Goal: Transaction & Acquisition: Purchase product/service

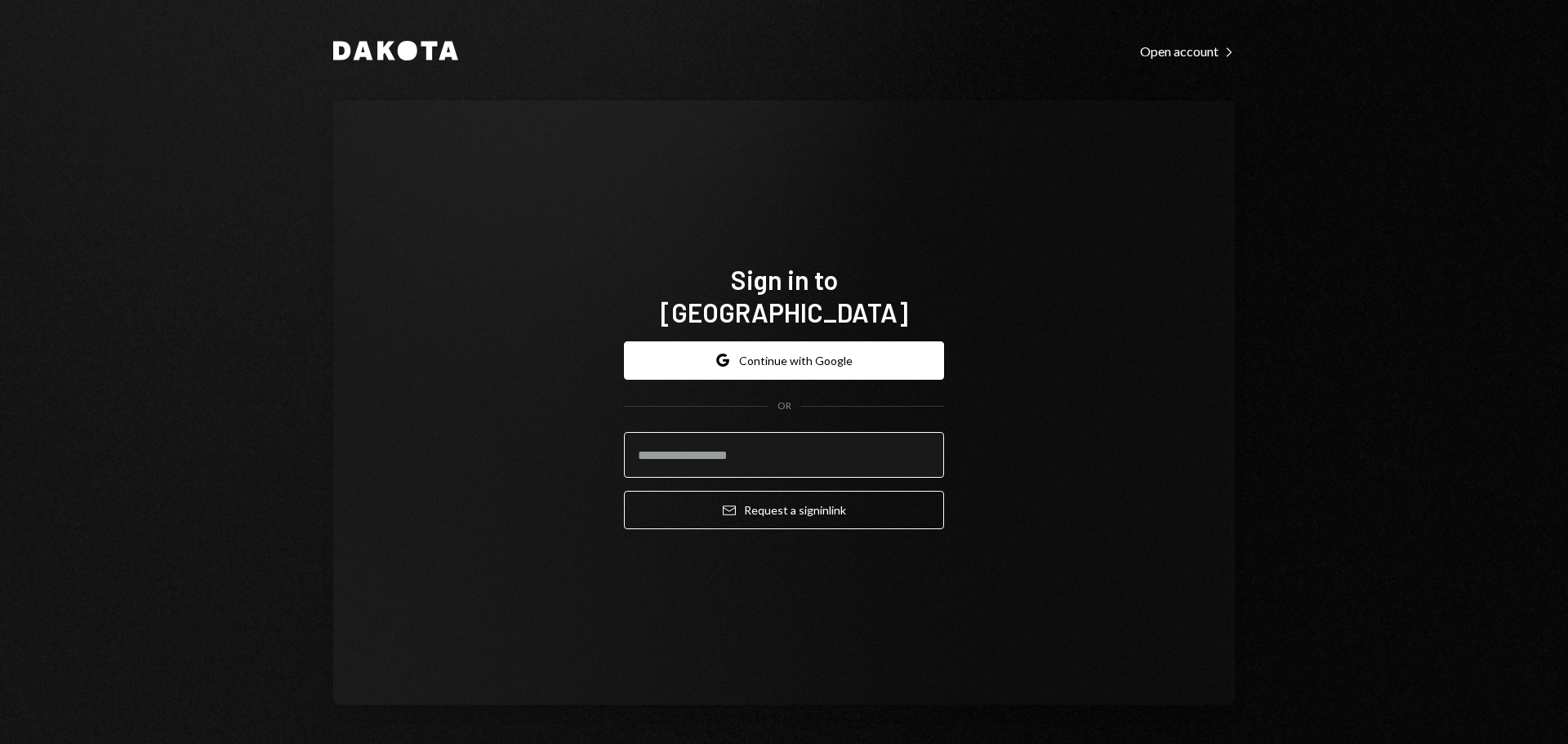
click at [716, 453] on input "email" at bounding box center [784, 455] width 320 height 46
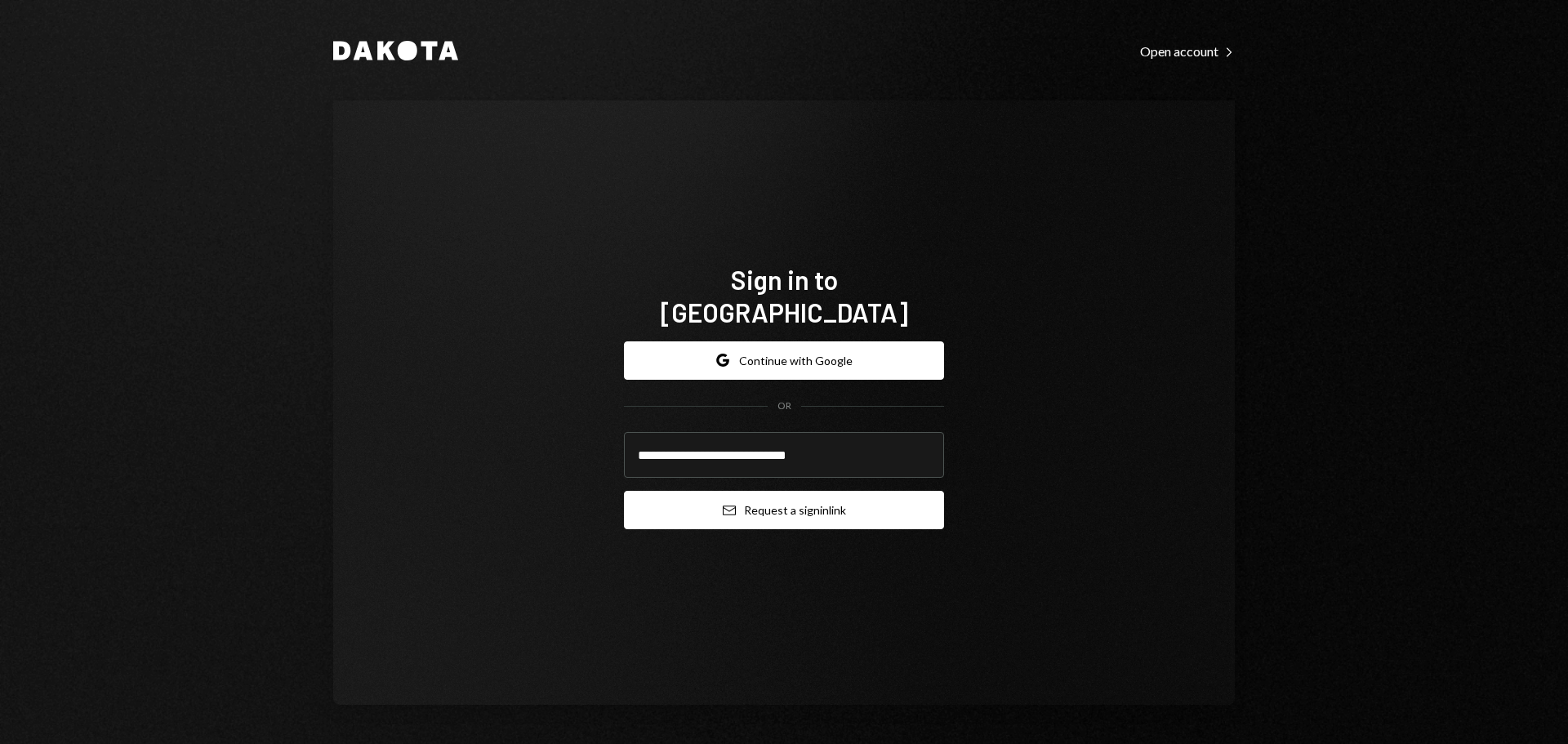
type input "**********"
click at [738, 498] on button "Email Request a sign in link" at bounding box center [784, 511] width 320 height 39
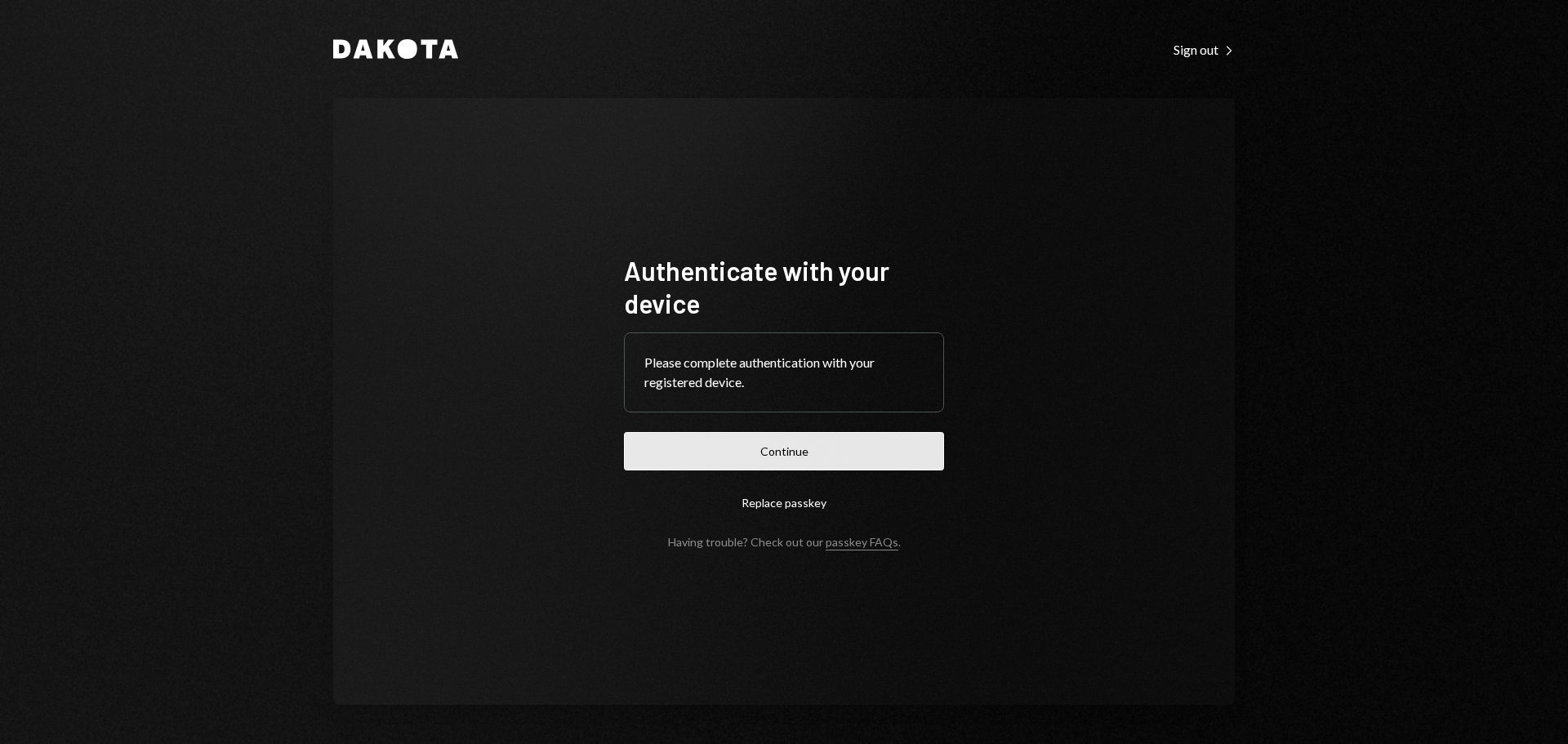
click at [650, 456] on button "Continue" at bounding box center [784, 452] width 320 height 39
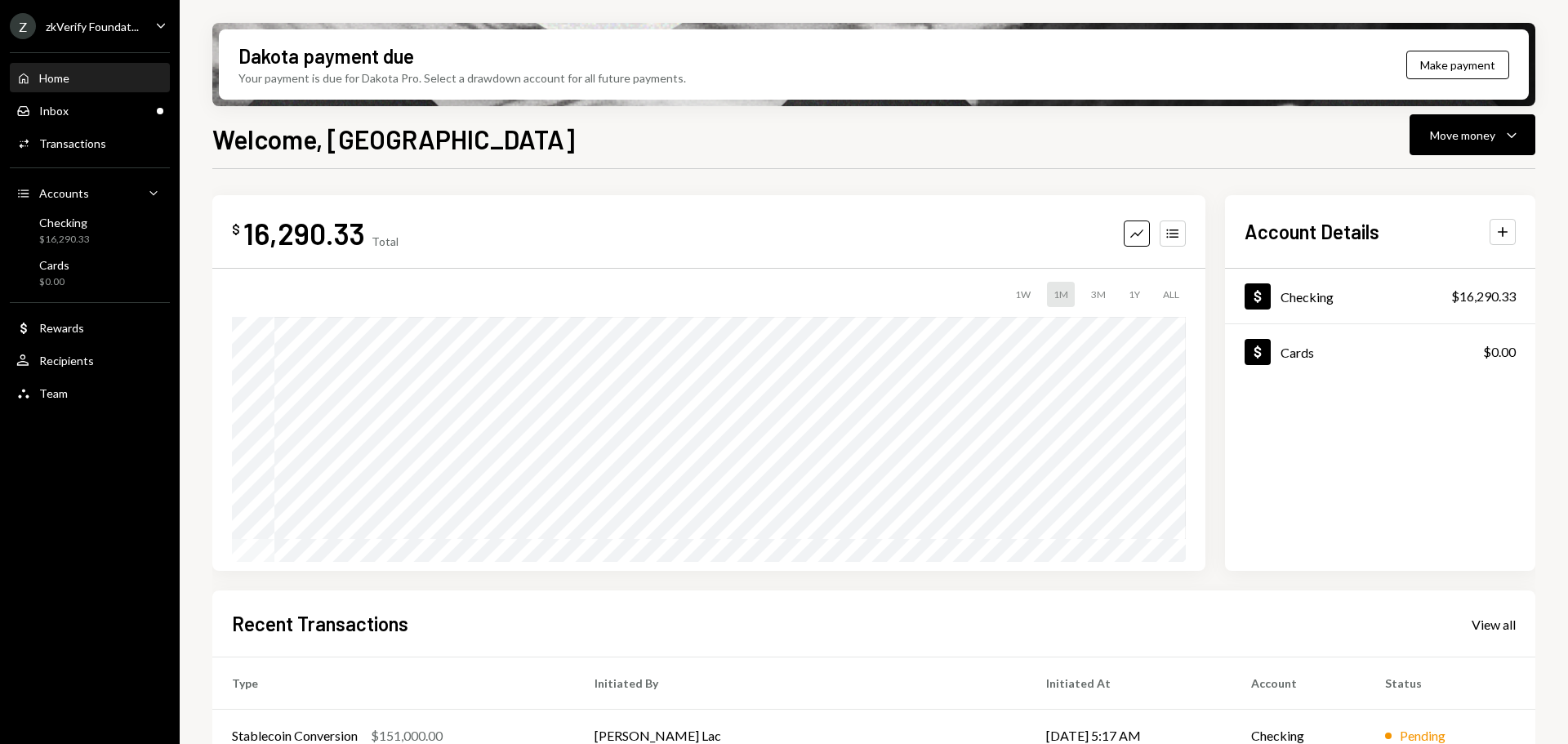
click at [92, 31] on div "zkVerify Foundat..." at bounding box center [92, 26] width 93 height 14
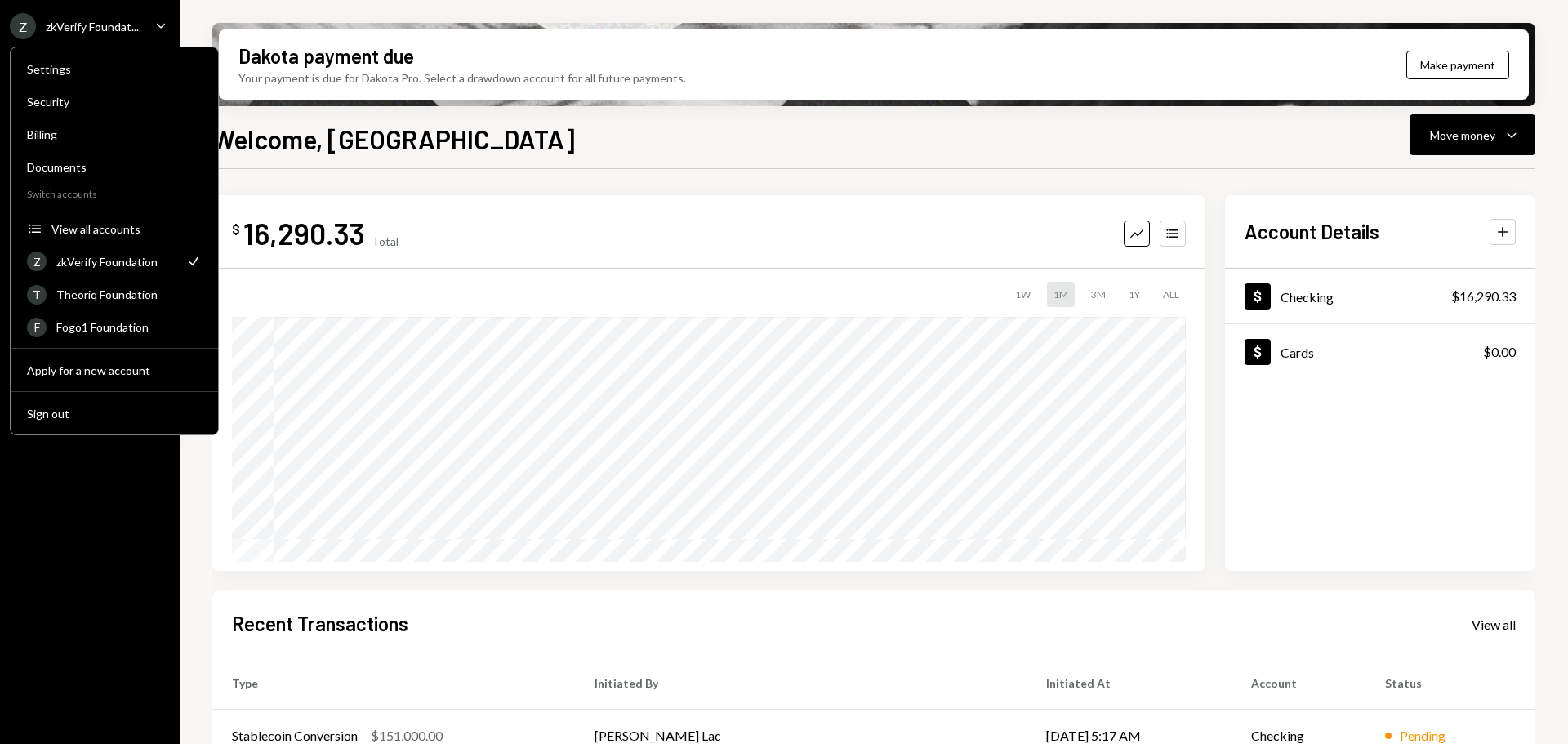
click at [92, 31] on div "zkVerify Foundat..." at bounding box center [92, 26] width 93 height 14
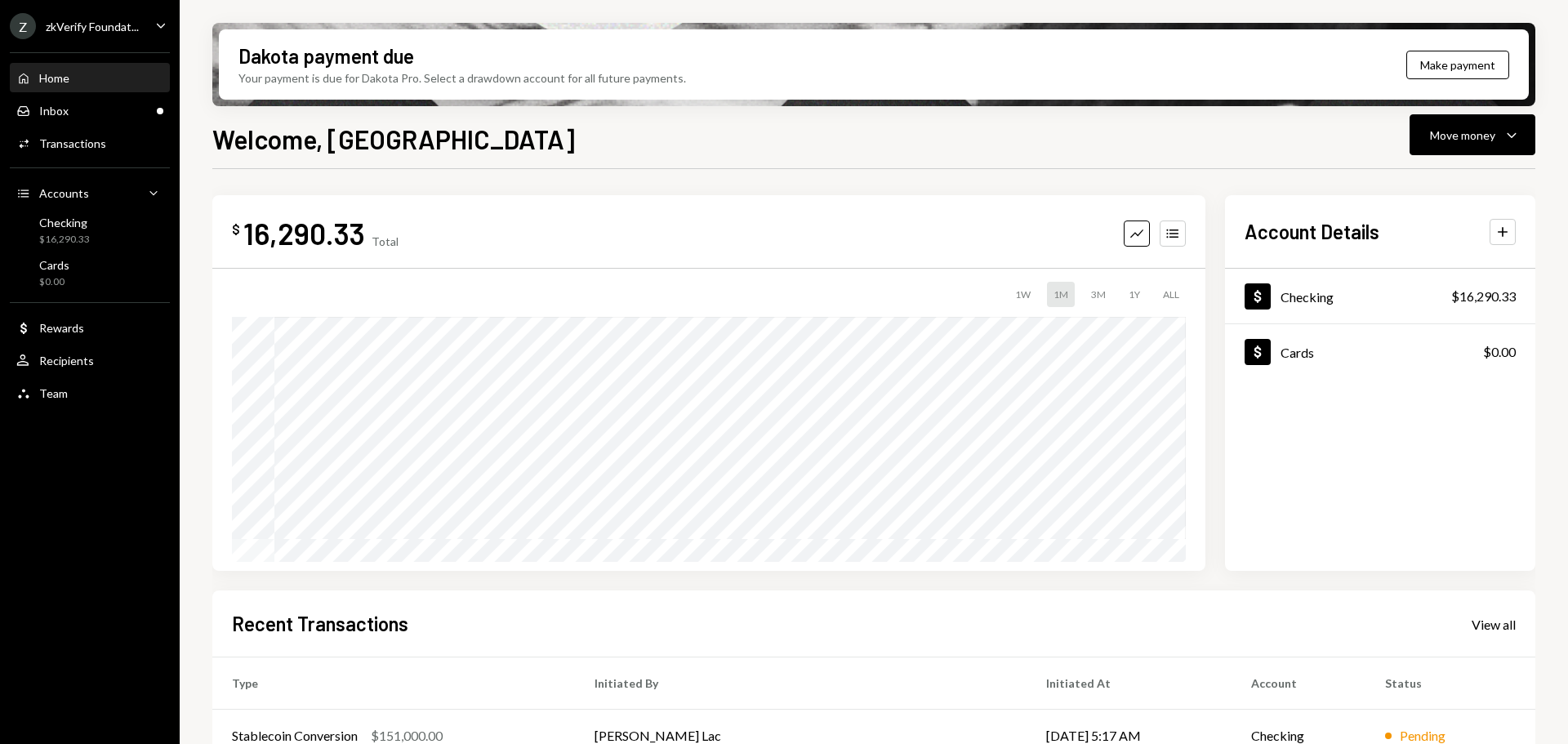
click at [89, 26] on div "zkVerify Foundat..." at bounding box center [92, 26] width 93 height 14
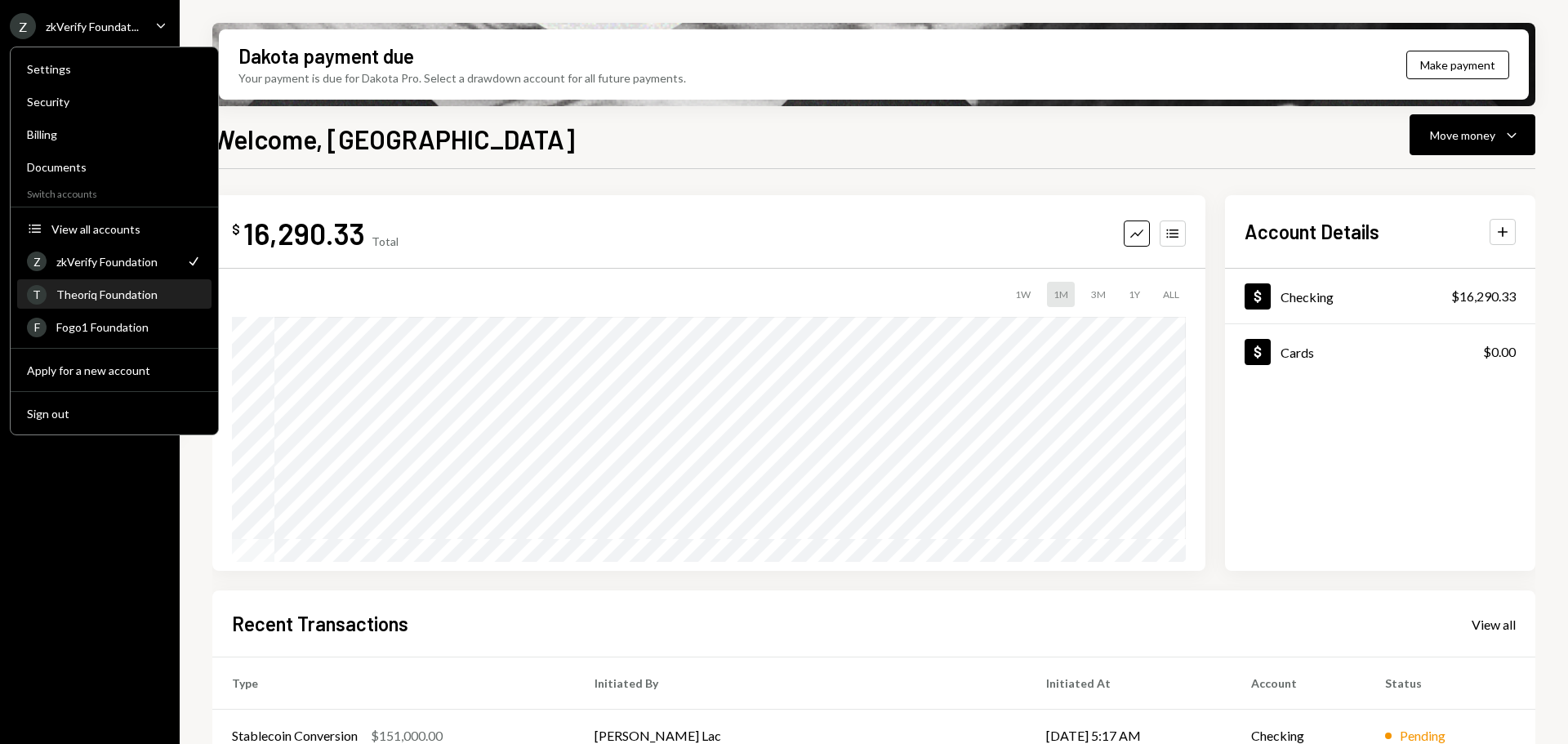
click at [103, 294] on div "Theoriq Foundation" at bounding box center [129, 294] width 146 height 14
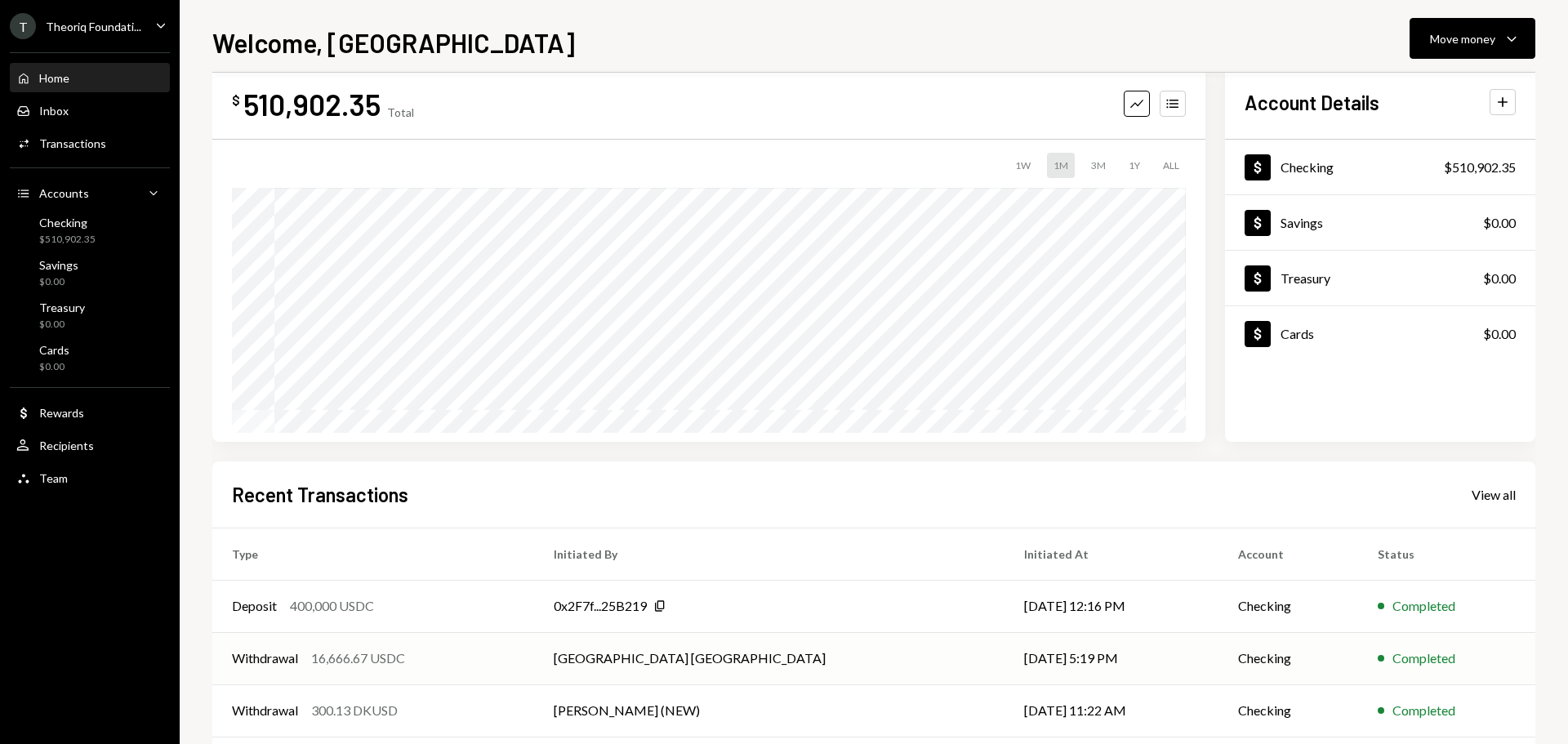
scroll to position [82, 0]
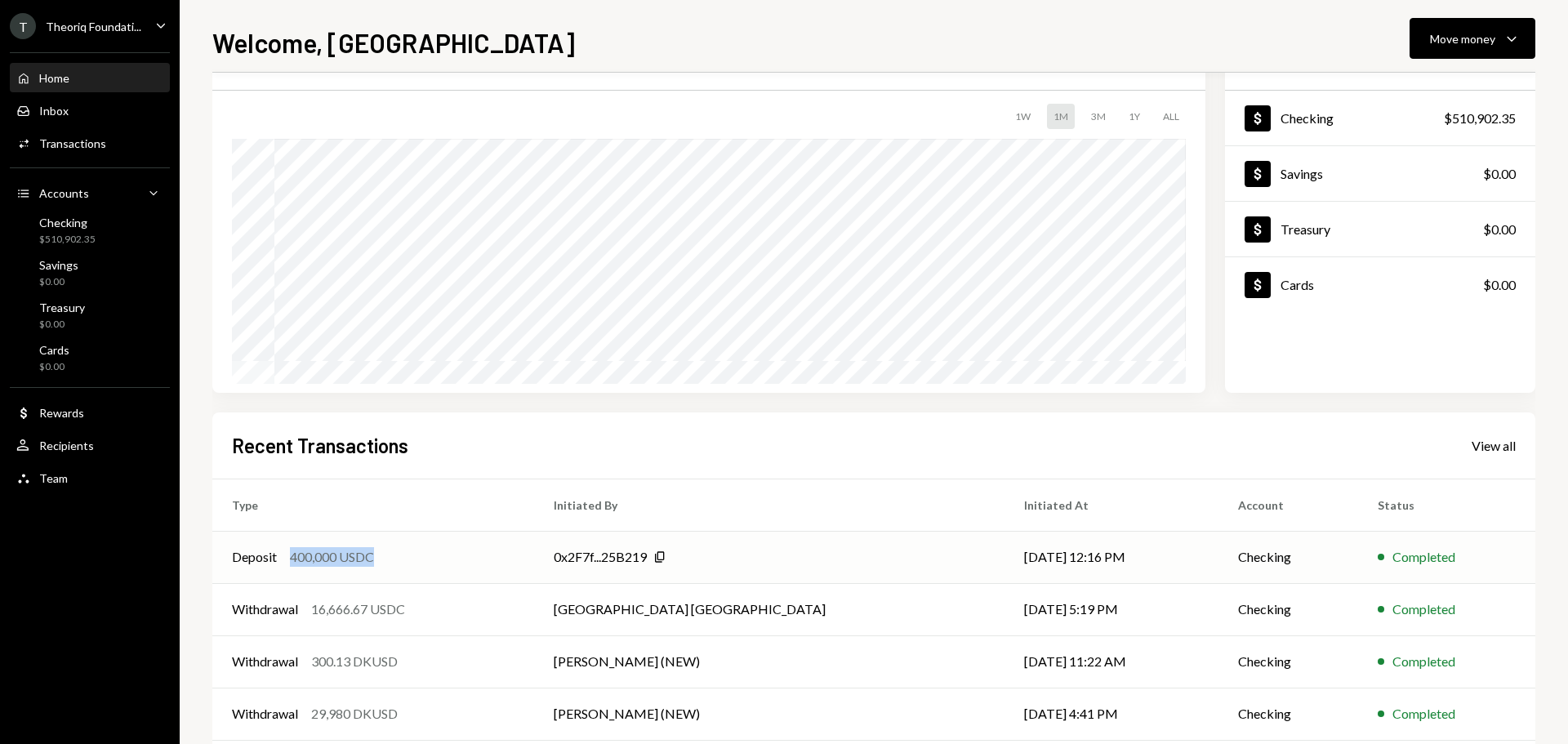
drag, startPoint x: 292, startPoint y: 558, endPoint x: 384, endPoint y: 561, distance: 92.0
click at [384, 561] on div "Deposit 400,000 USDC" at bounding box center [373, 558] width 283 height 19
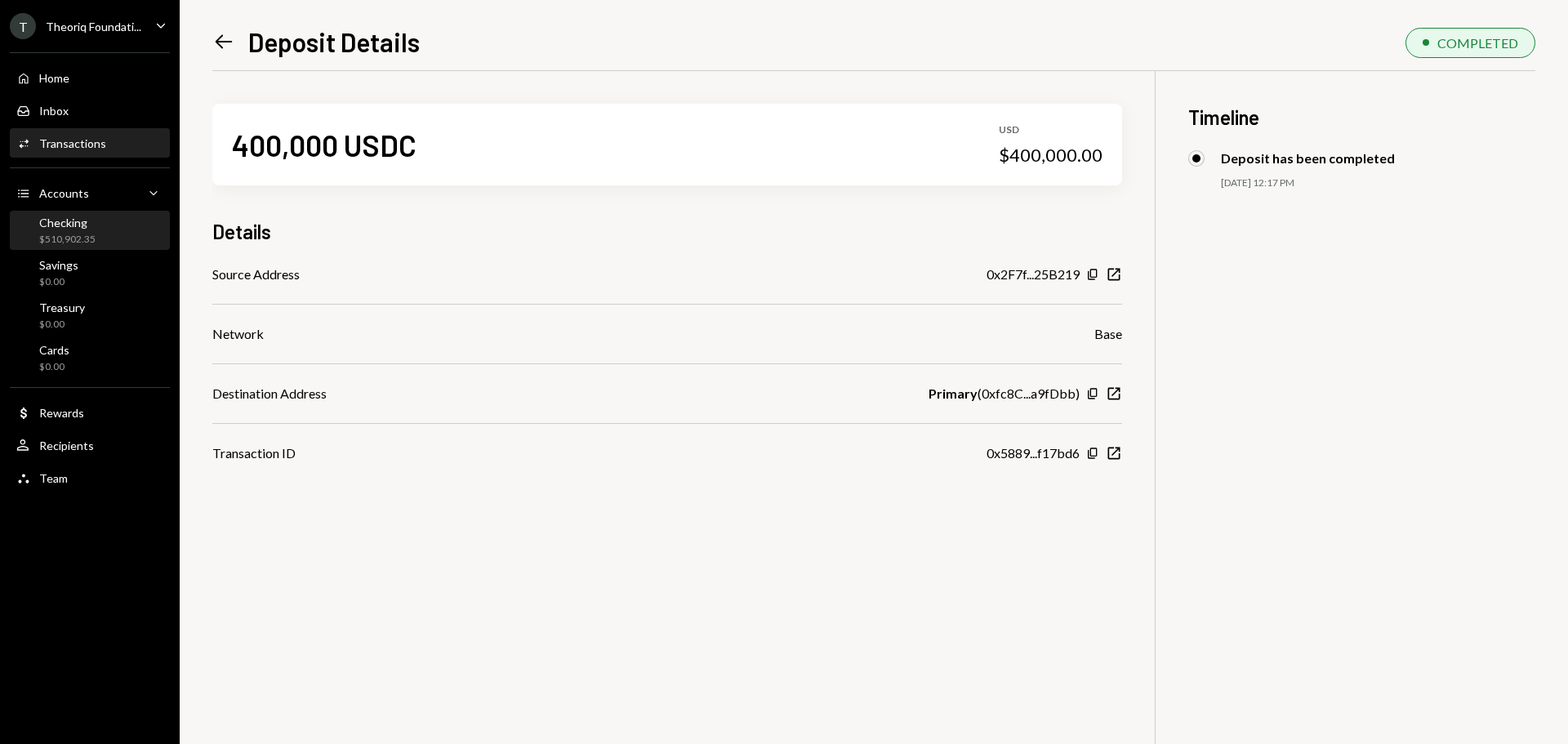
click at [83, 229] on div "Checking" at bounding box center [67, 222] width 56 height 14
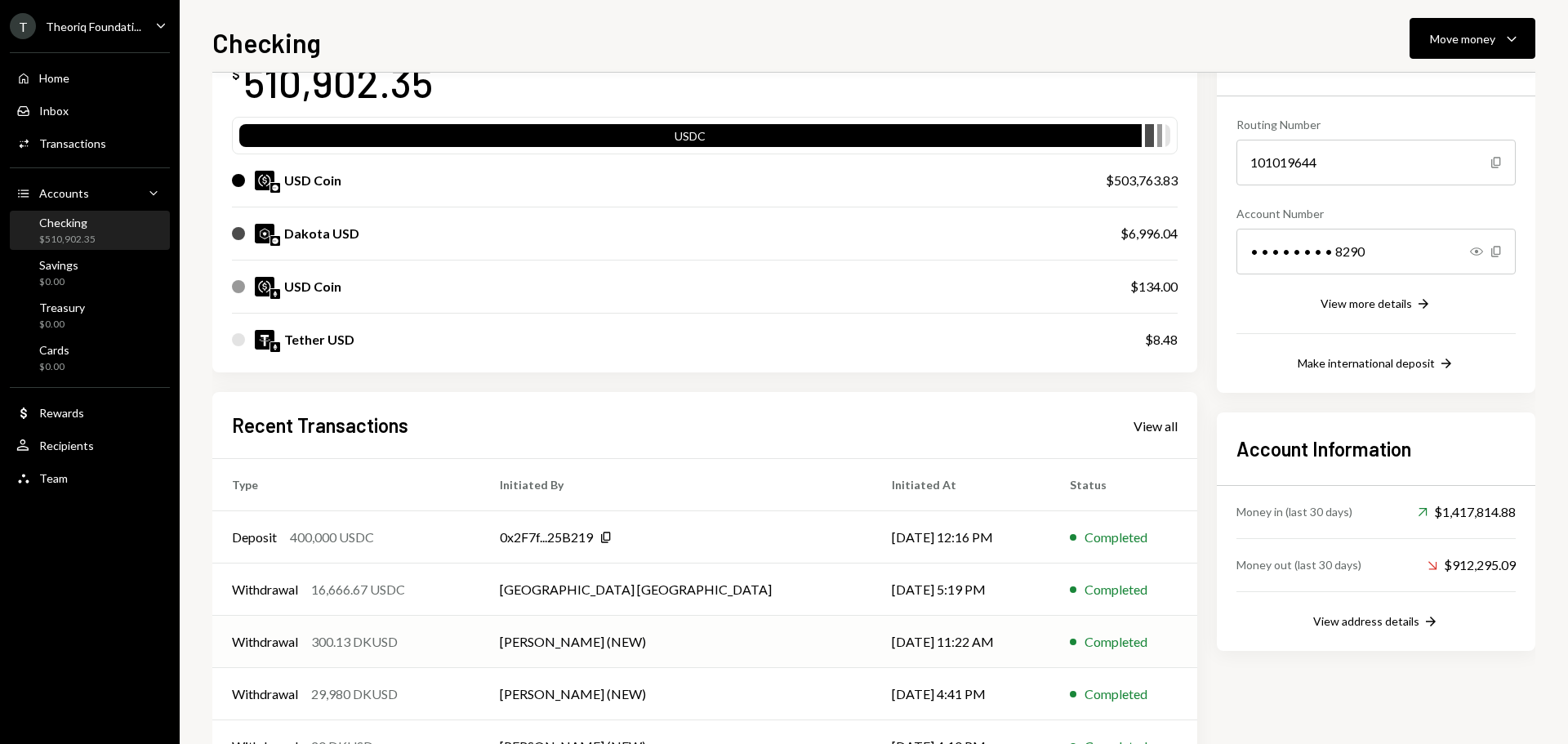
scroll to position [187, 0]
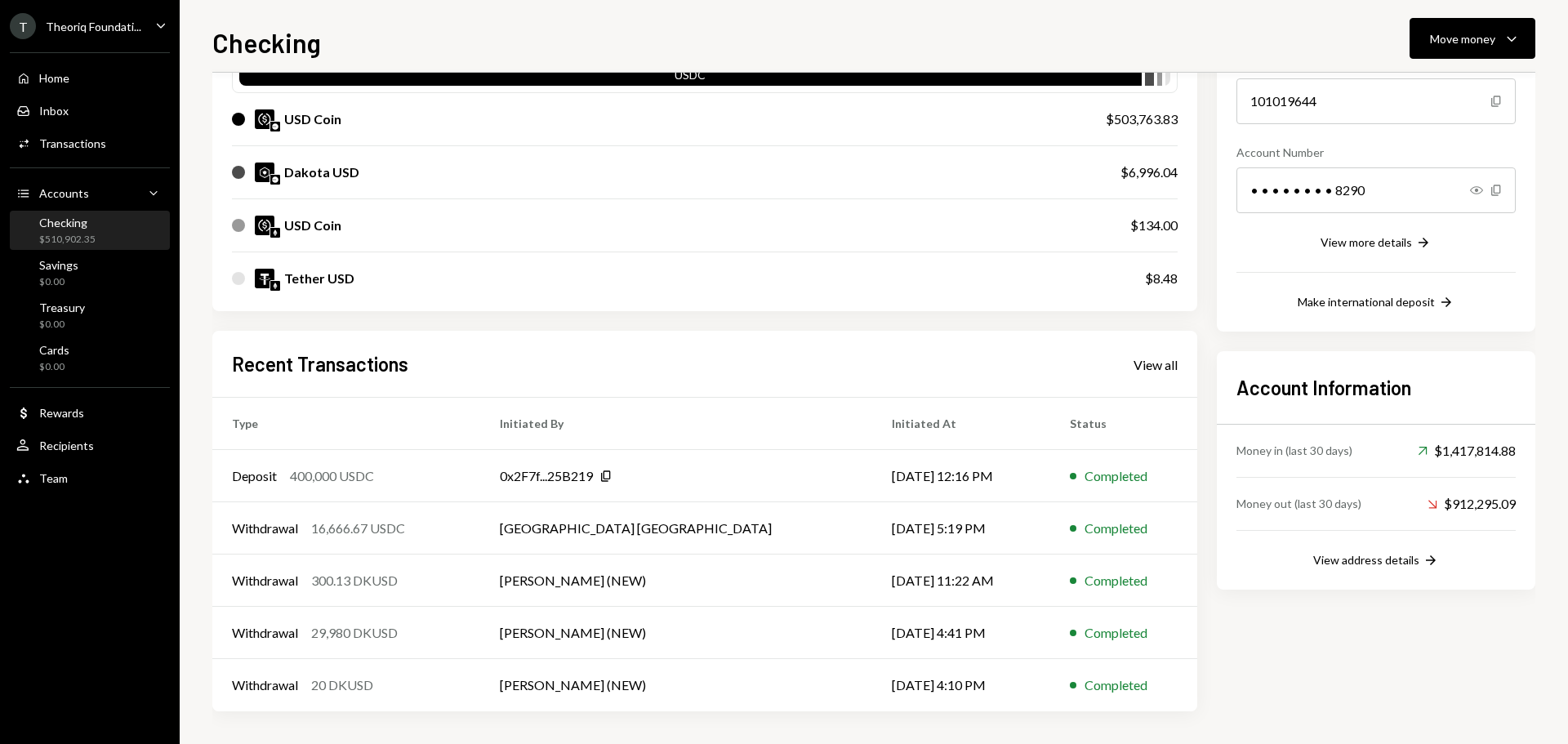
click at [95, 232] on div "Checking $510,902.35" at bounding box center [89, 231] width 147 height 31
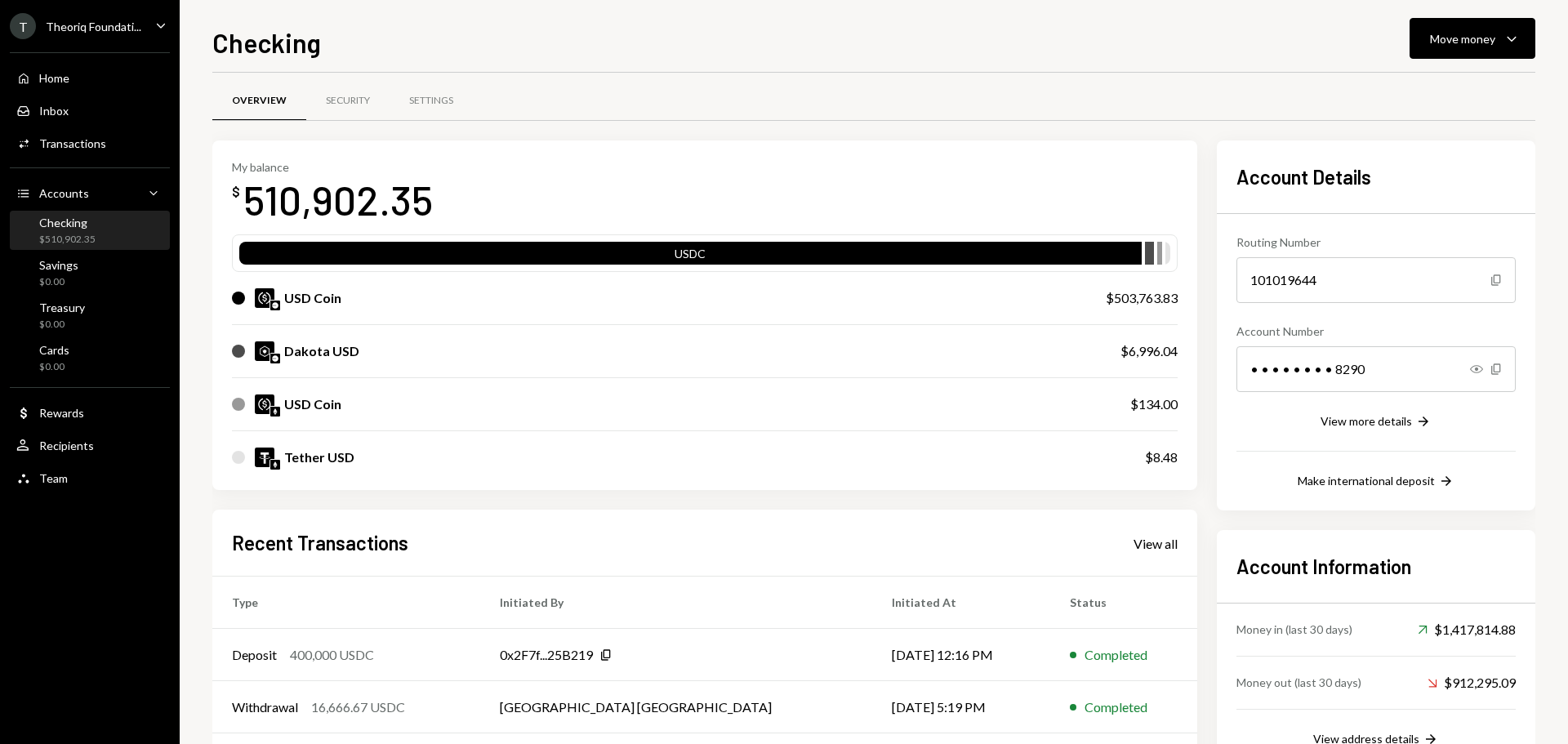
scroll to position [0, 0]
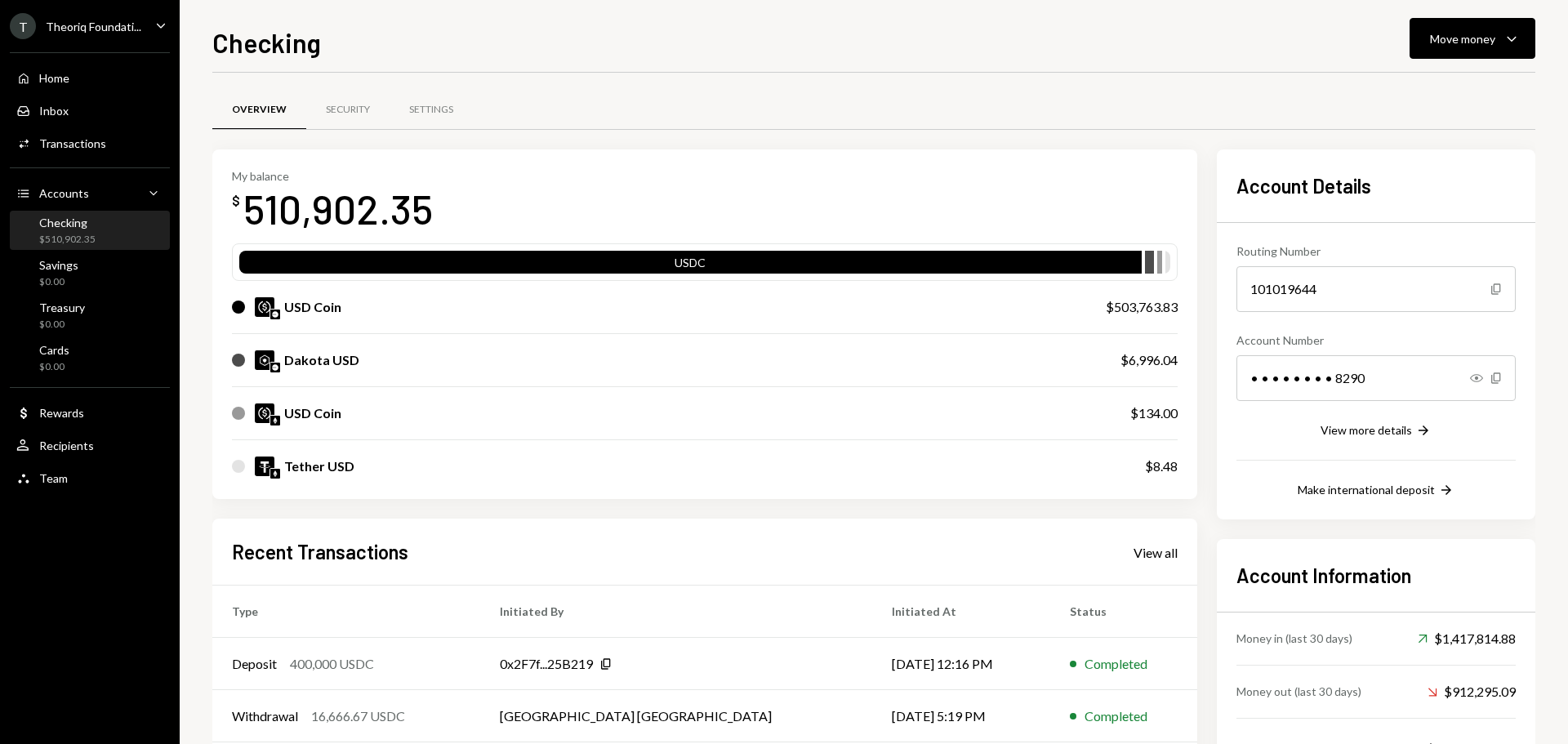
click at [138, 23] on div "Theoriq Foundati..." at bounding box center [93, 26] width 95 height 14
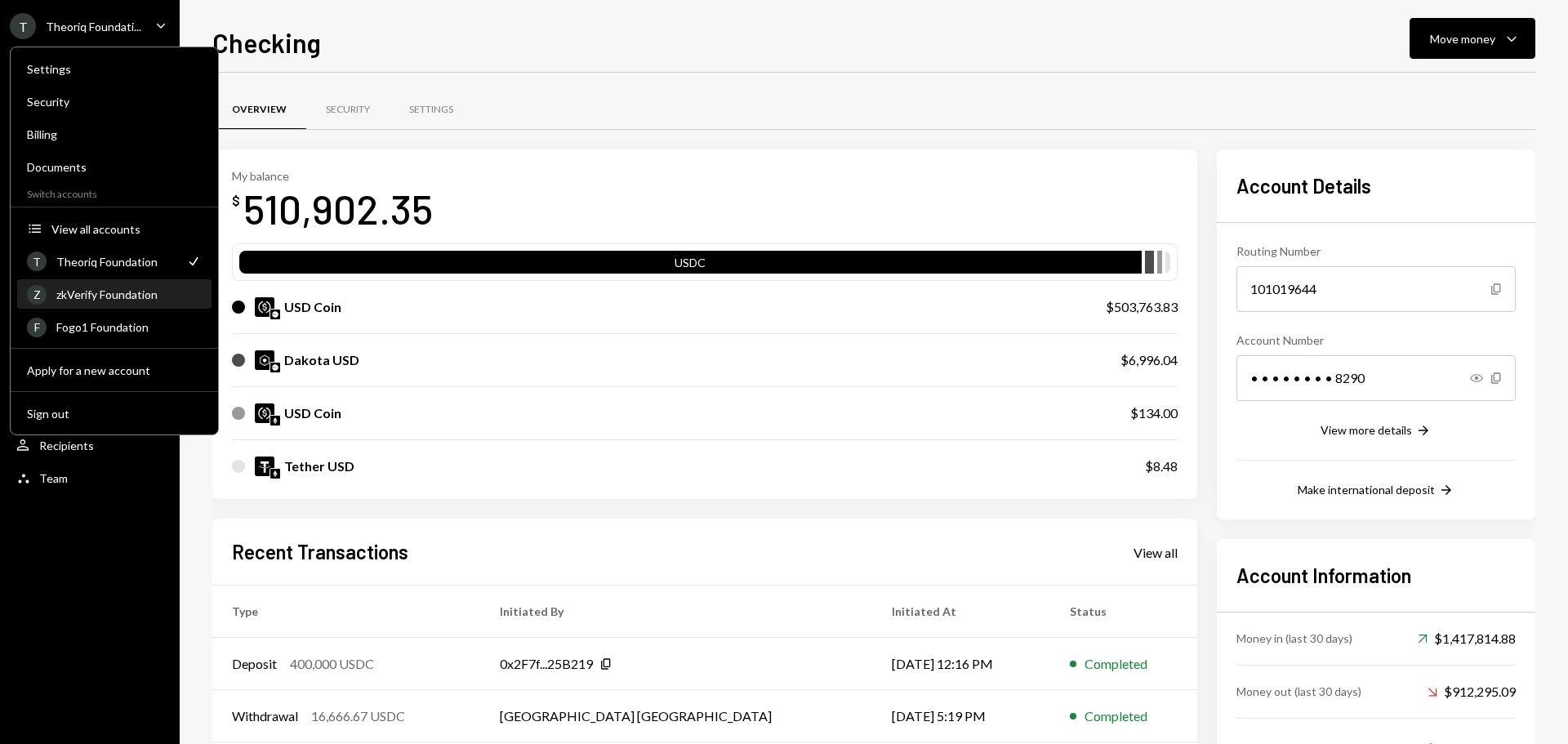
click at [123, 301] on div "Z zkVerify Foundation" at bounding box center [115, 294] width 175 height 28
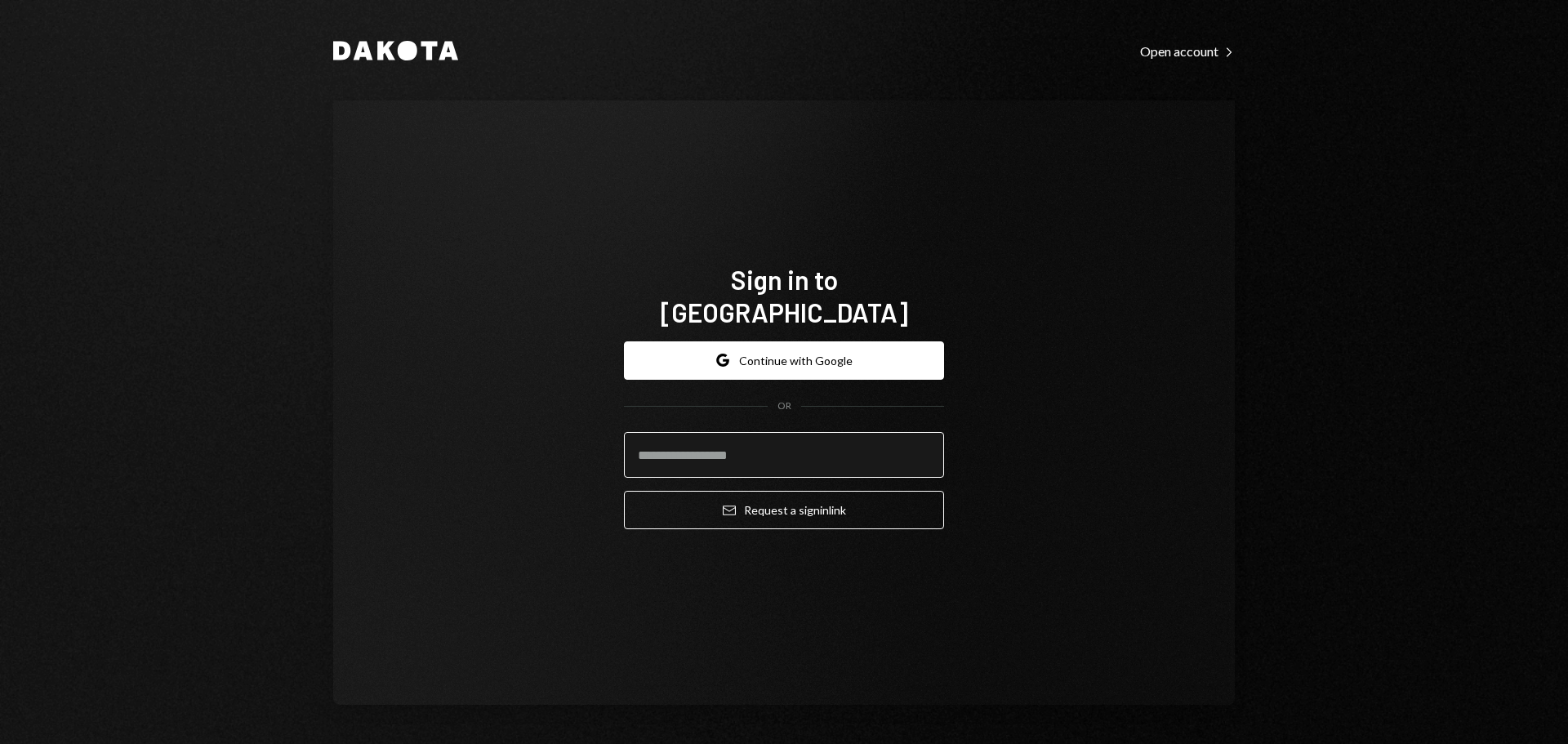
click at [702, 440] on input "email" at bounding box center [784, 455] width 320 height 46
type input "**********"
click at [624, 491] on button "Email Request a sign in link" at bounding box center [784, 511] width 320 height 39
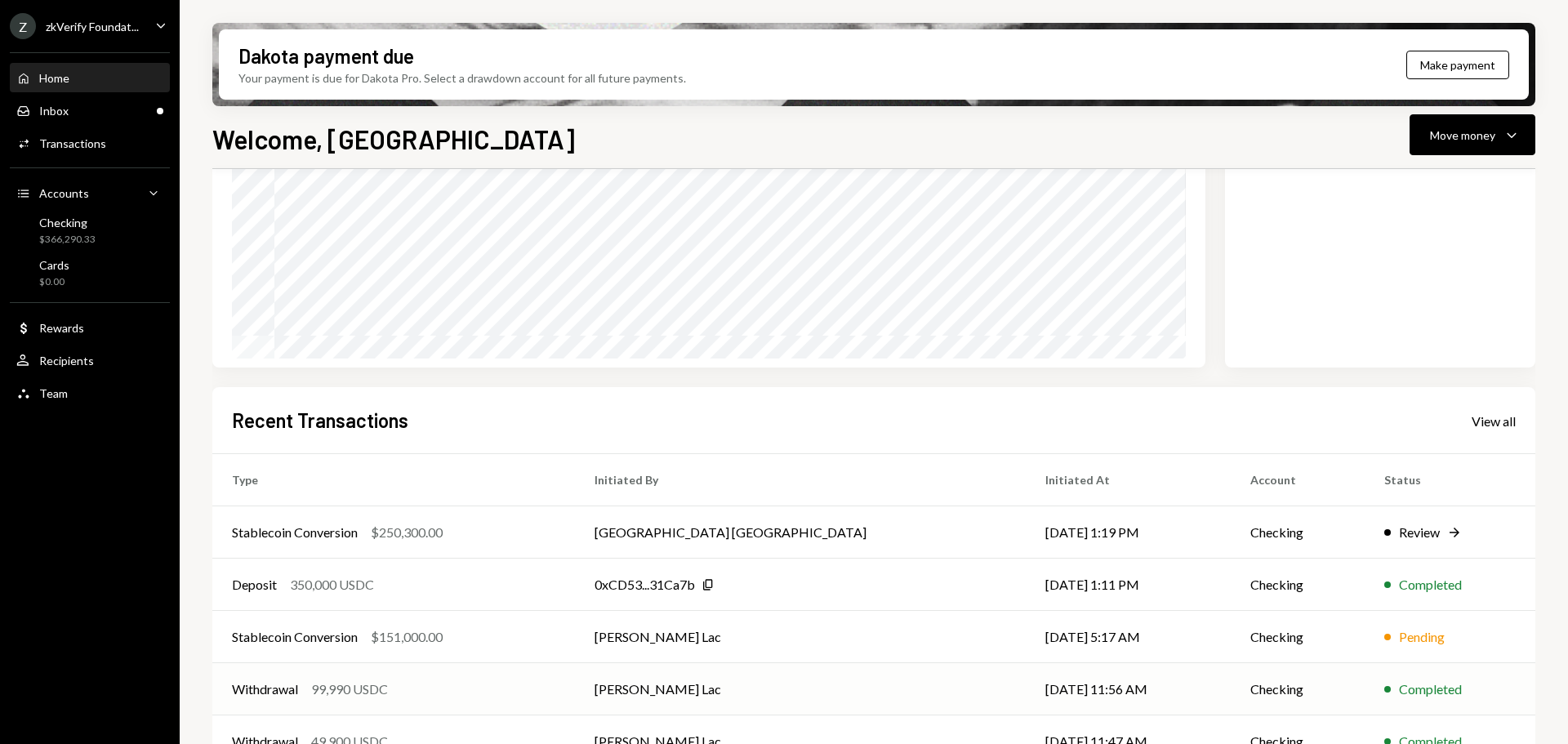
scroll to position [241, 0]
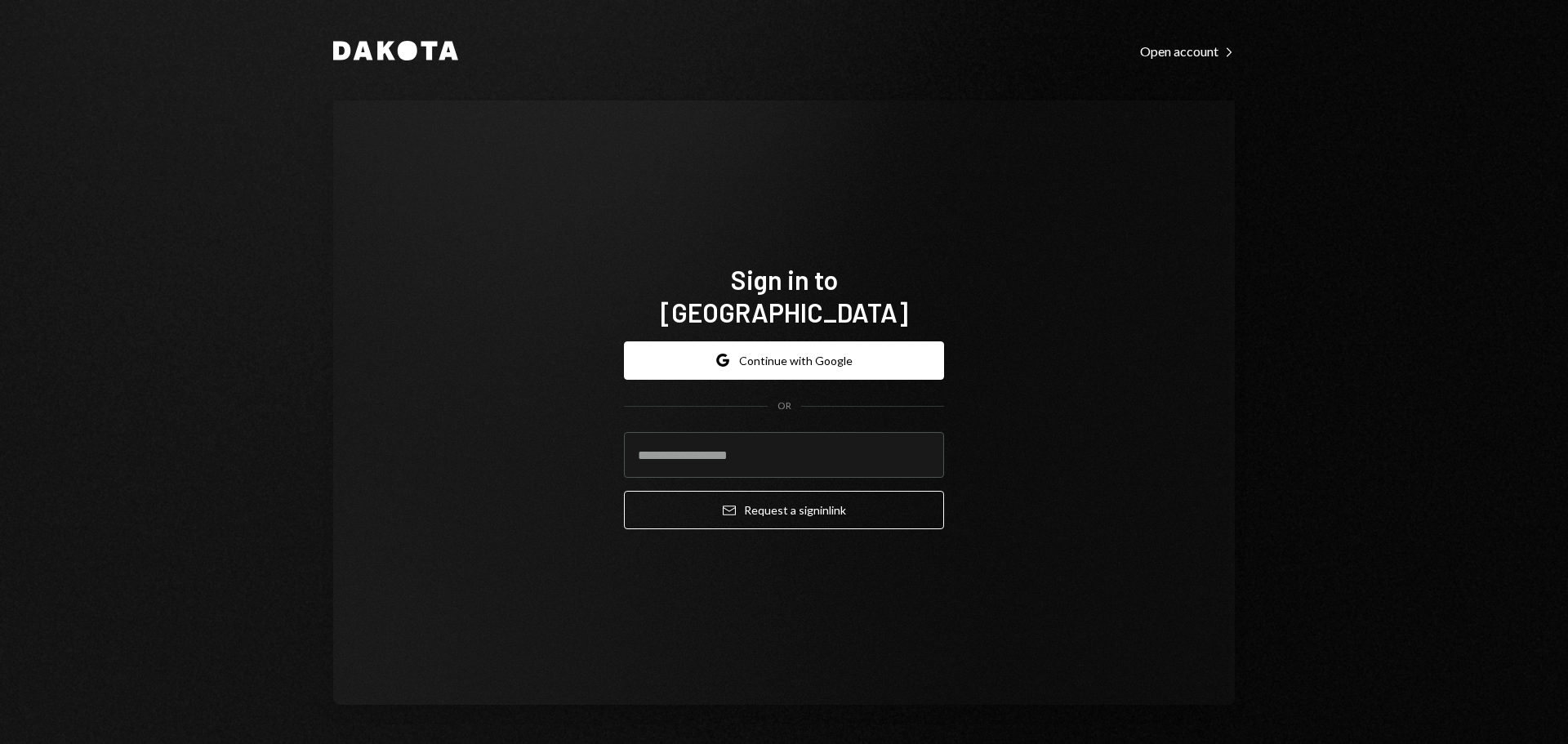
type input "**********"
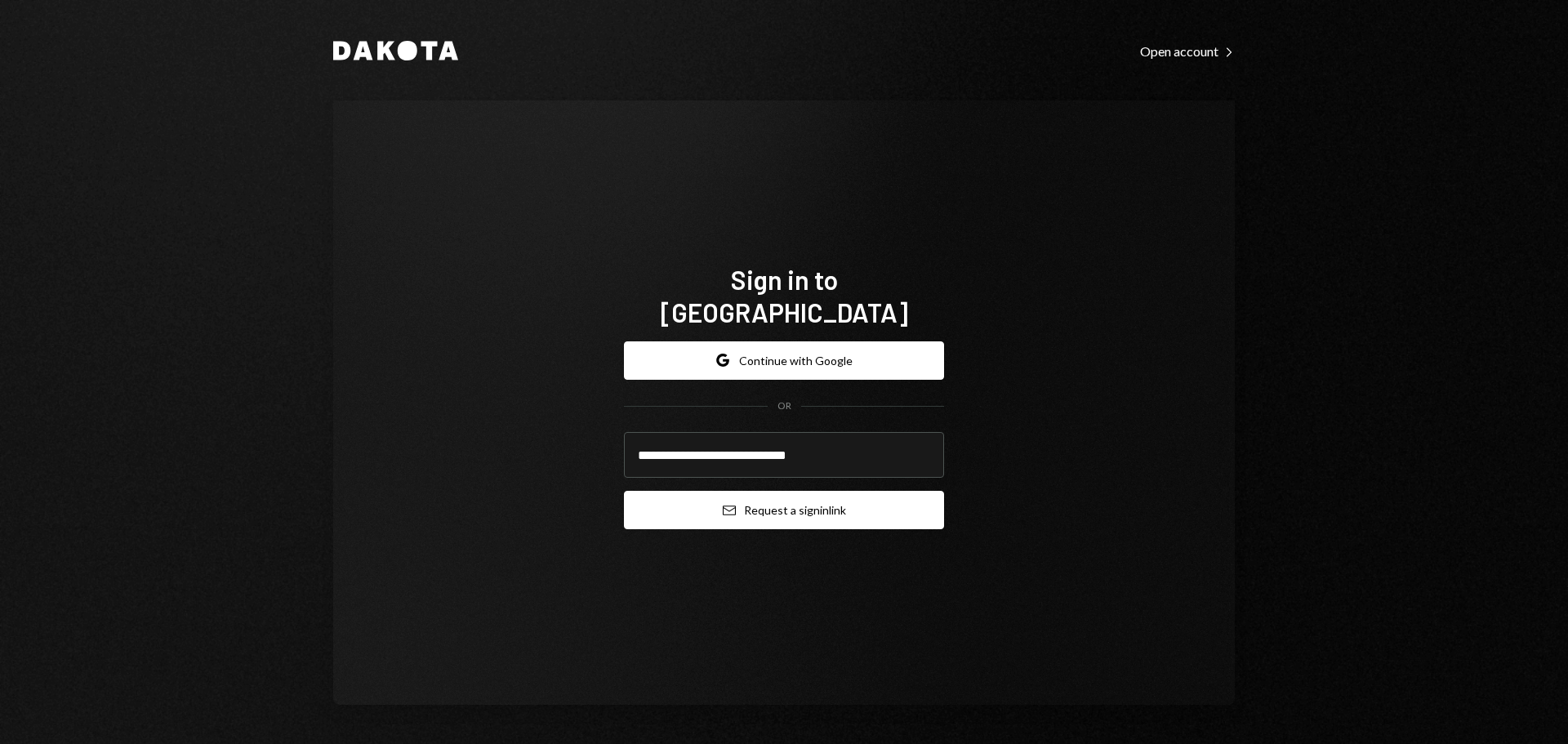
click at [745, 496] on button "Email Request a sign in link" at bounding box center [784, 511] width 320 height 39
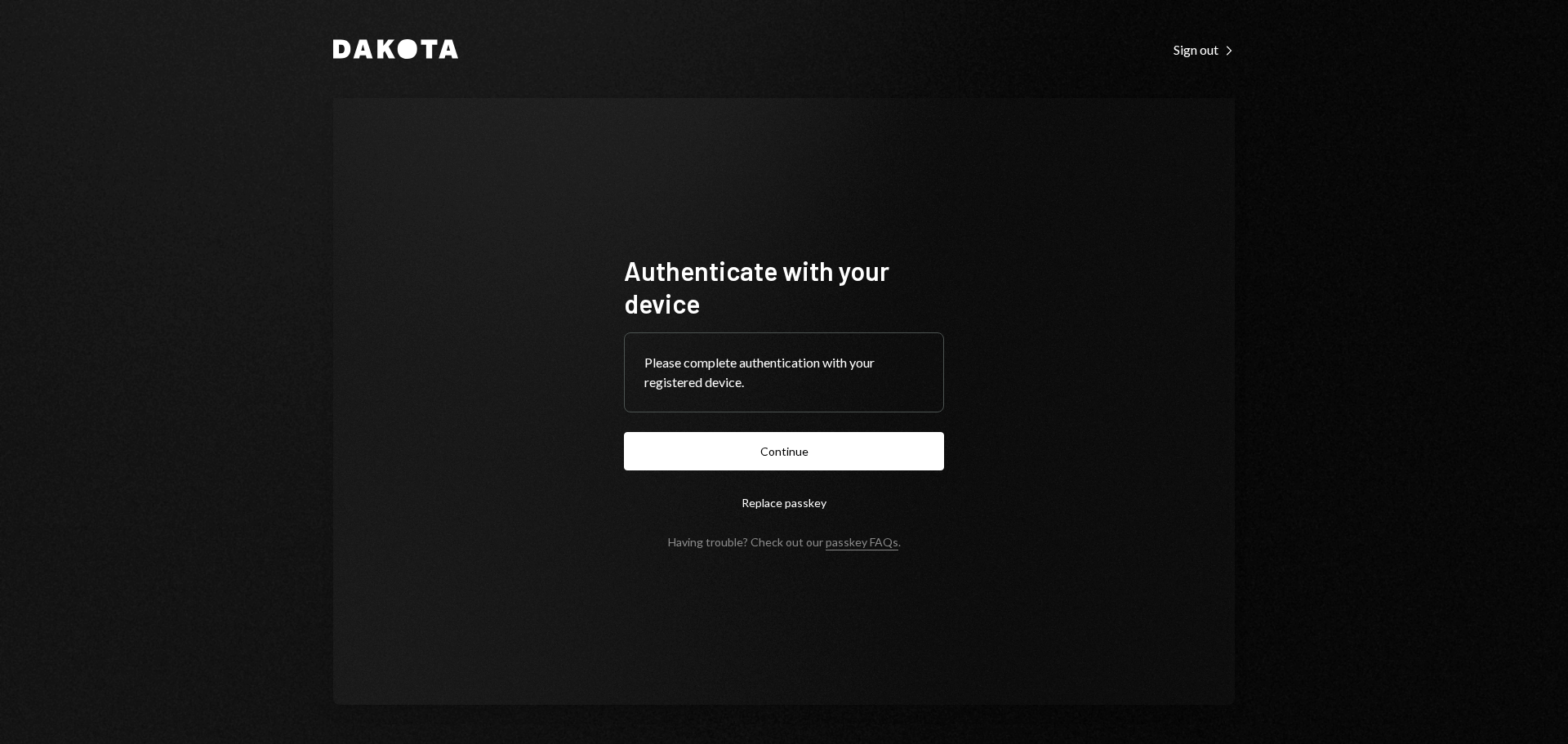
click at [733, 471] on form "Authenticate with your device Please complete authentication with your register…" at bounding box center [784, 402] width 320 height 295
click at [734, 457] on button "Continue" at bounding box center [784, 452] width 320 height 39
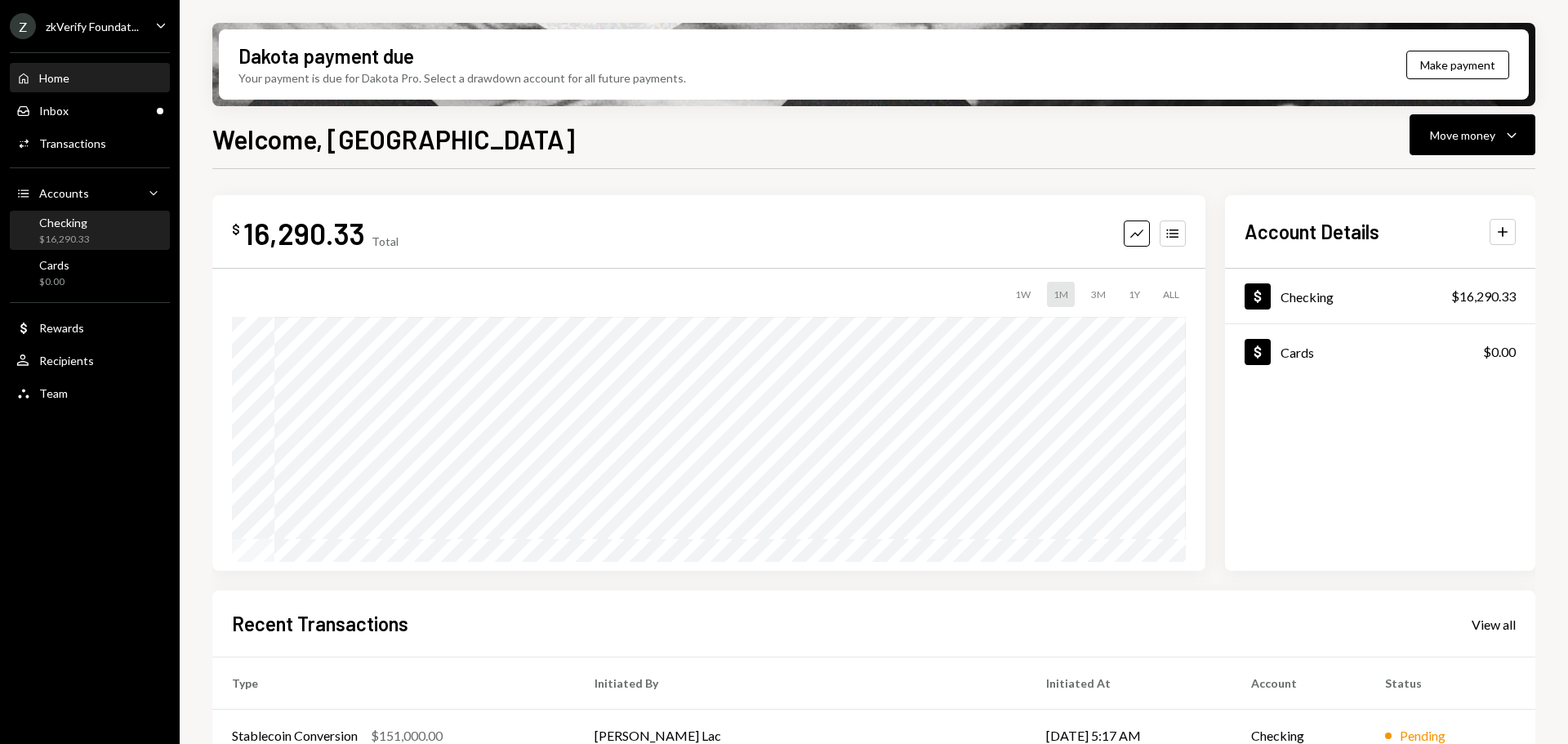
click at [92, 235] on div "Checking $16,290.33" at bounding box center [89, 231] width 147 height 31
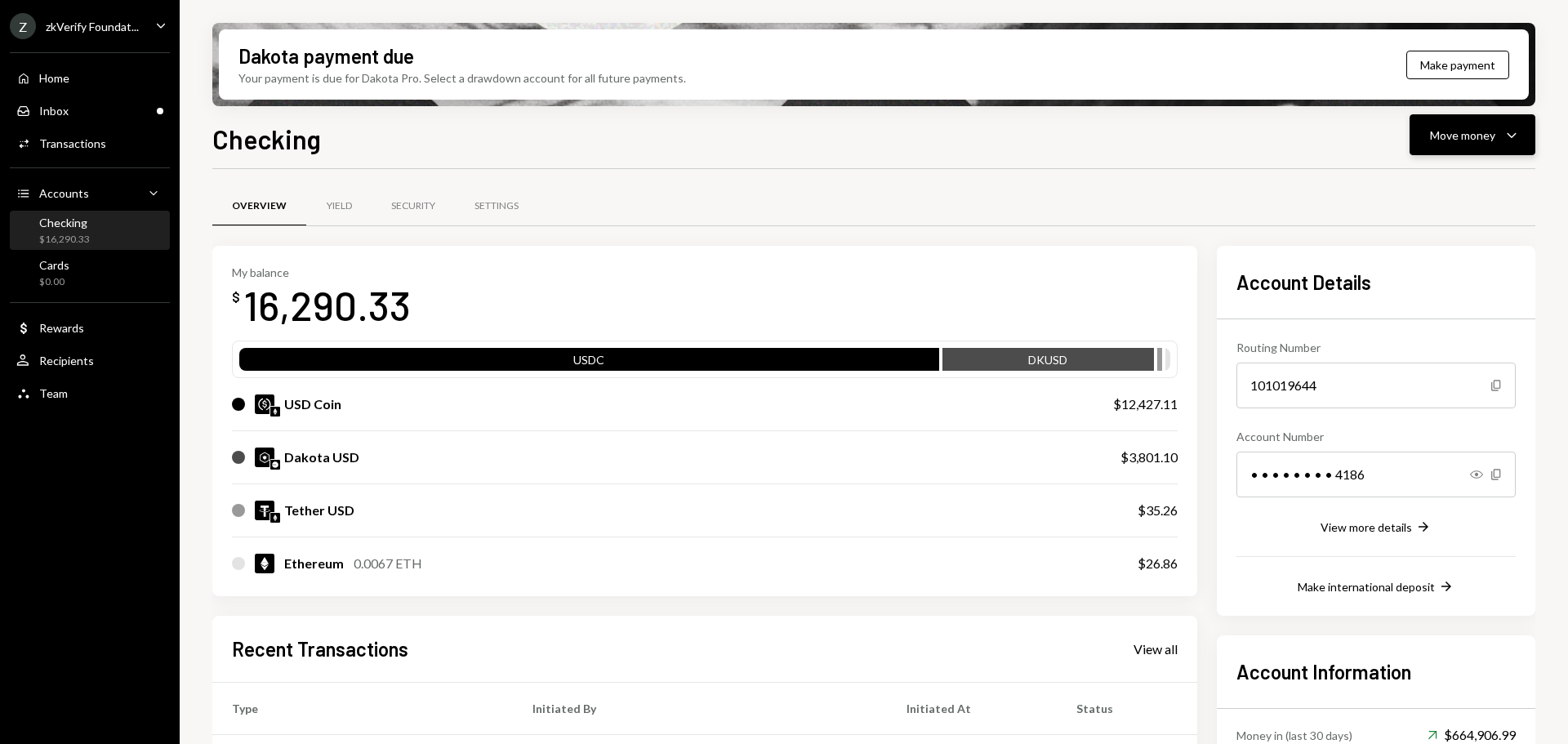
click at [1453, 129] on div "Move money" at bounding box center [1462, 135] width 65 height 17
click at [1420, 258] on div "Deposit" at bounding box center [1459, 258] width 119 height 17
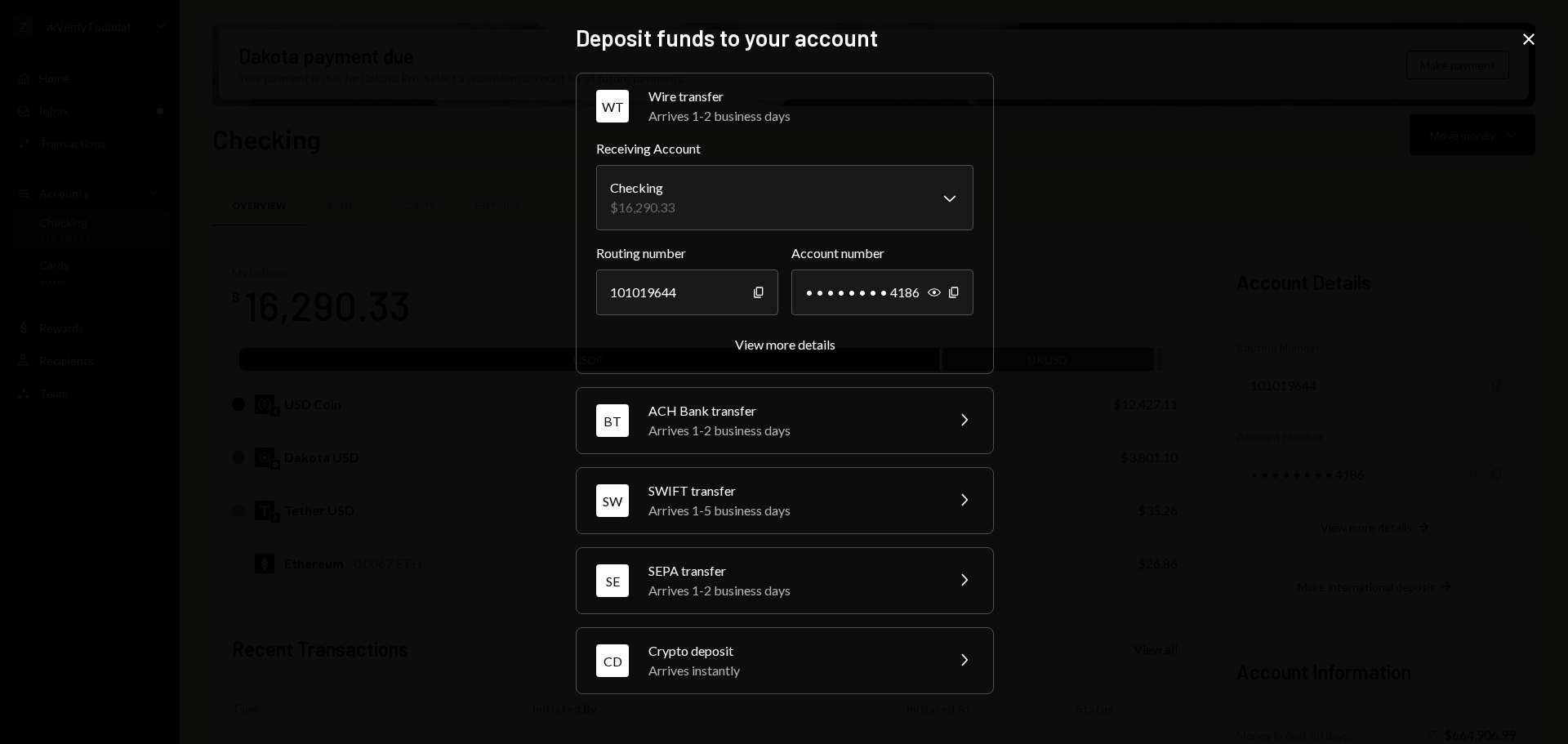
click at [697, 661] on div "Arrives instantly" at bounding box center [791, 671] width 285 height 19
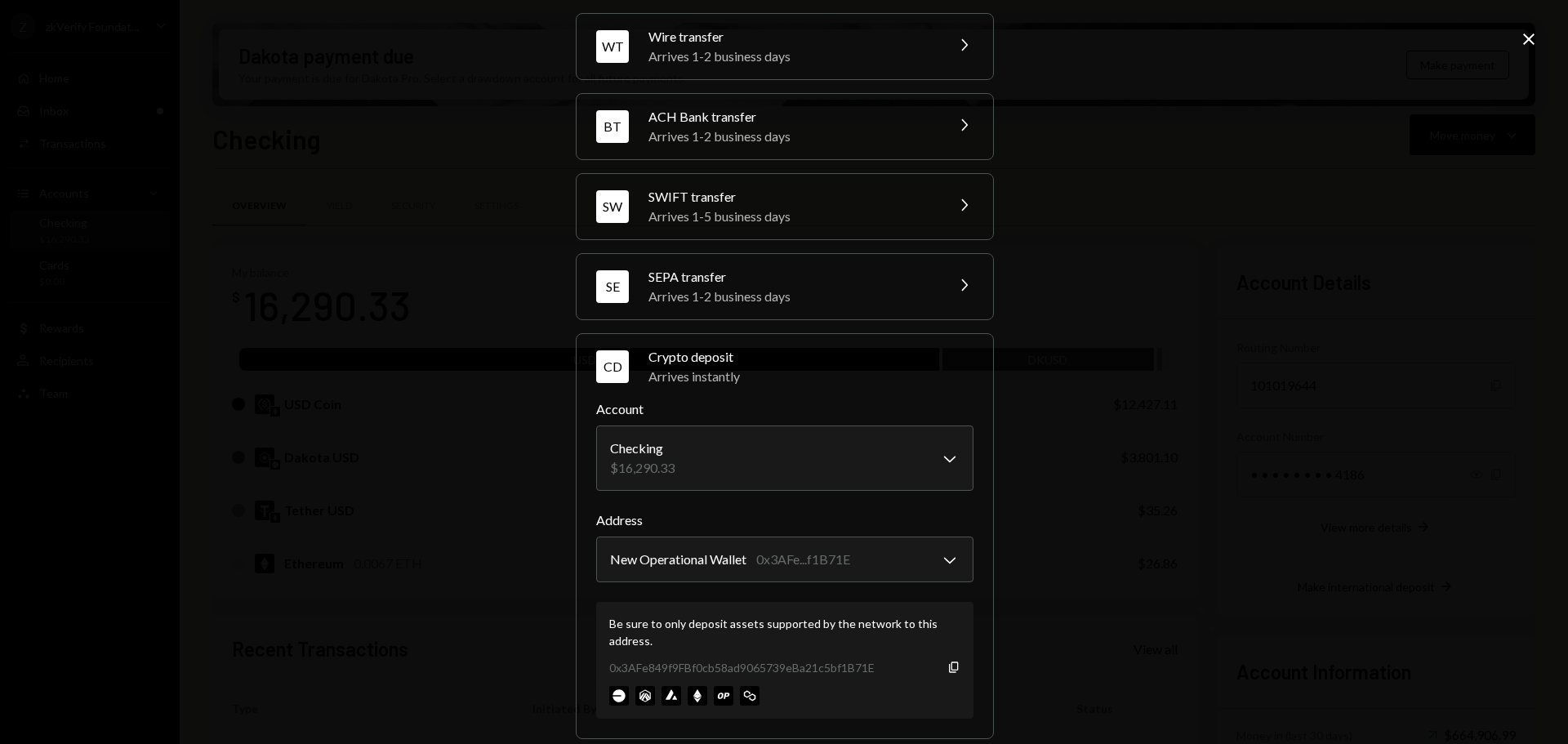
scroll to position [78, 0]
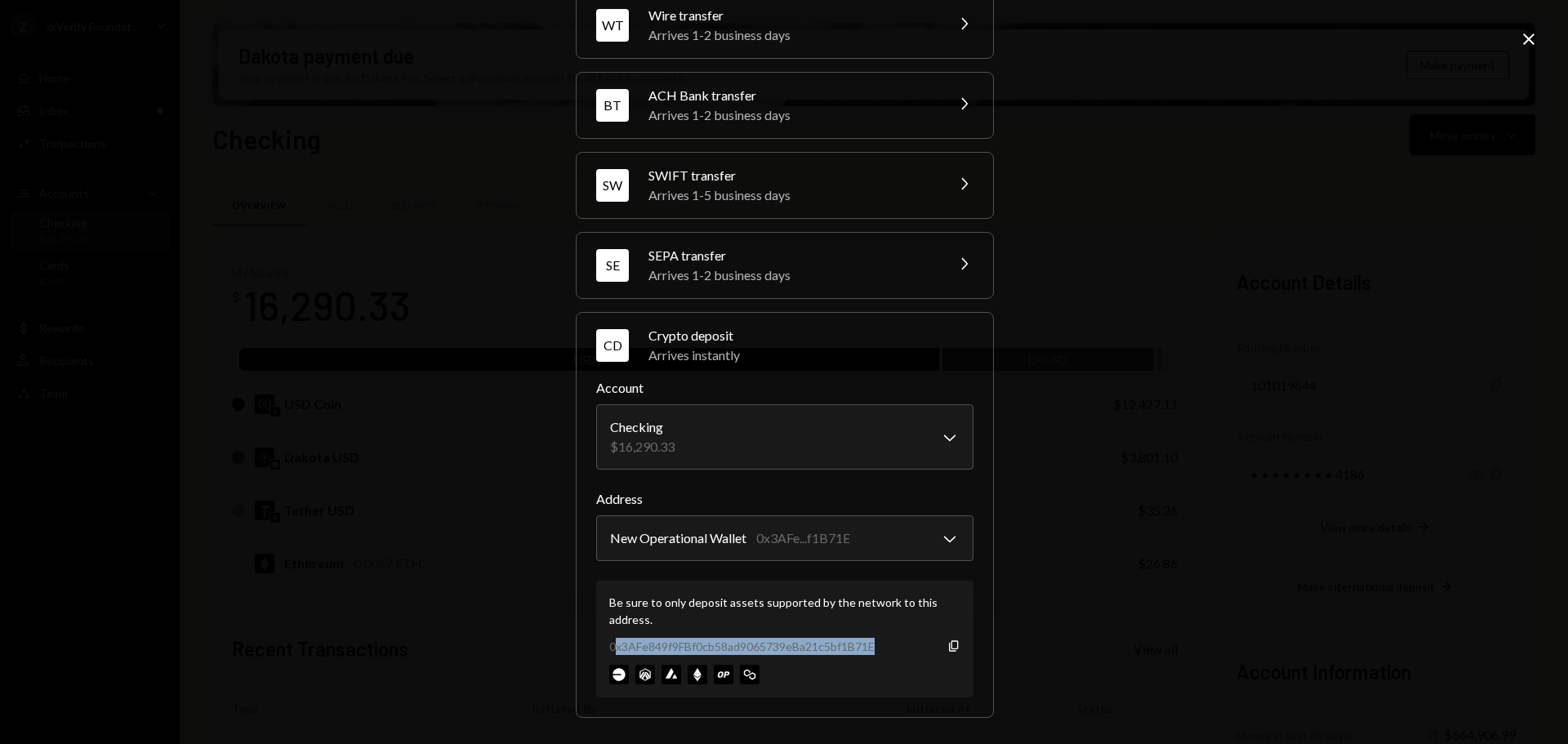
drag, startPoint x: 609, startPoint y: 646, endPoint x: 881, endPoint y: 647, distance: 272.0
click at [881, 647] on div "0x3AFe849f9FBf0cb58ad9065739eBa21c5bf1B71E Copy" at bounding box center [785, 647] width 351 height 17
click at [847, 647] on div "0x3AFe849f9FBf0cb58ad9065739eBa21c5bf1B71E" at bounding box center [742, 647] width 265 height 17
drag, startPoint x: 841, startPoint y: 647, endPoint x: 874, endPoint y: 649, distance: 33.1
click at [874, 649] on div "0x3AFe849f9FBf0cb58ad9065739eBa21c5bf1B71E Copy" at bounding box center [785, 647] width 351 height 17
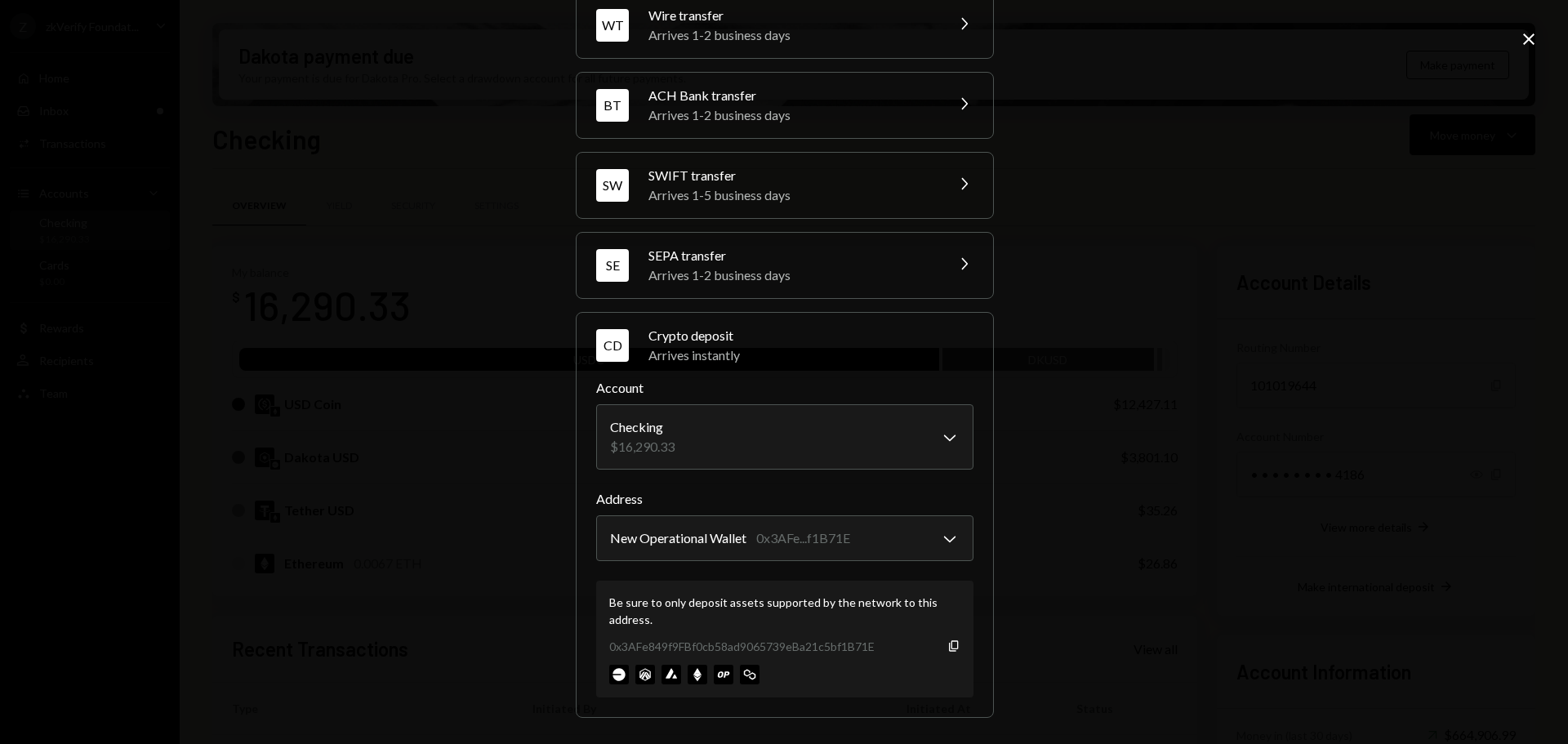
click at [1162, 308] on div "**********" at bounding box center [784, 372] width 1568 height 744
click at [1536, 35] on icon "Close" at bounding box center [1529, 39] width 19 height 19
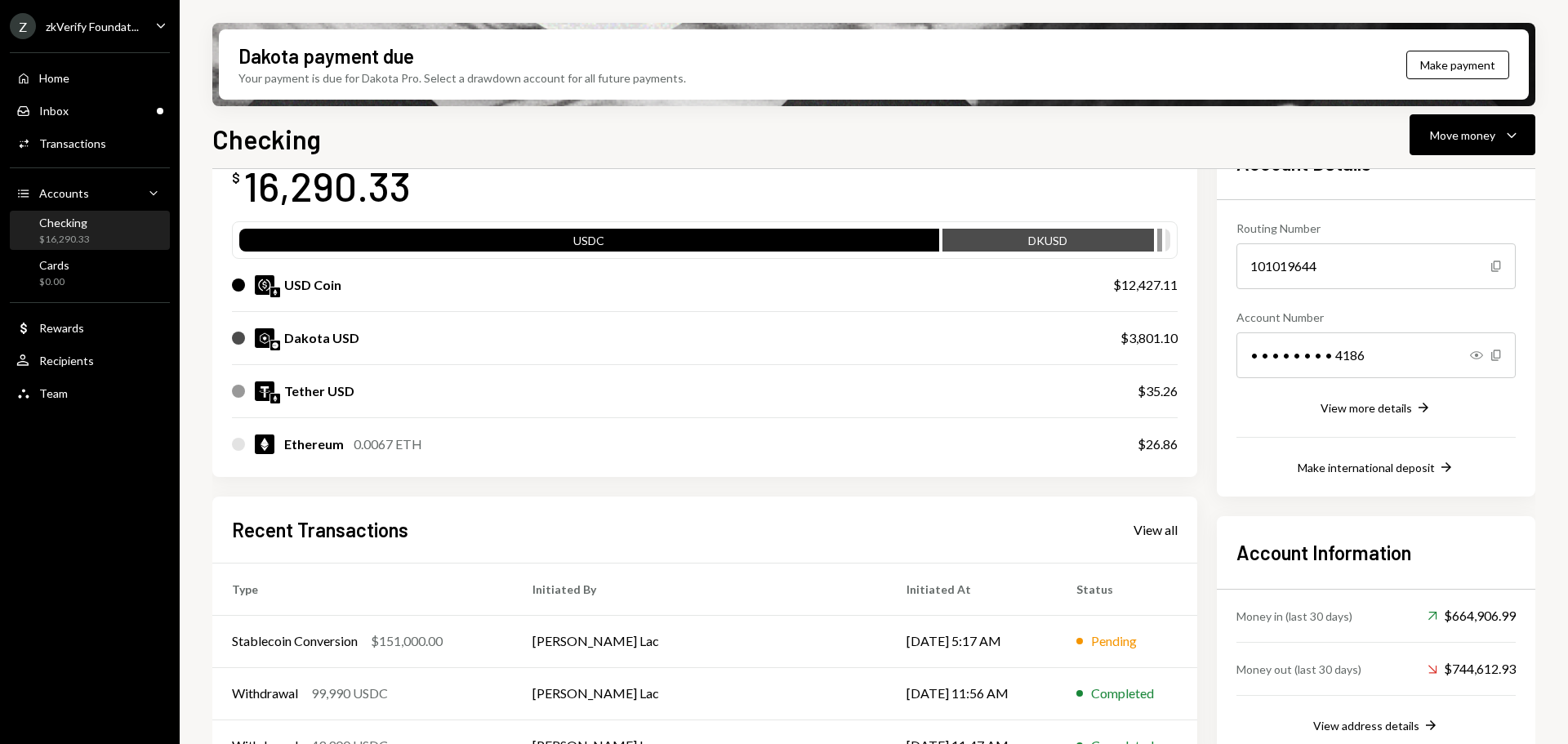
scroll to position [0, 0]
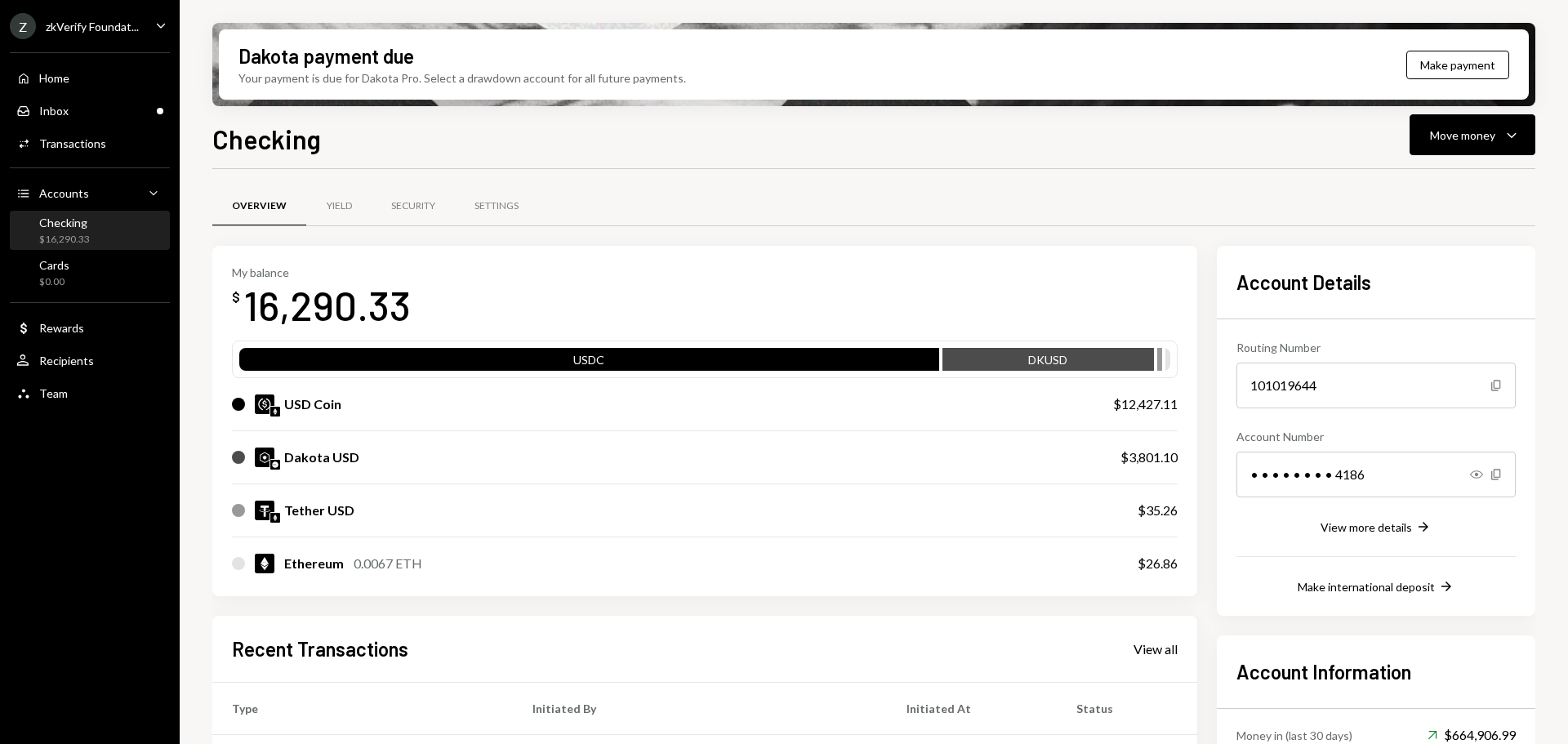
click at [90, 231] on div "Checking $16,290.33" at bounding box center [89, 231] width 147 height 31
click at [59, 224] on div "Checking" at bounding box center [64, 222] width 50 height 14
click at [65, 116] on div "Inbox" at bounding box center [53, 111] width 29 height 14
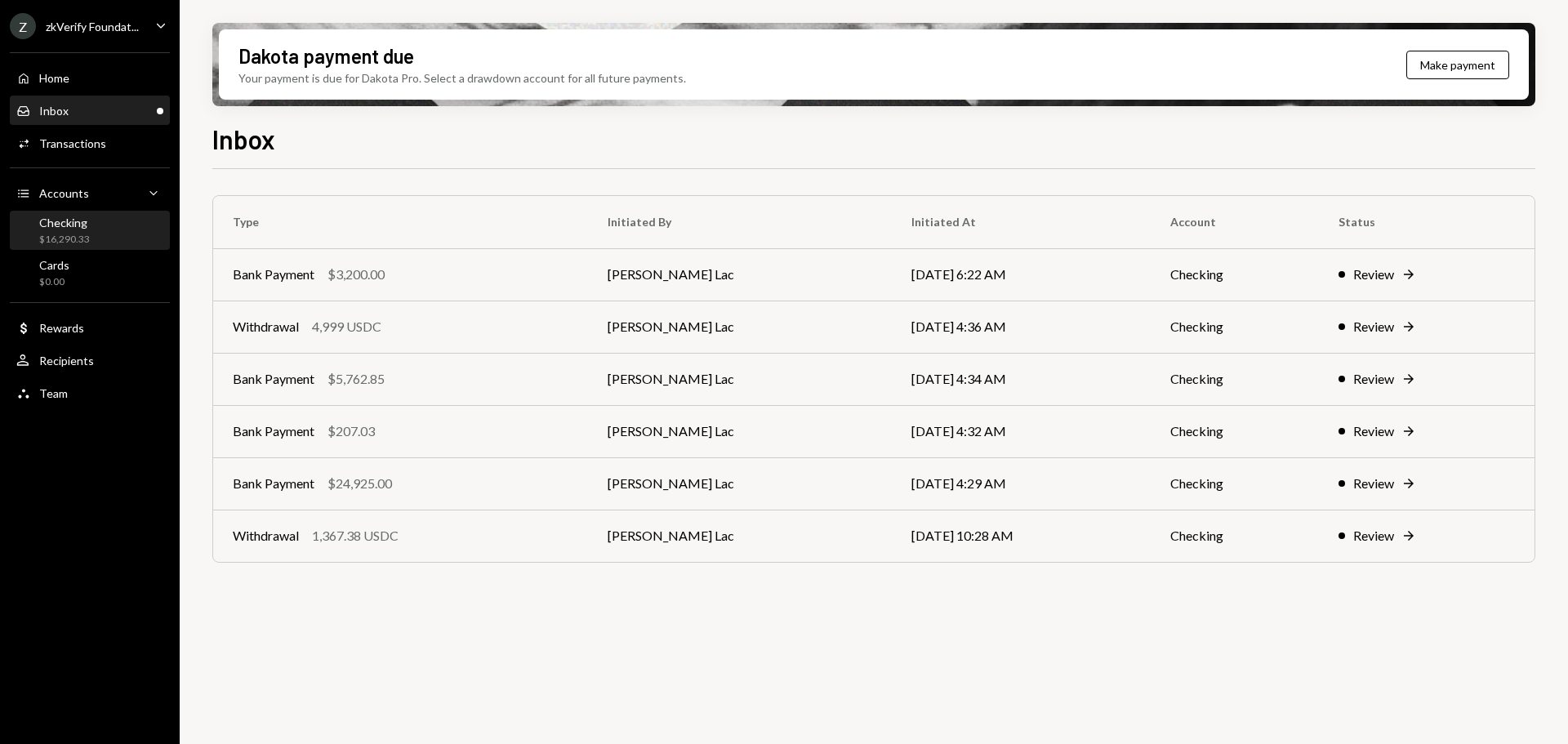
click at [88, 225] on div "Checking" at bounding box center [64, 222] width 50 height 14
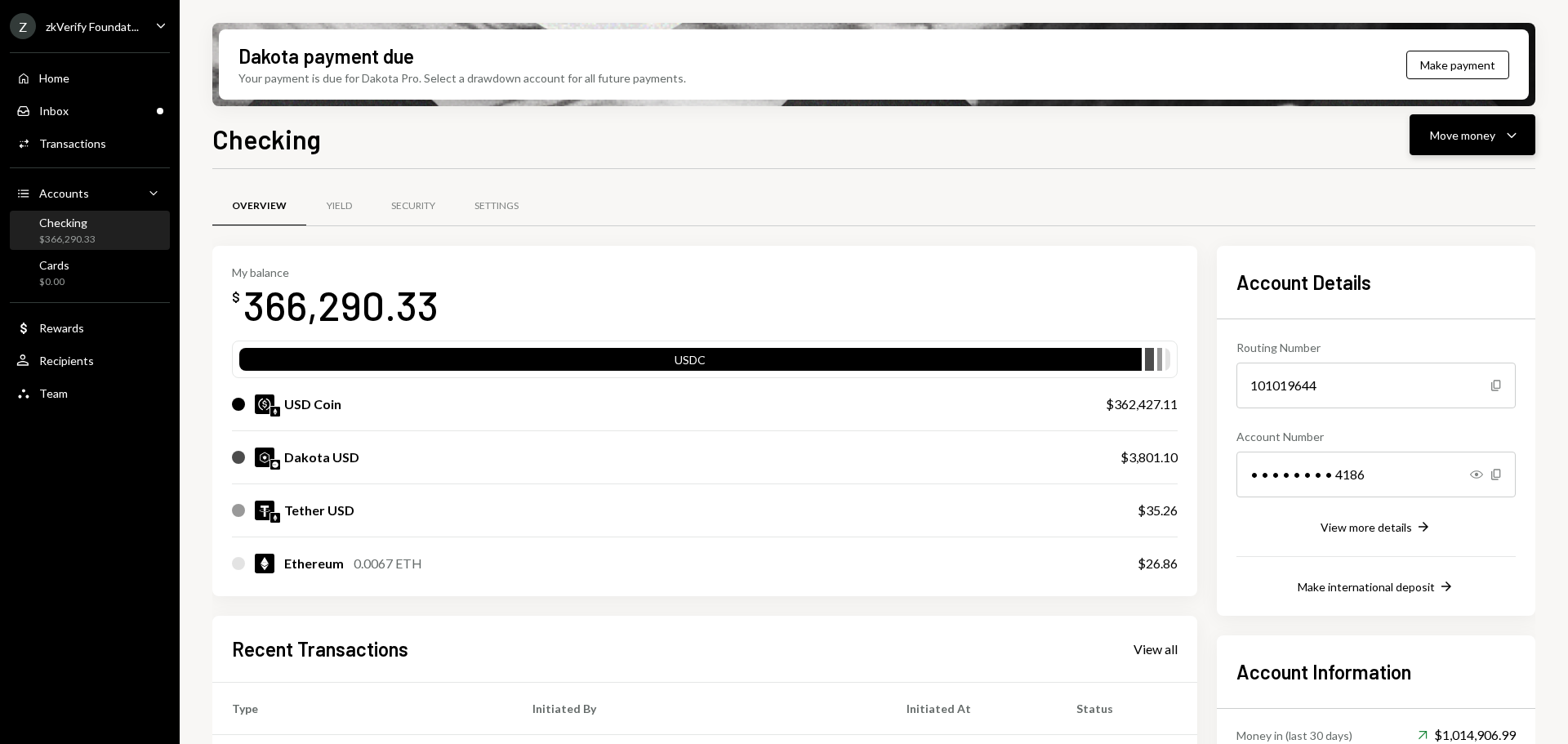
click at [1438, 131] on div "Move money" at bounding box center [1462, 135] width 65 height 17
click at [1430, 311] on div "Swap stablecoins" at bounding box center [1459, 309] width 119 height 17
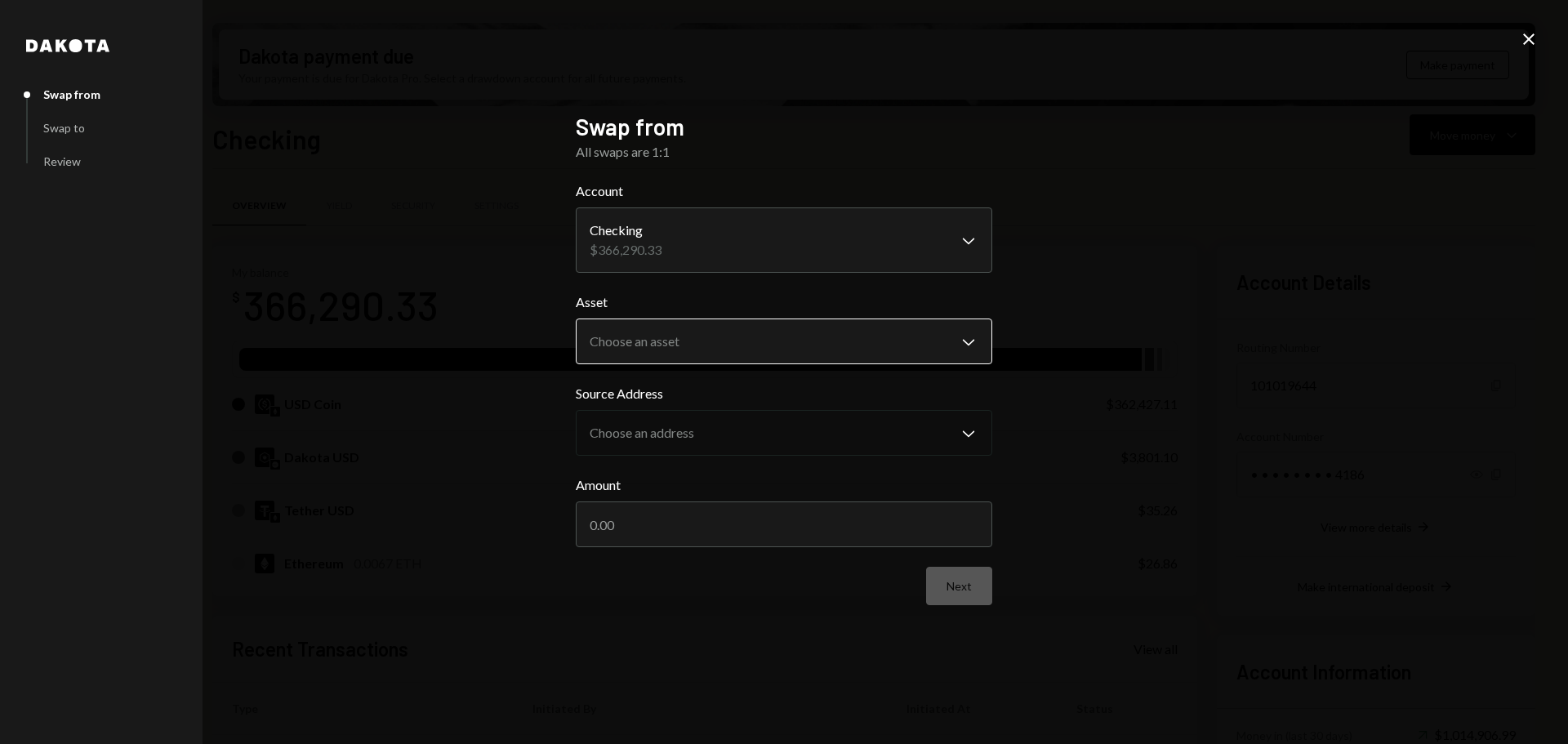
click at [698, 352] on body "Z zkVerify Foundat... Caret Down Home Home Inbox Inbox Activities Transactions …" at bounding box center [784, 372] width 1568 height 744
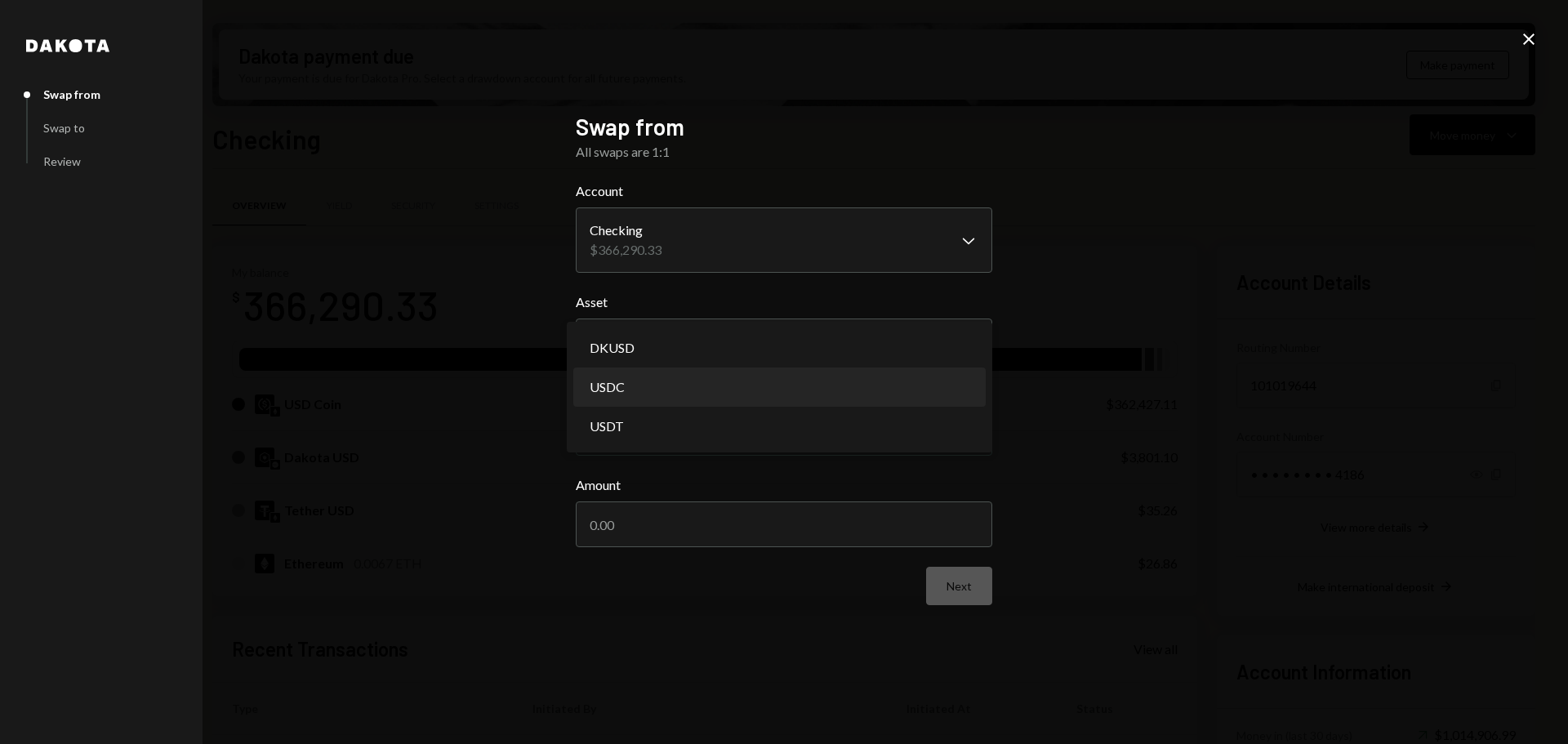
select select "****"
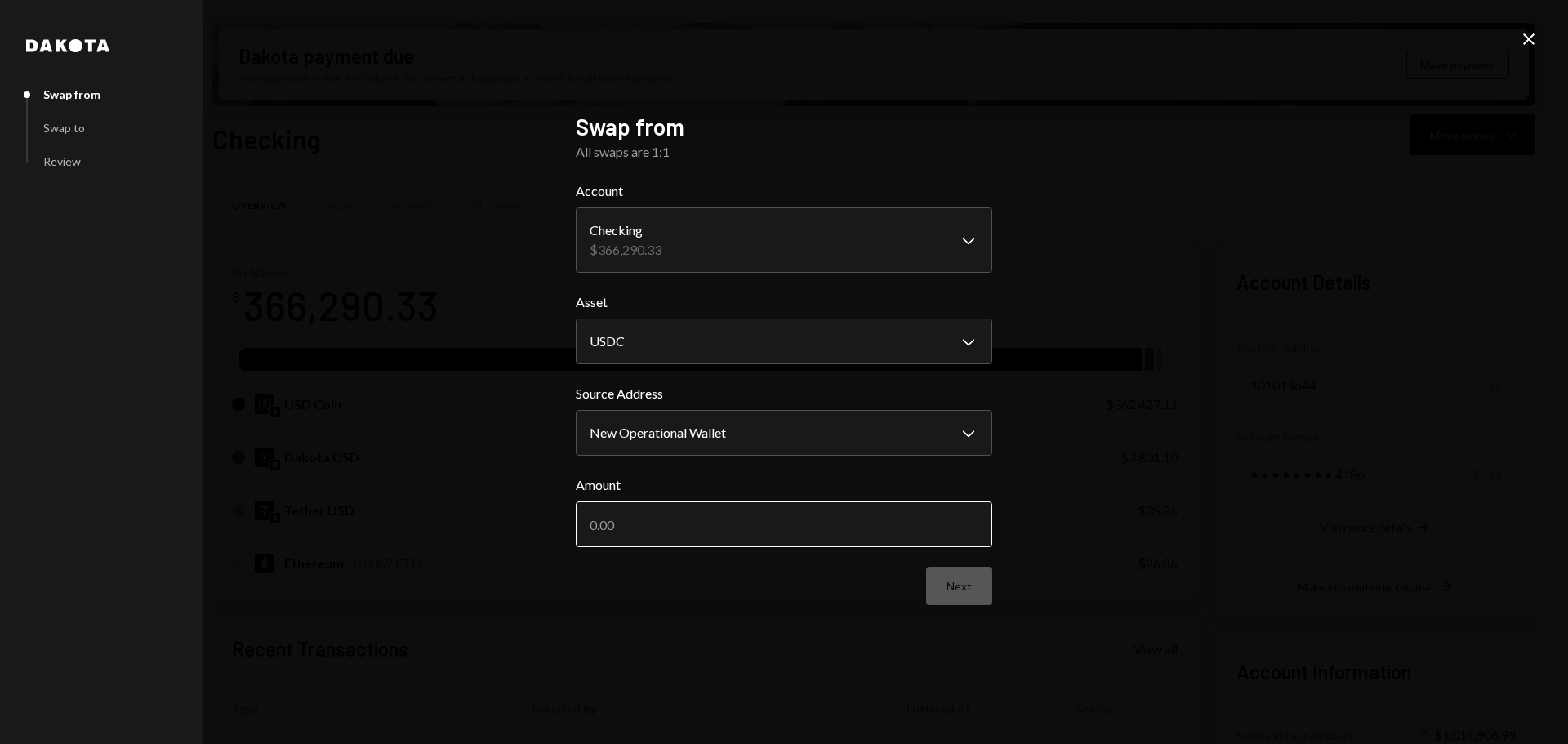
click at [671, 524] on input "Amount" at bounding box center [784, 524] width 417 height 46
type input "250000"
click at [980, 597] on button "Next" at bounding box center [959, 587] width 66 height 39
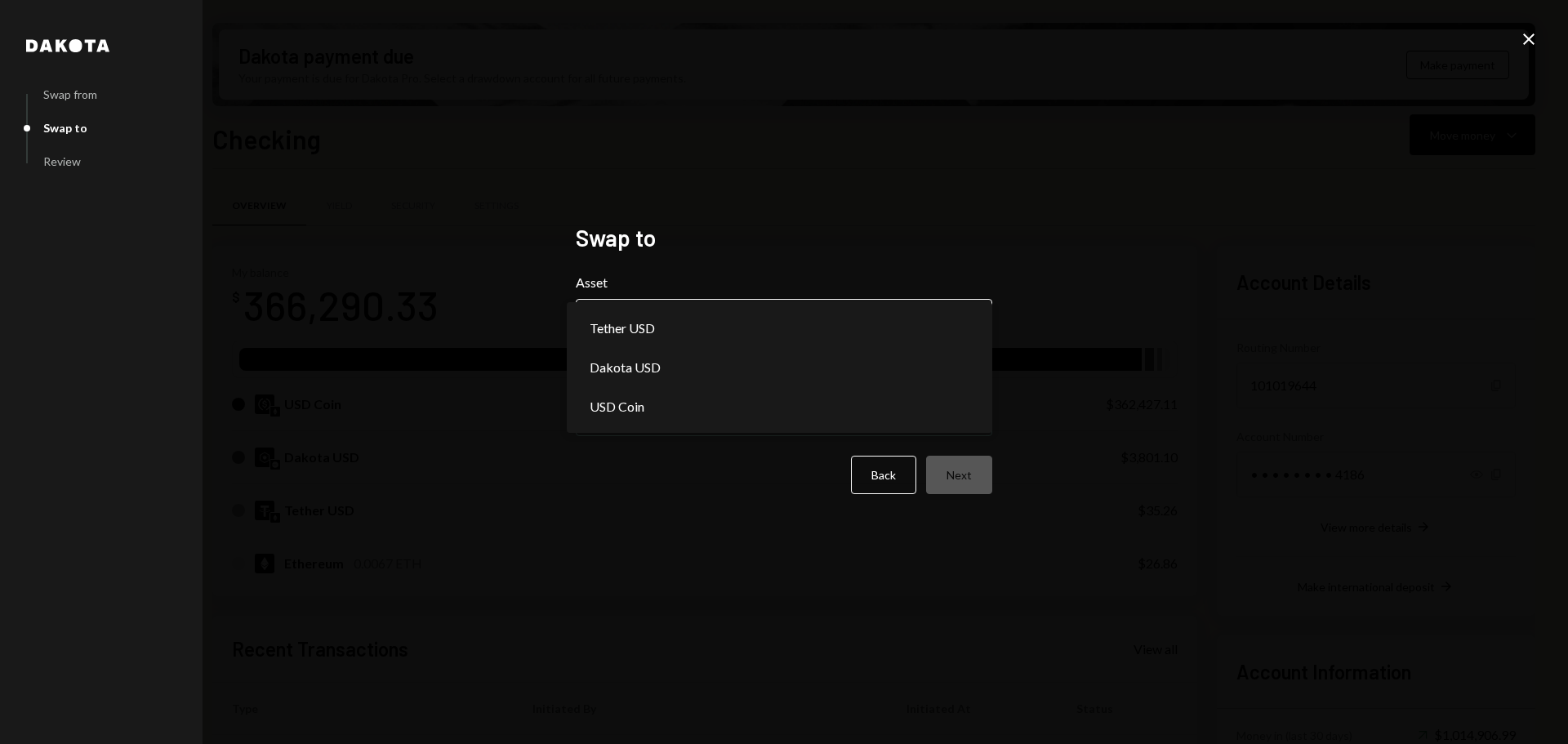
click at [658, 323] on body "Z zkVerify Foundat... Caret Down Home Home Inbox Inbox Activities Transactions …" at bounding box center [784, 372] width 1568 height 744
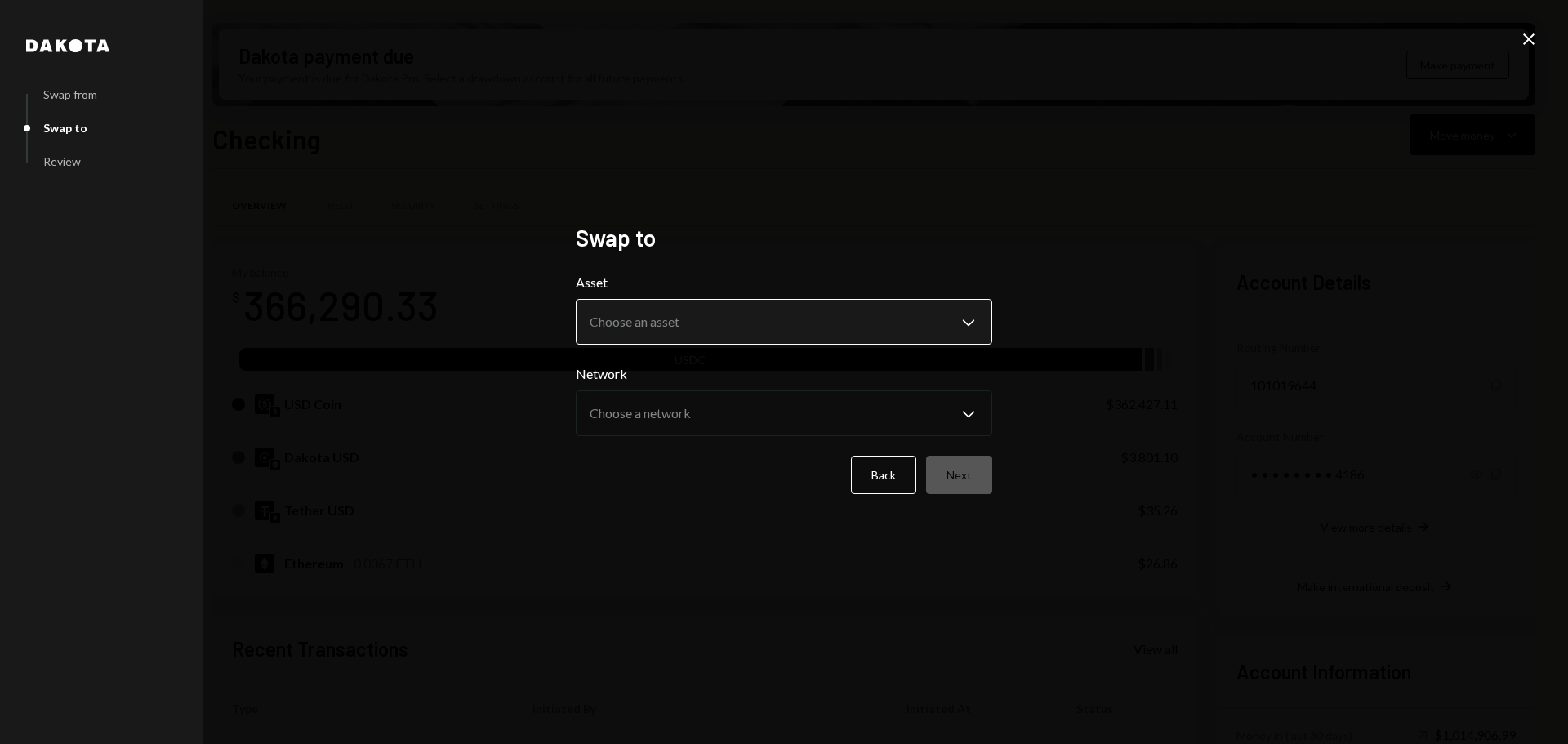
click at [661, 333] on body "Z zkVerify Foundat... Caret Down Home Home Inbox Inbox Activities Transactions …" at bounding box center [784, 372] width 1568 height 744
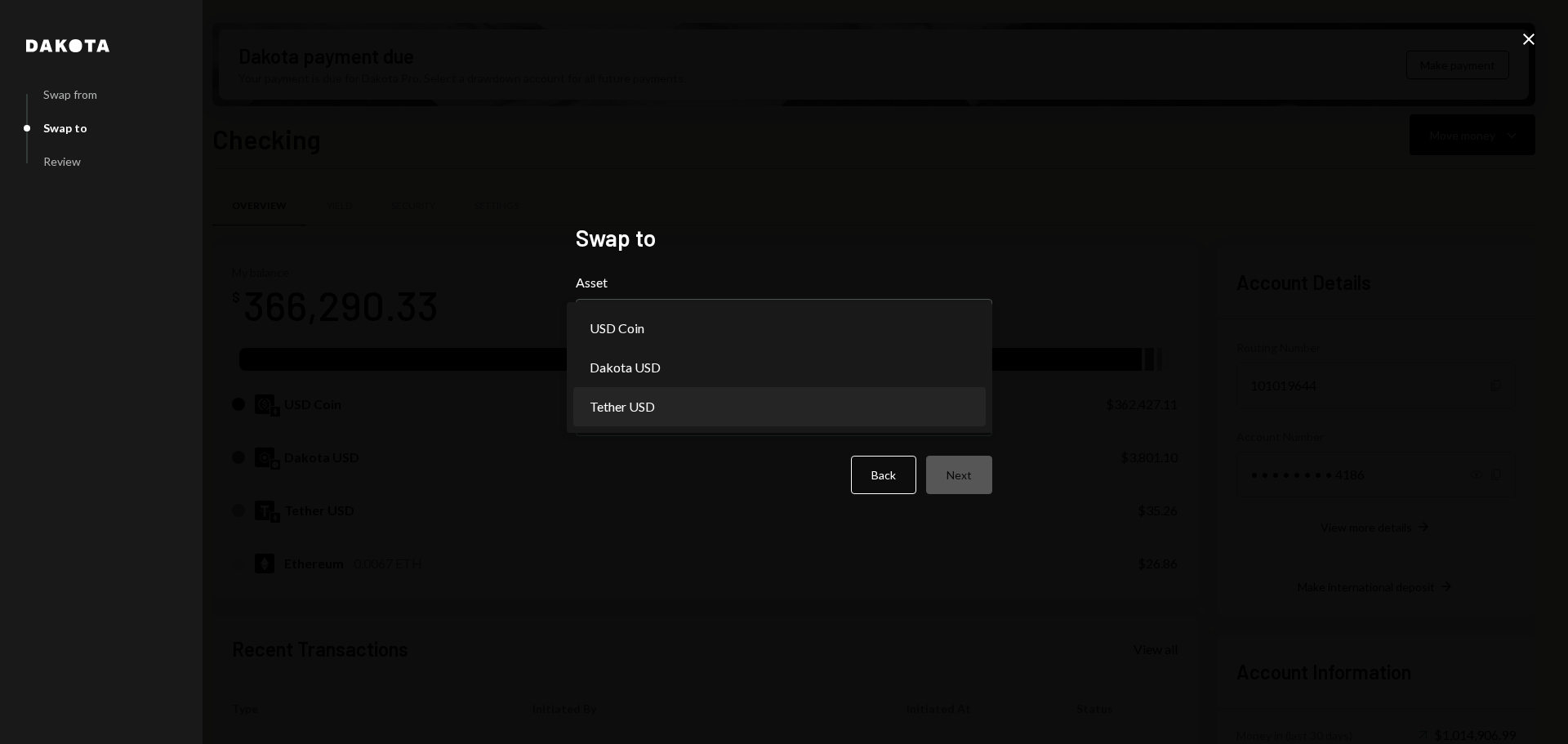
select select "****"
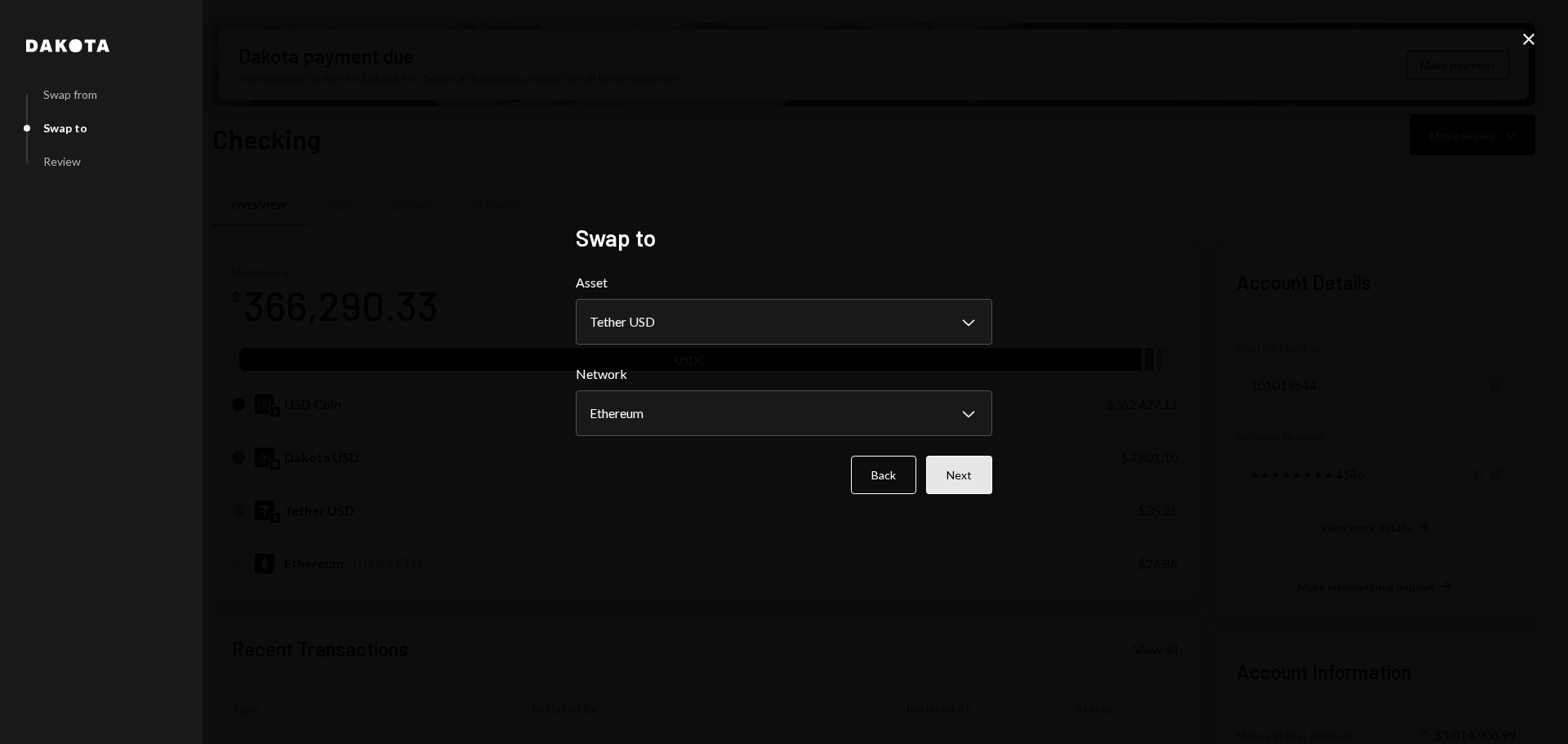
click at [970, 481] on button "Next" at bounding box center [959, 475] width 66 height 39
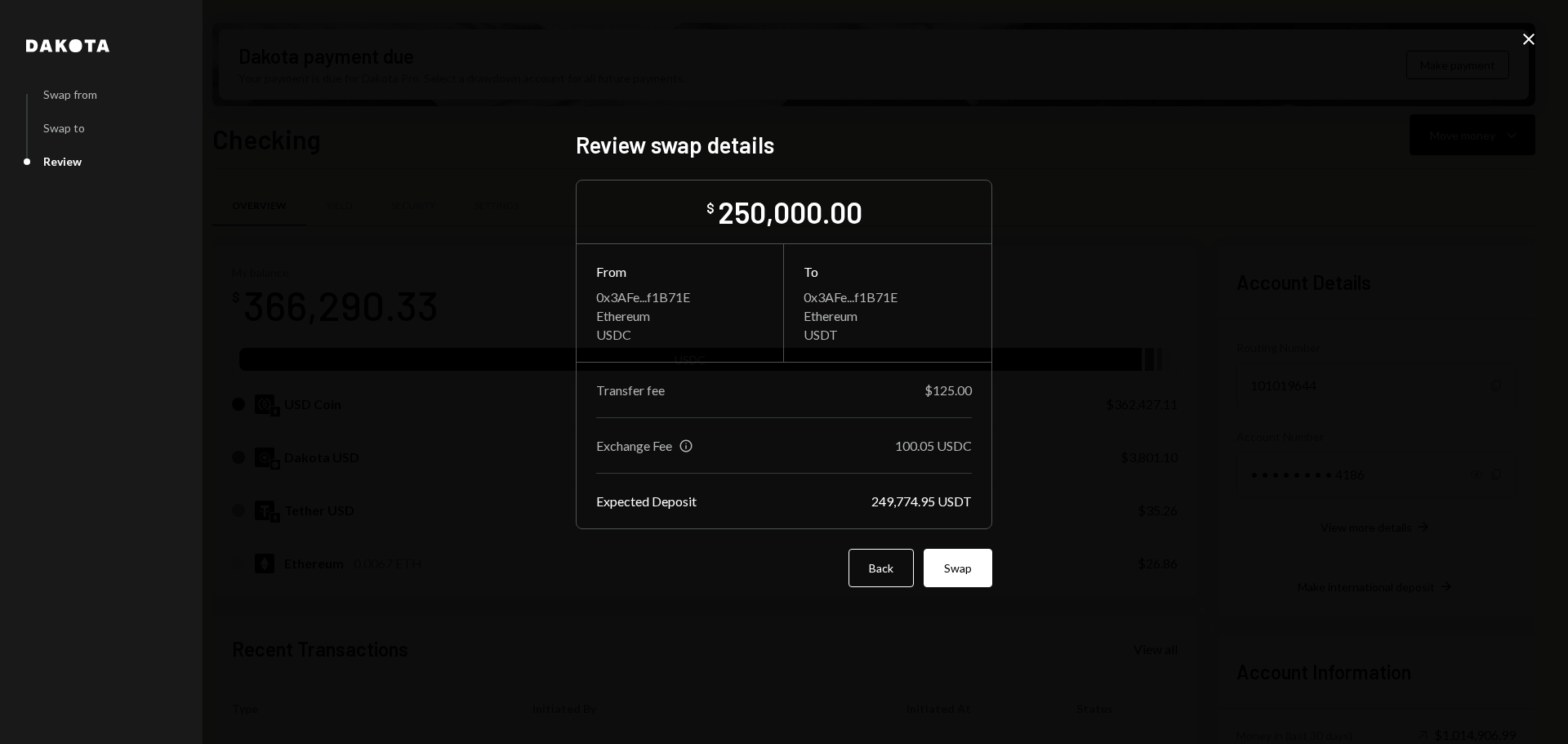
click at [1530, 43] on icon "Close" at bounding box center [1529, 39] width 19 height 19
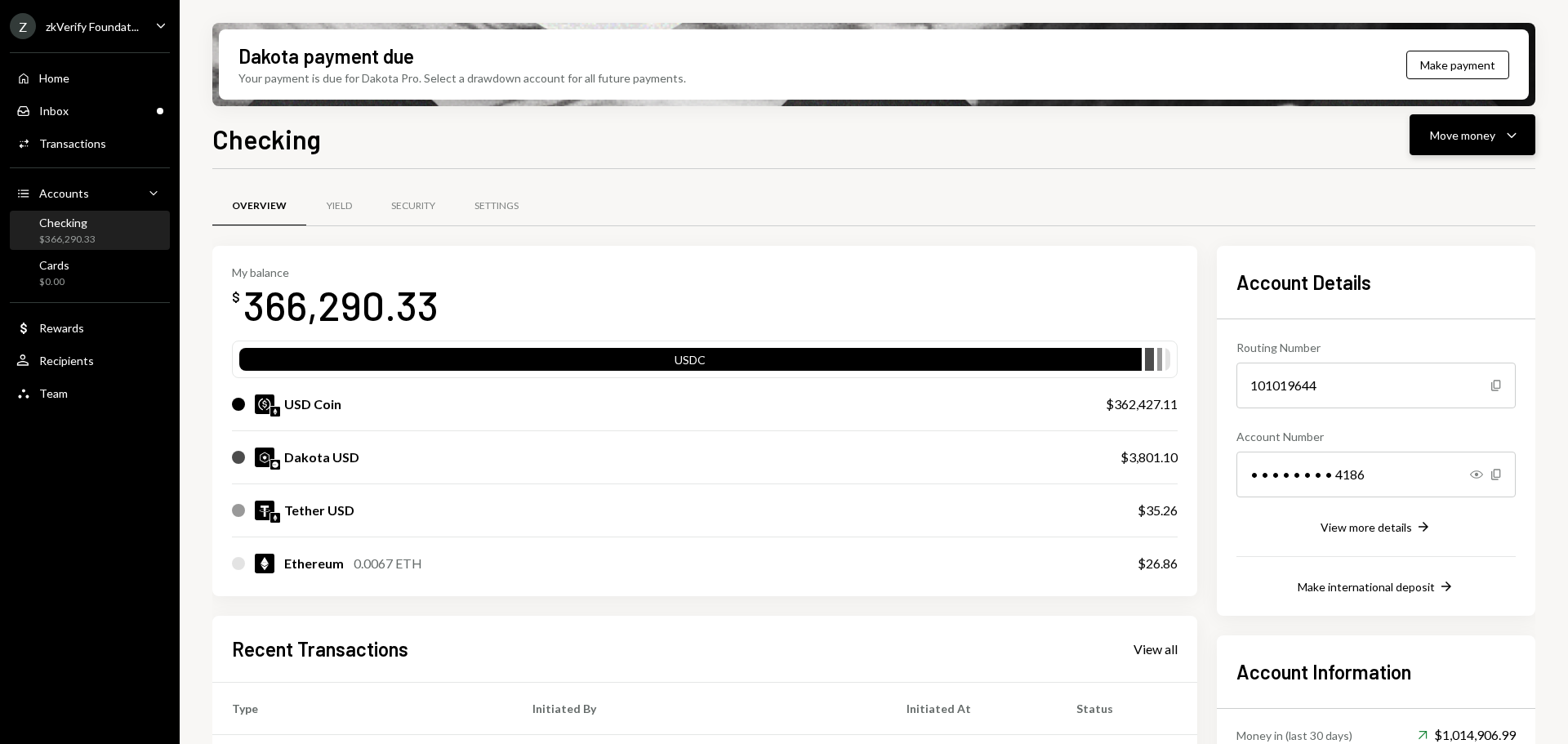
click at [1463, 140] on div "Move money" at bounding box center [1462, 135] width 65 height 17
click at [1434, 300] on div "Swap stablecoins" at bounding box center [1459, 309] width 119 height 17
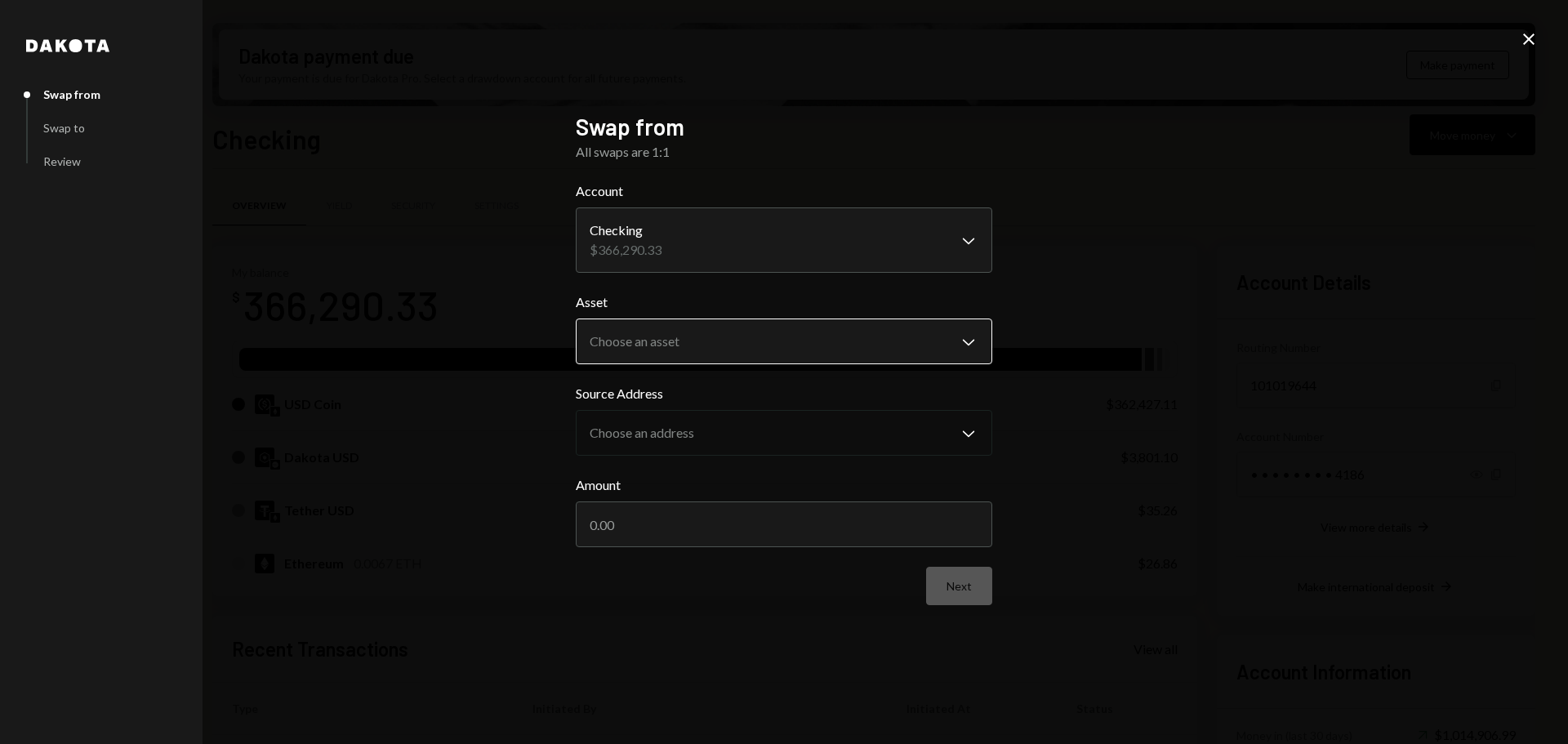
click at [708, 337] on body "Z zkVerify Foundat... Caret Down Home Home Inbox Inbox Activities Transactions …" at bounding box center [784, 372] width 1568 height 744
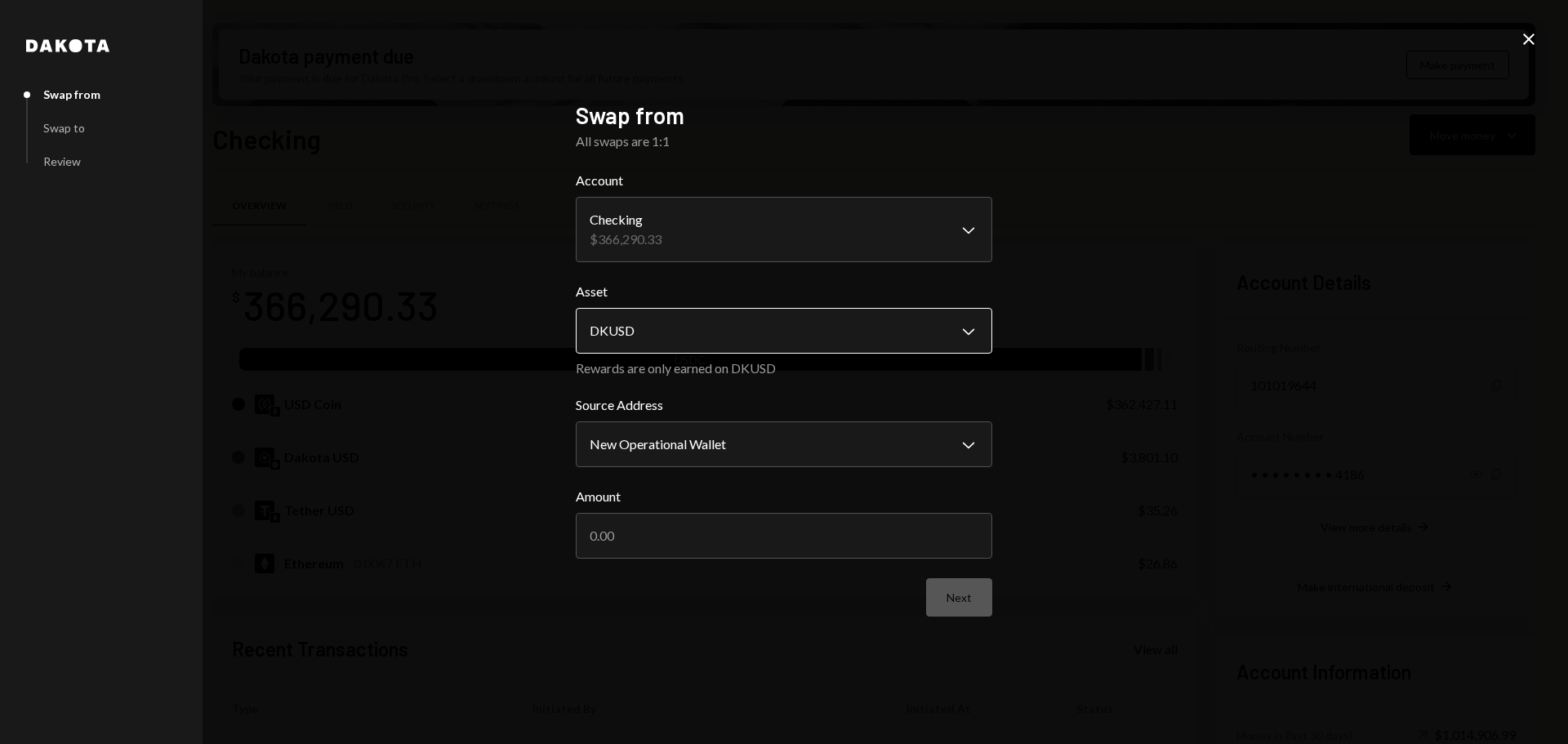
click at [688, 332] on body "Z zkVerify Foundat... Caret Down Home Home Inbox Inbox Activities Transactions …" at bounding box center [784, 372] width 1568 height 744
click at [665, 326] on body "Z zkVerify Foundat... Caret Down Home Home Inbox Inbox Activities Transactions …" at bounding box center [784, 372] width 1568 height 744
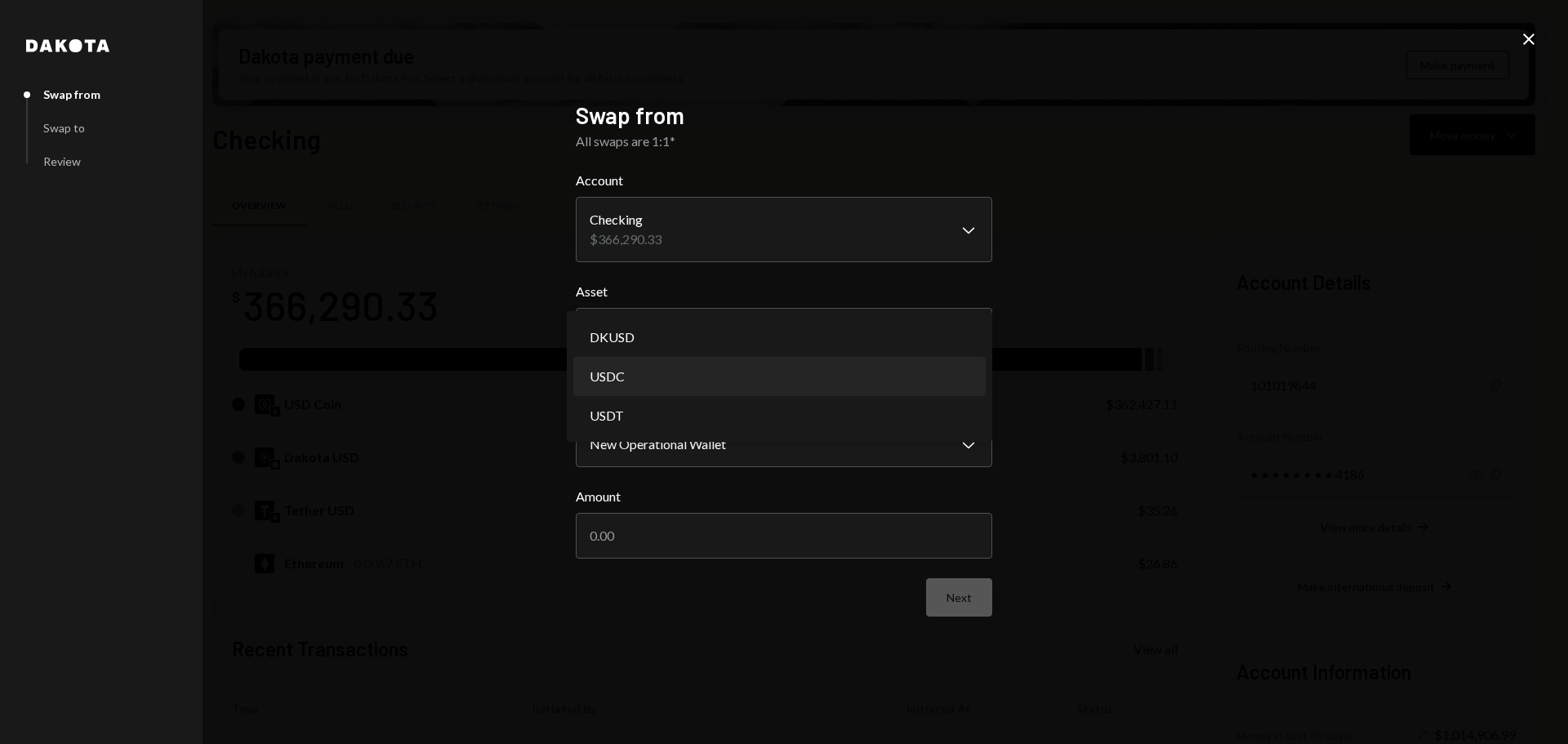
select select "****"
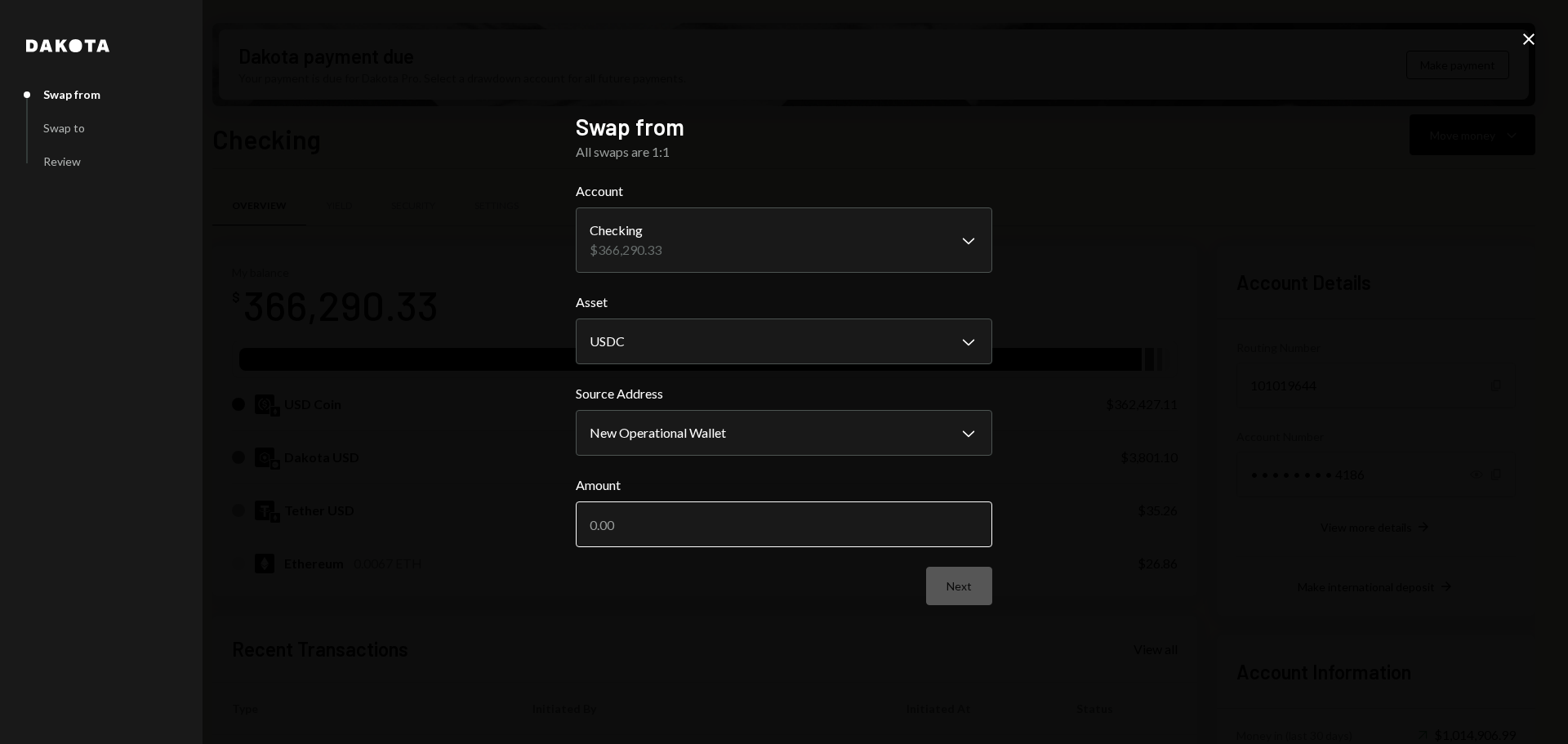
click at [655, 519] on input "Amount" at bounding box center [784, 524] width 417 height 46
type input "250050"
click at [966, 594] on button "Next" at bounding box center [959, 587] width 66 height 39
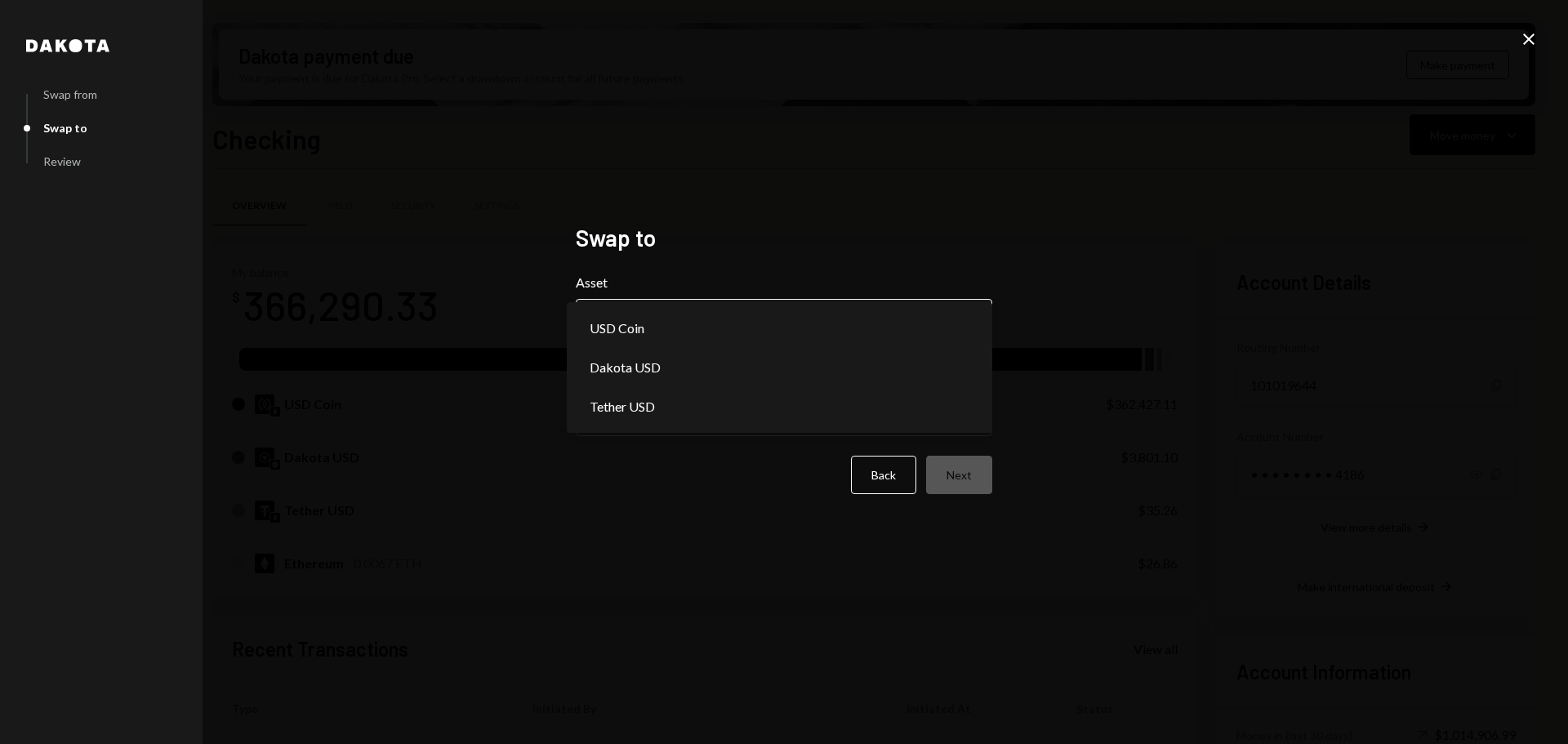
click at [792, 327] on body "Z zkVerify Foundat... Caret Down Home Home Inbox Inbox Activities Transactions …" at bounding box center [784, 372] width 1568 height 744
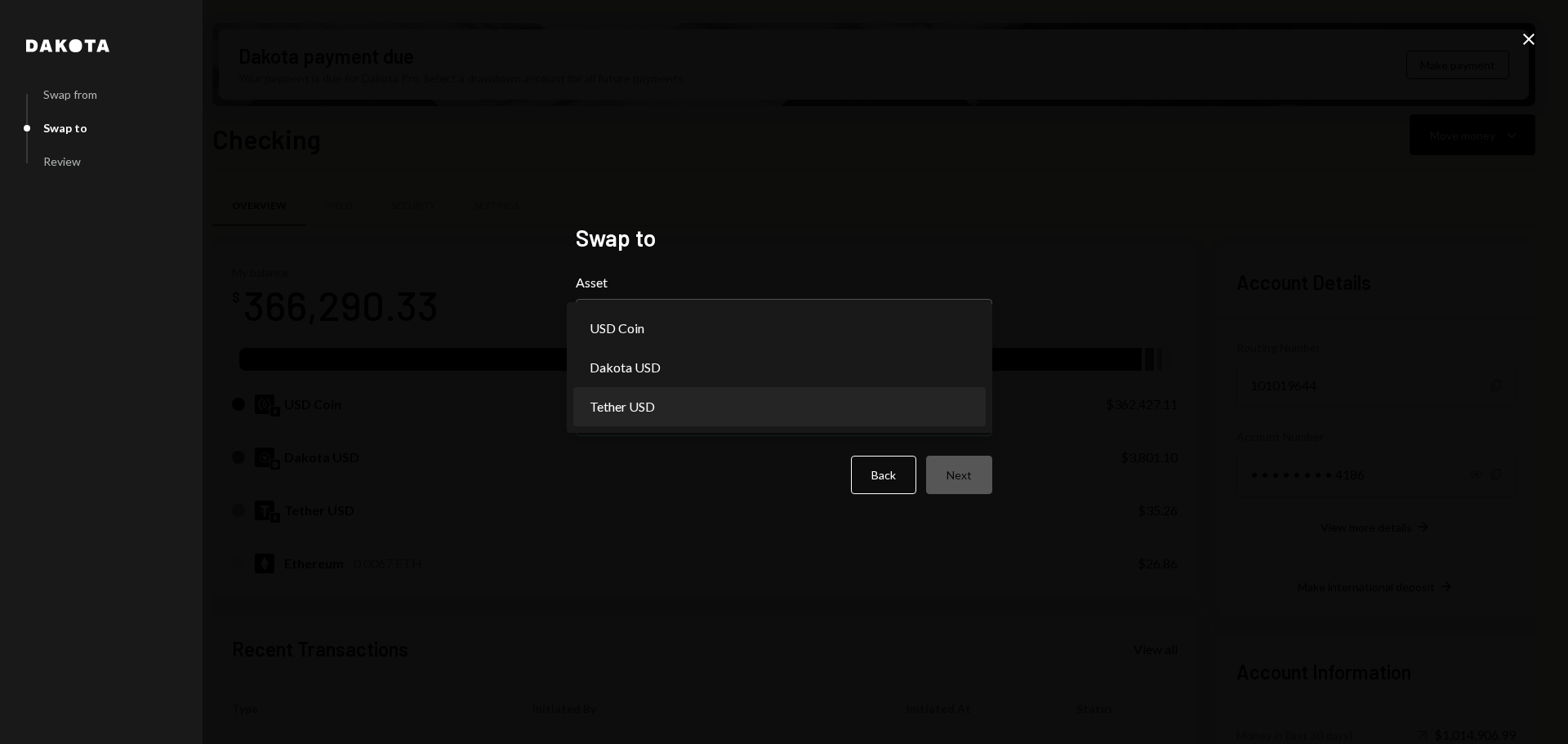
select select "****"
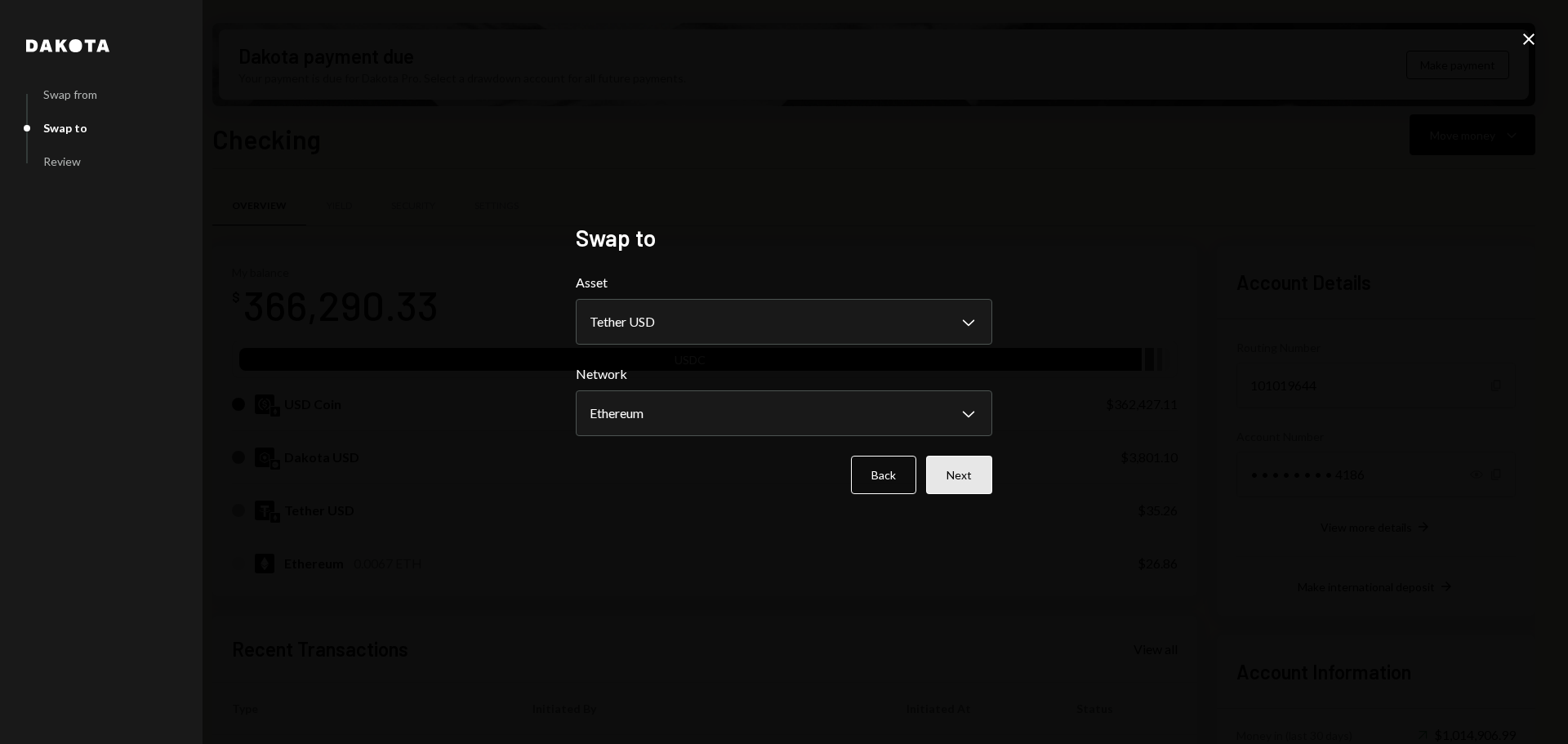
click at [958, 481] on button "Next" at bounding box center [959, 475] width 66 height 39
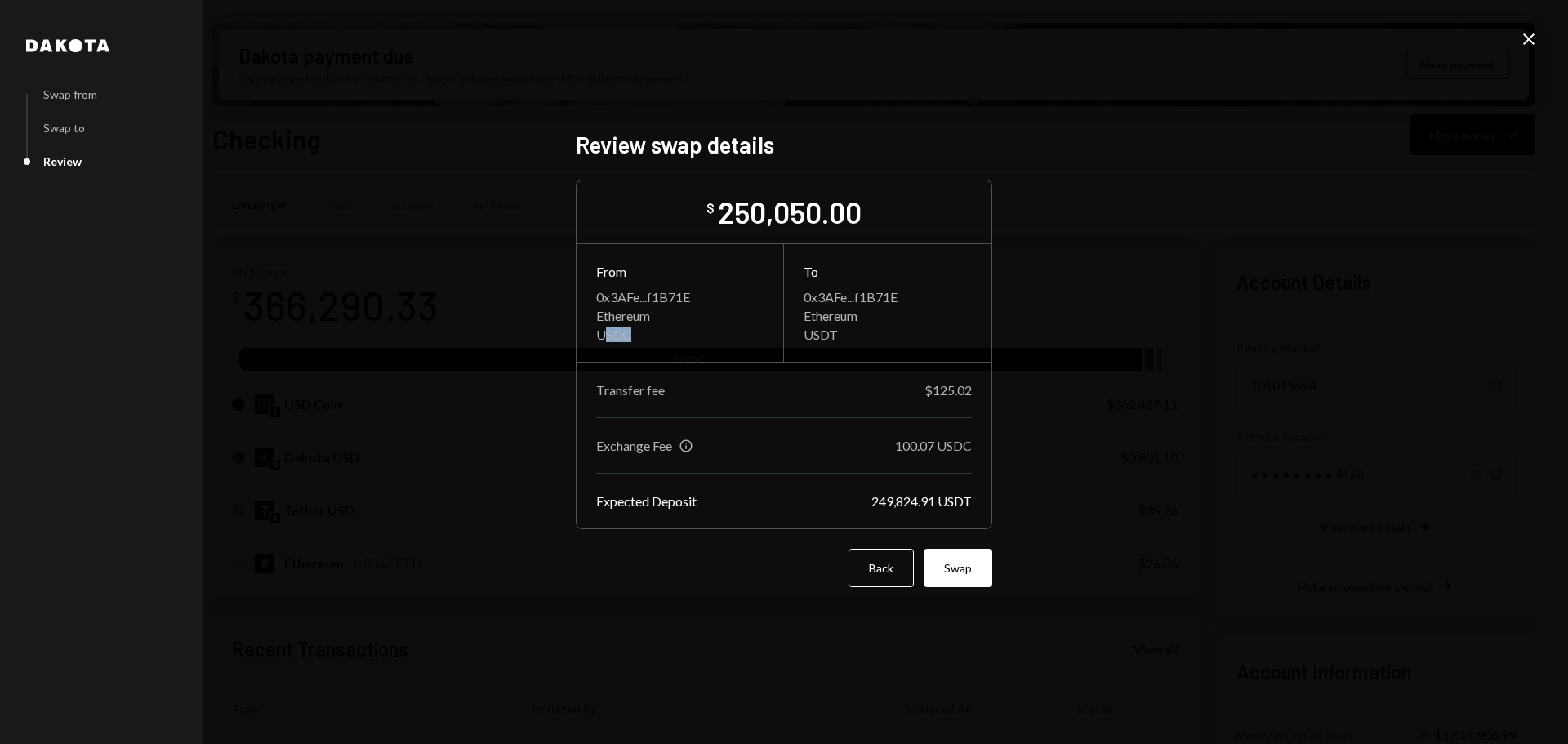
drag, startPoint x: 606, startPoint y: 337, endPoint x: 648, endPoint y: 340, distance: 42.1
click at [648, 340] on div "USDC" at bounding box center [680, 334] width 167 height 16
drag, startPoint x: 796, startPoint y: 335, endPoint x: 828, endPoint y: 335, distance: 32.0
click at [827, 335] on div "To 0x3AFe...f1B71E Ethereum USDT" at bounding box center [888, 303] width 208 height 118
drag, startPoint x: 867, startPoint y: 505, endPoint x: 952, endPoint y: 504, distance: 85.0
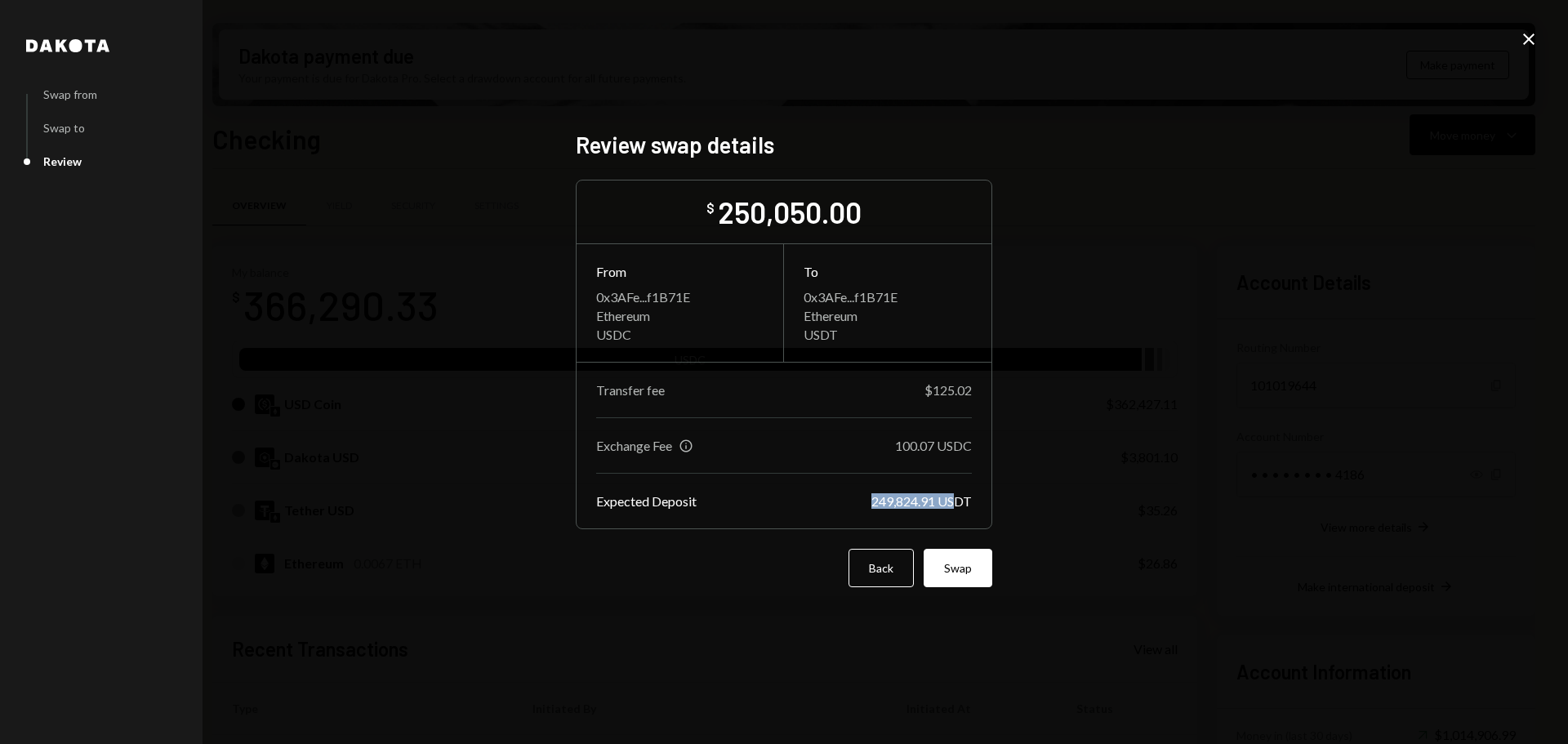
click at [952, 504] on div "Expected Deposit 249,824.91 USDT" at bounding box center [784, 501] width 376 height 16
click at [893, 571] on button "Back" at bounding box center [881, 568] width 65 height 39
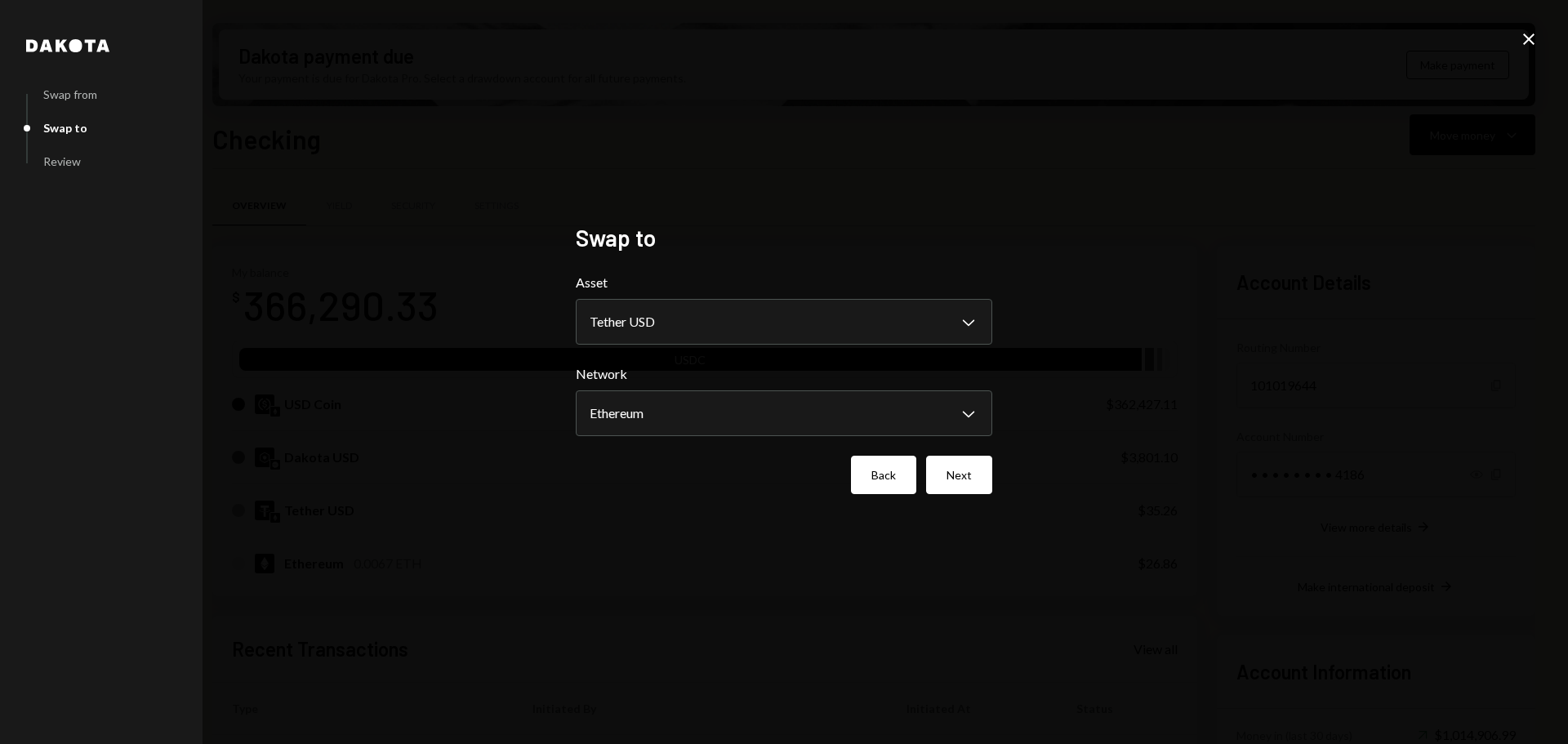
click at [884, 485] on button "Back" at bounding box center [884, 475] width 65 height 39
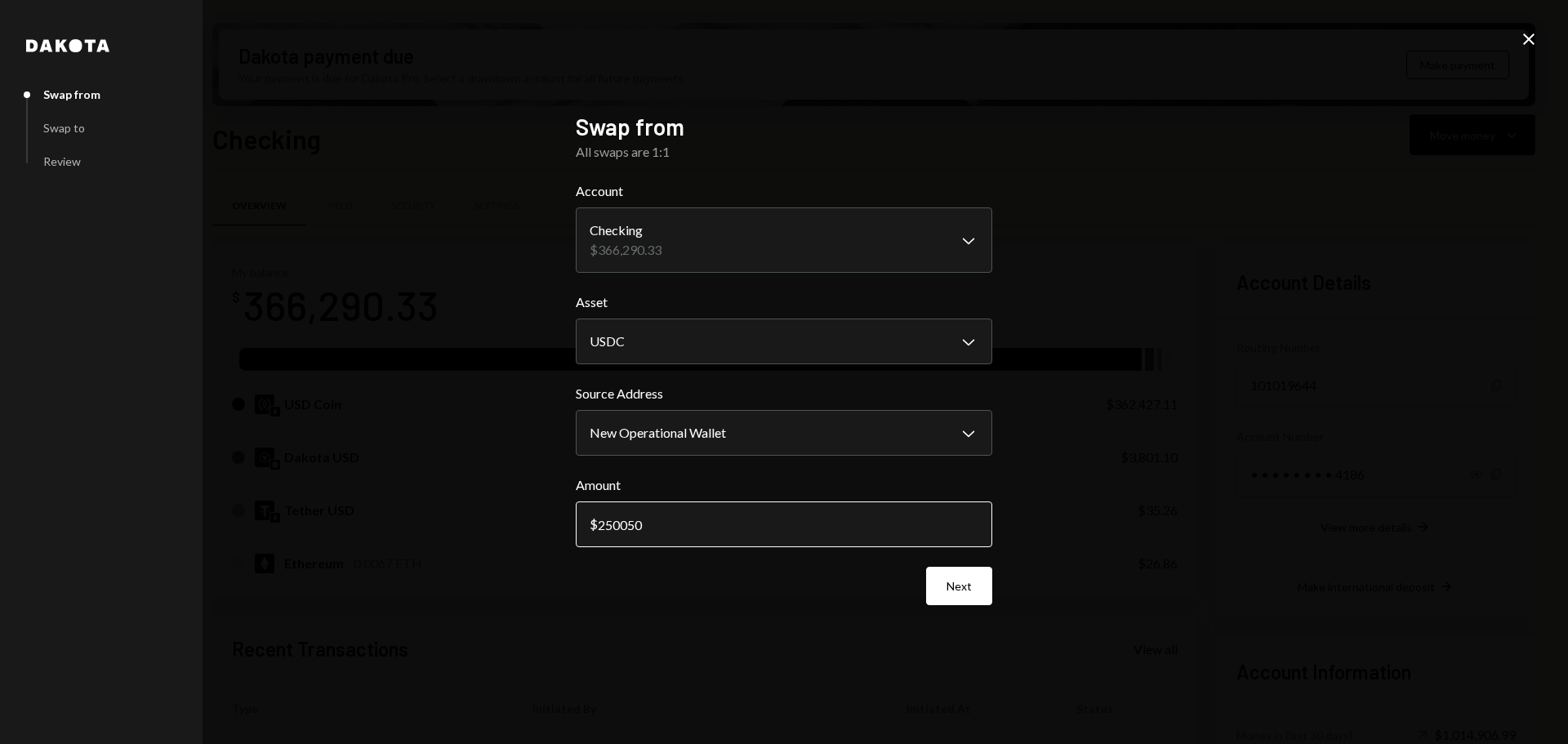
click at [697, 527] on input "250050" at bounding box center [784, 524] width 417 height 46
type input "250200"
click at [975, 584] on button "Next" at bounding box center [959, 587] width 66 height 39
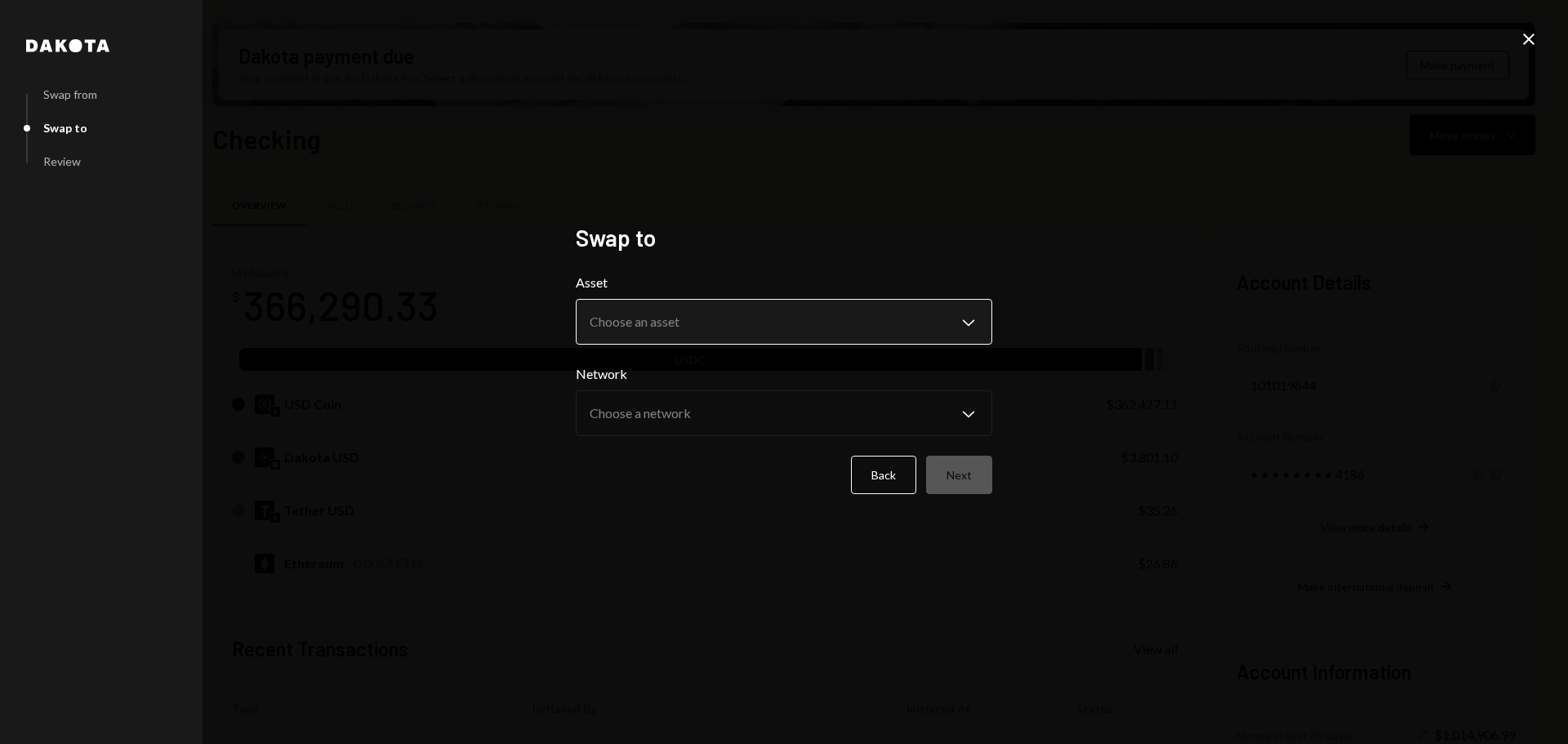
click at [778, 303] on body "Z zkVerify Foundat... Caret Down Home Home Inbox Inbox Activities Transactions …" at bounding box center [784, 372] width 1568 height 744
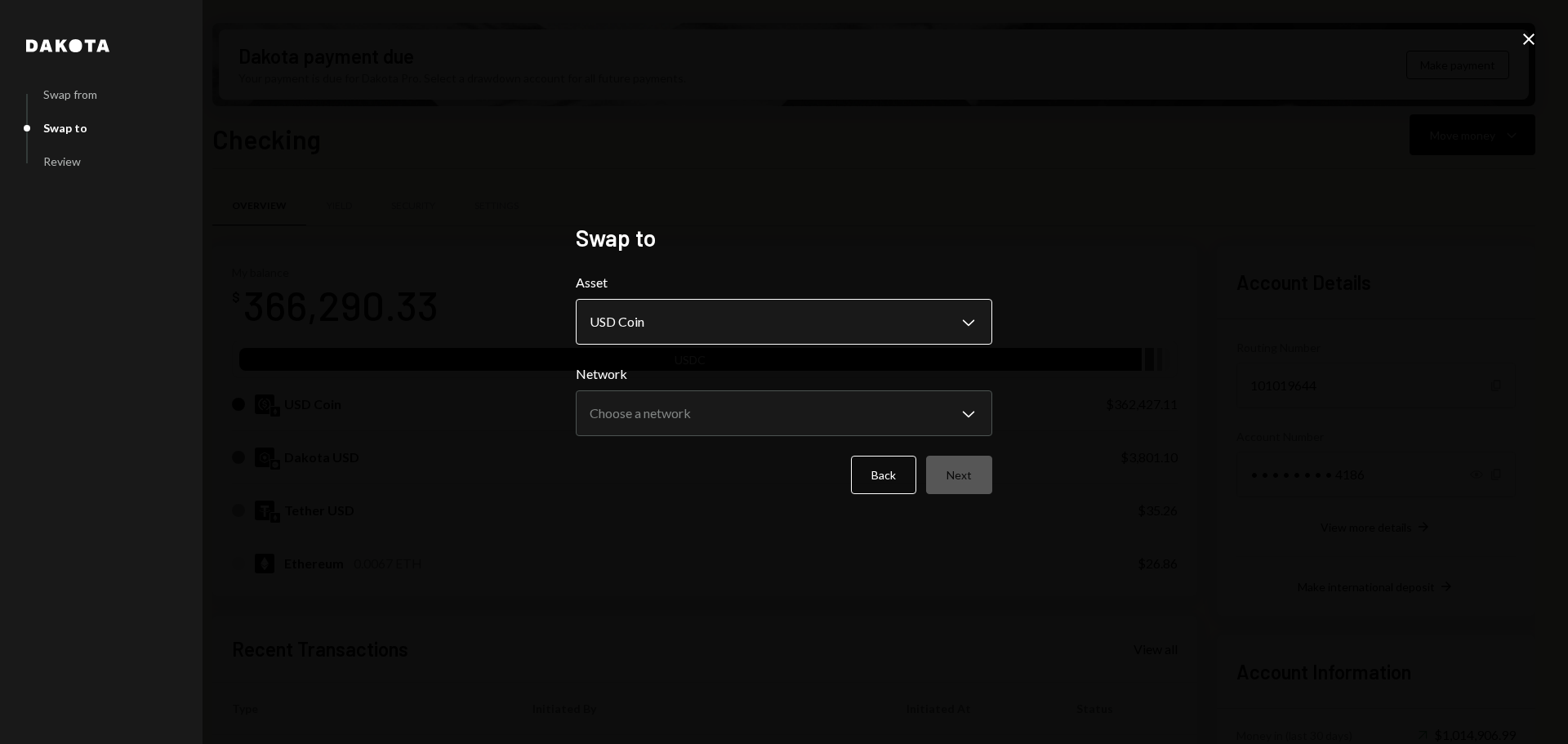
click at [661, 339] on body "Z zkVerify Foundat... Caret Down Home Home Inbox Inbox Activities Transactions …" at bounding box center [784, 372] width 1568 height 744
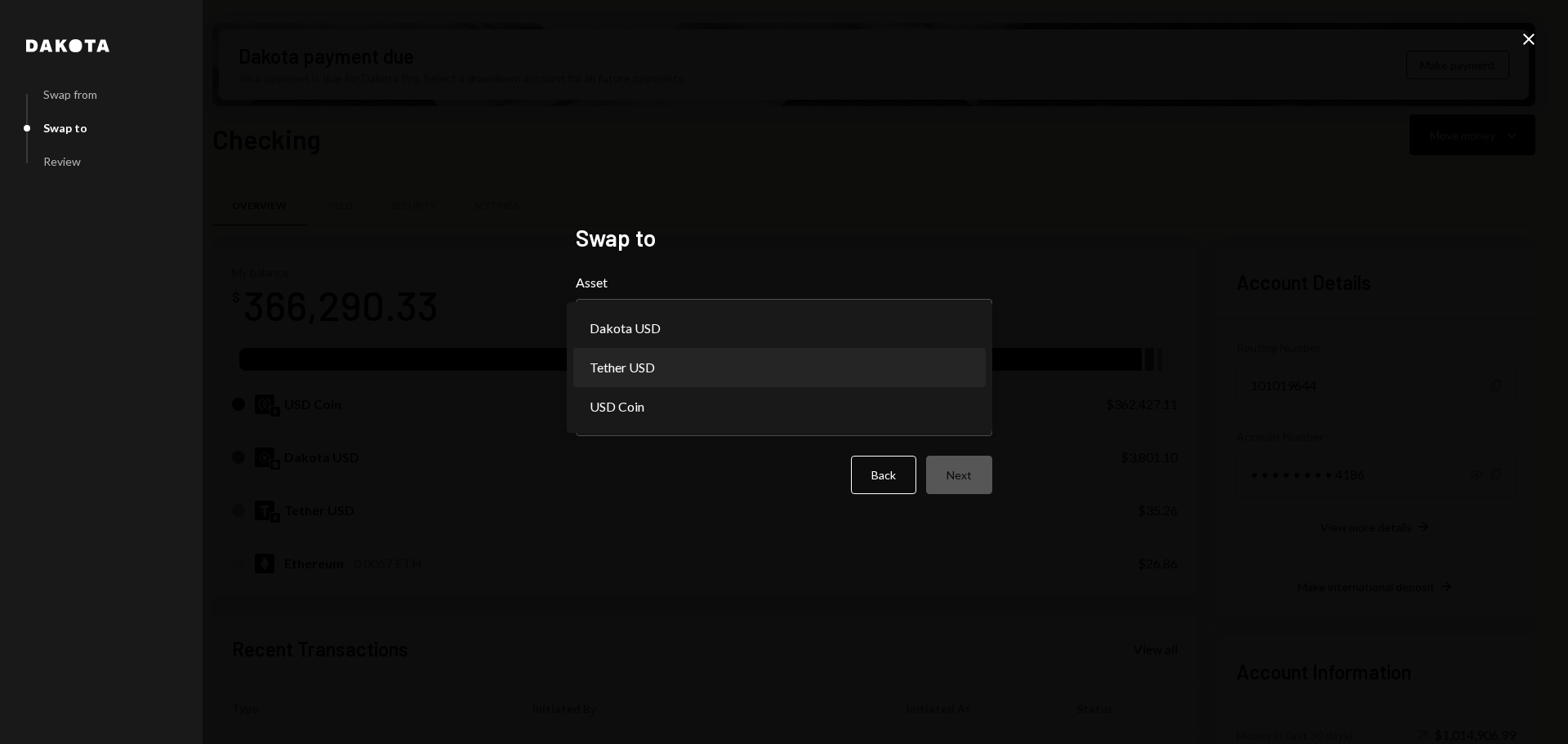
select select "****"
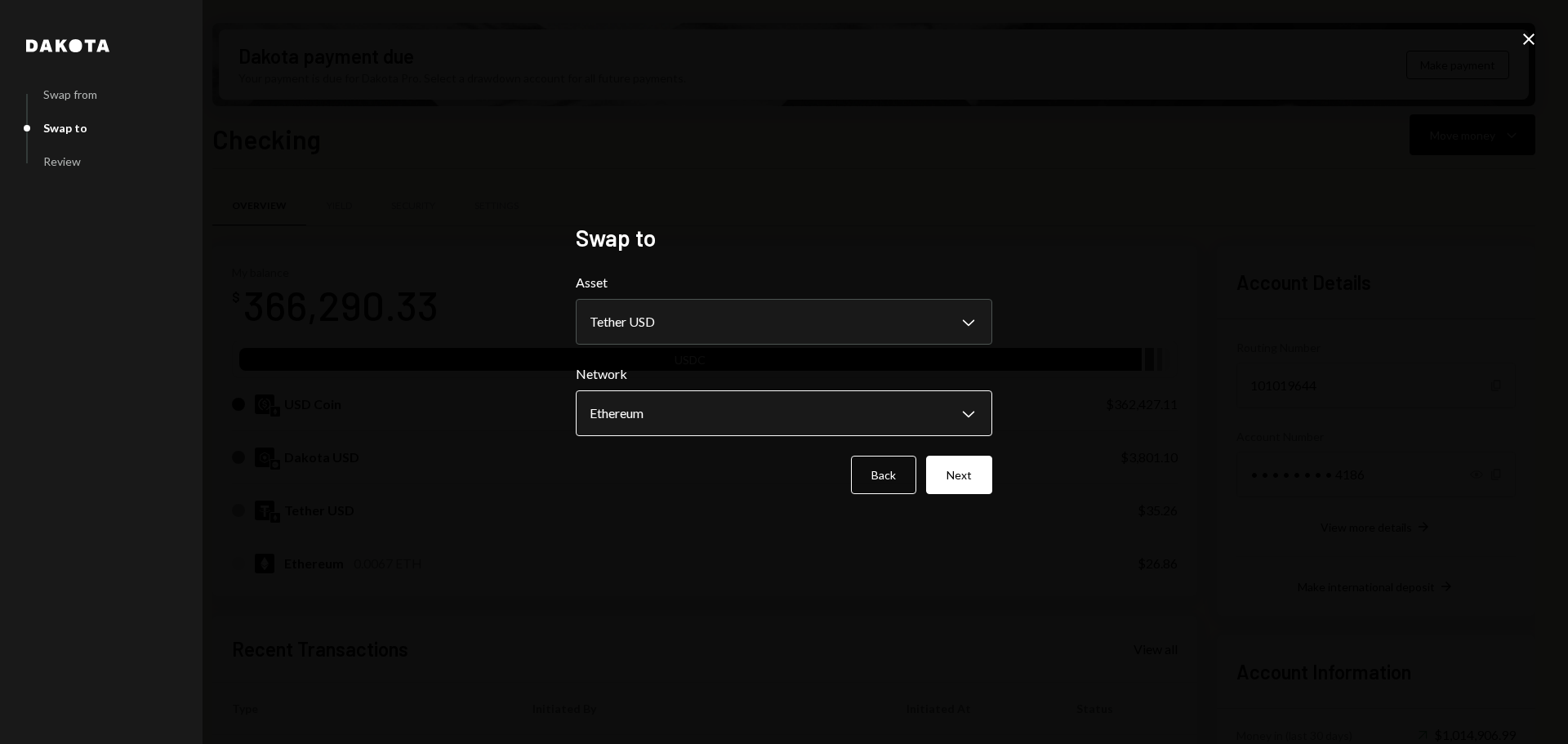
click at [651, 419] on body "Z zkVerify Foundat... Caret Down Home Home Inbox Inbox Activities Transactions …" at bounding box center [784, 372] width 1568 height 744
click at [949, 477] on button "Next" at bounding box center [959, 475] width 66 height 39
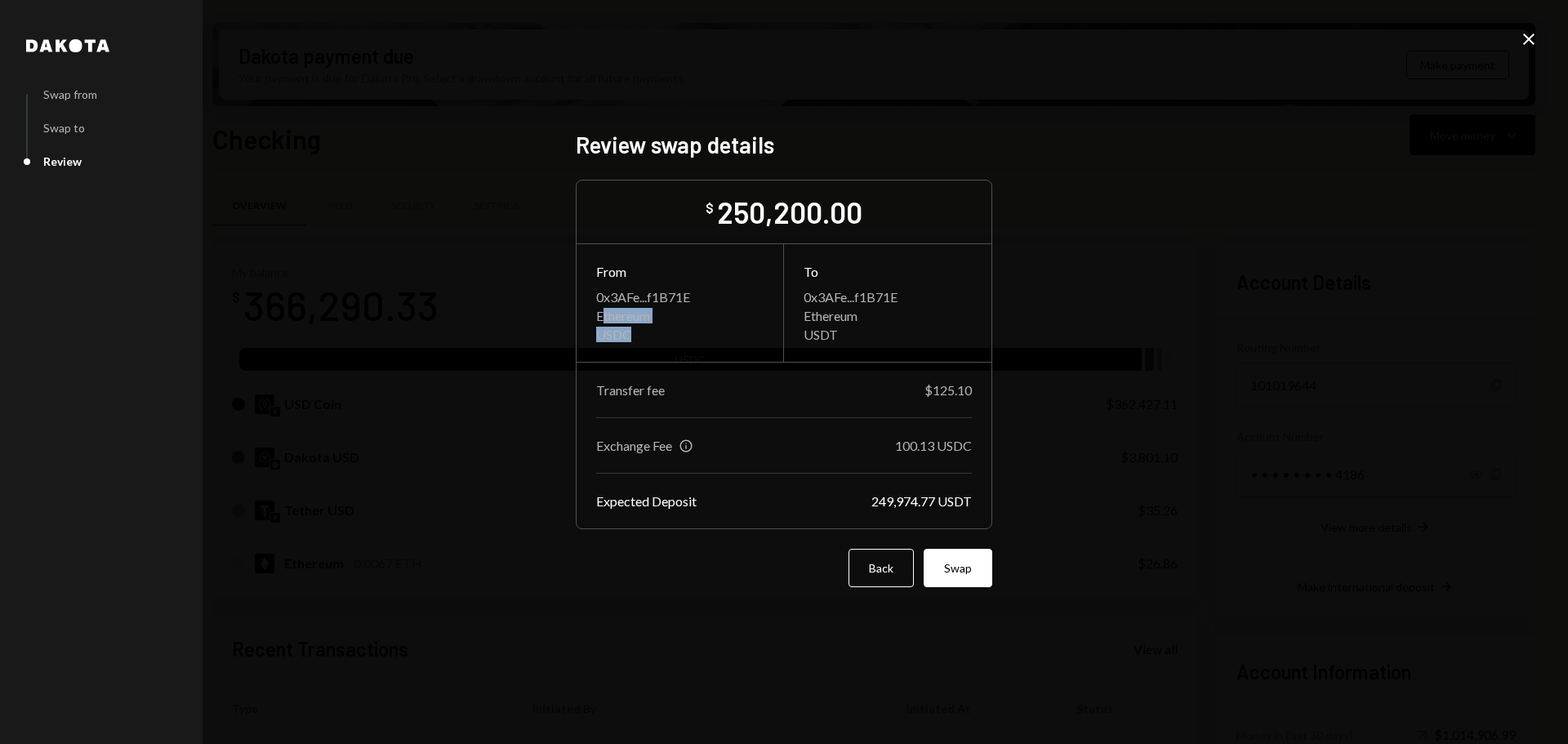
drag, startPoint x: 639, startPoint y: 338, endPoint x: 606, endPoint y: 316, distance: 39.7
click at [606, 316] on div "0x3AFe...f1B71E Ethereum USDC" at bounding box center [680, 316] width 167 height 53
click at [642, 337] on div "USDC" at bounding box center [680, 334] width 167 height 16
drag, startPoint x: 640, startPoint y: 333, endPoint x: 589, endPoint y: 311, distance: 55.5
click at [589, 311] on div "From 0x3AFe...f1B71E Ethereum USDC" at bounding box center [681, 303] width 208 height 118
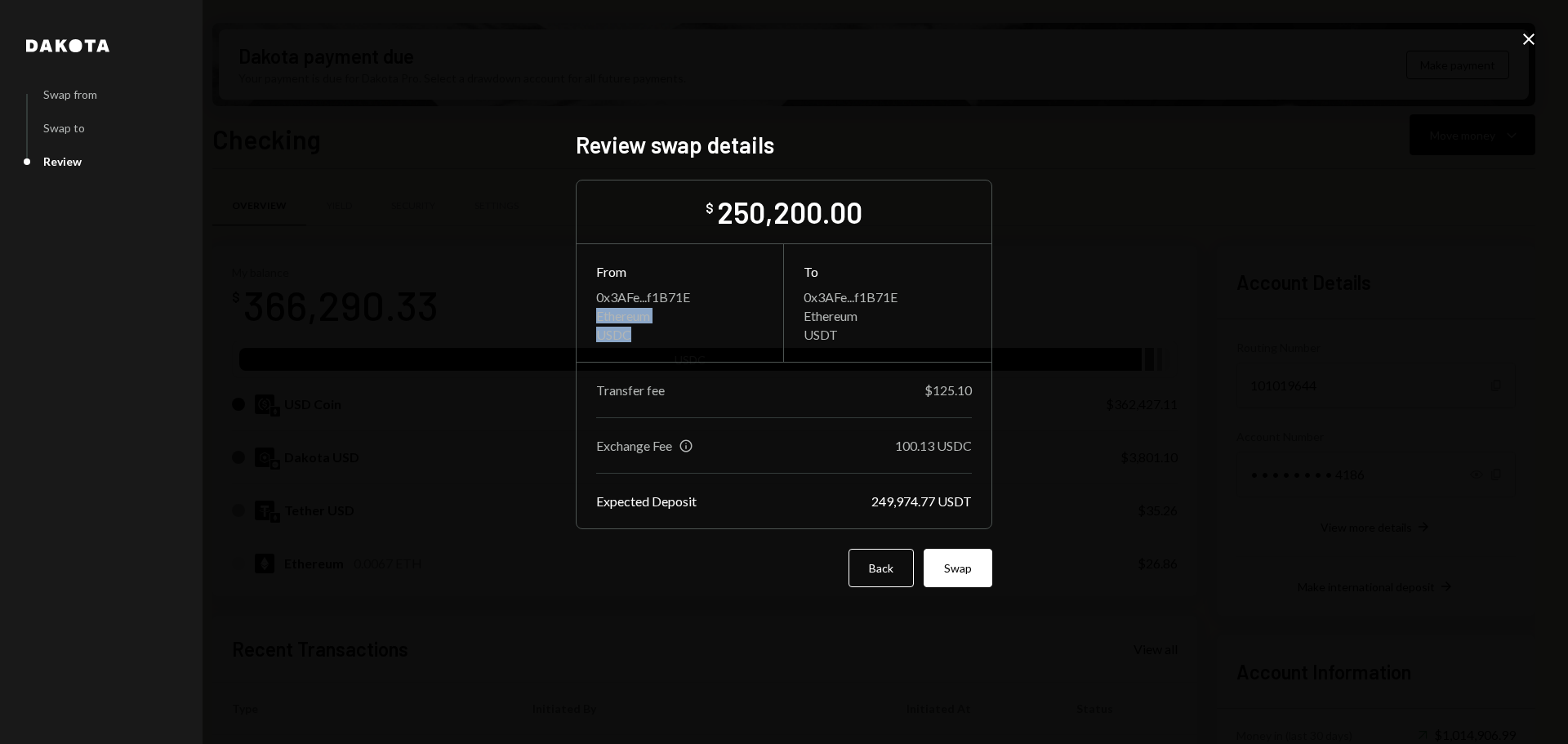
click at [617, 325] on div "0x3AFe...f1B71E Ethereum USDC" at bounding box center [680, 316] width 167 height 53
drag, startPoint x: 846, startPoint y: 340, endPoint x: 790, endPoint y: 317, distance: 60.5
click at [790, 317] on div "To 0x3AFe...f1B71E Ethereum USDT" at bounding box center [888, 303] width 208 height 118
click at [619, 326] on div "USDC" at bounding box center [680, 334] width 167 height 16
drag, startPoint x: 650, startPoint y: 337, endPoint x: 584, endPoint y: 312, distance: 70.6
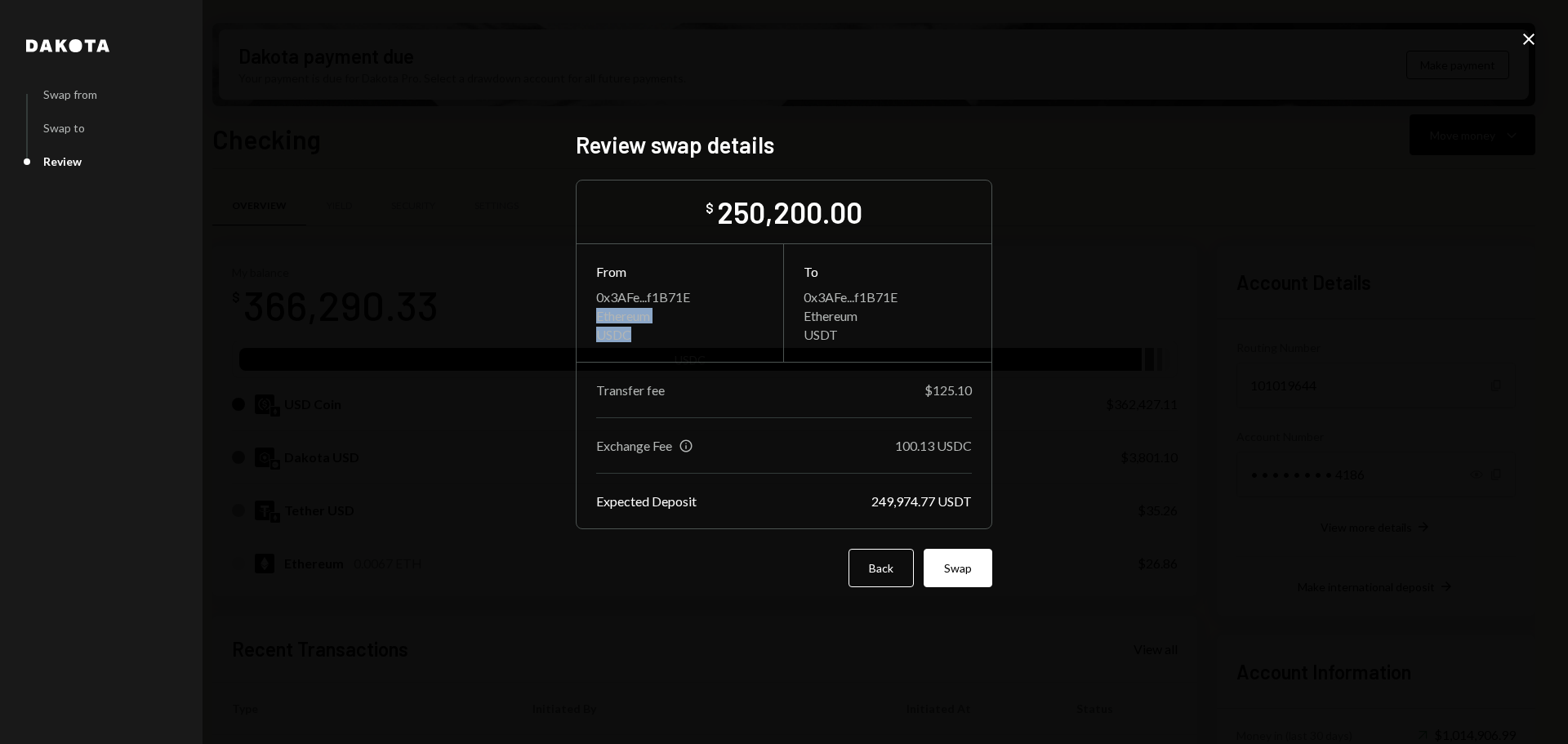
click at [584, 312] on div "From 0x3AFe...f1B71E Ethereum USDC" at bounding box center [681, 303] width 208 height 118
click at [613, 320] on div "Ethereum" at bounding box center [680, 316] width 167 height 16
drag, startPoint x: 841, startPoint y: 340, endPoint x: 795, endPoint y: 318, distance: 51.0
click at [795, 318] on div "To 0x3AFe...f1B71E Ethereum USDT" at bounding box center [888, 303] width 208 height 118
click at [631, 321] on div "Ethereum" at bounding box center [680, 316] width 167 height 16
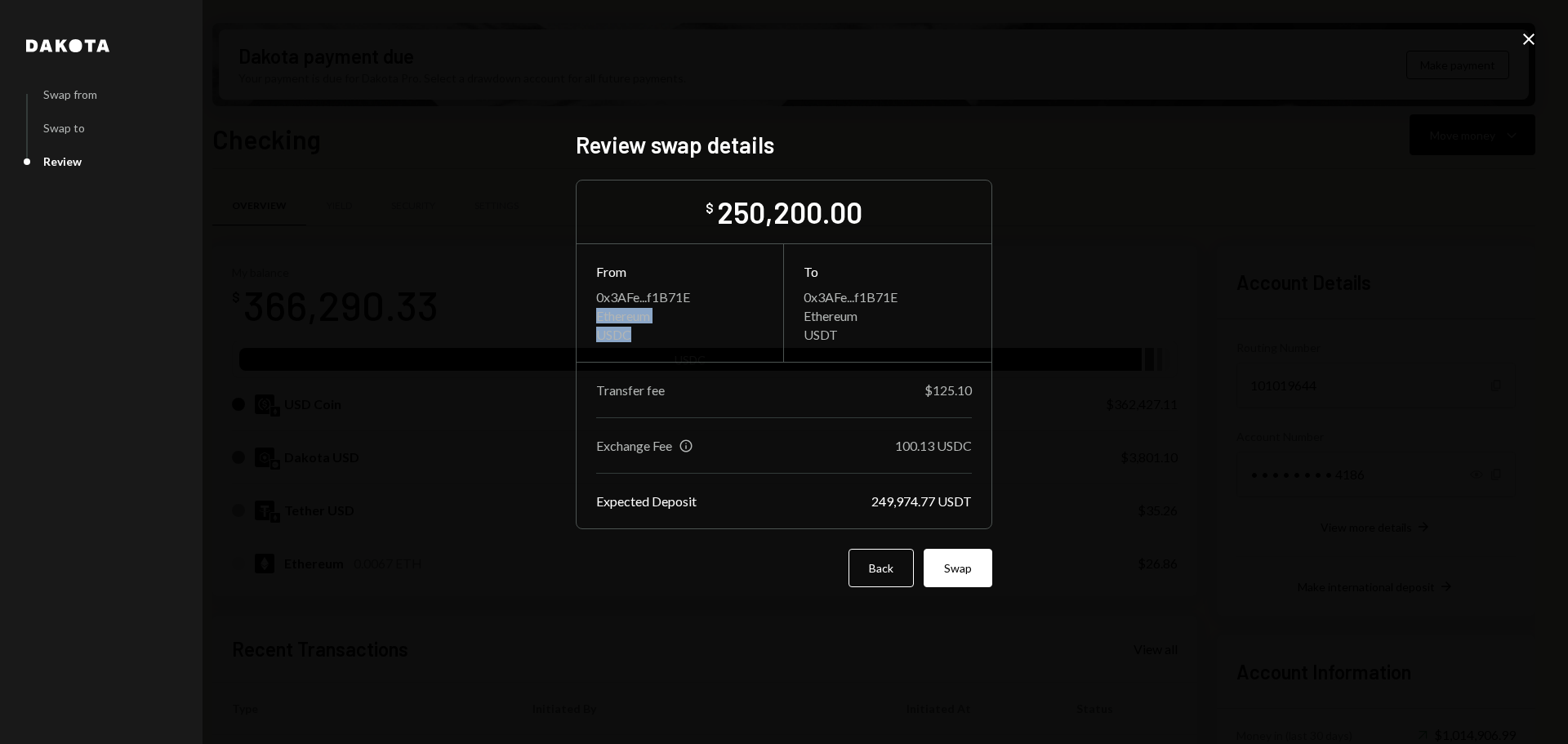
drag, startPoint x: 649, startPoint y: 338, endPoint x: 589, endPoint y: 312, distance: 65.4
click at [589, 312] on div "From 0x3AFe...f1B71E Ethereum USDC" at bounding box center [681, 303] width 208 height 118
drag, startPoint x: 842, startPoint y: 335, endPoint x: 807, endPoint y: 316, distance: 39.8
click at [807, 316] on div "0x3AFe...f1B71E Ethereum USDT" at bounding box center [887, 316] width 168 height 53
drag, startPoint x: 677, startPoint y: 337, endPoint x: 553, endPoint y: 308, distance: 127.3
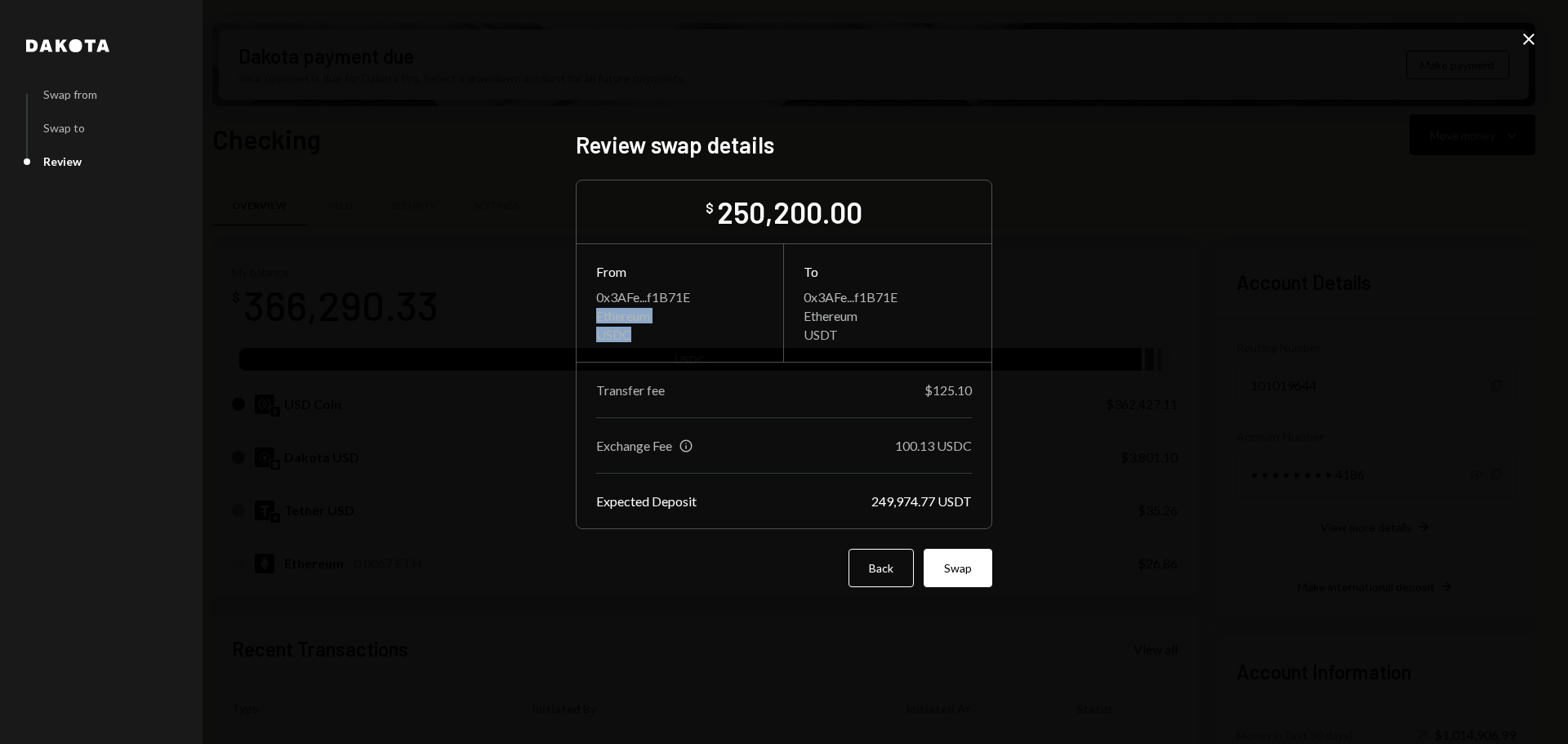
click at [553, 308] on div "Dakota Swap from Swap to Review Review swap details $ 250,200.00 From 0x3AFe...…" at bounding box center [784, 372] width 1568 height 744
drag, startPoint x: 855, startPoint y: 335, endPoint x: 793, endPoint y: 310, distance: 66.9
click at [793, 310] on div "To 0x3AFe...f1B71E Ethereum USDT" at bounding box center [888, 303] width 208 height 118
drag, startPoint x: 668, startPoint y: 333, endPoint x: 582, endPoint y: 311, distance: 88.8
click at [582, 311] on div "From 0x3AFe...f1B71E Ethereum USDC" at bounding box center [681, 303] width 208 height 118
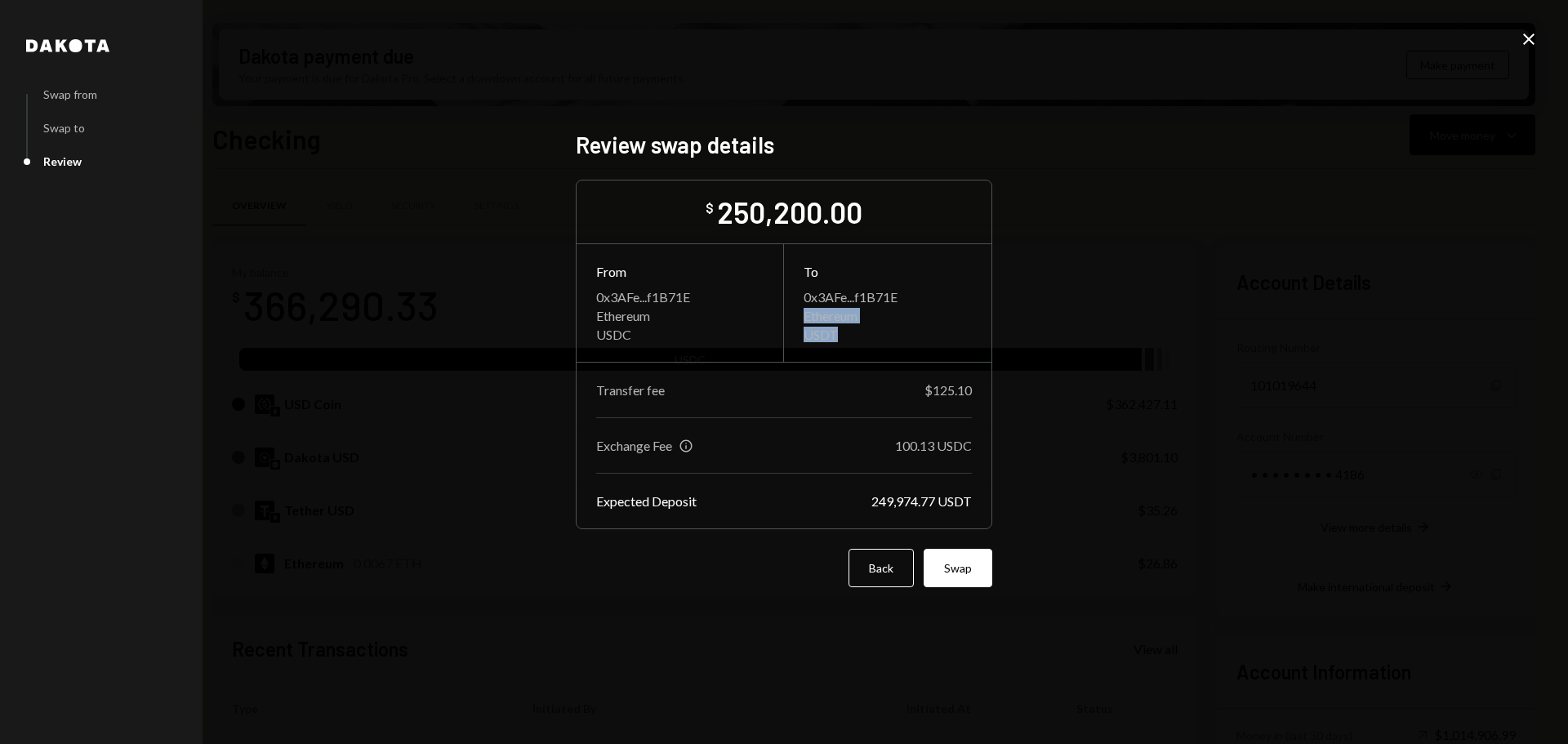
drag, startPoint x: 861, startPoint y: 336, endPoint x: 799, endPoint y: 317, distance: 64.8
click at [799, 317] on div "To 0x3AFe...f1B71E Ethereum USDT" at bounding box center [888, 303] width 208 height 118
drag, startPoint x: 892, startPoint y: 502, endPoint x: 921, endPoint y: 502, distance: 29.0
click at [921, 502] on div "249,974.77 USDT" at bounding box center [921, 501] width 100 height 16
click at [888, 573] on button "Back" at bounding box center [881, 568] width 65 height 39
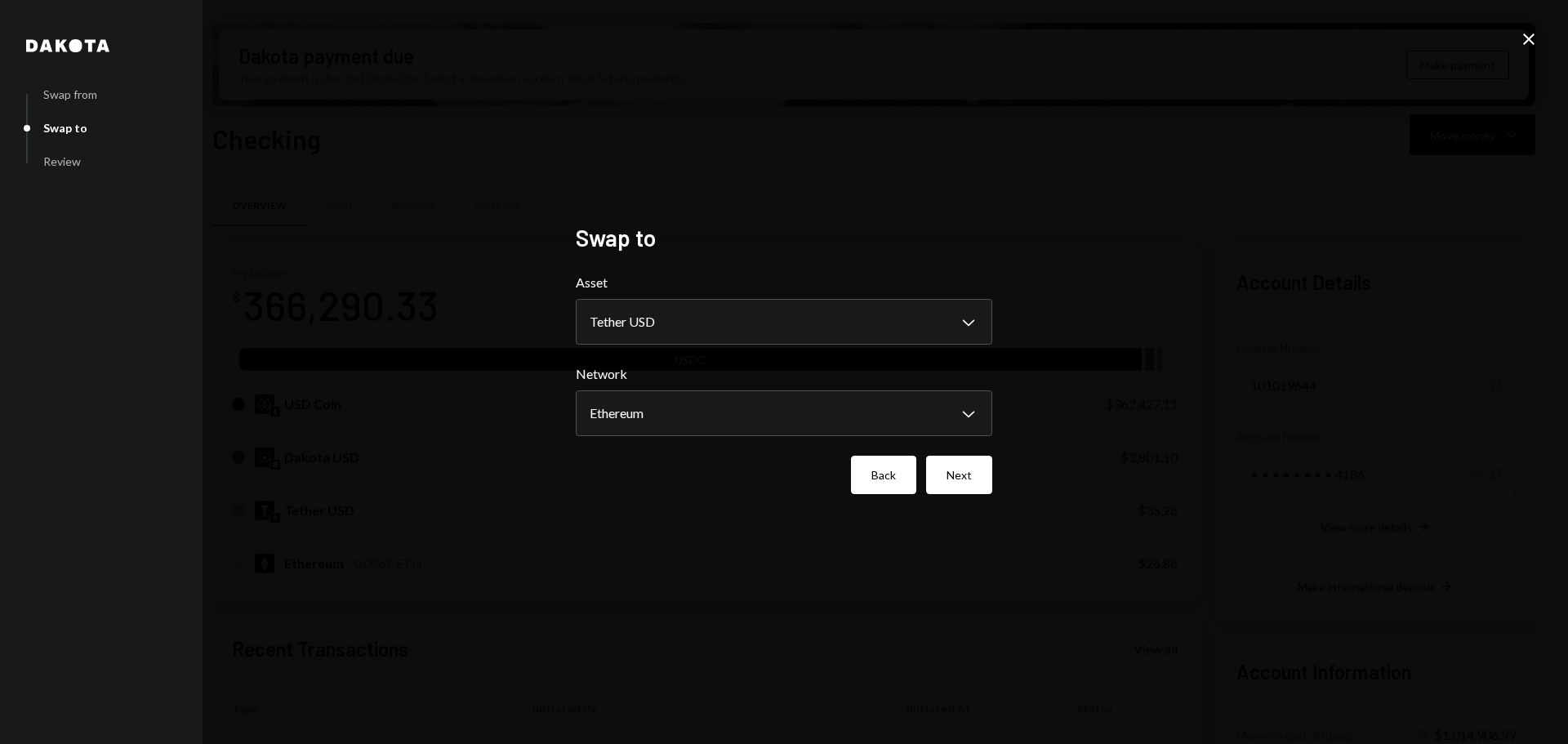
click at [884, 492] on button "Back" at bounding box center [884, 475] width 65 height 39
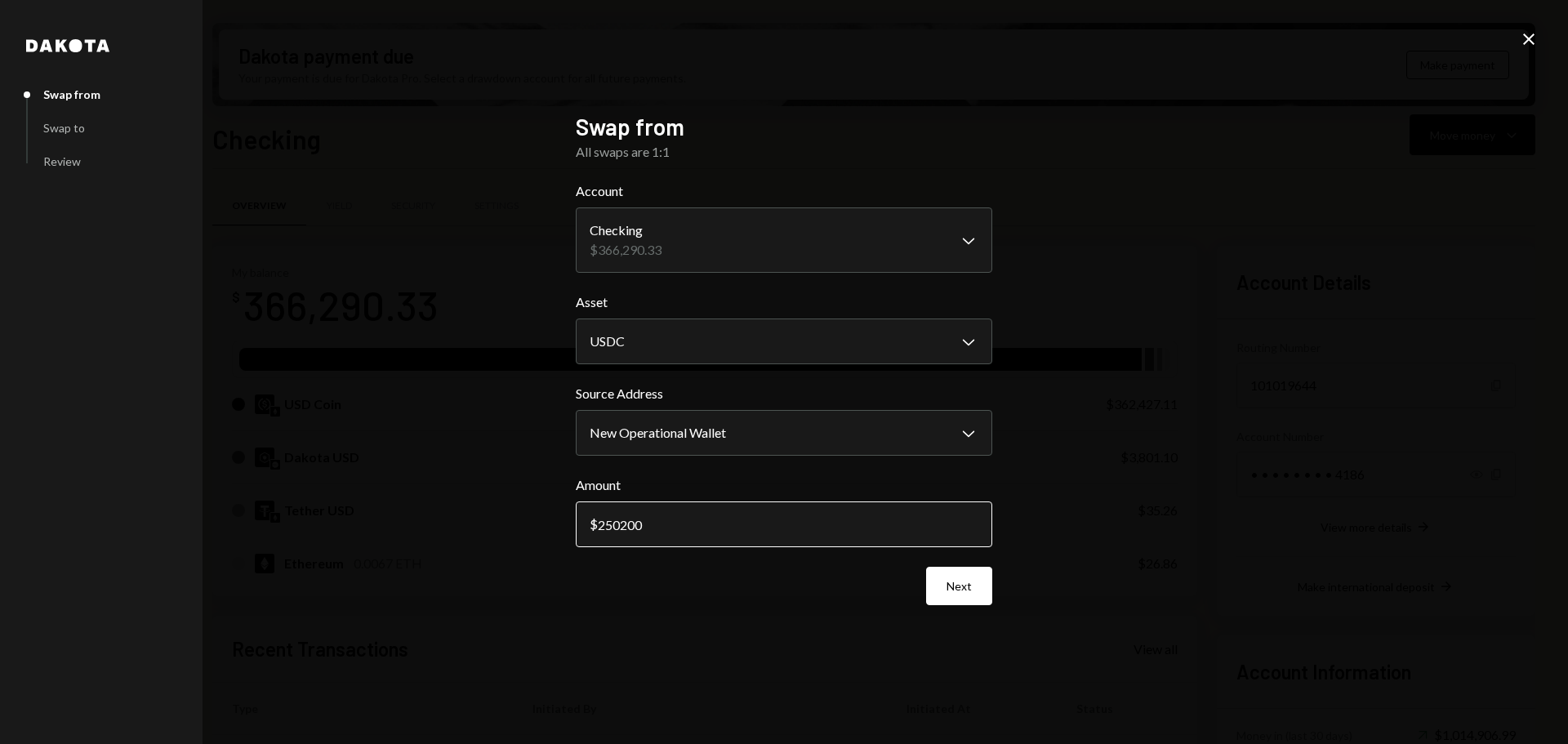
click at [721, 531] on input "250200" at bounding box center [784, 524] width 417 height 46
type input "250300"
click at [964, 585] on button "Next" at bounding box center [959, 587] width 66 height 39
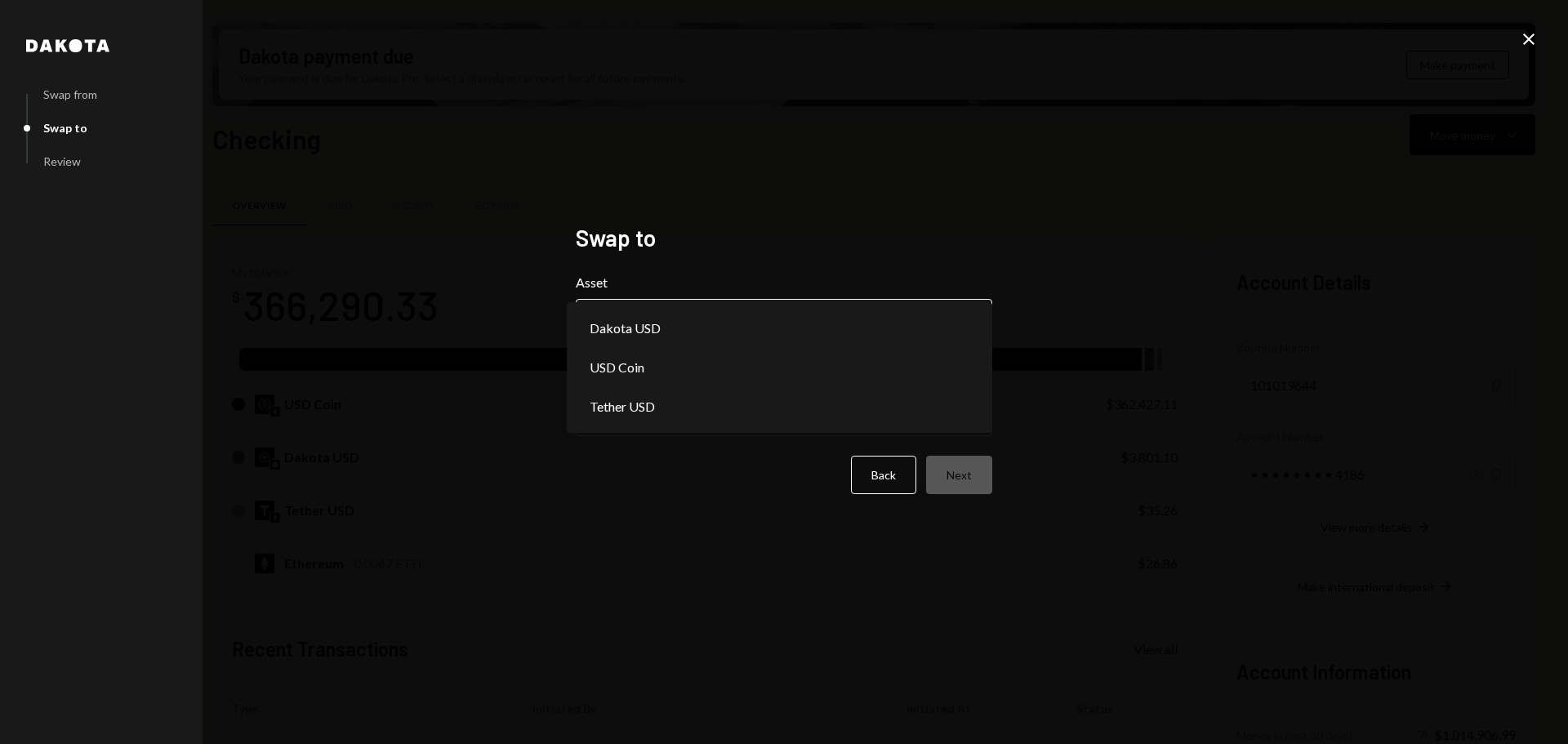
click at [701, 330] on body "Z zkVerify Foundat... Caret Down Home Home Inbox Inbox Activities Transactions …" at bounding box center [784, 372] width 1568 height 744
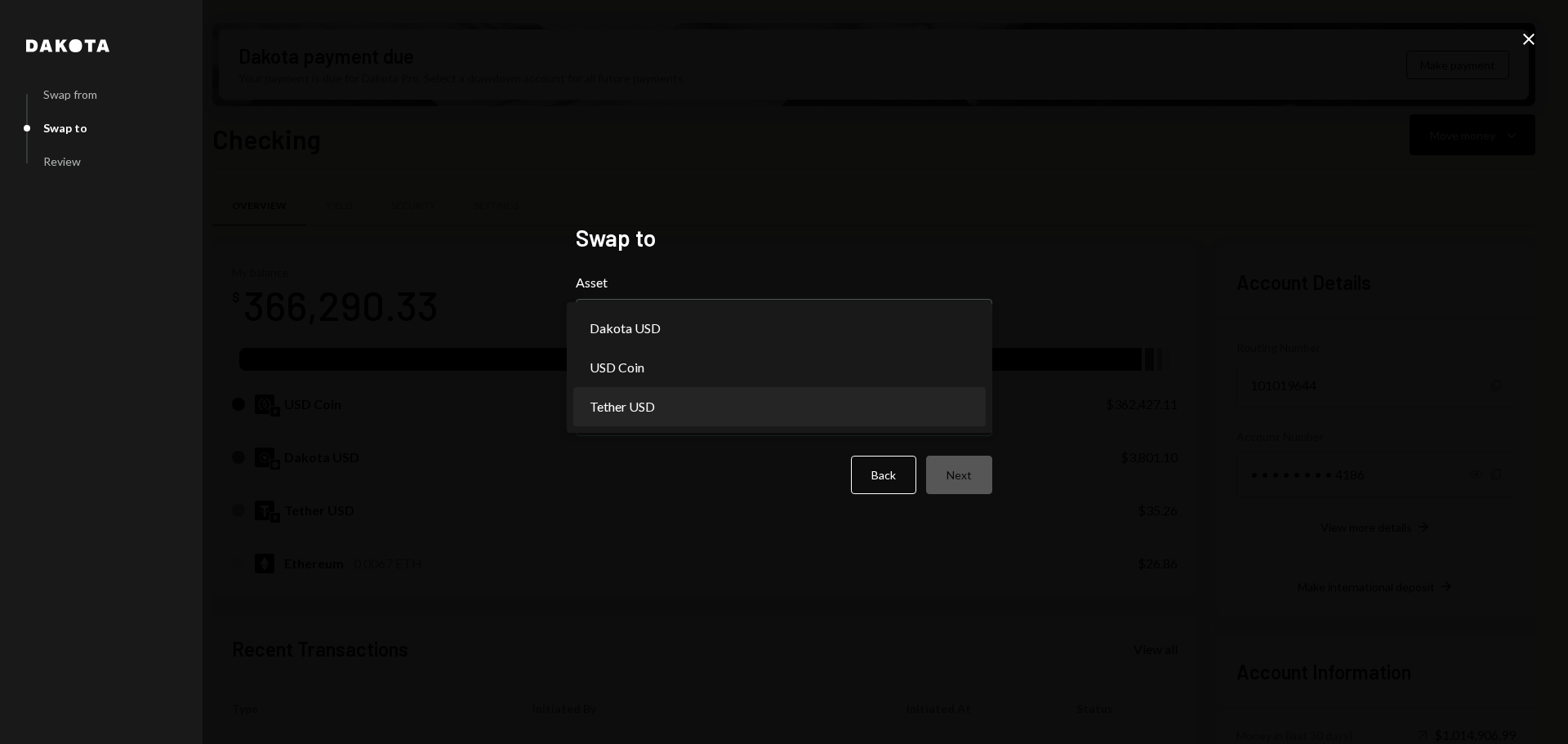
select select "****"
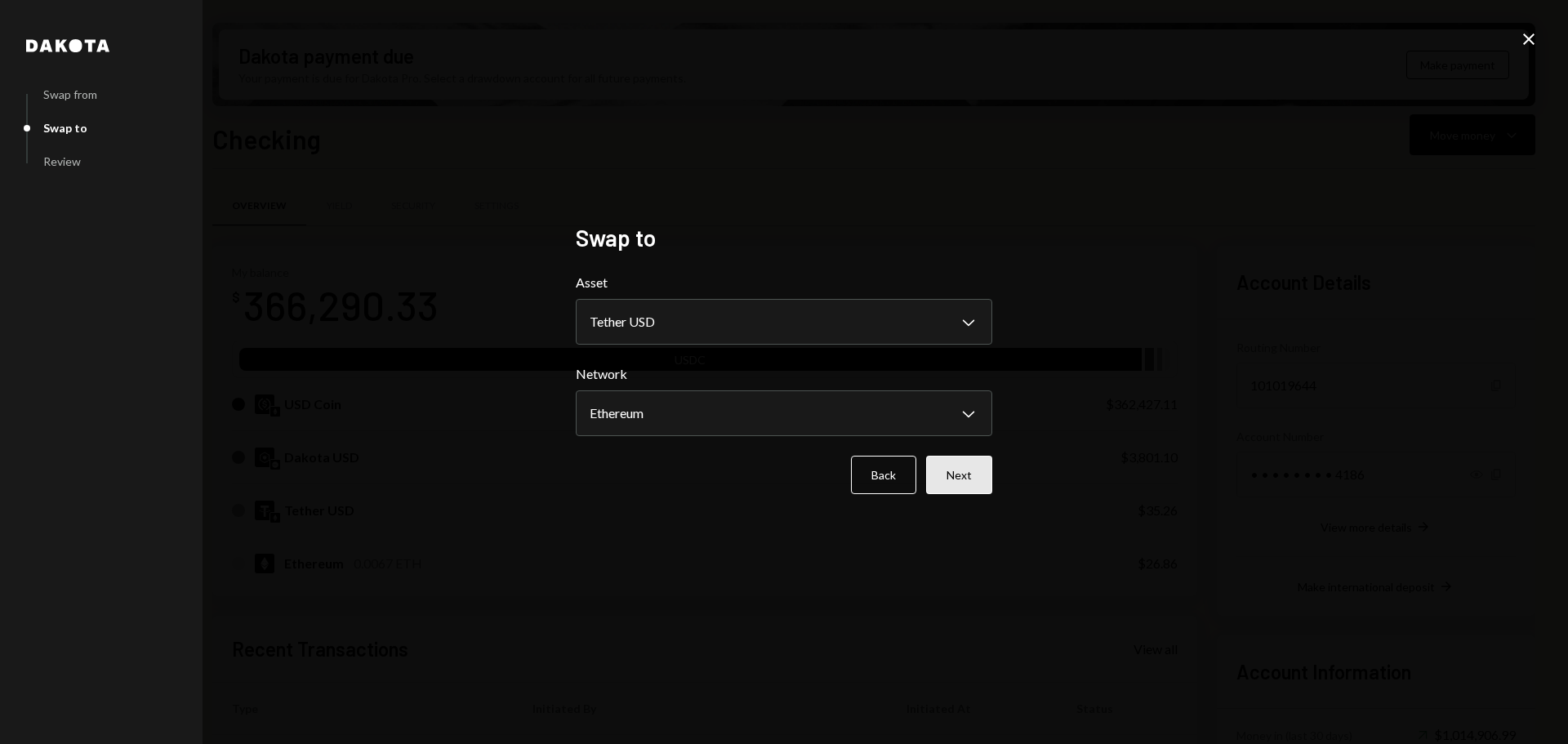
click at [953, 482] on button "Next" at bounding box center [959, 475] width 66 height 39
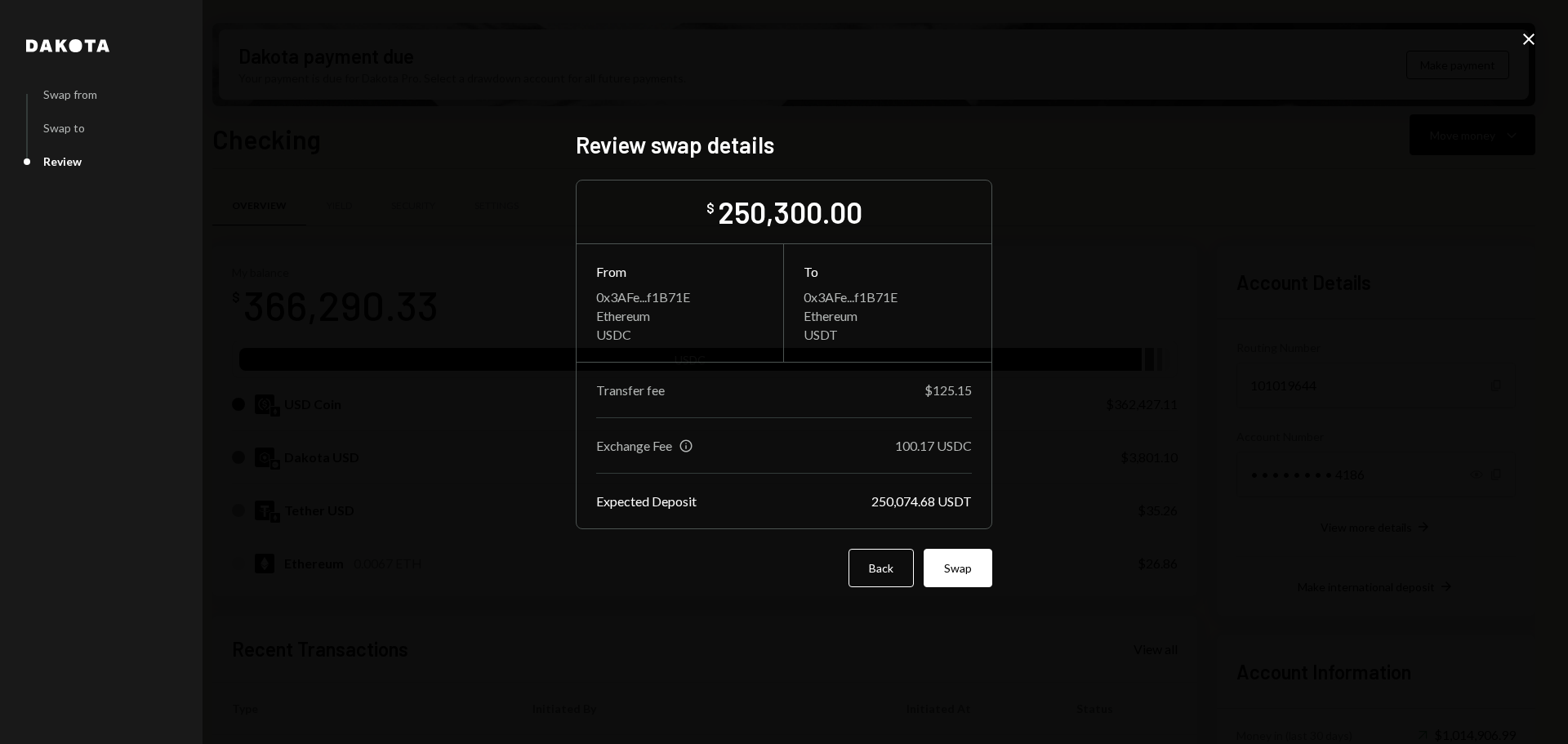
drag, startPoint x: 602, startPoint y: 335, endPoint x: 600, endPoint y: 323, distance: 12.2
click at [601, 328] on div "USDC" at bounding box center [680, 334] width 167 height 16
drag, startPoint x: 820, startPoint y: 333, endPoint x: 826, endPoint y: 320, distance: 14.3
click at [826, 320] on div "0x3AFe...f1B71E Ethereum USDT" at bounding box center [887, 316] width 168 height 53
click at [820, 331] on div "USDT" at bounding box center [887, 334] width 168 height 16
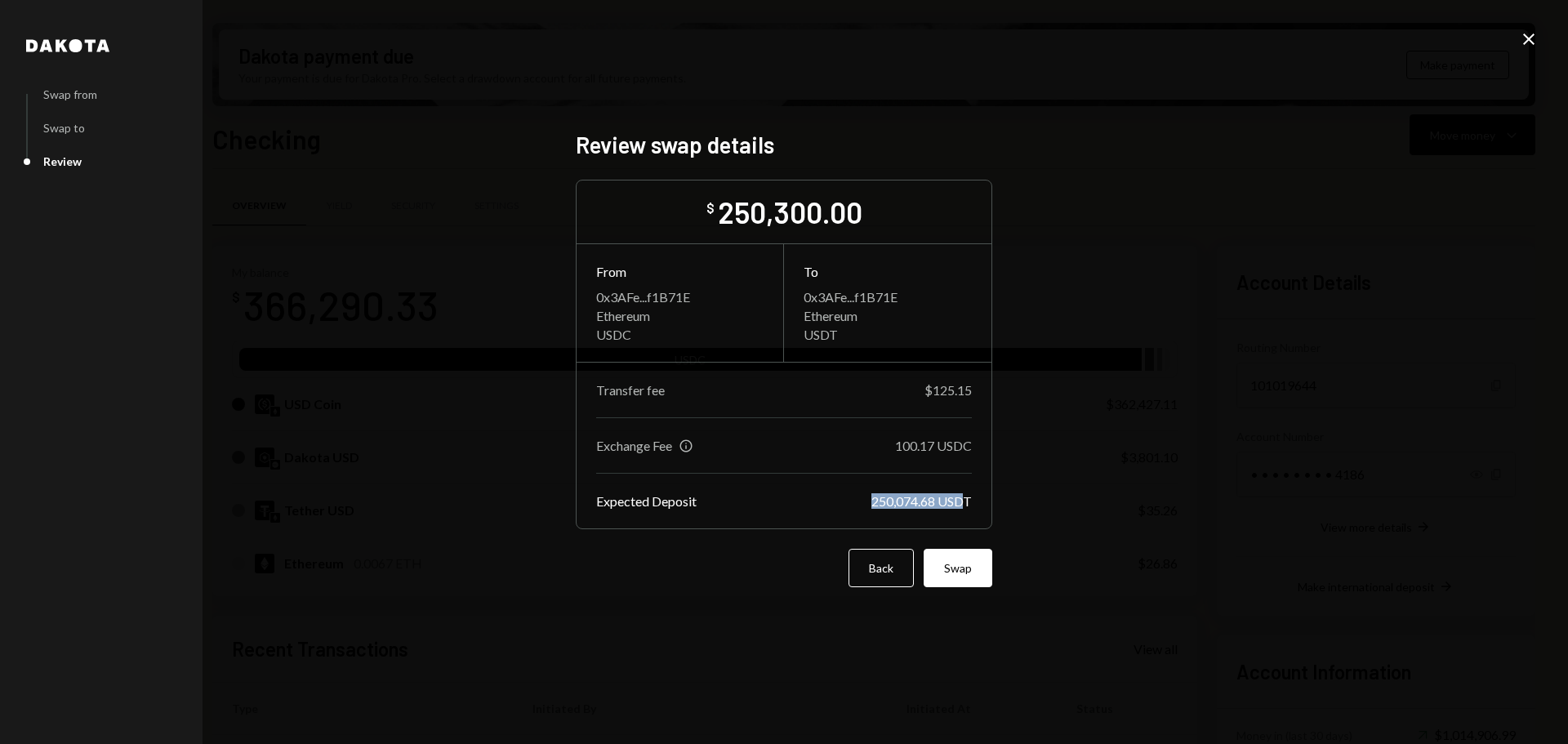
drag, startPoint x: 871, startPoint y: 501, endPoint x: 961, endPoint y: 501, distance: 90.0
click at [961, 501] on div "250,074.68 USDT" at bounding box center [921, 501] width 100 height 16
click at [928, 507] on div "250,074.68 USDT" at bounding box center [921, 501] width 100 height 16
click at [893, 503] on div "250,074.68 USDT" at bounding box center [921, 501] width 100 height 16
click at [959, 574] on button "Swap" at bounding box center [957, 568] width 69 height 39
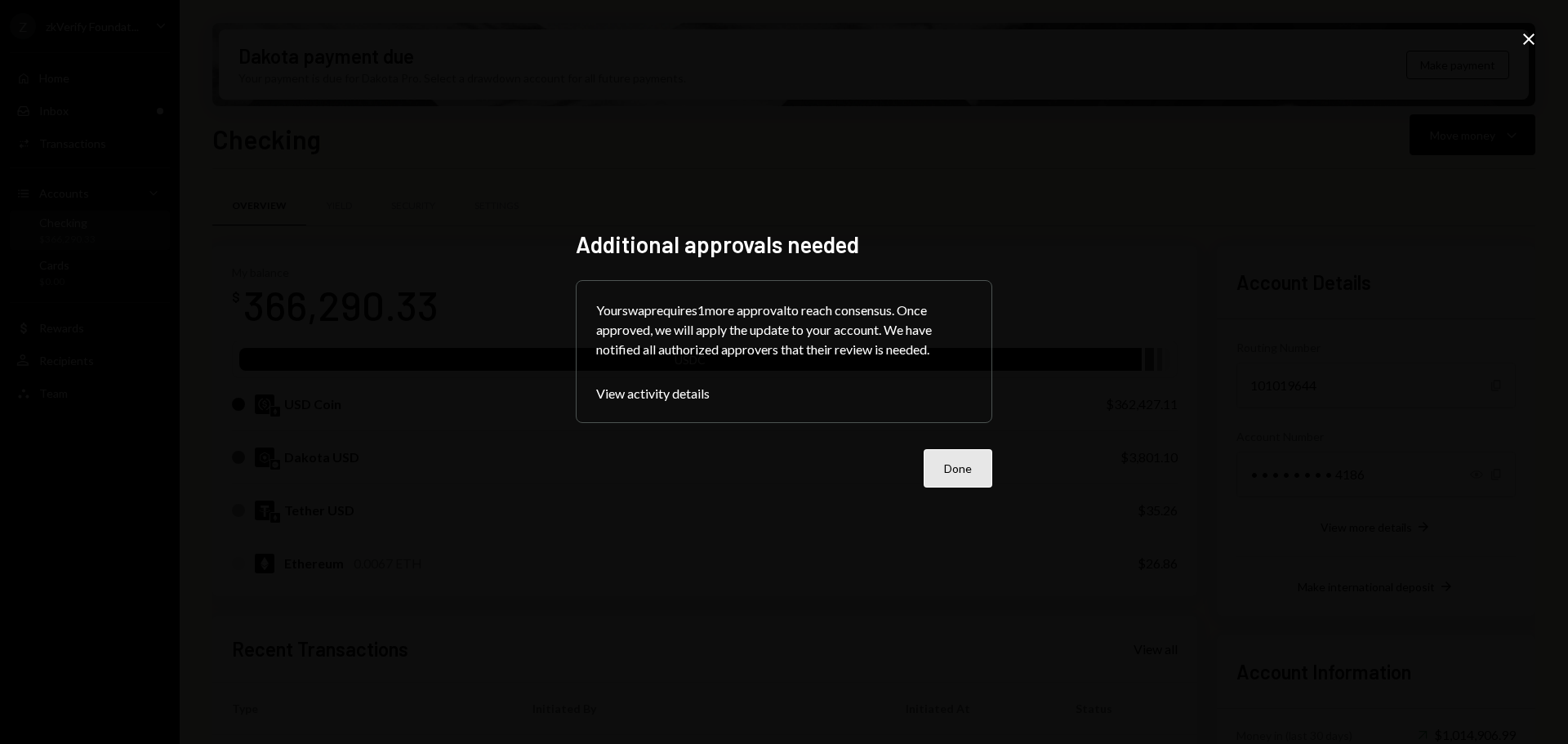
click at [970, 472] on button "Done" at bounding box center [957, 469] width 69 height 39
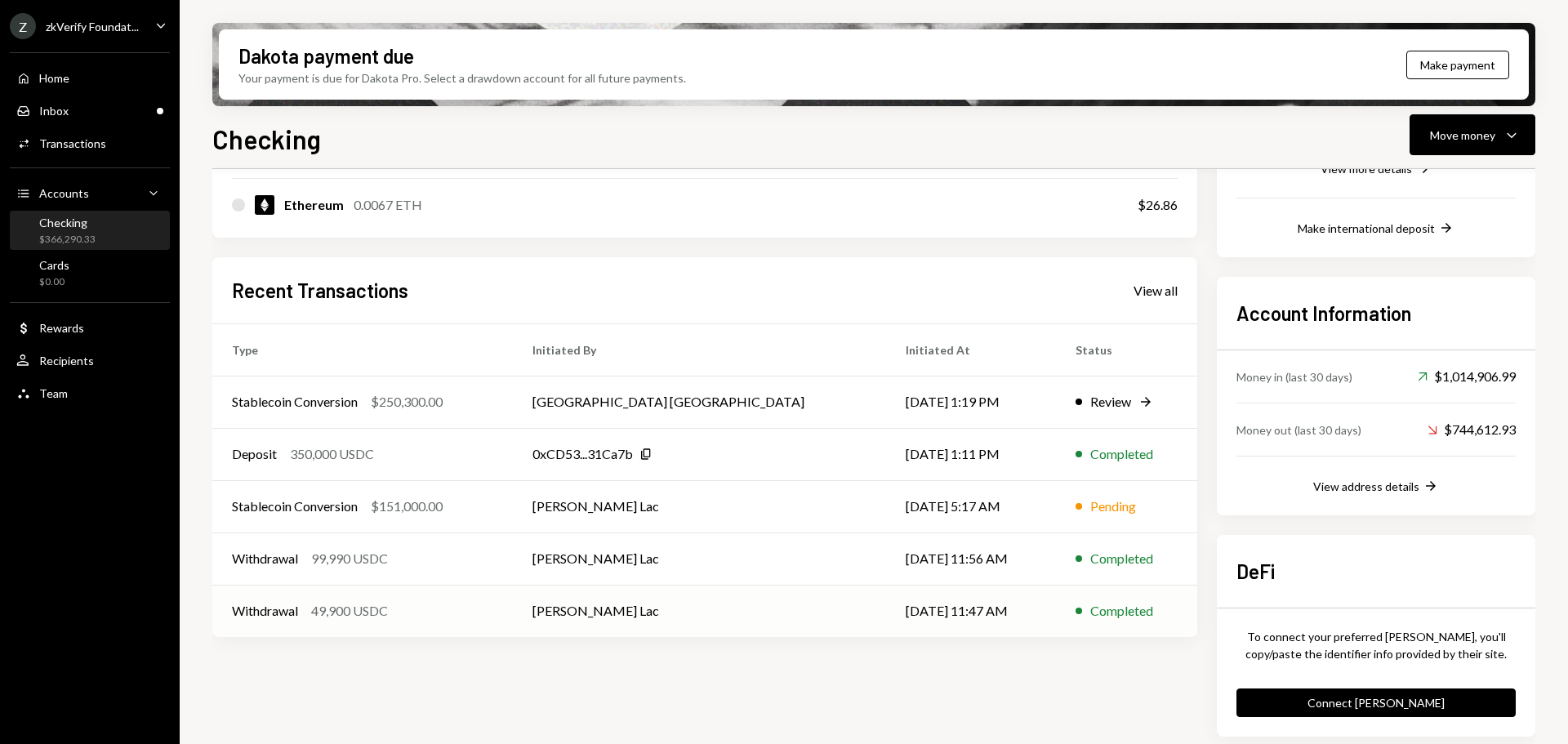
scroll to position [365, 0]
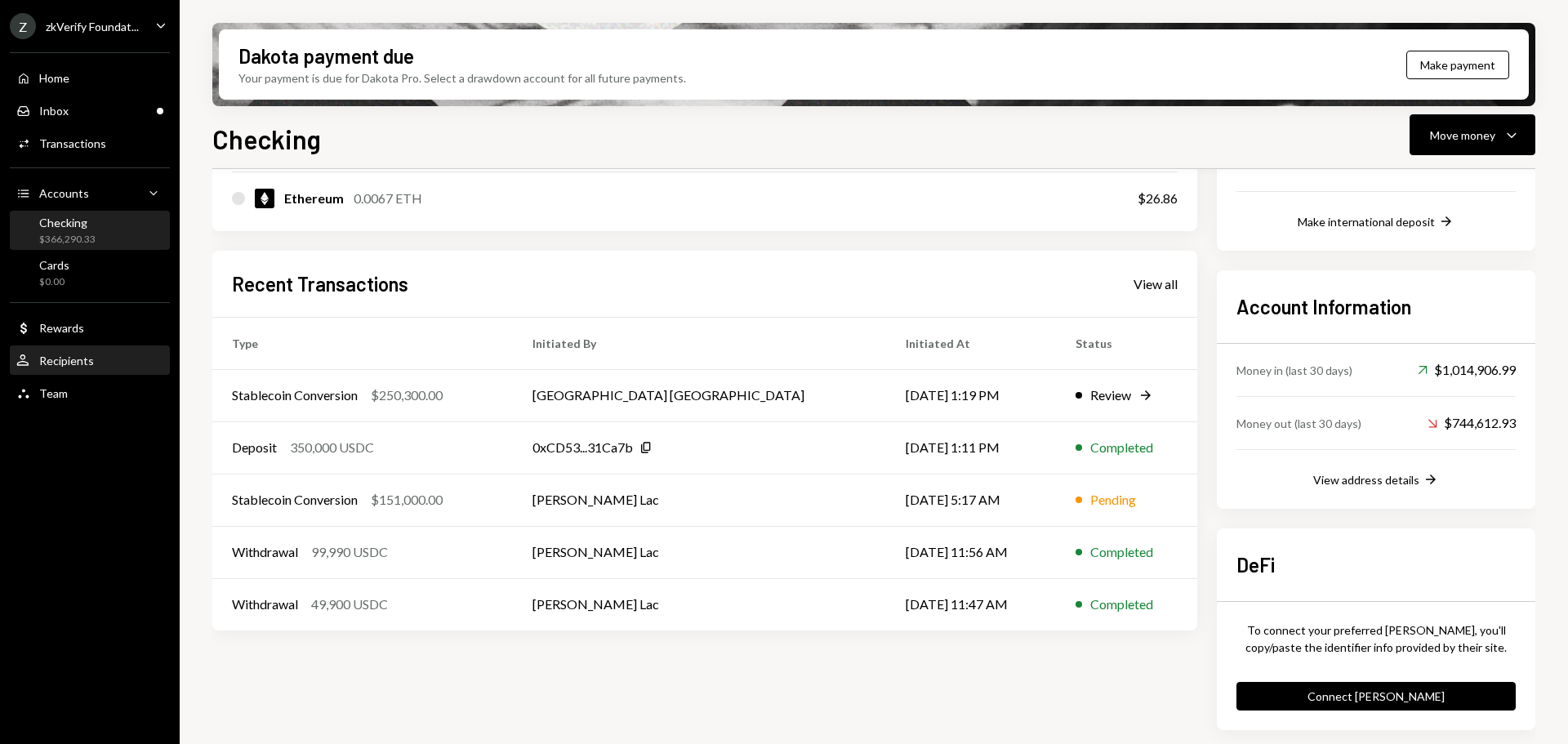
click at [111, 354] on div "User Recipients" at bounding box center [89, 360] width 147 height 15
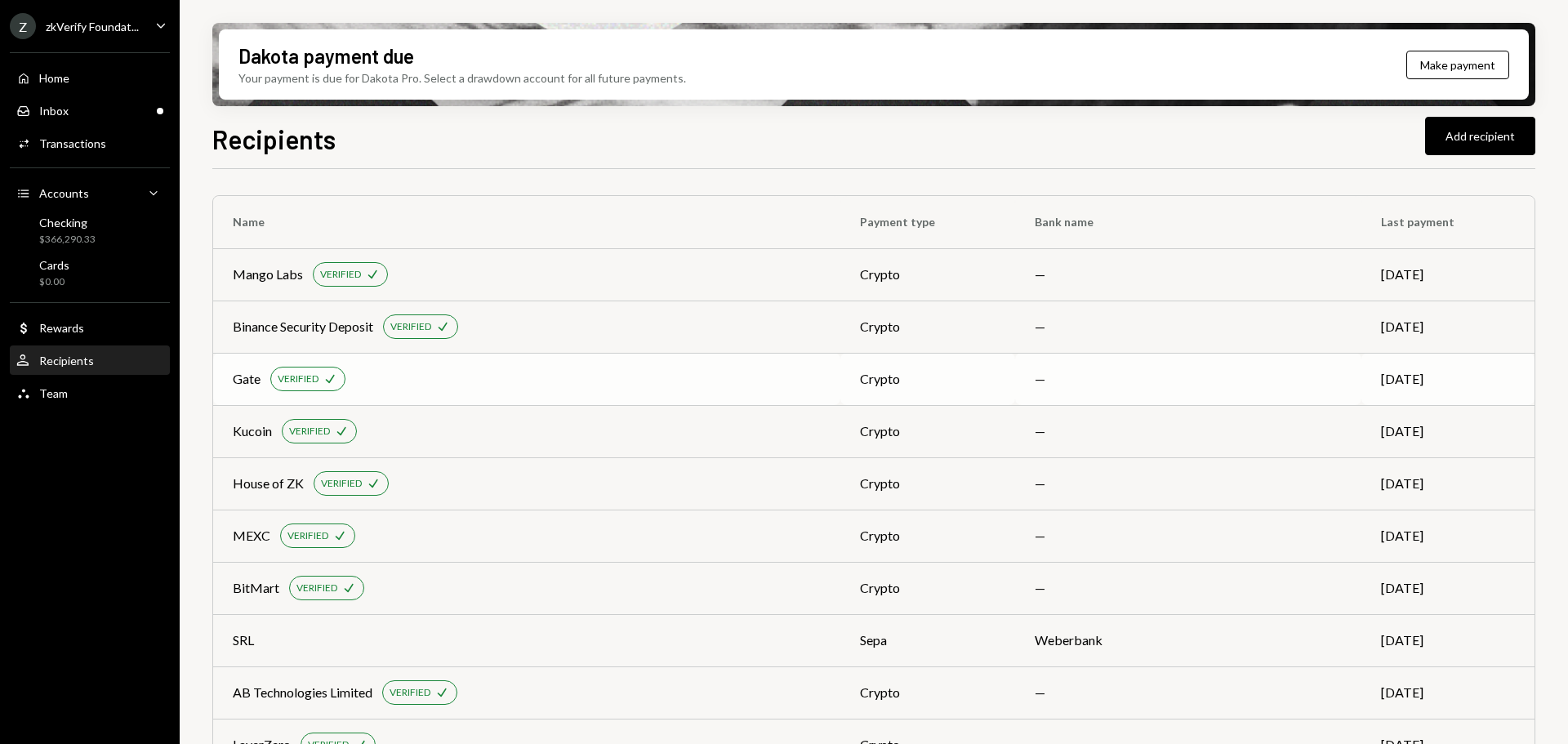
click at [527, 389] on div "Gate VERIFIED Check" at bounding box center [527, 379] width 588 height 24
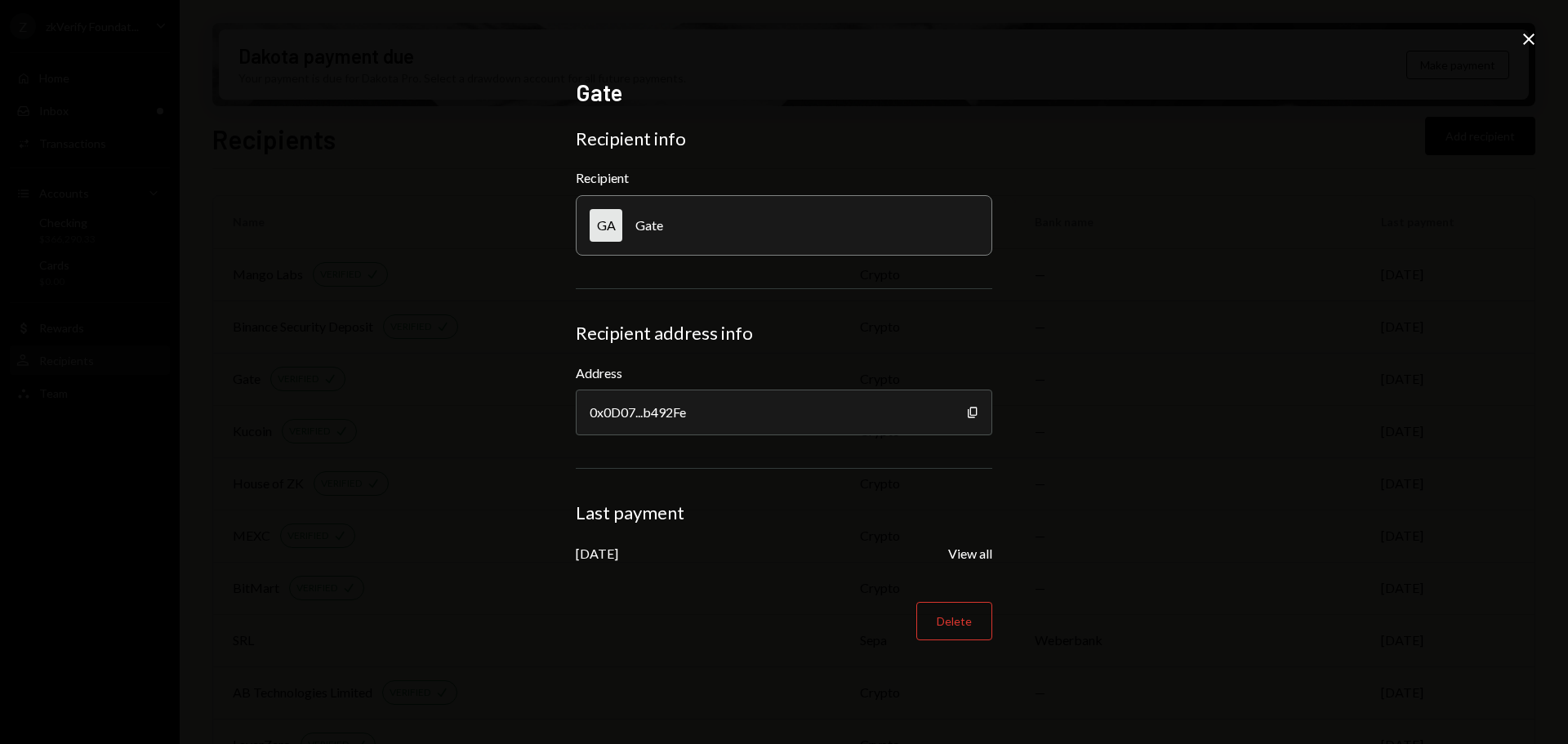
click at [1533, 39] on icon "Close" at bounding box center [1529, 39] width 19 height 19
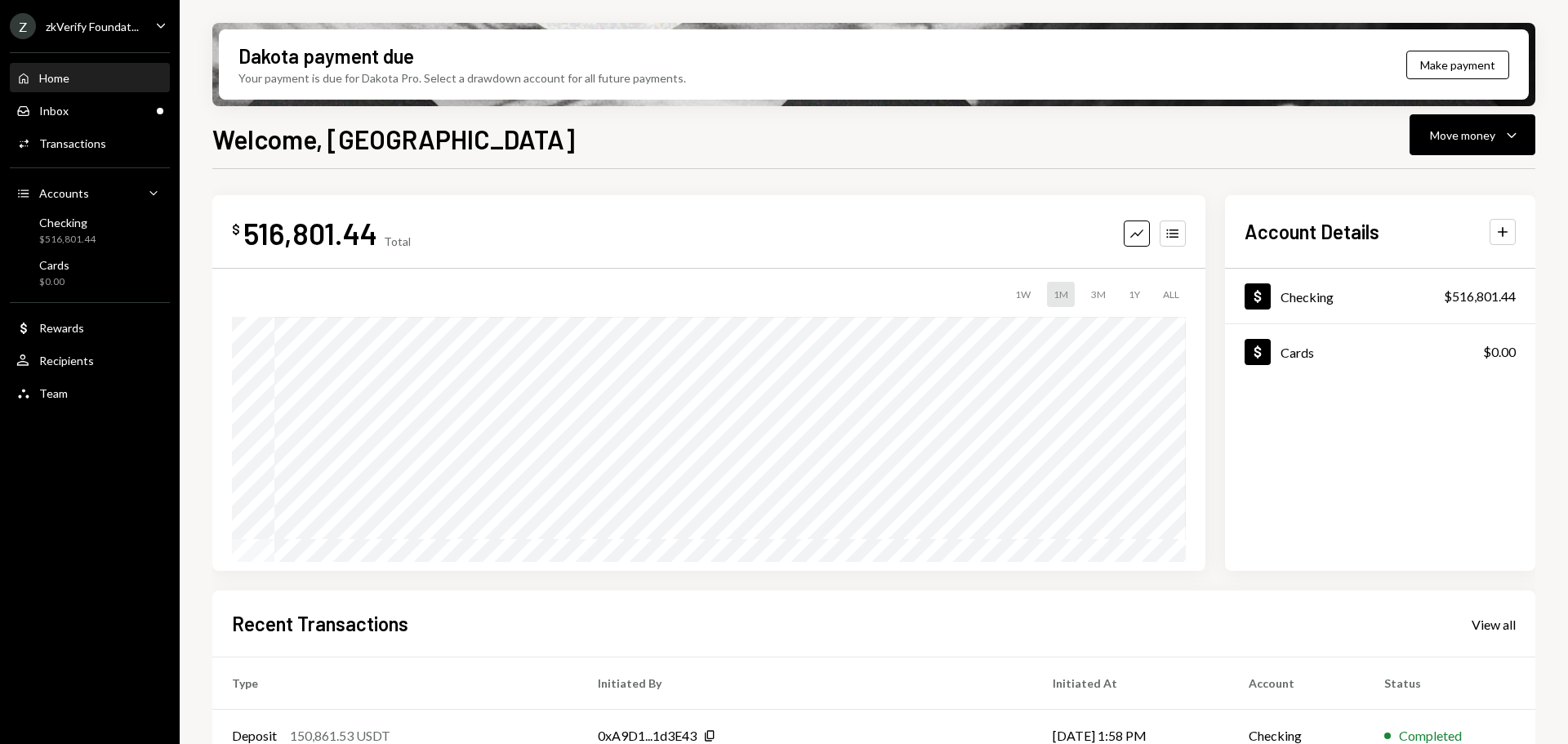
drag, startPoint x: 13, startPoint y: 427, endPoint x: 69, endPoint y: 471, distance: 71.2
click at [69, 471] on div "Z zkVerify Foundat... Caret Down Home Home Inbox Inbox Activities Transactions …" at bounding box center [89, 372] width 180 height 744
click at [116, 33] on div "zkVerify Foundat..." at bounding box center [92, 26] width 93 height 14
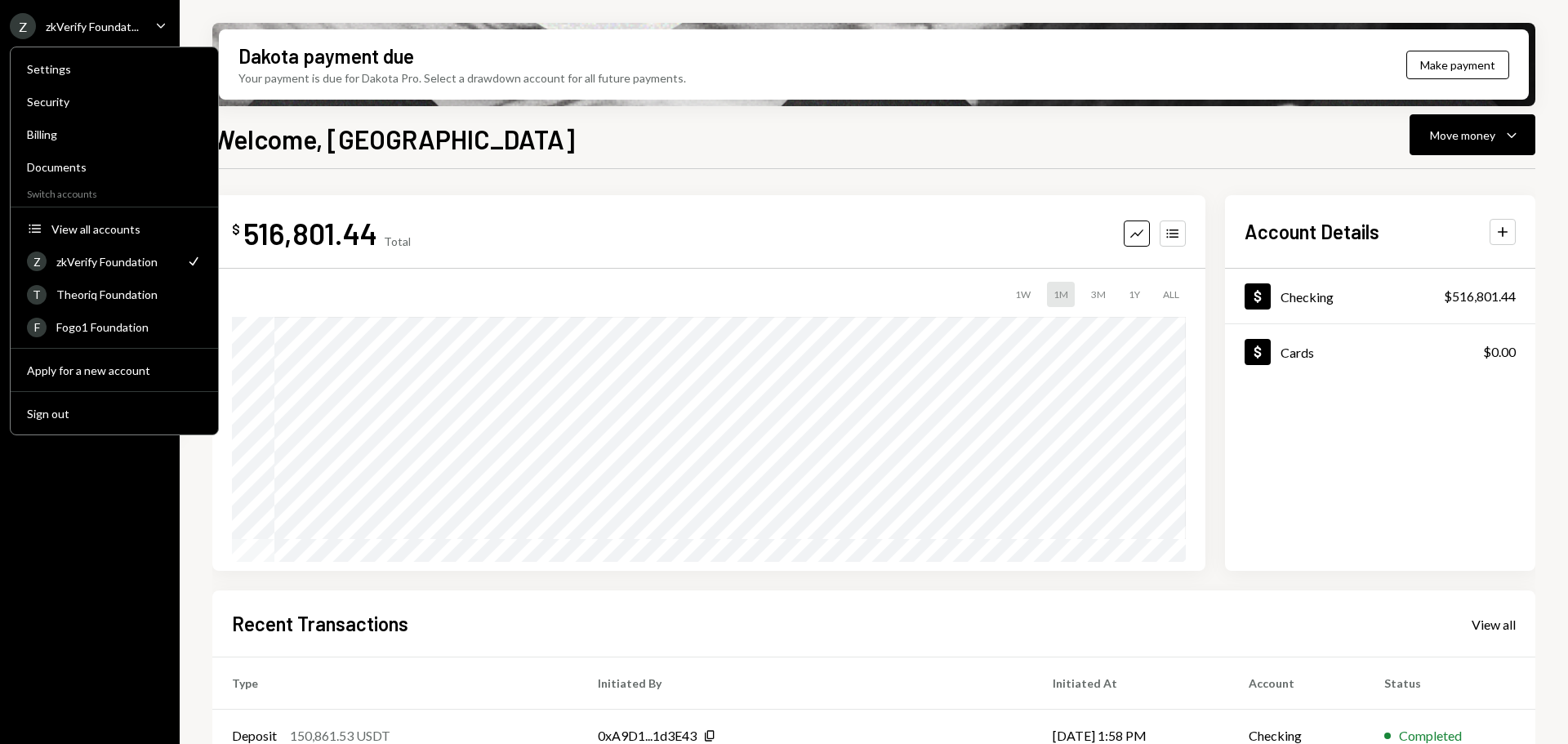
click at [94, 588] on div "Z zkVerify Foundat... Caret Down Home Home Inbox Inbox Activities Transactions …" at bounding box center [89, 372] width 180 height 744
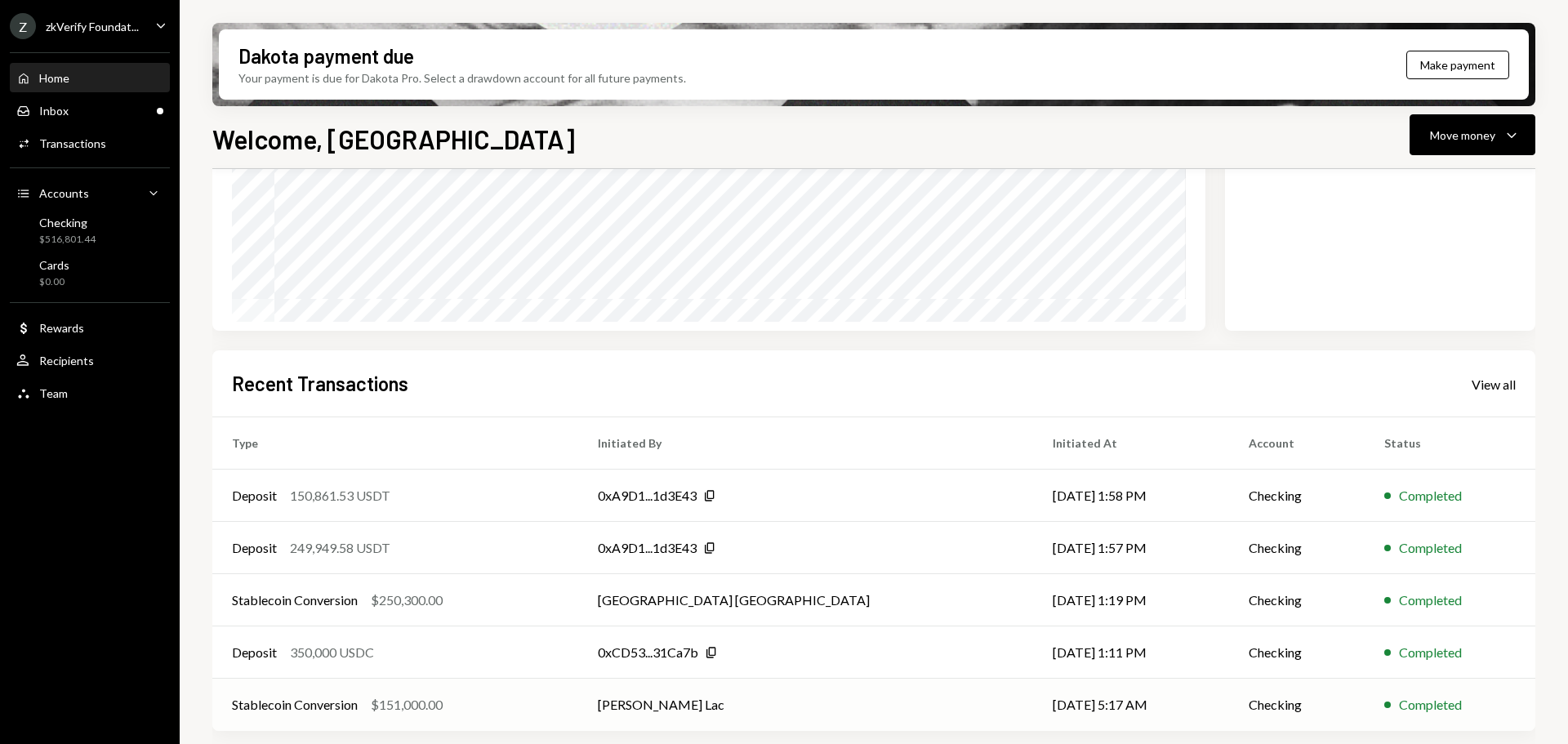
scroll to position [241, 0]
click at [90, 29] on div "zkVerify Foundat..." at bounding box center [92, 26] width 93 height 14
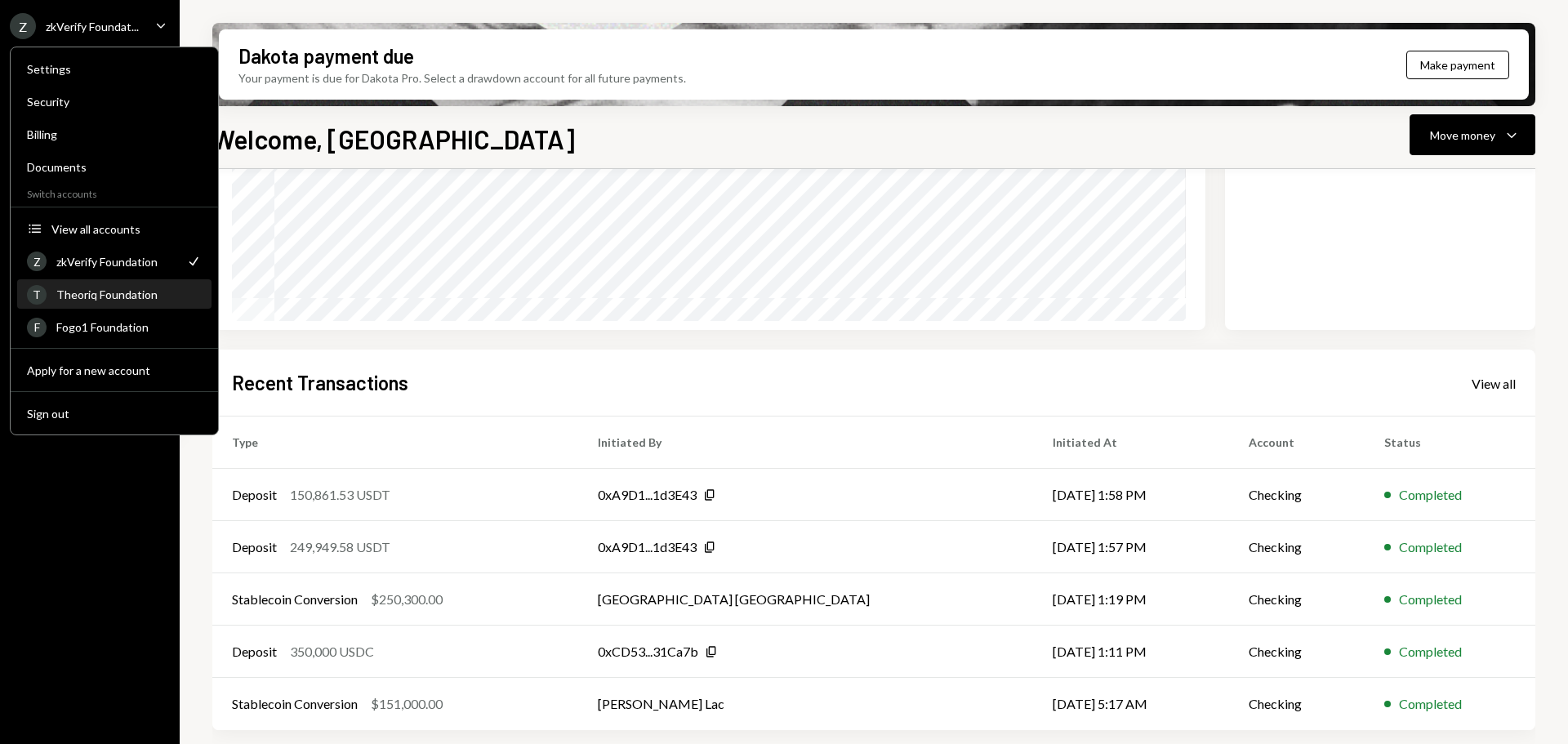
click at [110, 293] on div "Theoriq Foundation" at bounding box center [129, 294] width 146 height 14
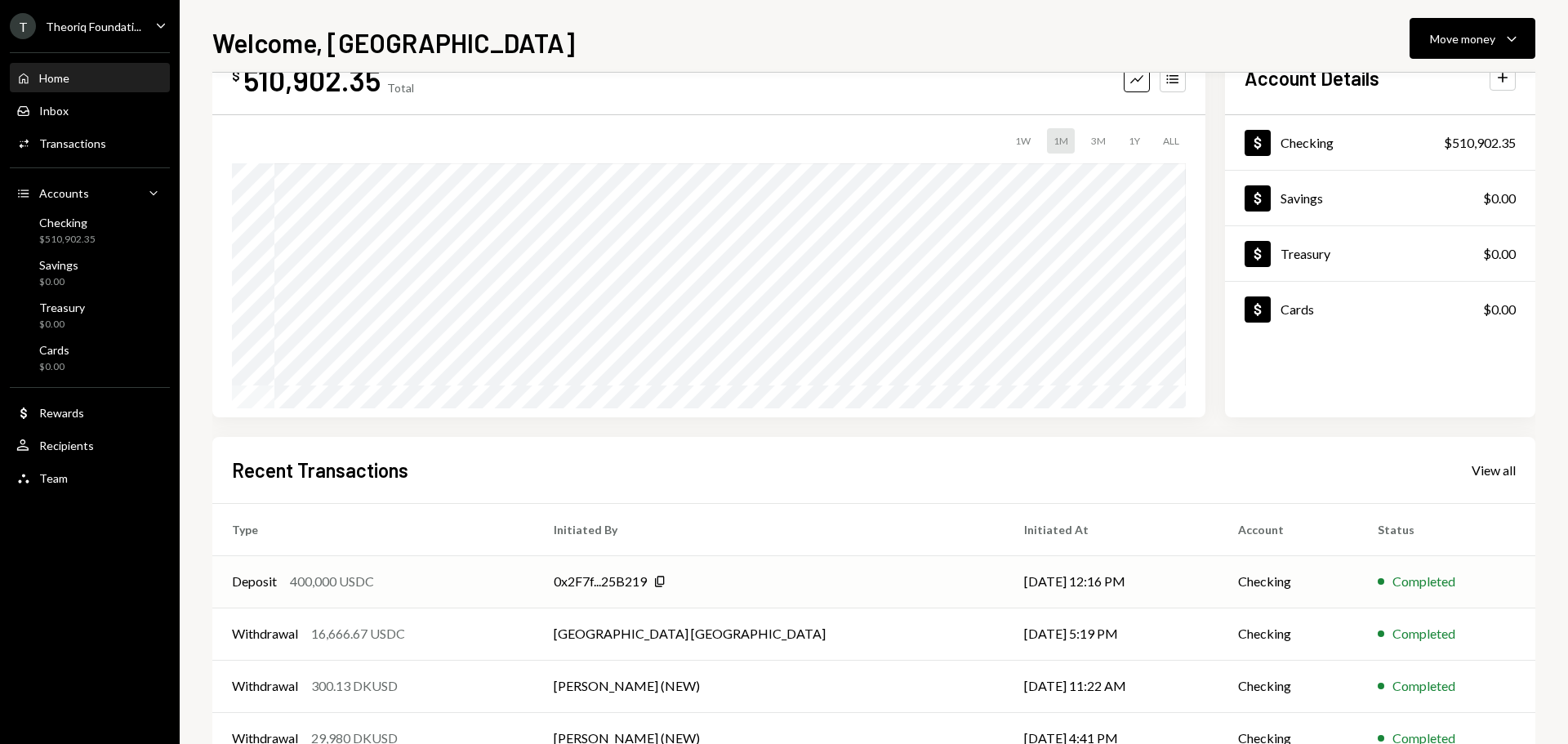
scroll to position [82, 0]
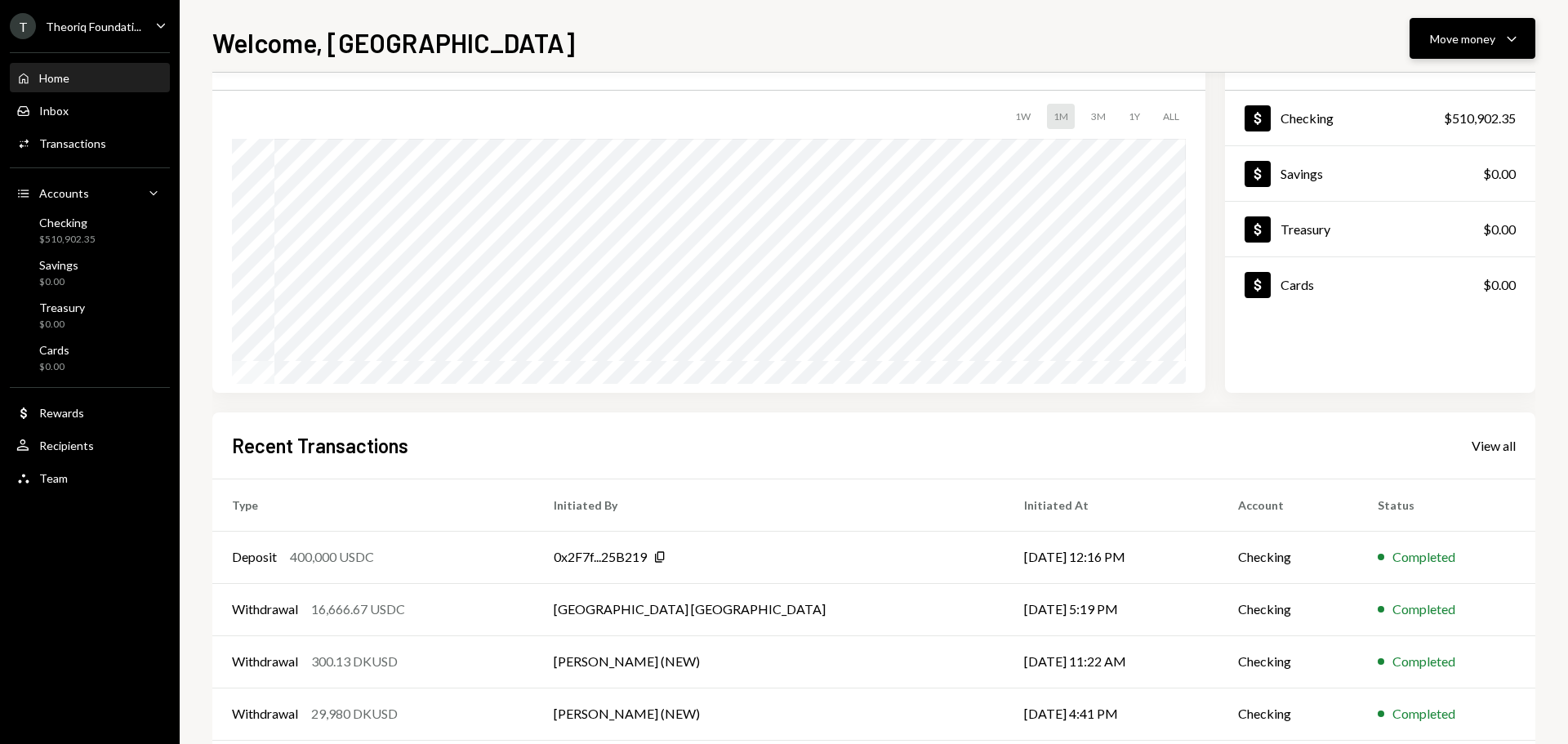
click at [1464, 30] on div "Move money" at bounding box center [1462, 39] width 65 height 17
click at [1432, 90] on div "Send" at bounding box center [1459, 88] width 119 height 17
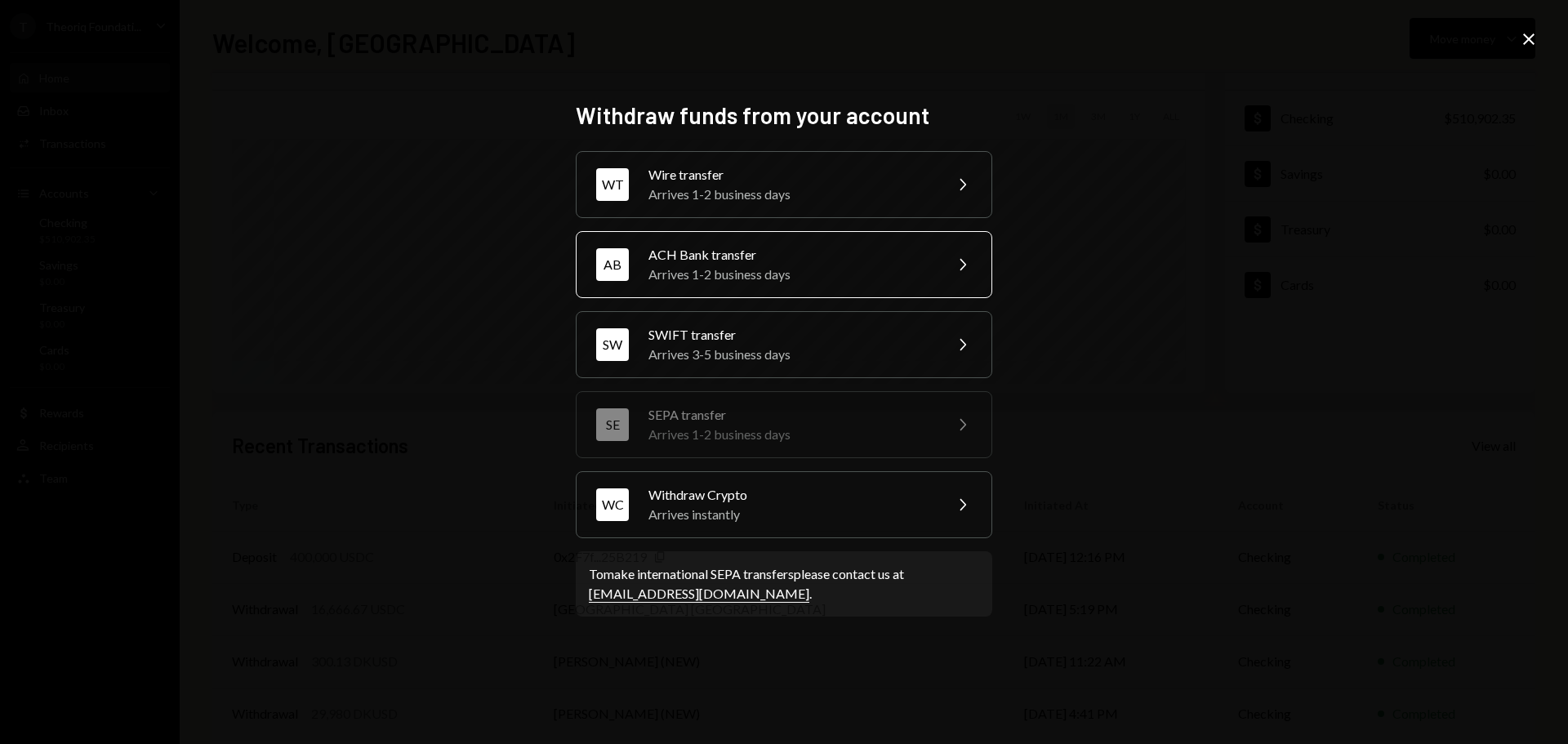
click at [733, 259] on div "ACH Bank transfer" at bounding box center [790, 254] width 284 height 19
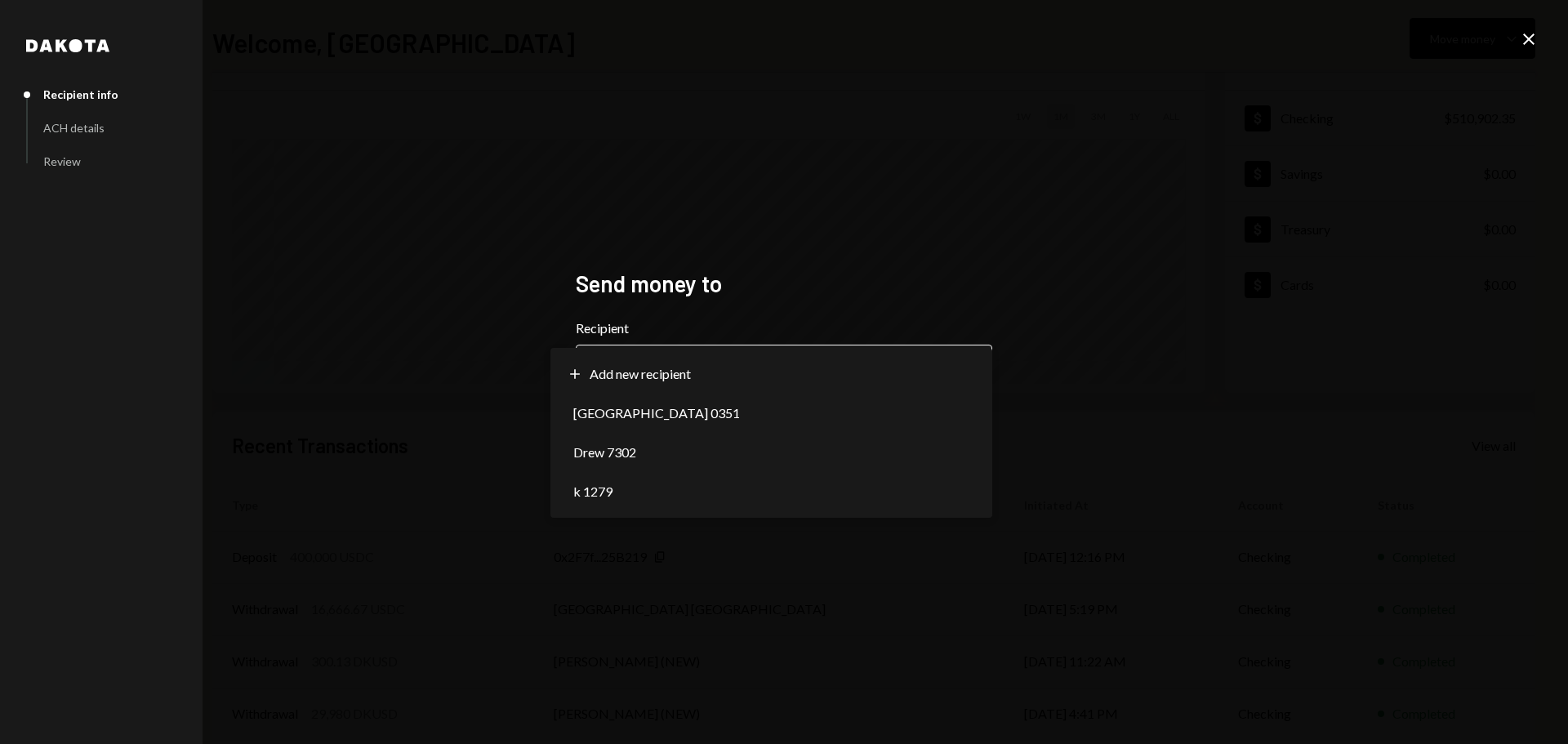
click at [692, 374] on body "**********" at bounding box center [784, 372] width 1568 height 744
click at [630, 559] on div "**********" at bounding box center [784, 372] width 1568 height 744
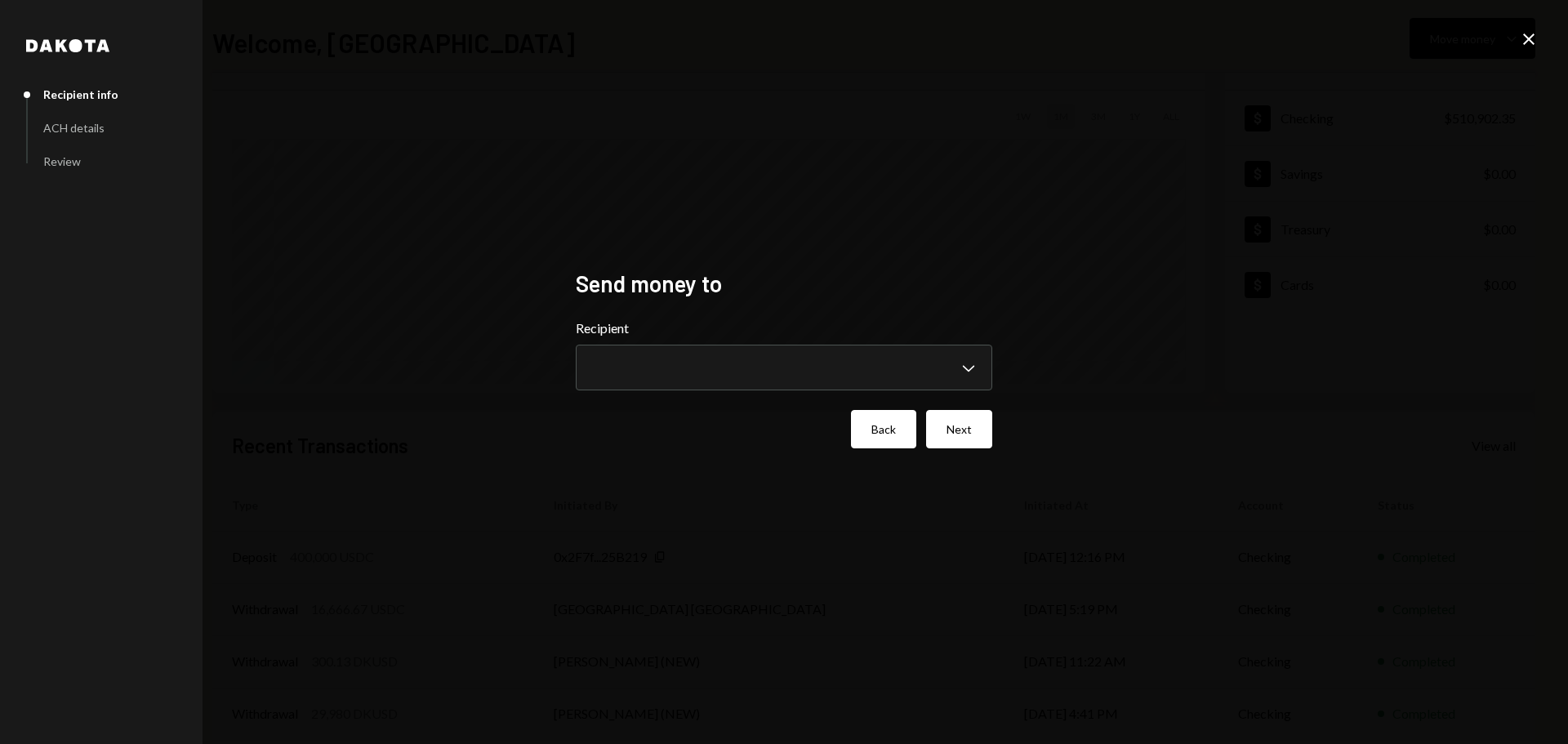
click at [899, 429] on button "Back" at bounding box center [884, 429] width 65 height 39
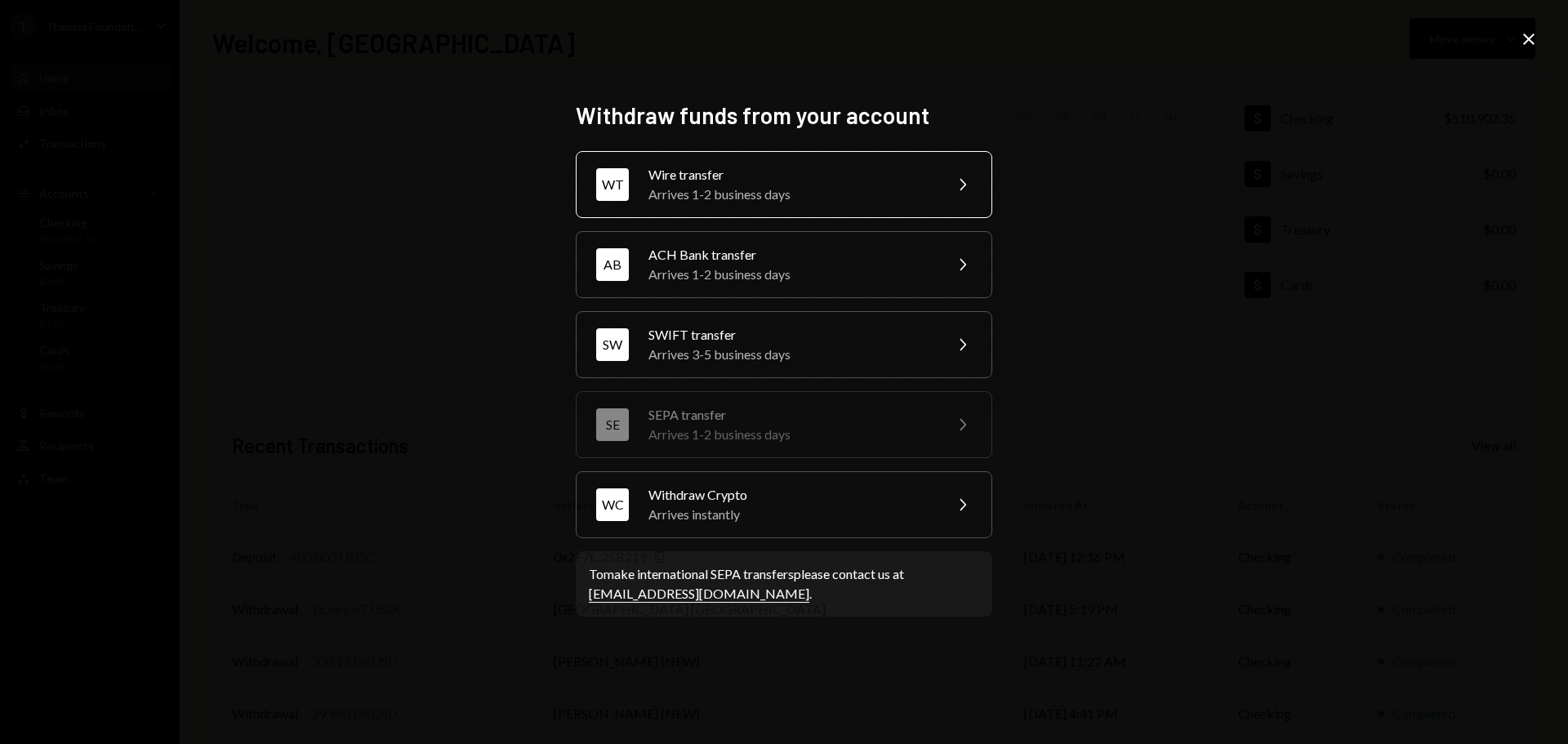
click at [728, 188] on div "Arrives 1-2 business days" at bounding box center [790, 194] width 284 height 19
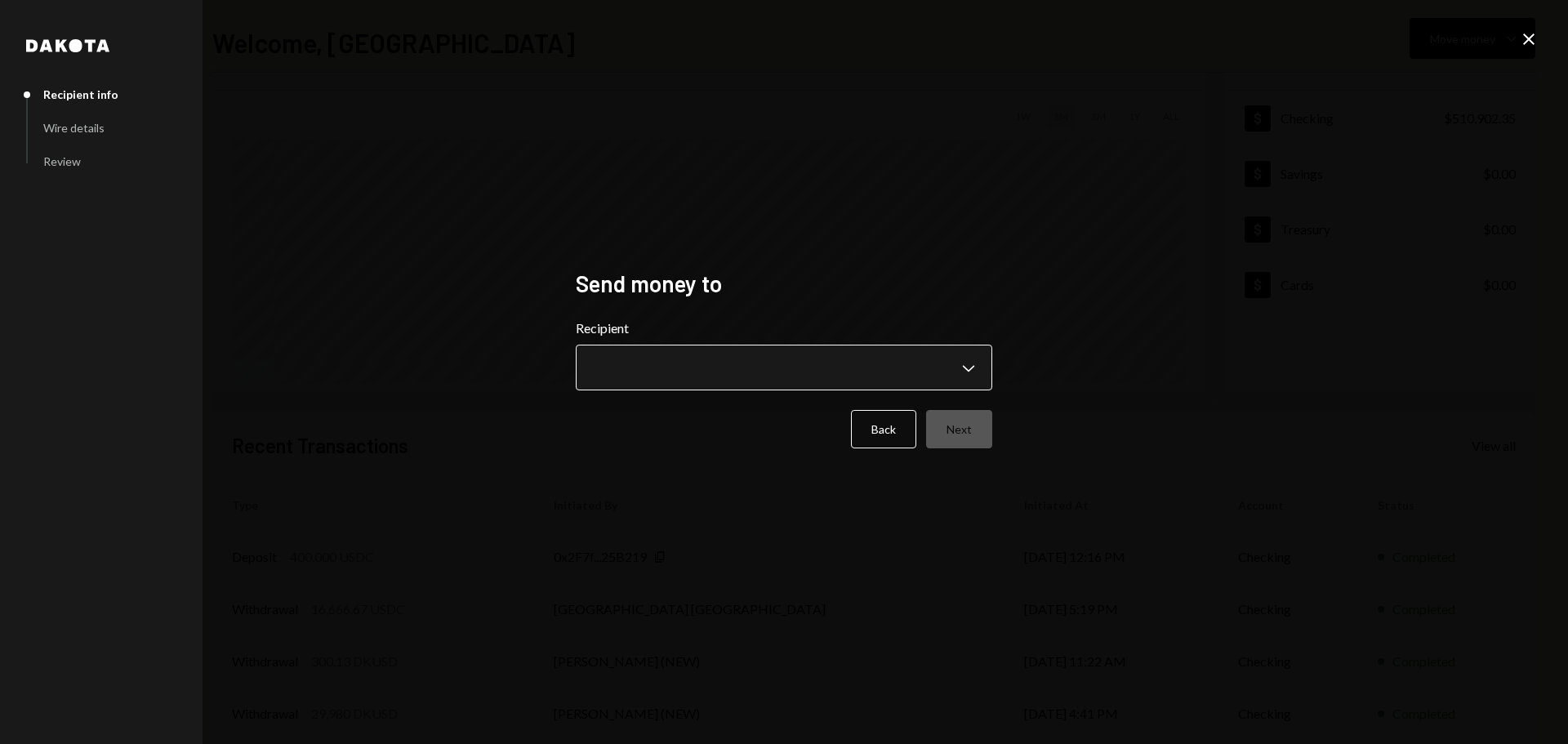
click at [716, 364] on body "**********" at bounding box center [784, 372] width 1568 height 744
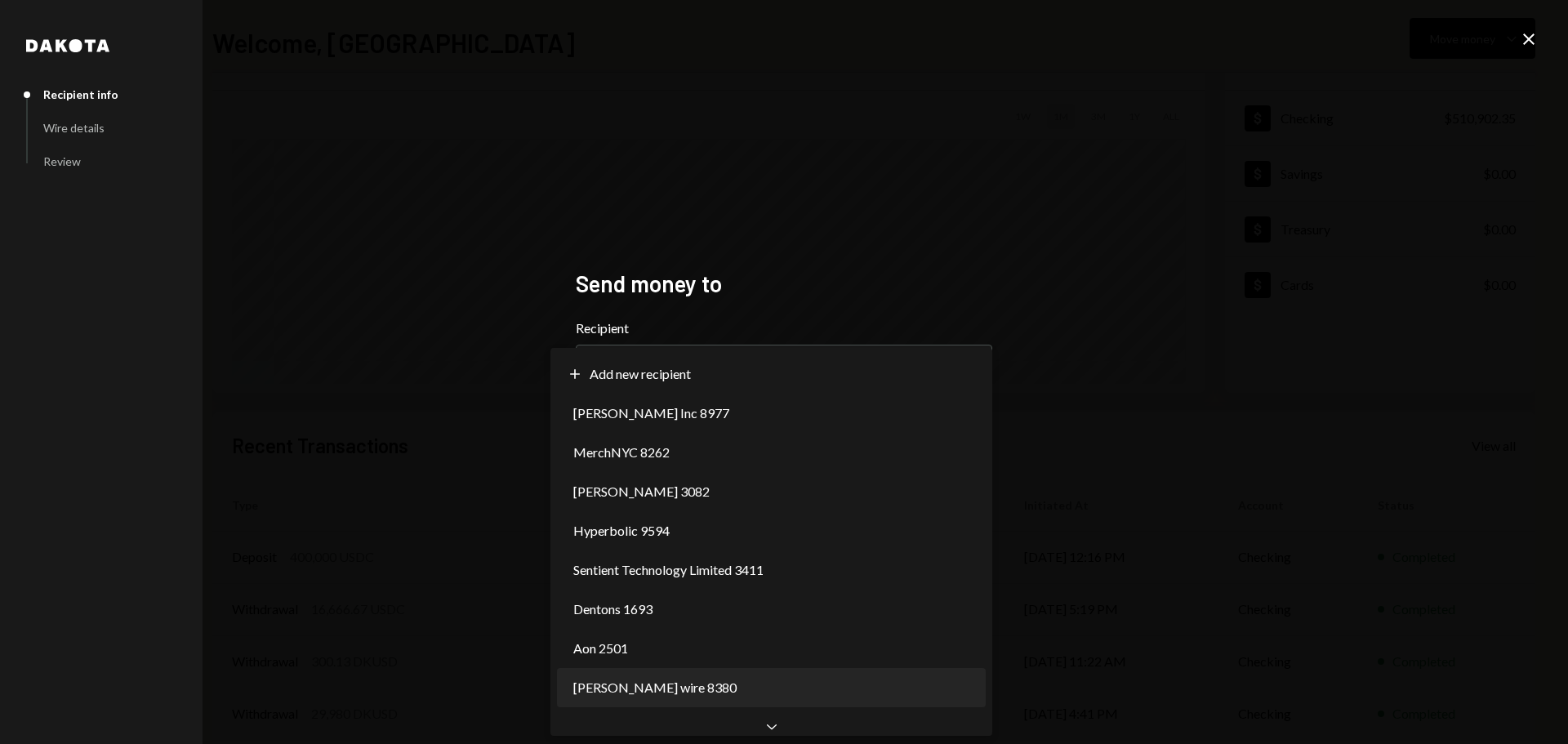
select select "**********"
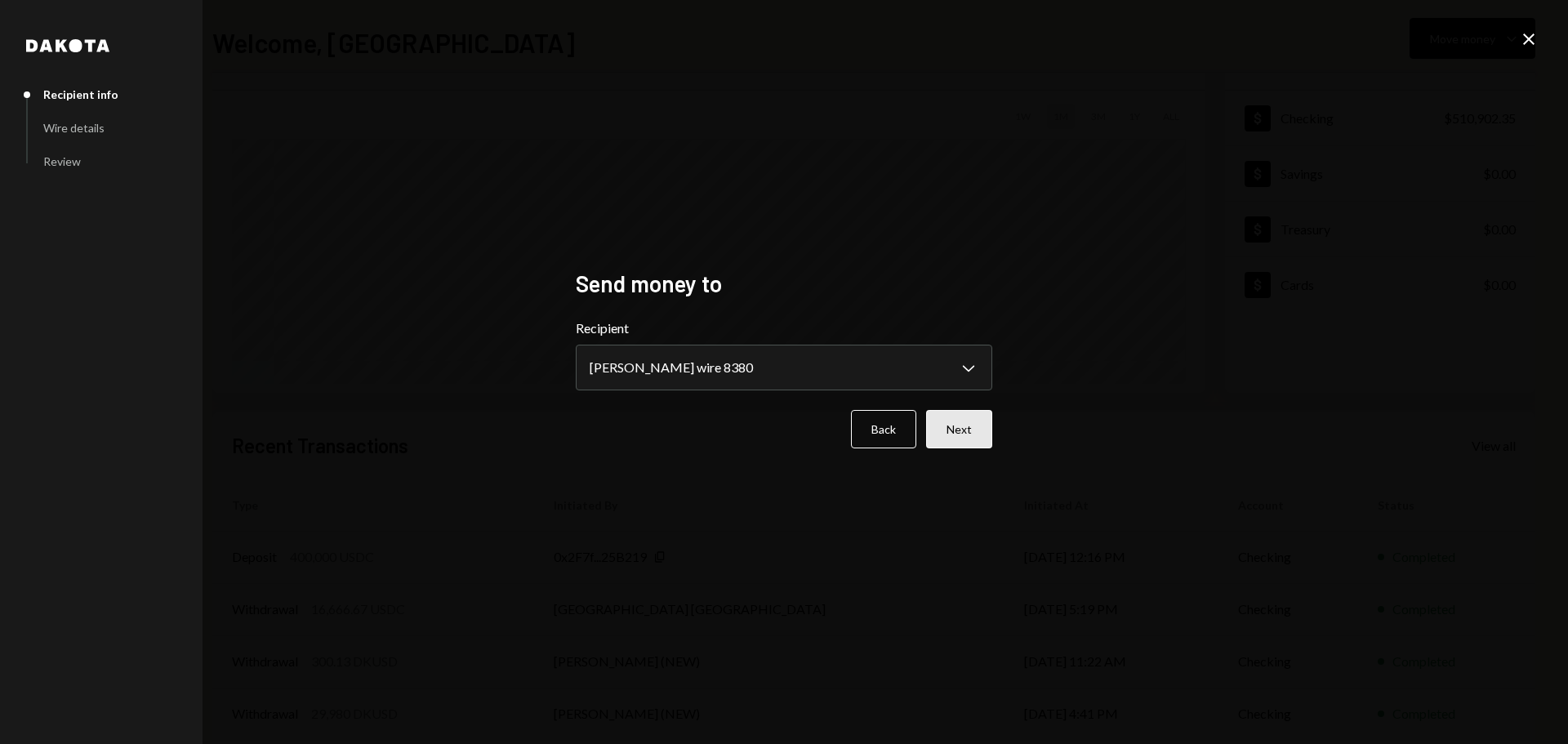
click at [959, 433] on button "Next" at bounding box center [959, 429] width 66 height 39
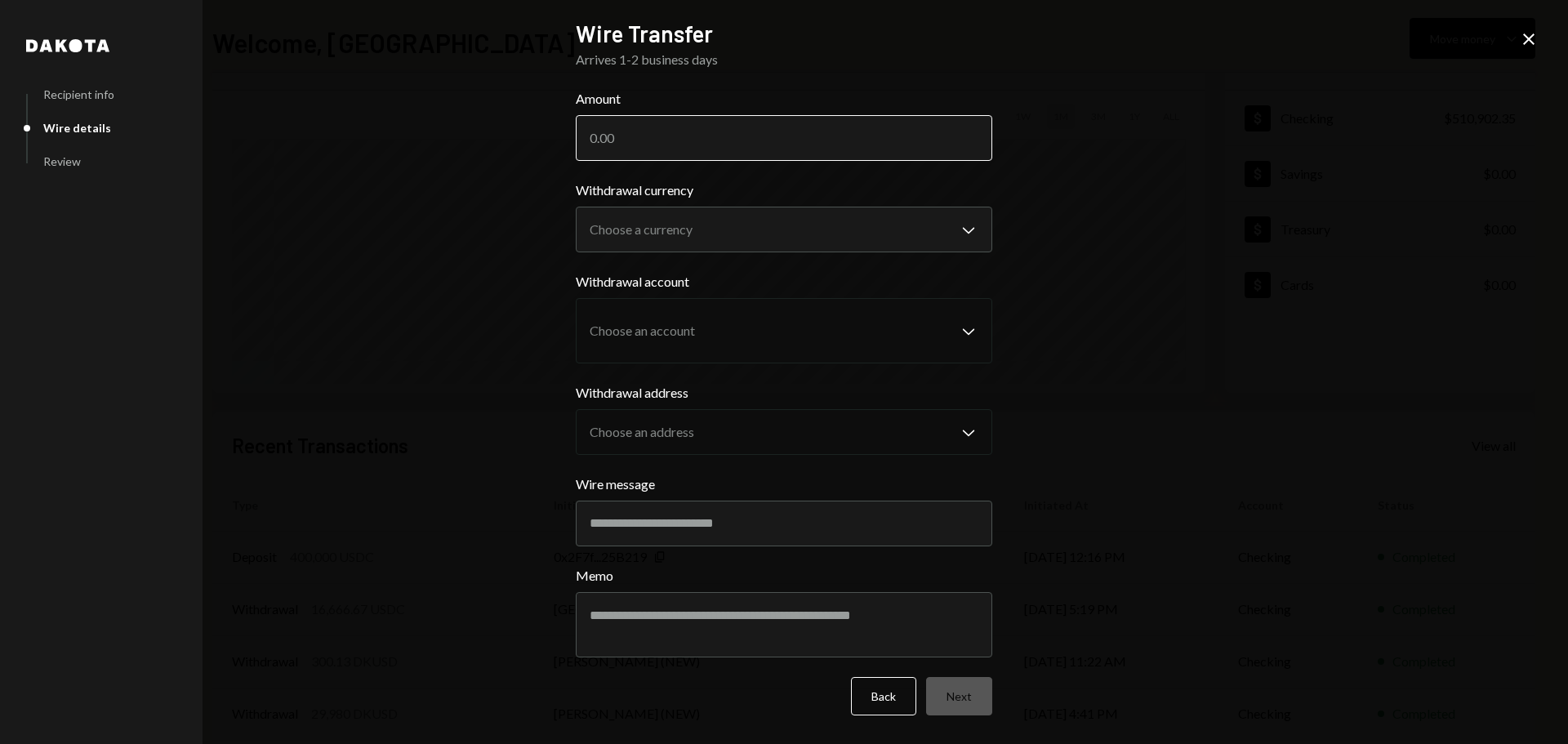
click at [643, 135] on input "Amount" at bounding box center [784, 138] width 417 height 46
drag, startPoint x: 621, startPoint y: 144, endPoint x: 684, endPoint y: 141, distance: 63.1
click at [684, 141] on input "145305.88" at bounding box center [784, 138] width 417 height 46
type input "145305.88"
click at [614, 226] on body "T Theoriq Foundati... Caret Down Home Home Inbox Inbox Activities Transactions …" at bounding box center [784, 372] width 1568 height 744
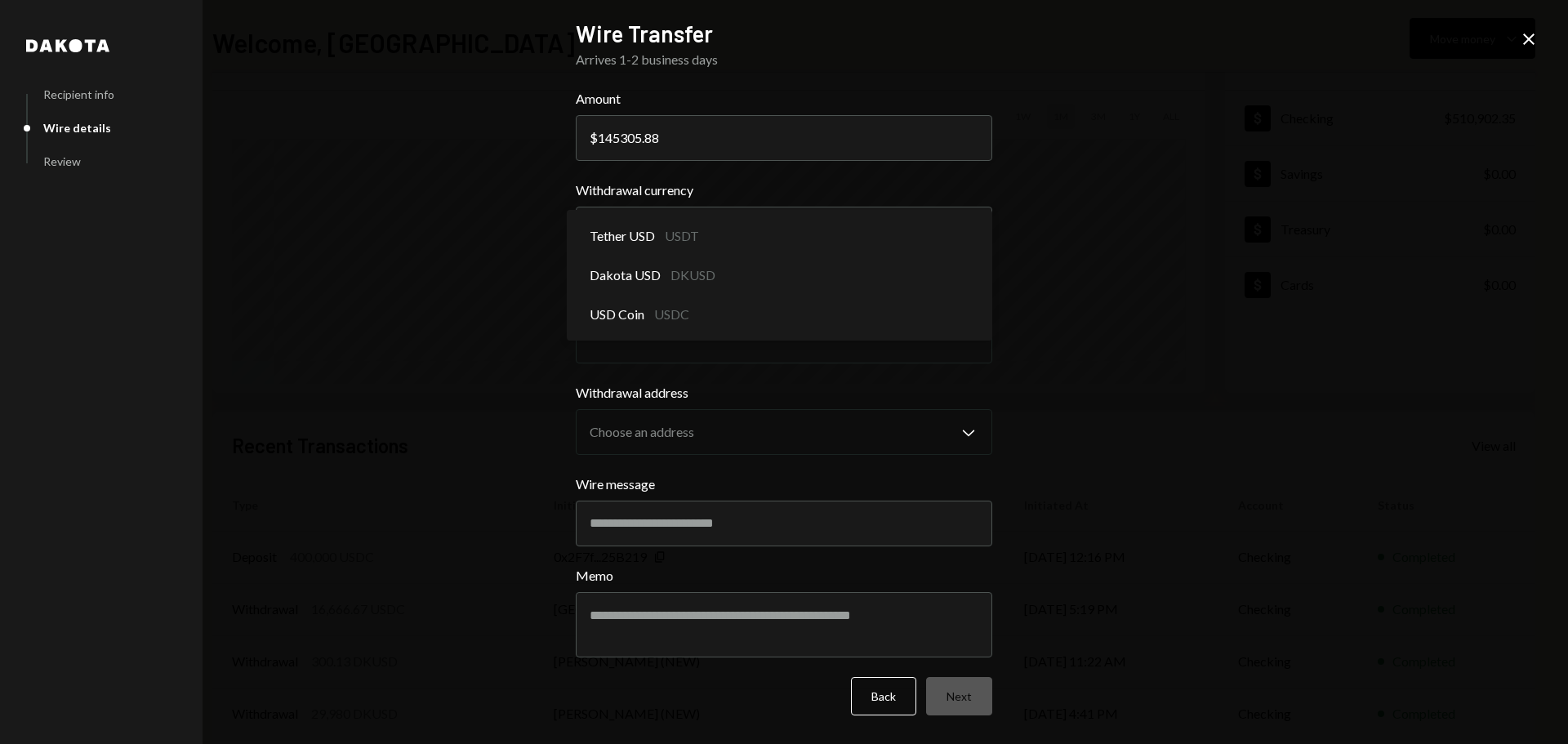
select select "*****"
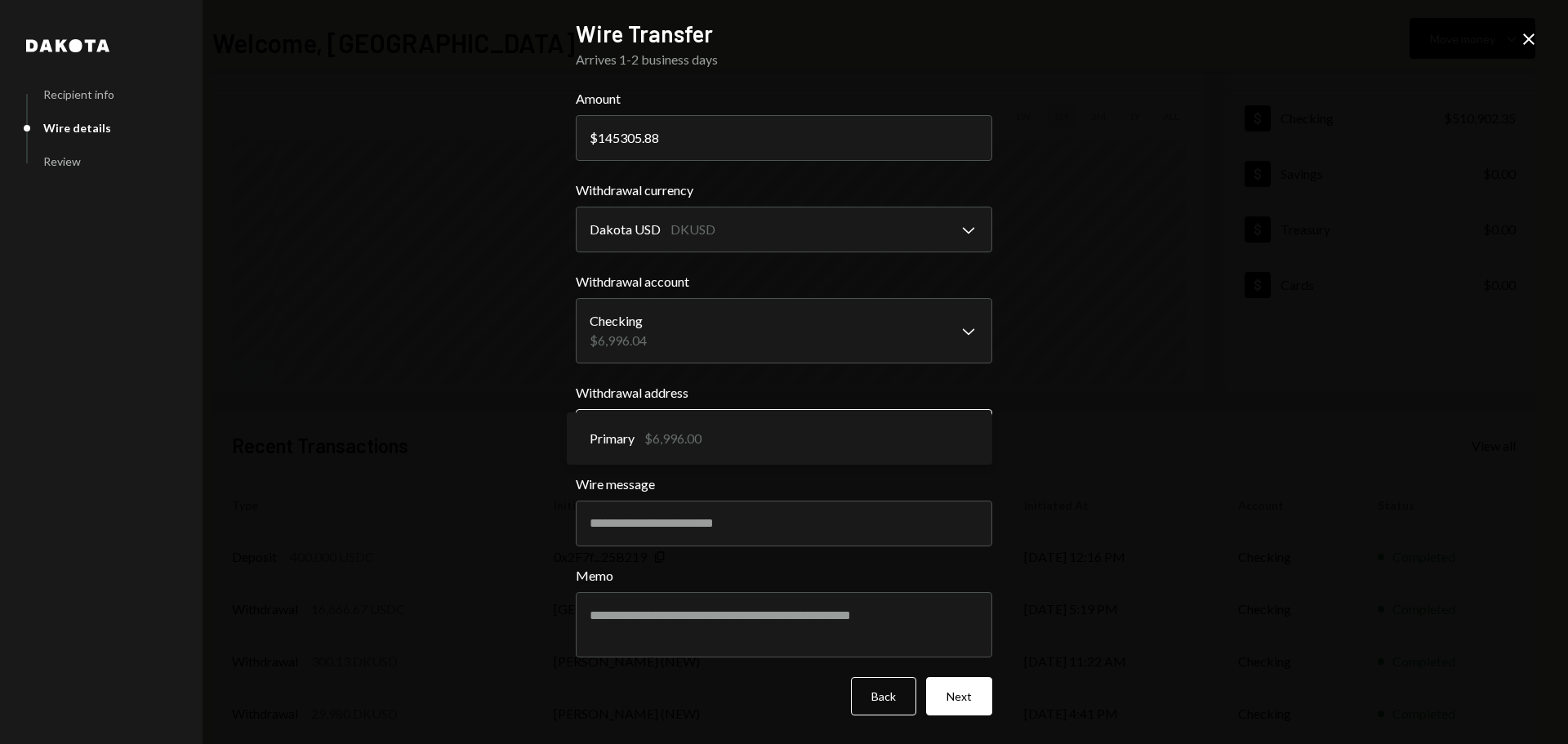
click at [686, 435] on body "T Theoriq Foundati... Caret Down Home Home Inbox Inbox Activities Transactions …" at bounding box center [784, 372] width 1568 height 744
click at [685, 527] on input "Wire message" at bounding box center [784, 524] width 417 height 46
paste input "**********"
type input "**********"
click at [632, 631] on textarea "Memo" at bounding box center [784, 625] width 417 height 65
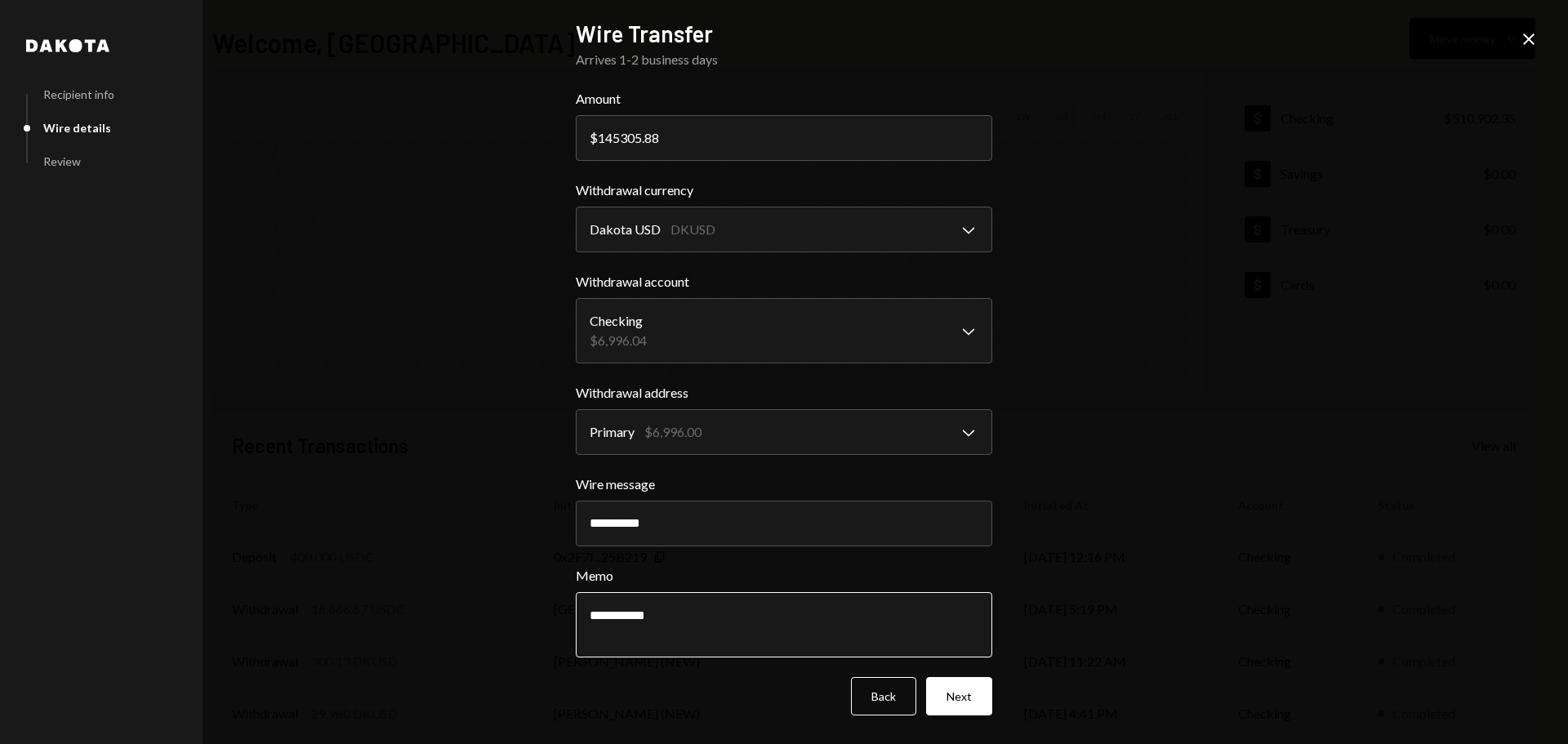
type textarea "**********"
click at [973, 702] on button "Next" at bounding box center [959, 696] width 66 height 39
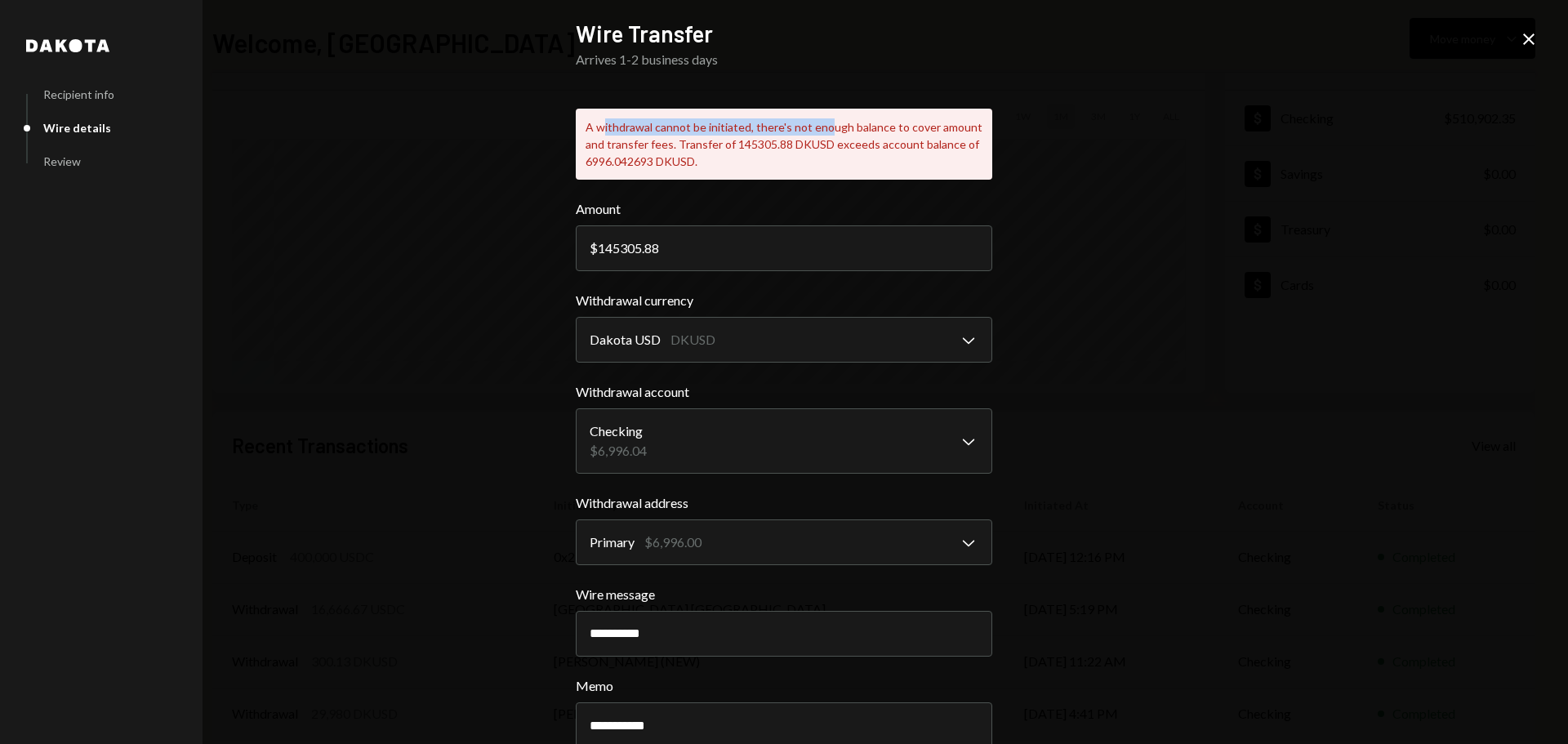
drag, startPoint x: 625, startPoint y: 124, endPoint x: 822, endPoint y: 133, distance: 197.2
click at [822, 133] on div "A withdrawal cannot be initiated, there's not enough balance to cover amount an…" at bounding box center [784, 144] width 417 height 71
drag, startPoint x: 593, startPoint y: 146, endPoint x: 775, endPoint y: 147, distance: 182.0
click at [775, 147] on div "A withdrawal cannot be initiated, there's not enough balance to cover amount an…" at bounding box center [784, 144] width 417 height 71
click at [730, 147] on div "A withdrawal cannot be initiated, there's not enough balance to cover amount an…" at bounding box center [784, 144] width 417 height 71
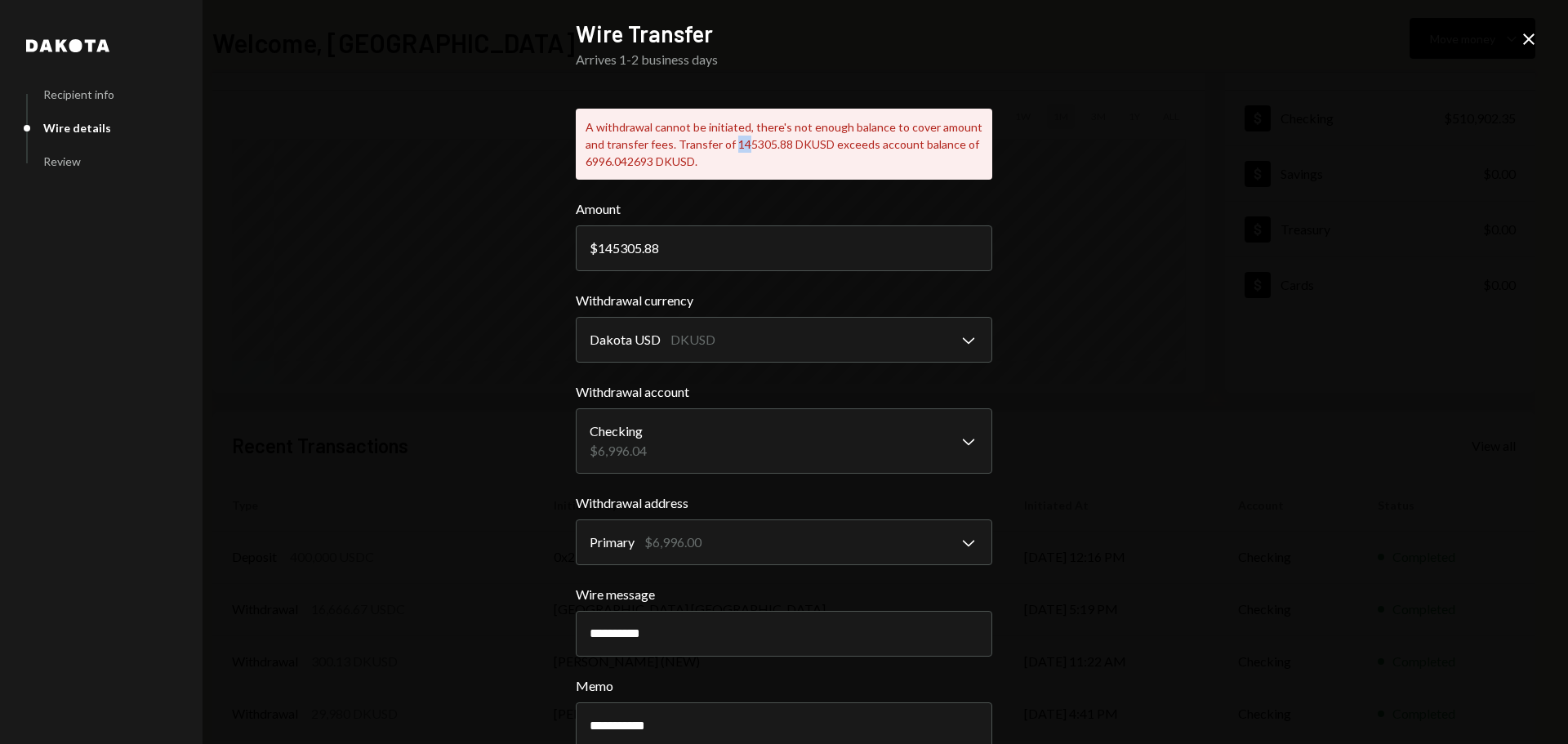
drag, startPoint x: 726, startPoint y: 147, endPoint x: 741, endPoint y: 147, distance: 15.0
click at [741, 147] on div "A withdrawal cannot be initiated, there's not enough balance to cover amount an…" at bounding box center [784, 144] width 417 height 71
click at [675, 146] on div "A withdrawal cannot be initiated, there's not enough balance to cover amount an…" at bounding box center [784, 144] width 417 height 71
drag, startPoint x: 670, startPoint y: 146, endPoint x: 788, endPoint y: 147, distance: 118.0
click at [788, 147] on div "A withdrawal cannot be initiated, there's not enough balance to cover amount an…" at bounding box center [784, 144] width 417 height 71
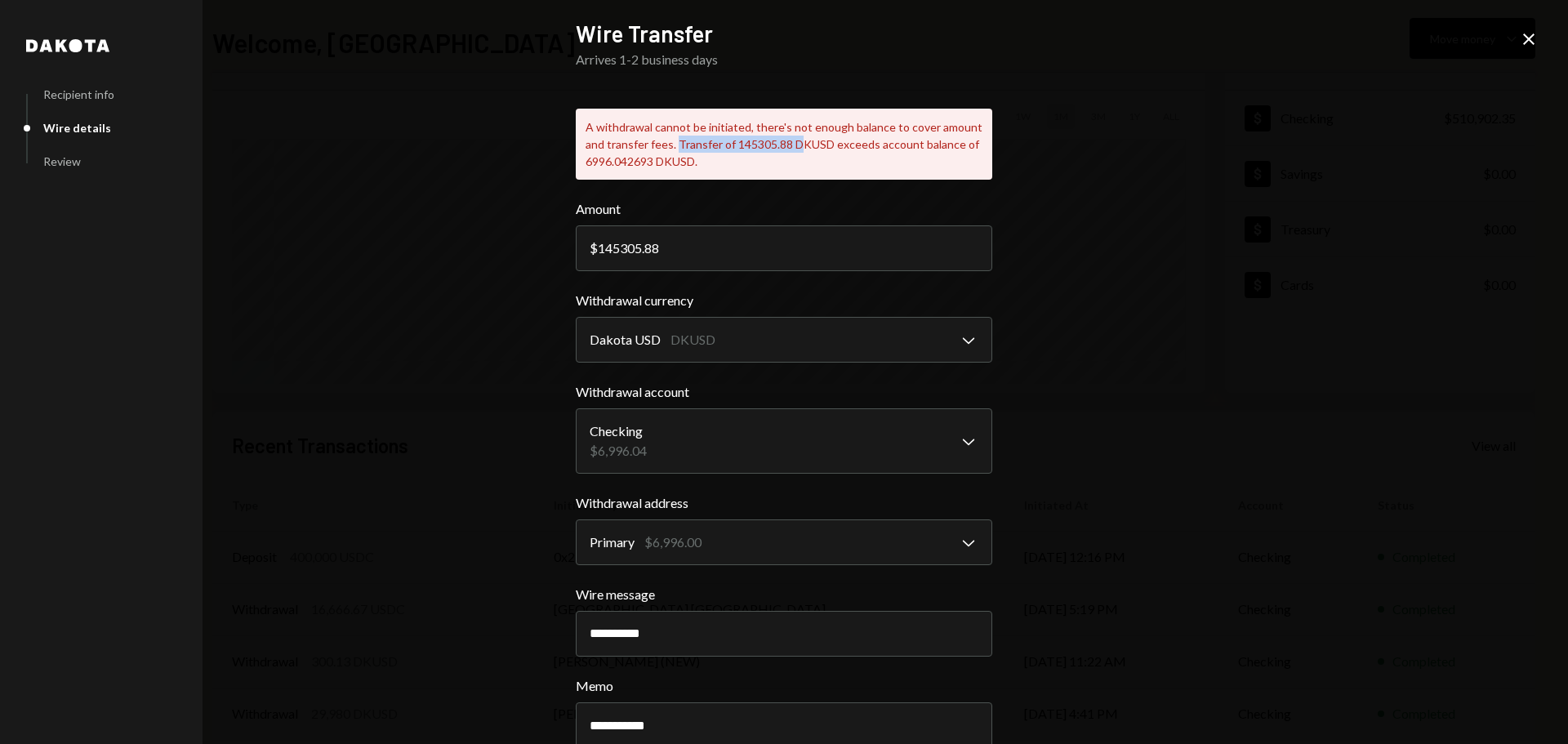
click at [788, 147] on div "A withdrawal cannot be initiated, there's not enough balance to cover amount an…" at bounding box center [784, 144] width 417 height 71
drag, startPoint x: 668, startPoint y: 149, endPoint x: 956, endPoint y: 145, distance: 288.0
click at [956, 145] on div "A withdrawal cannot be initiated, there's not enough balance to cover amount an…" at bounding box center [784, 144] width 417 height 71
drag, startPoint x: 584, startPoint y: 163, endPoint x: 682, endPoint y: 163, distance: 98.0
click at [678, 163] on div "A withdrawal cannot be initiated, there's not enough balance to cover amount an…" at bounding box center [784, 144] width 417 height 71
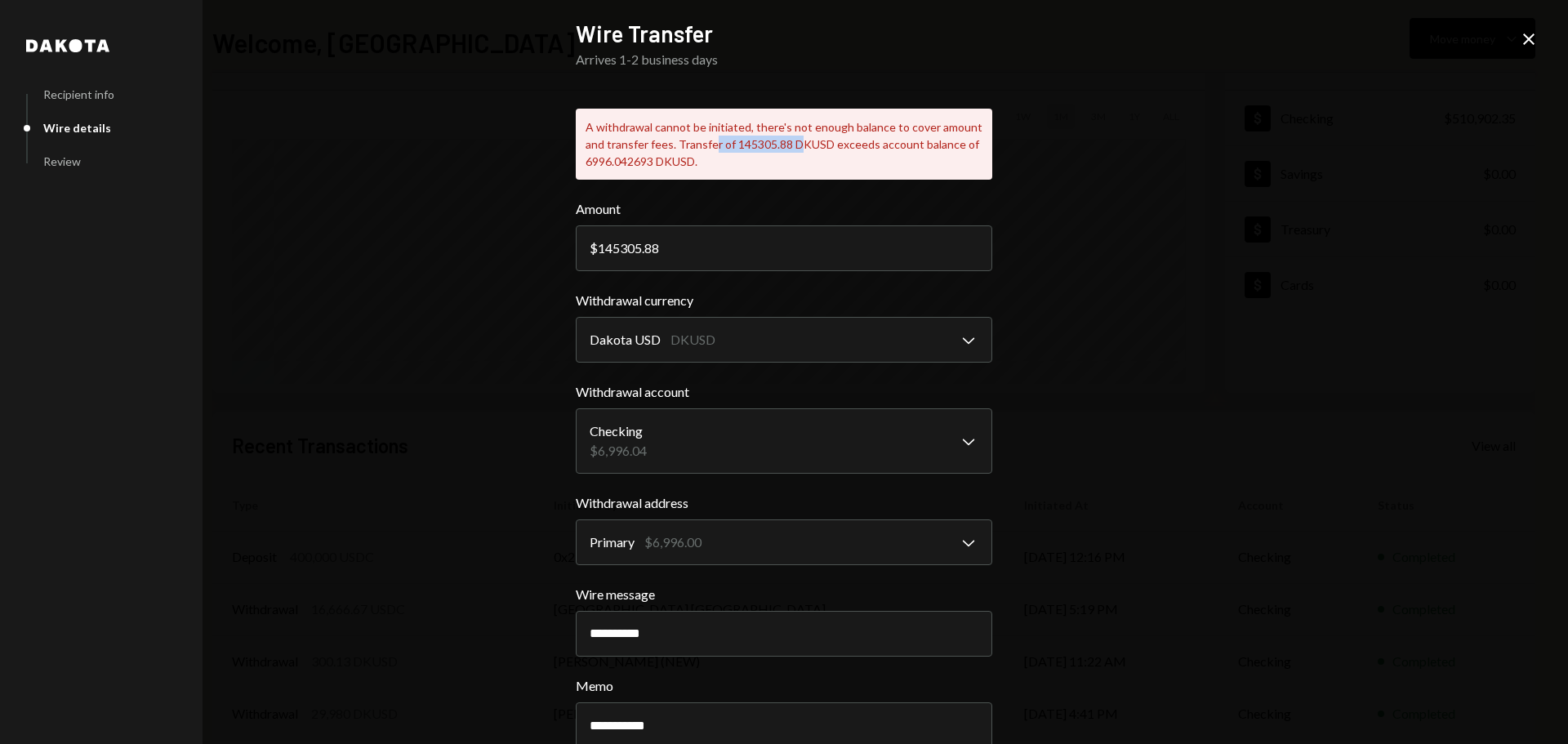
drag, startPoint x: 708, startPoint y: 147, endPoint x: 792, endPoint y: 152, distance: 84.1
click at [792, 147] on div "A withdrawal cannot be initiated, there's not enough balance to cover amount an…" at bounding box center [784, 144] width 417 height 71
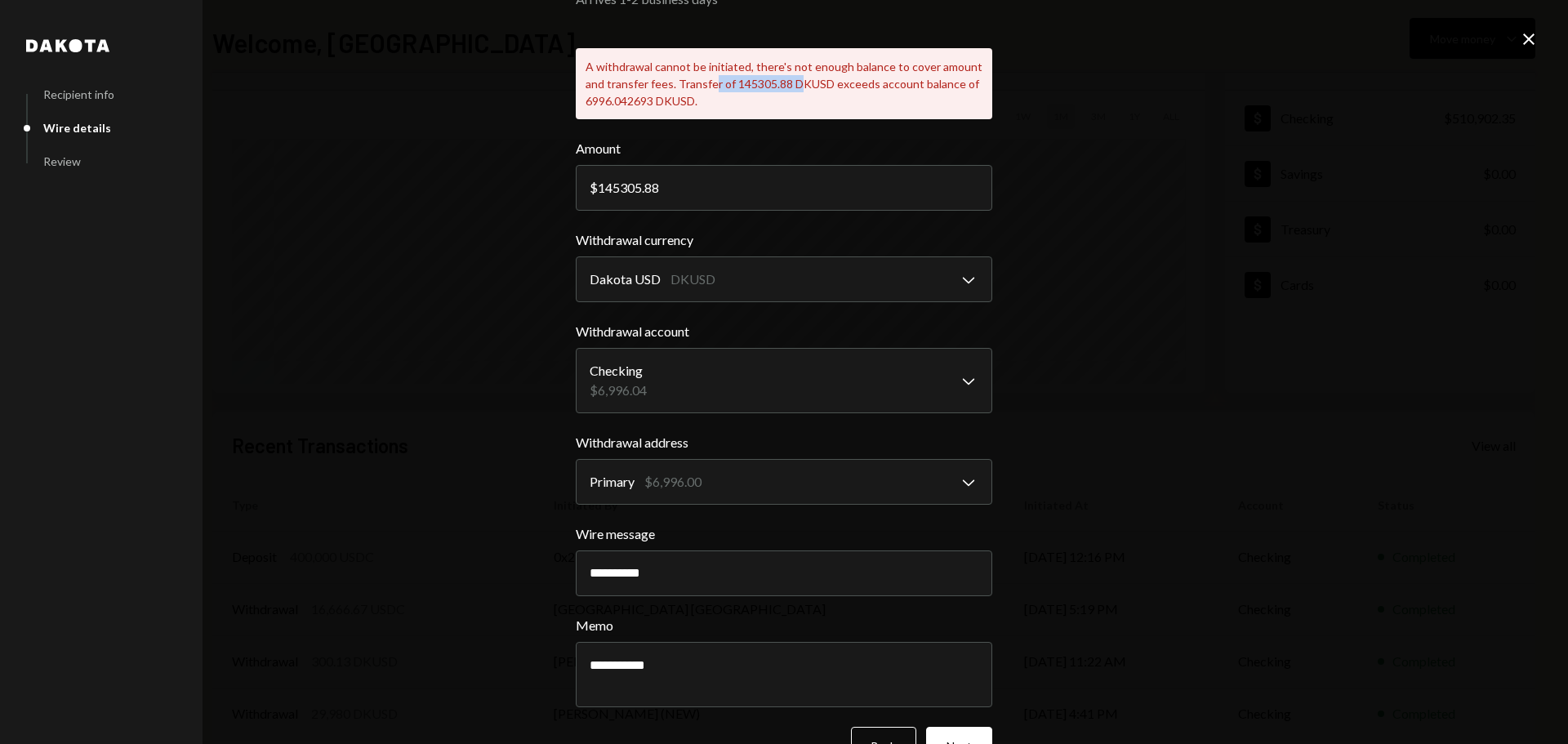
scroll to position [108, 0]
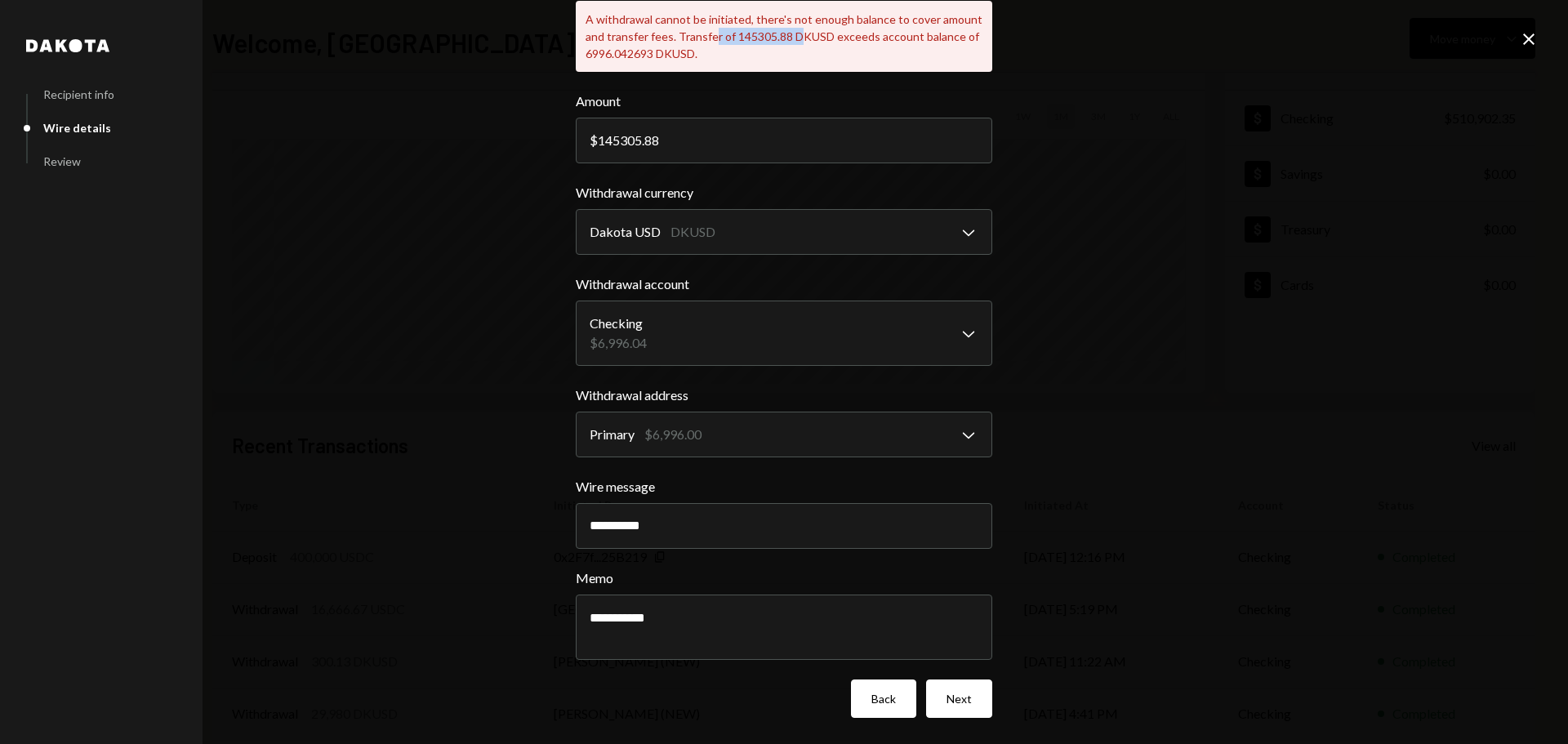
click at [886, 708] on button "Back" at bounding box center [884, 699] width 65 height 39
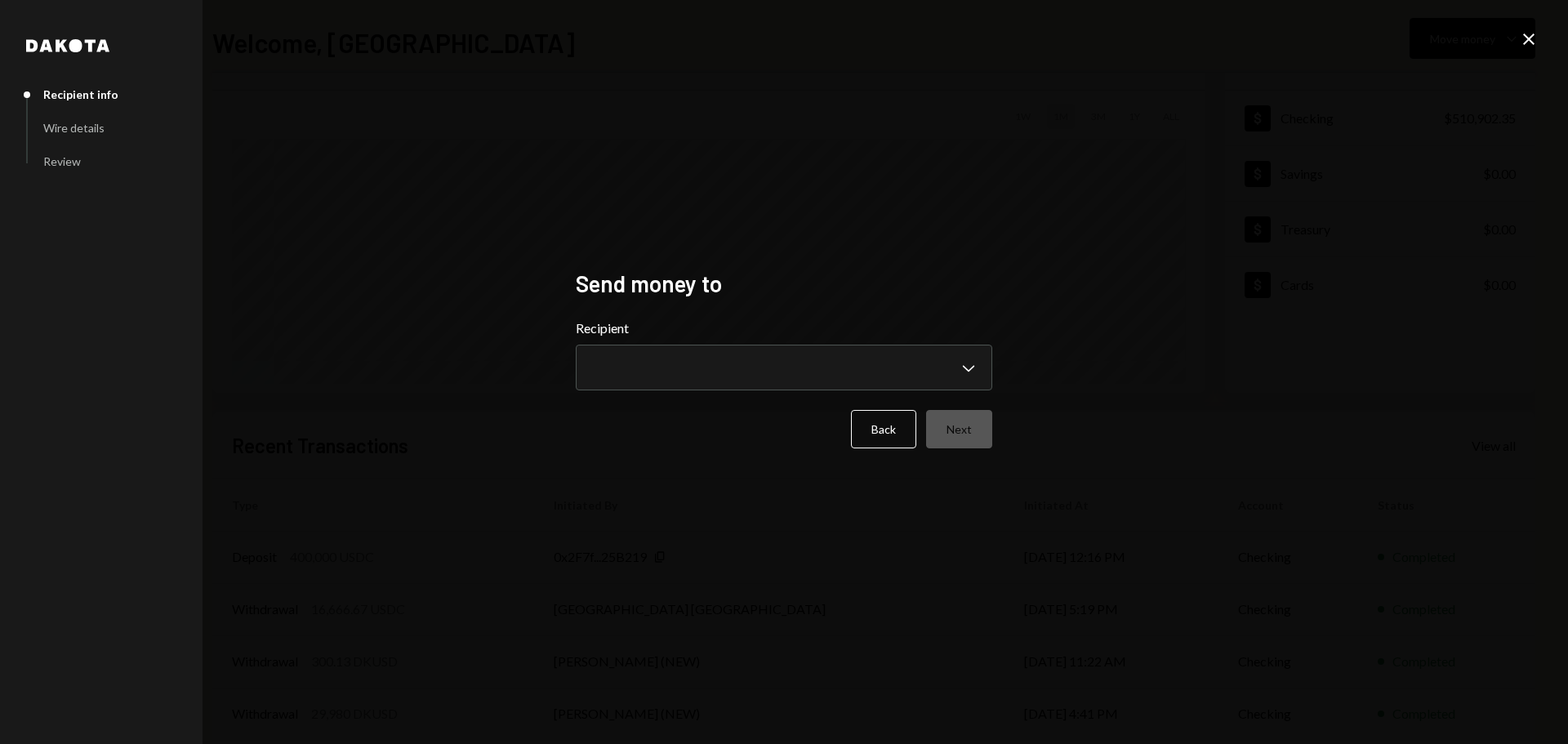
scroll to position [0, 0]
click at [1528, 39] on icon at bounding box center [1529, 39] width 12 height 12
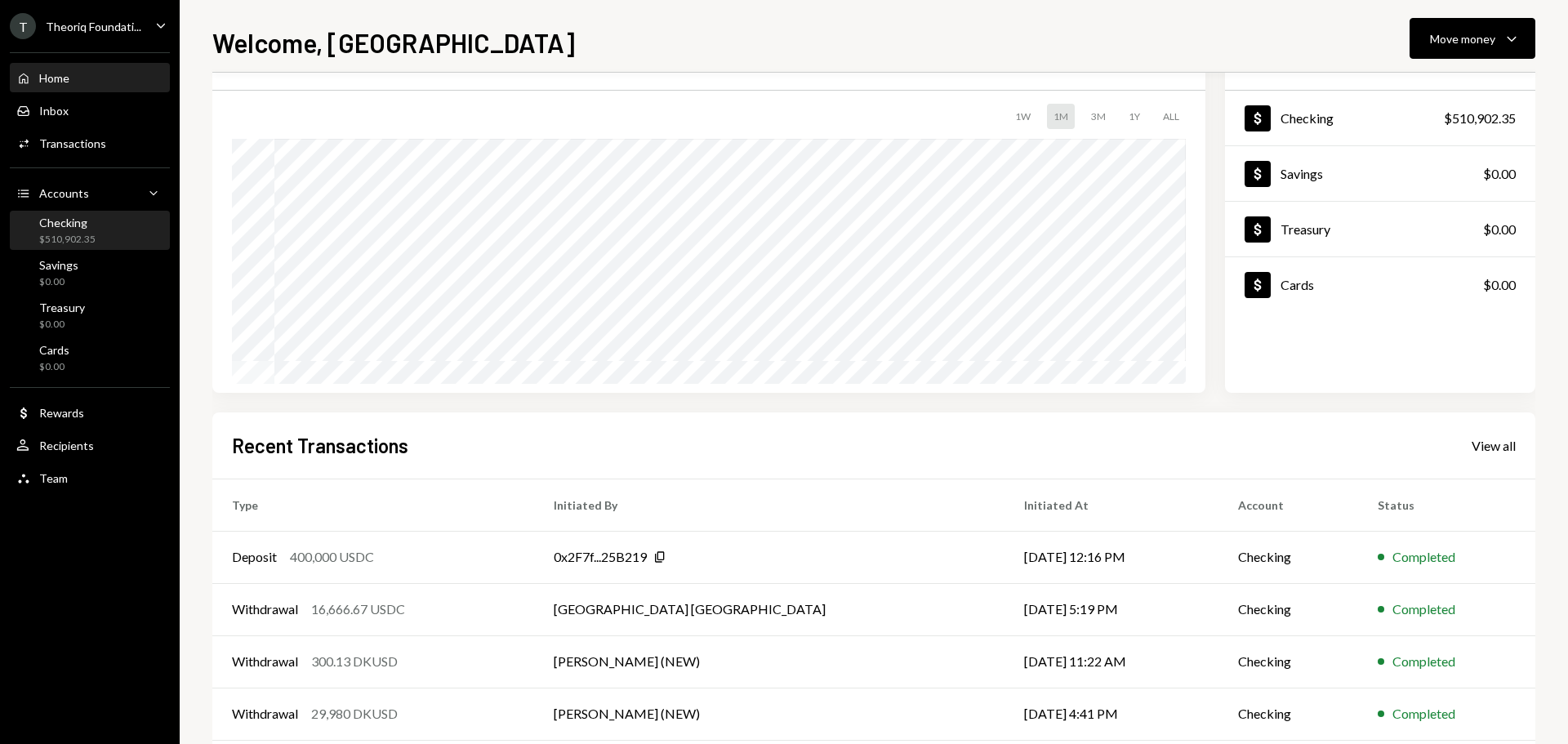
click at [80, 239] on div "$510,902.35" at bounding box center [67, 240] width 56 height 14
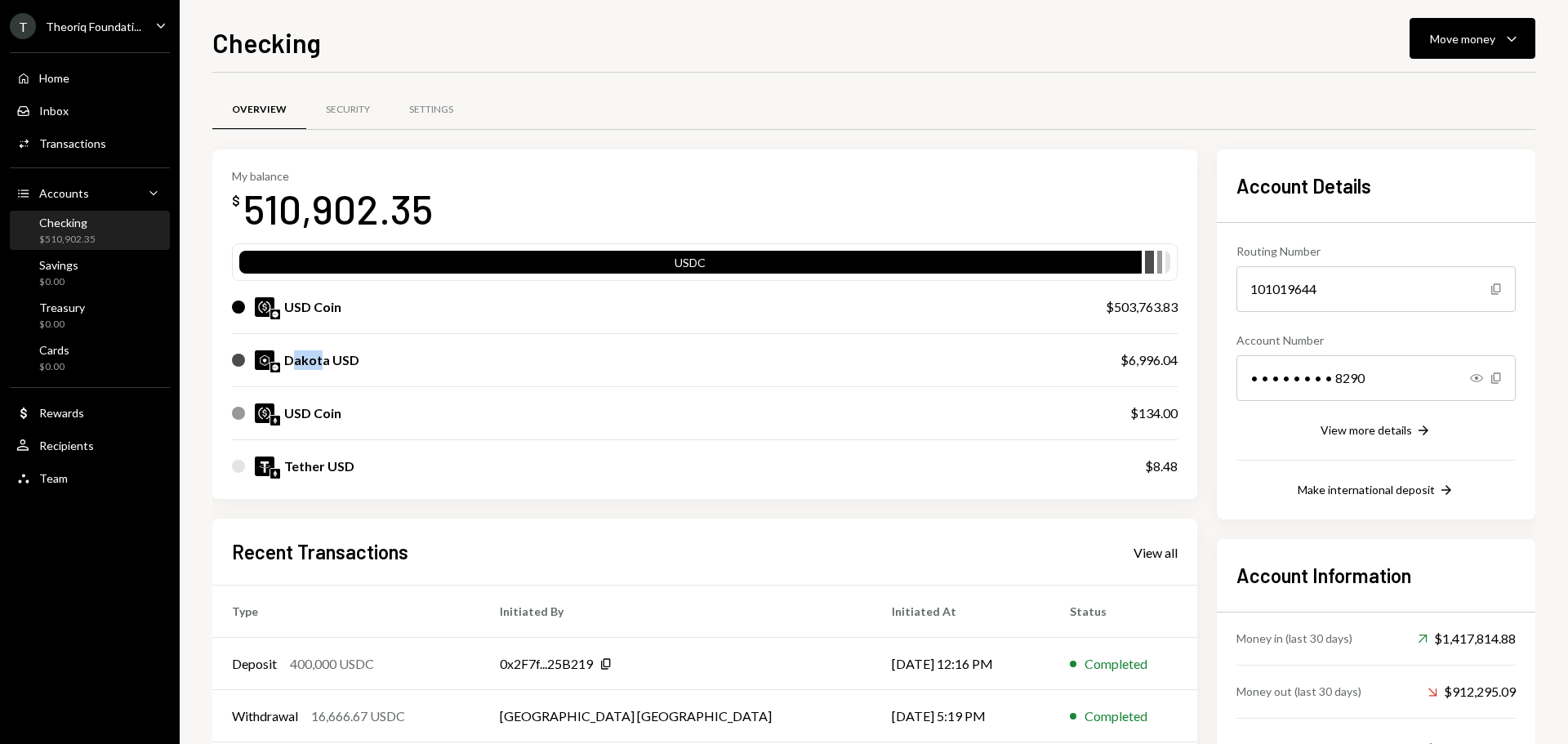
drag, startPoint x: 295, startPoint y: 357, endPoint x: 319, endPoint y: 359, distance: 24.1
click at [319, 359] on div "Dakota USD" at bounding box center [321, 360] width 75 height 19
drag, startPoint x: 295, startPoint y: 305, endPoint x: 322, endPoint y: 306, distance: 27.0
click at [322, 306] on div "USD Coin" at bounding box center [313, 307] width 57 height 19
drag, startPoint x: 1109, startPoint y: 313, endPoint x: 1176, endPoint y: 310, distance: 67.1
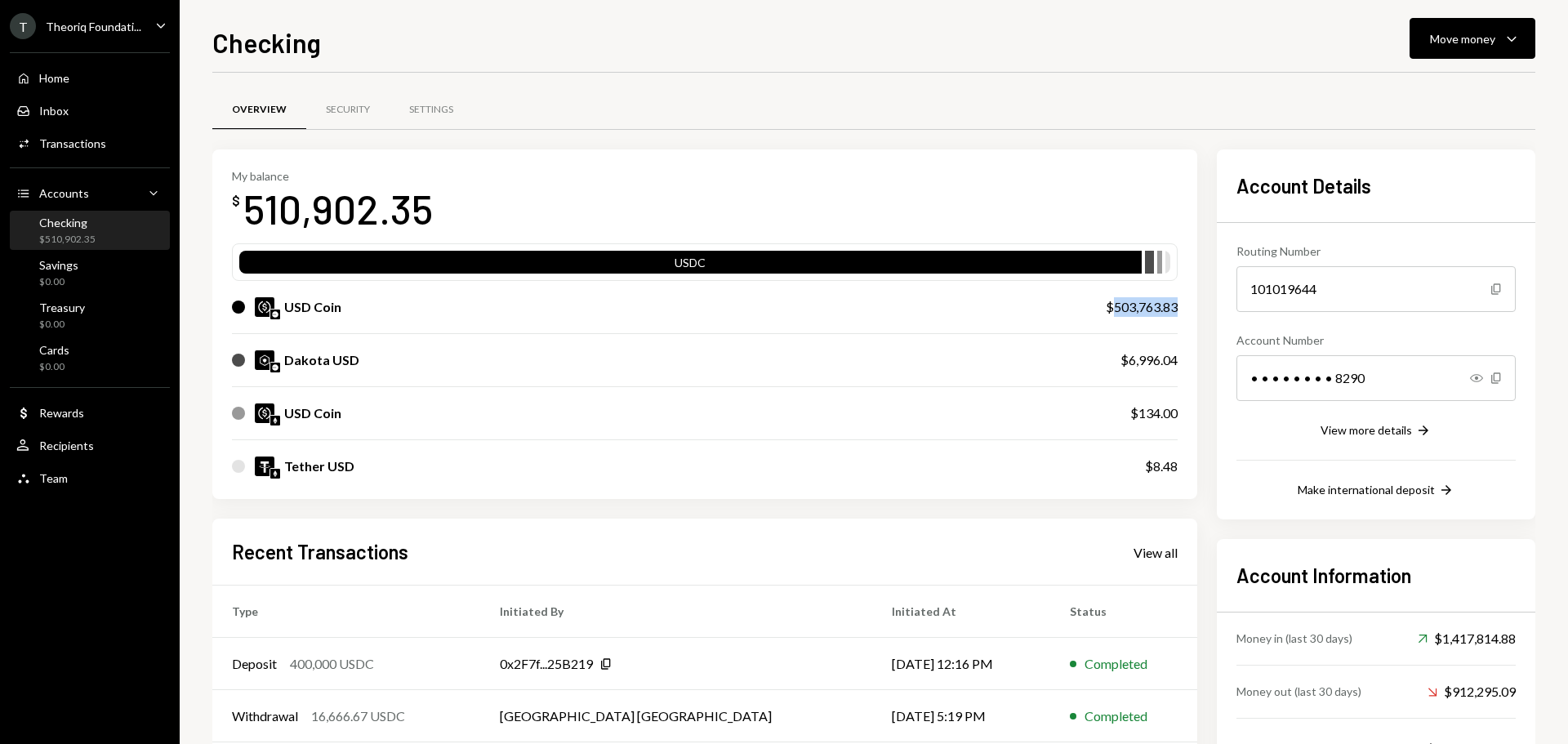
click at [1176, 310] on div "$503,763.83" at bounding box center [1142, 307] width 72 height 19
click at [1434, 49] on button "Move money Caret Down" at bounding box center [1473, 39] width 126 height 41
click at [1428, 87] on div "Send" at bounding box center [1459, 88] width 119 height 17
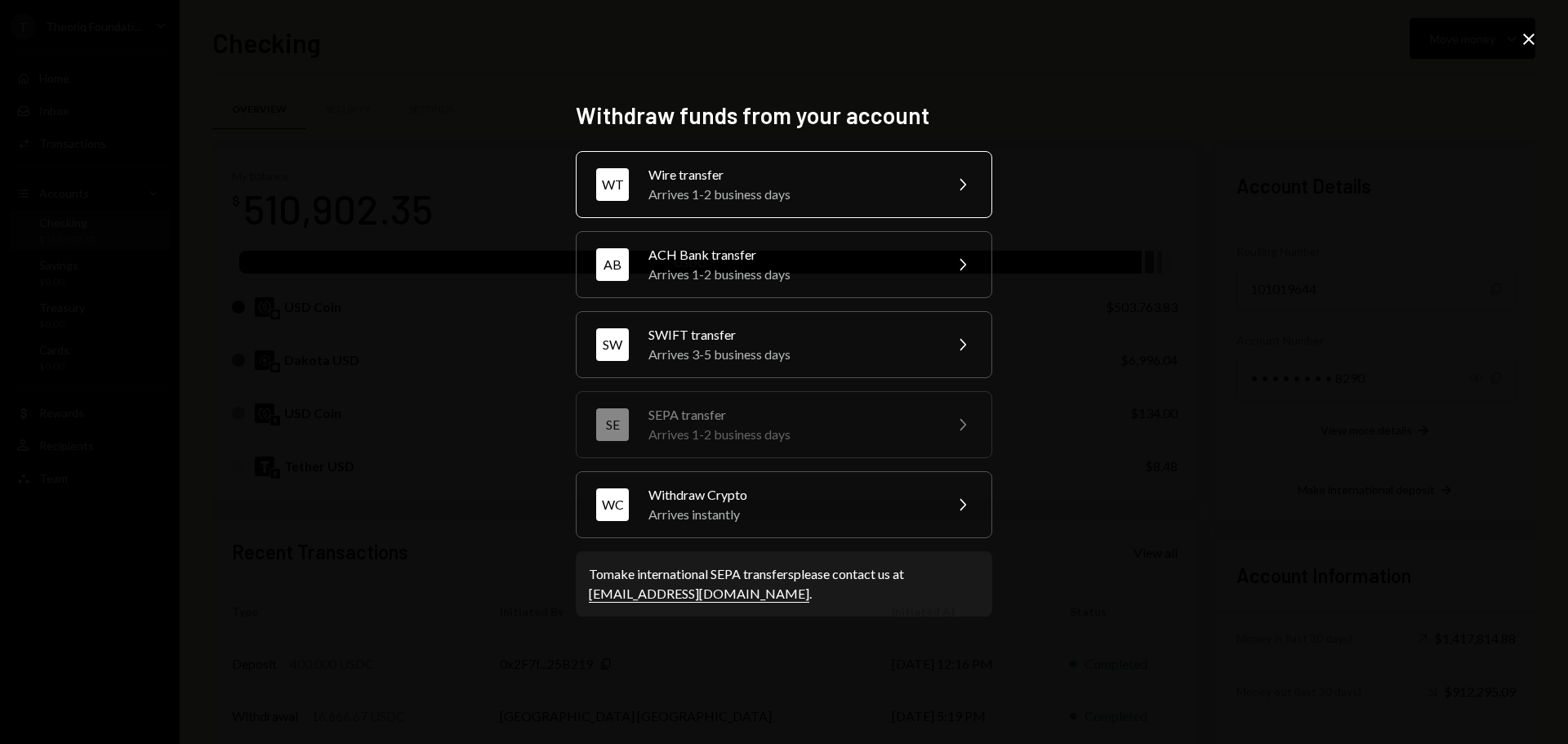
click at [728, 190] on div "Arrives 1-2 business days" at bounding box center [790, 194] width 284 height 19
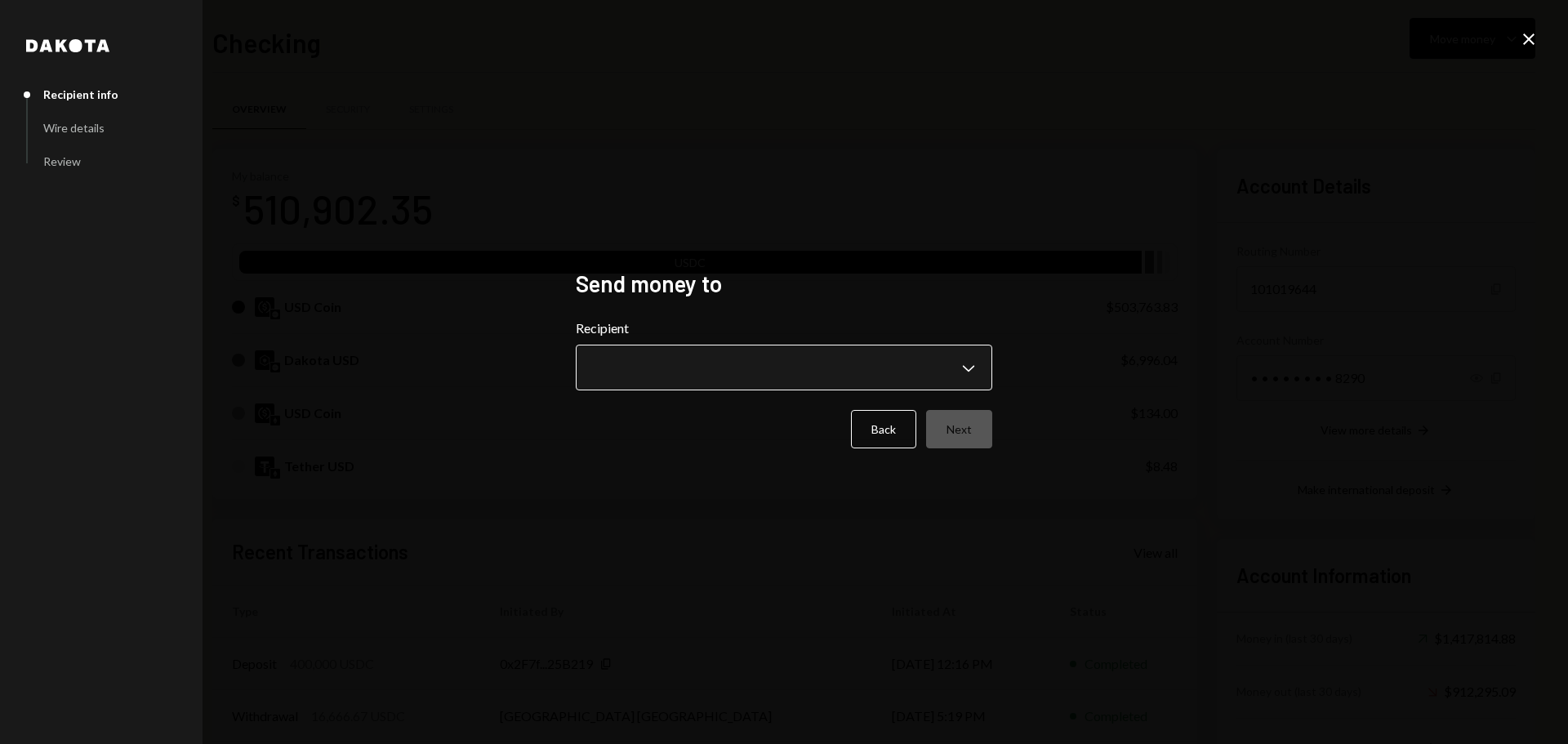
click at [715, 378] on body "T Theoriq Foundati... Caret Down Home Home Inbox Inbox Activities Transactions …" at bounding box center [784, 372] width 1568 height 744
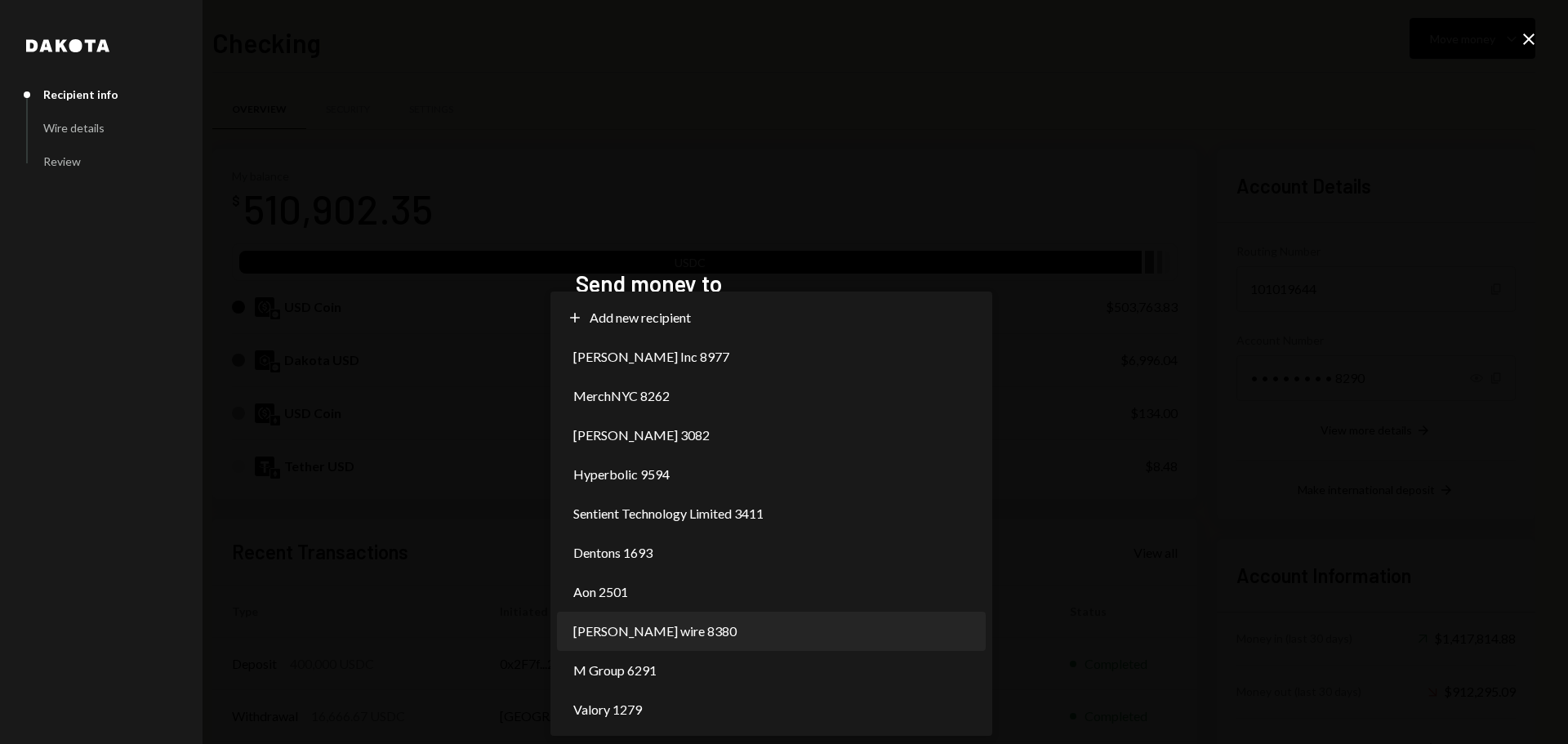
select select "**********"
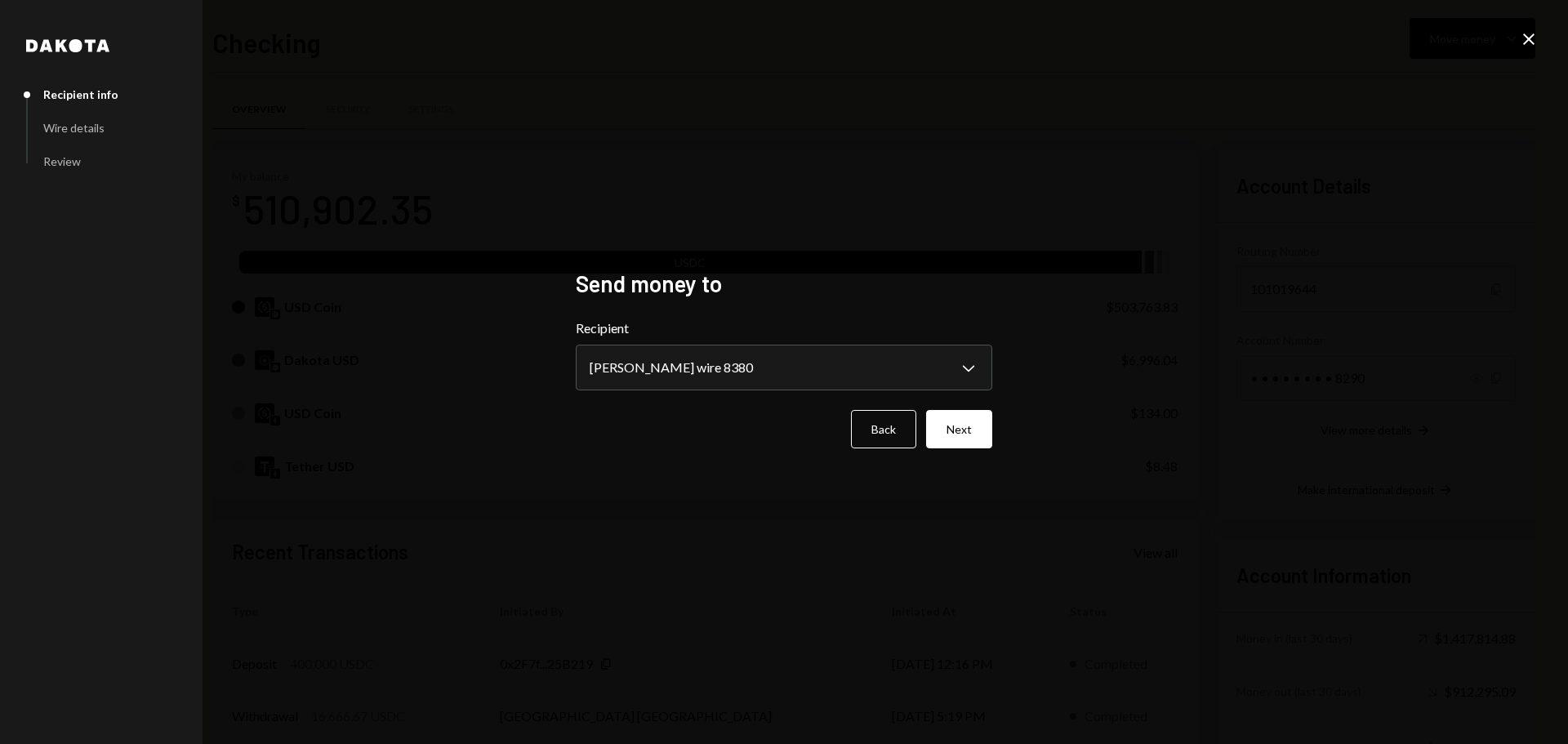
click at [1521, 39] on icon "Close" at bounding box center [1529, 39] width 19 height 19
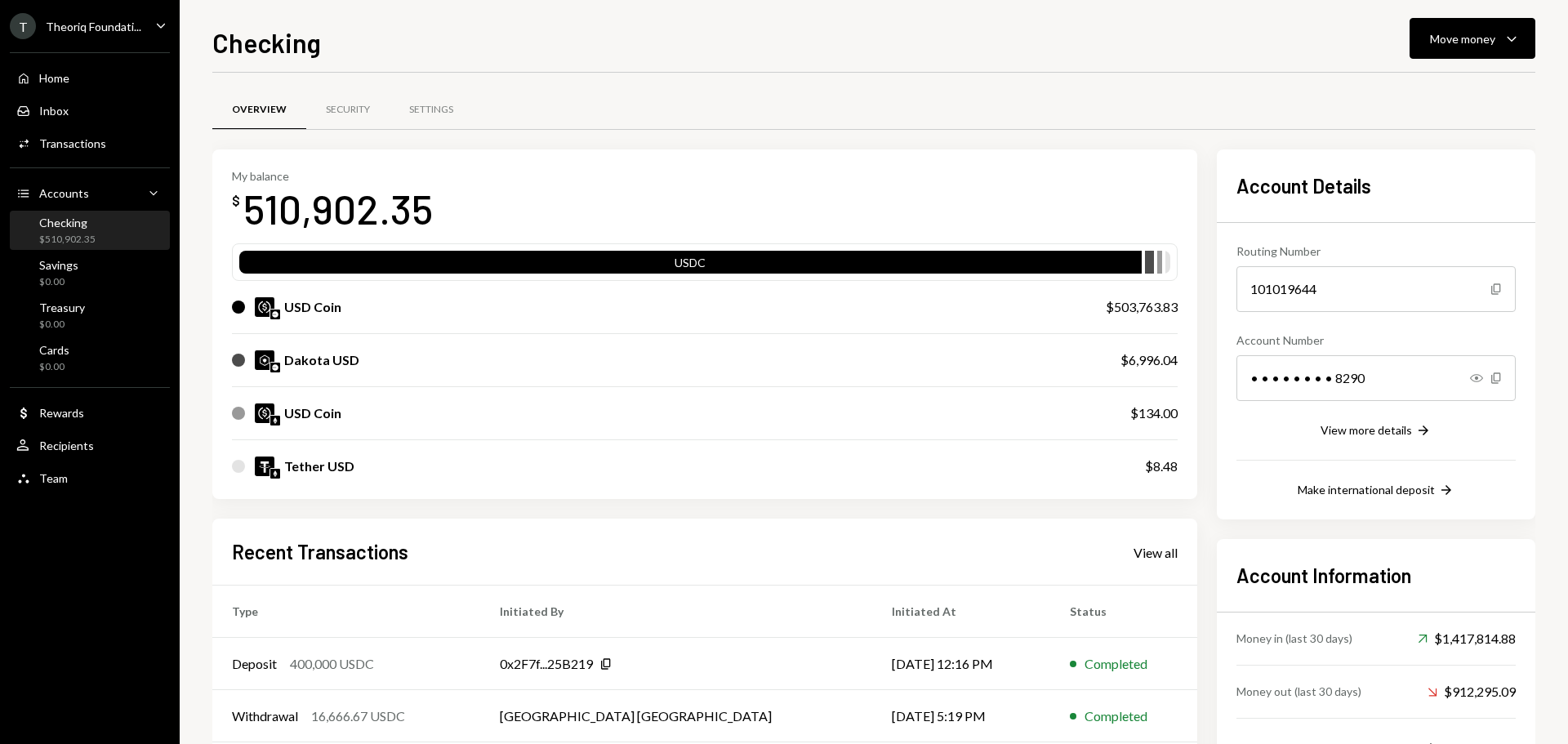
click at [239, 209] on div "$ 510,902.35" at bounding box center [332, 208] width 201 height 51
drag, startPoint x: 1116, startPoint y: 366, endPoint x: 1178, endPoint y: 364, distance: 62.0
click at [1178, 364] on div "My balance $ 510,902.35 USDC USD Coin $503,763.83 Dakota USD $6,996.04 USD Coin…" at bounding box center [705, 324] width 985 height 351
drag, startPoint x: 287, startPoint y: 363, endPoint x: 1188, endPoint y: 363, distance: 901.0
click at [1188, 363] on div "My balance $ 510,902.35 USDC USD Coin $503,763.83 Dakota USD $6,996.04 USD Coin…" at bounding box center [705, 324] width 985 height 351
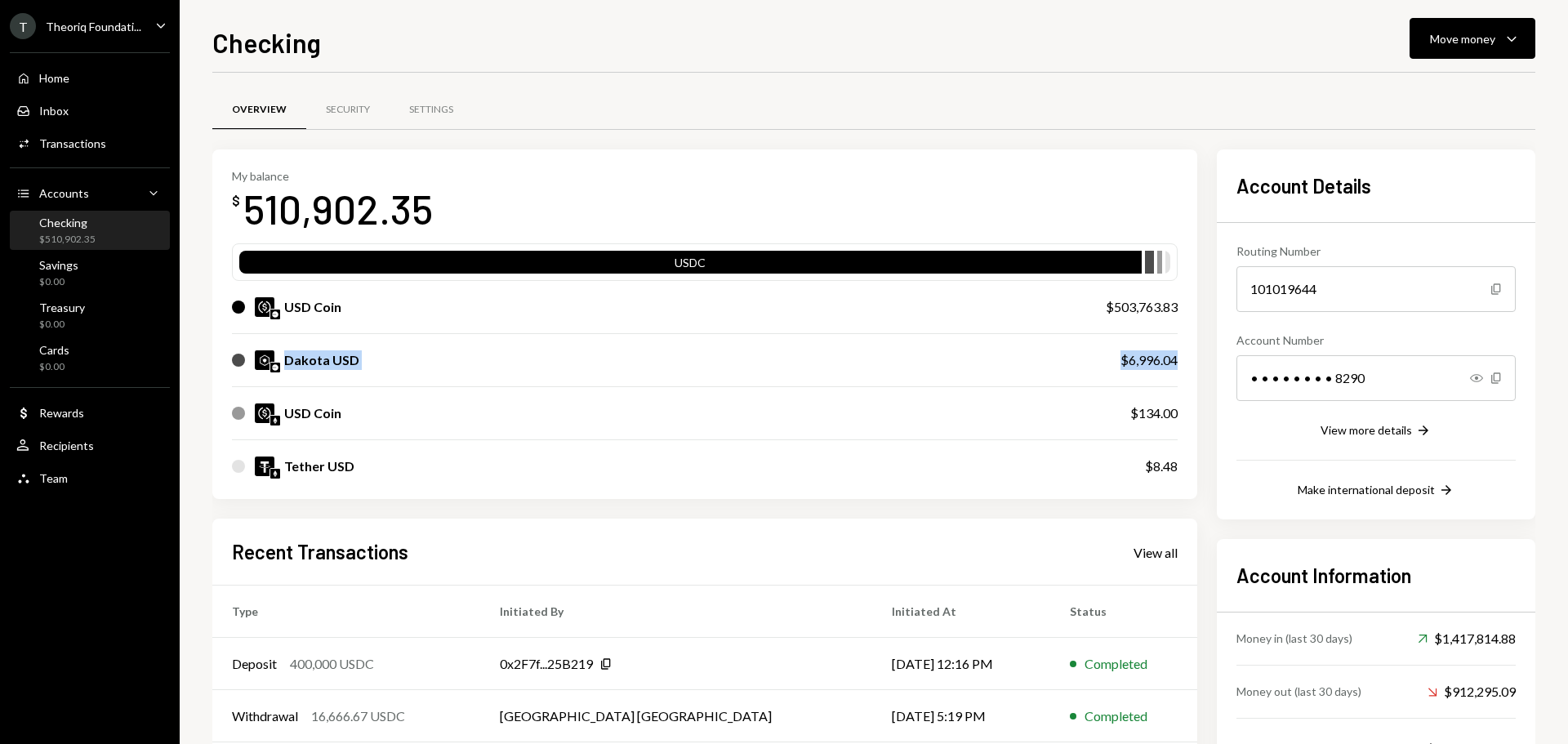
click at [1151, 362] on div "$6,996.04" at bounding box center [1149, 360] width 57 height 19
drag, startPoint x: 1162, startPoint y: 362, endPoint x: 288, endPoint y: 359, distance: 874.0
click at [288, 359] on div "Dakota USD $6,996.04" at bounding box center [705, 360] width 946 height 52
click at [1460, 36] on div "Move money" at bounding box center [1462, 39] width 65 height 17
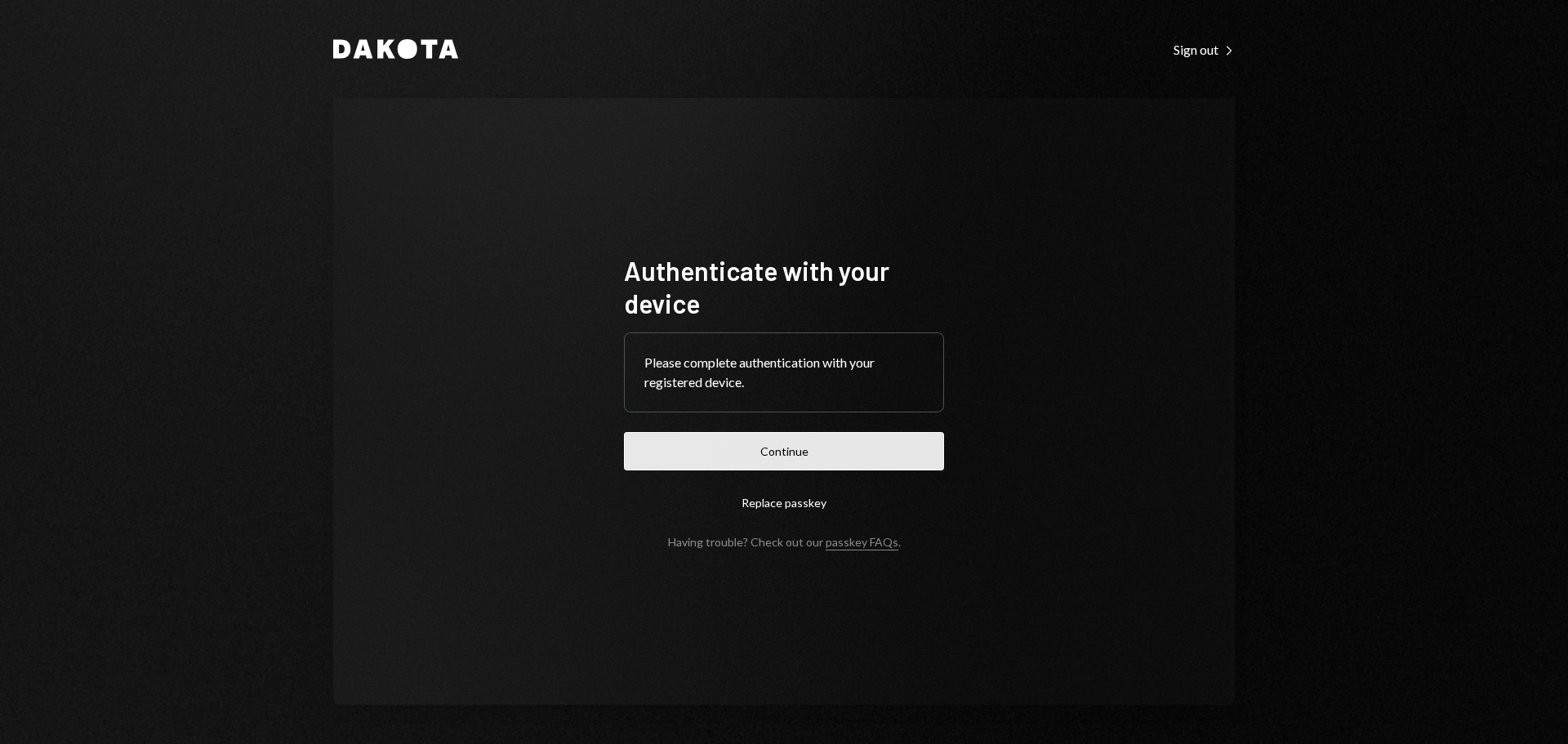
click at [860, 444] on button "Continue" at bounding box center [784, 452] width 320 height 39
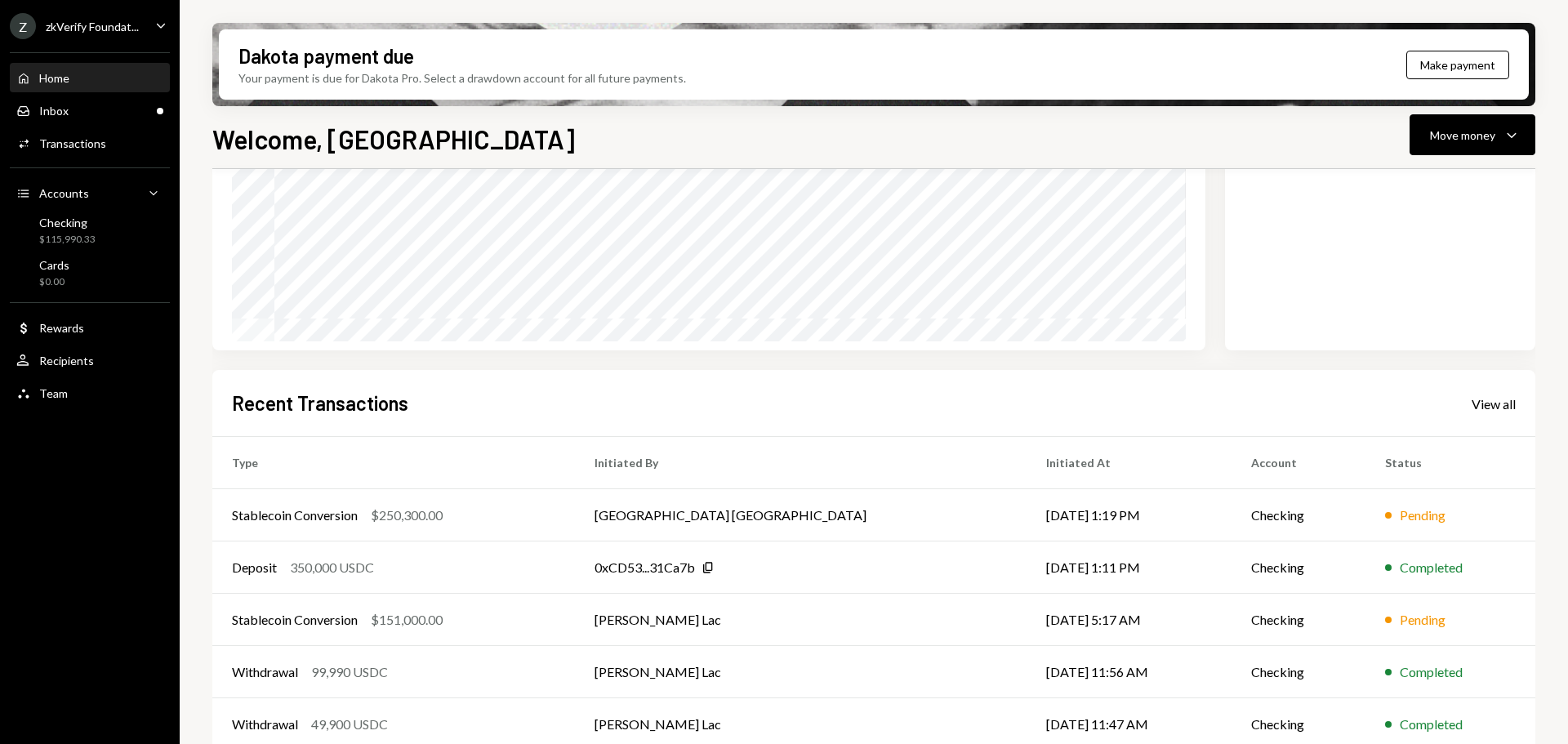
scroll to position [241, 0]
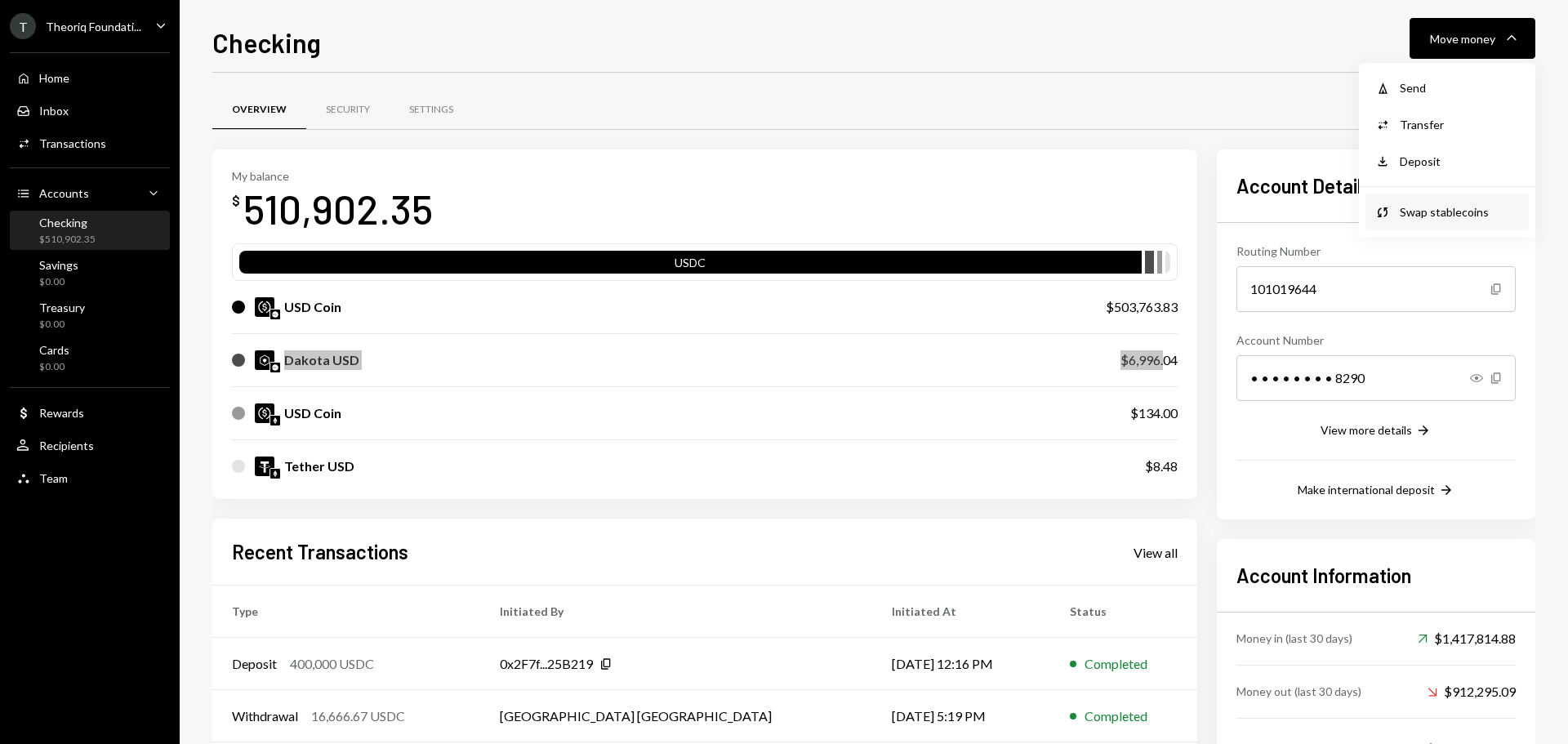
click at [1409, 212] on div "Swap stablecoins" at bounding box center [1459, 212] width 119 height 17
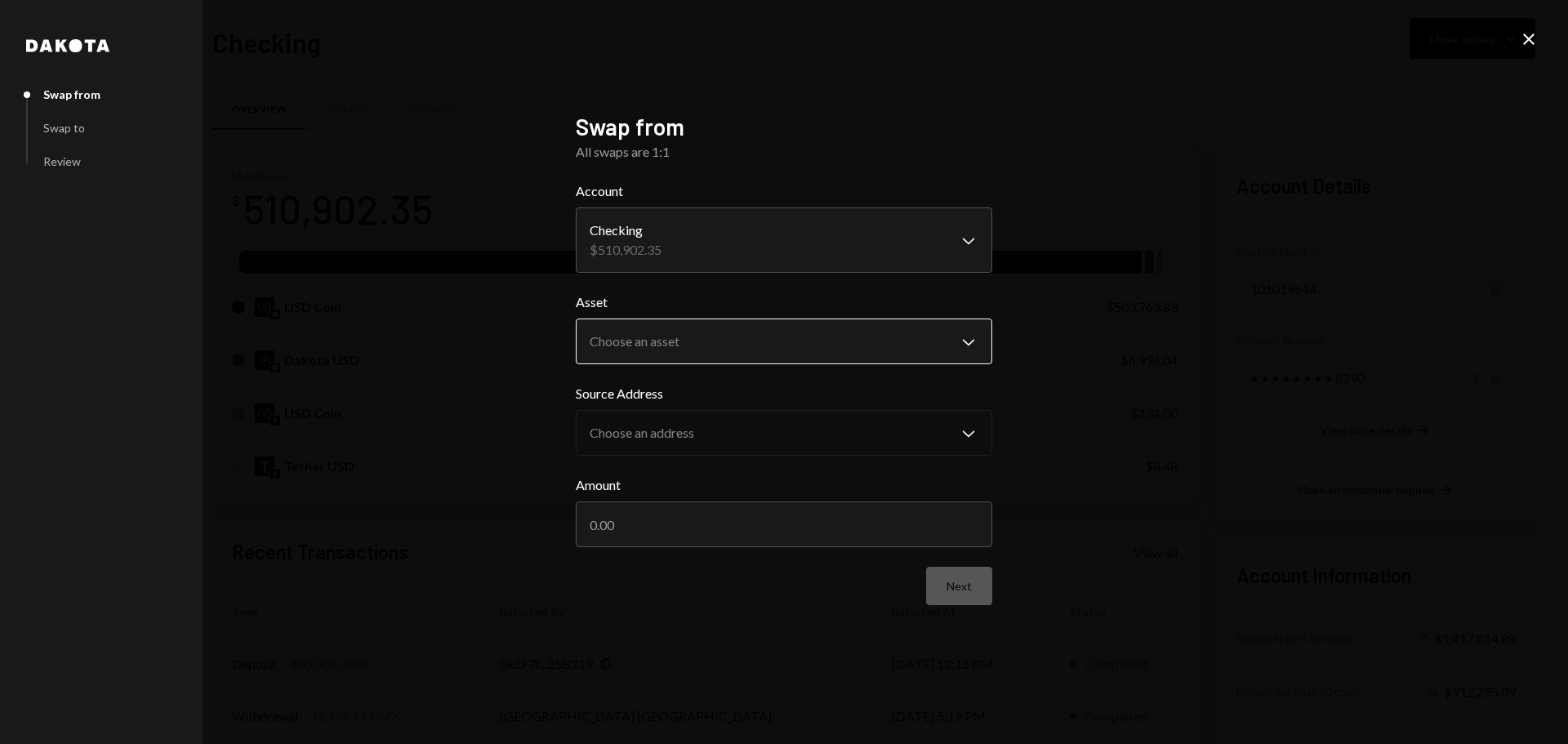
click at [830, 329] on body "T Theoriq Foundati... Caret Down Home Home Inbox Inbox Activities Transactions …" at bounding box center [784, 372] width 1568 height 744
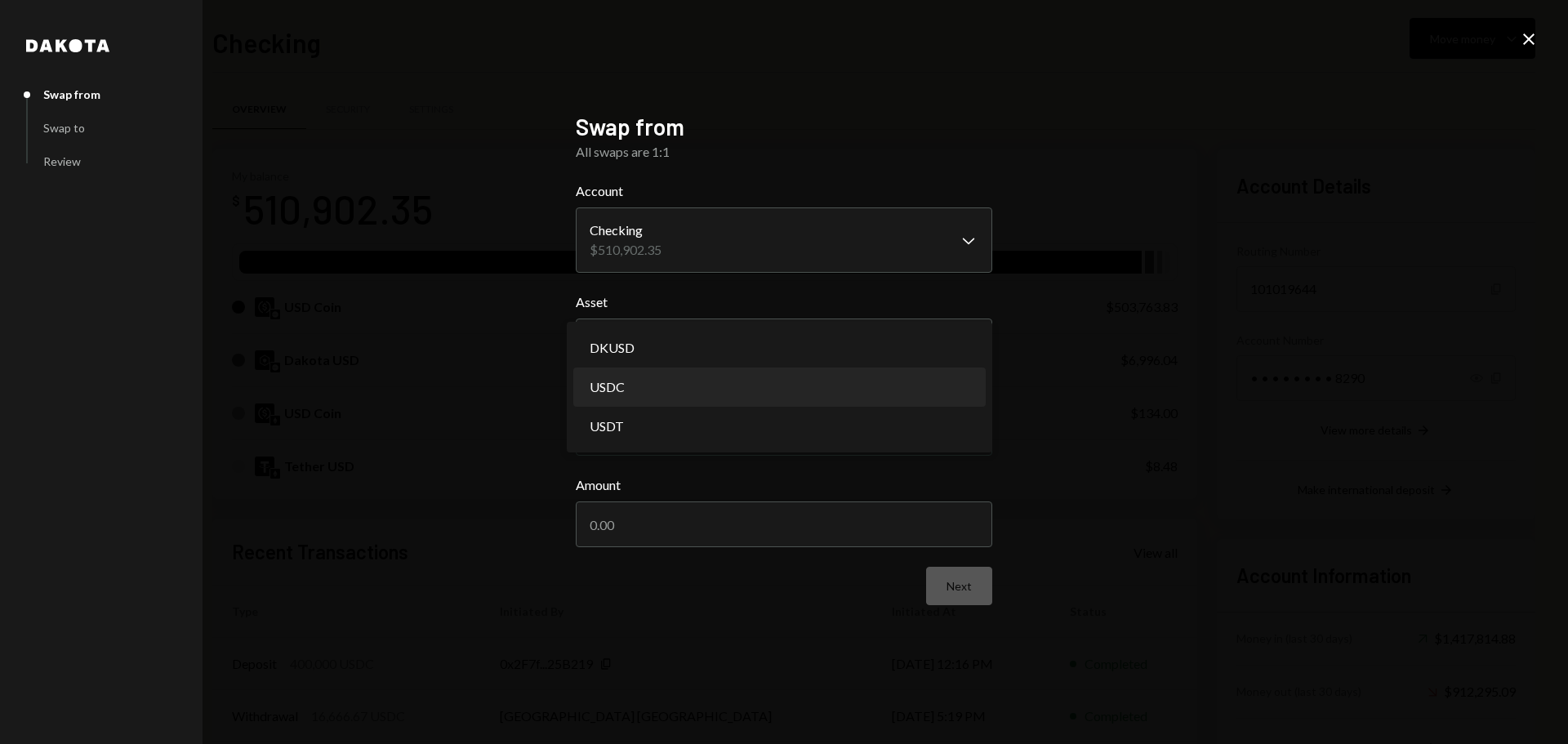
select select "****"
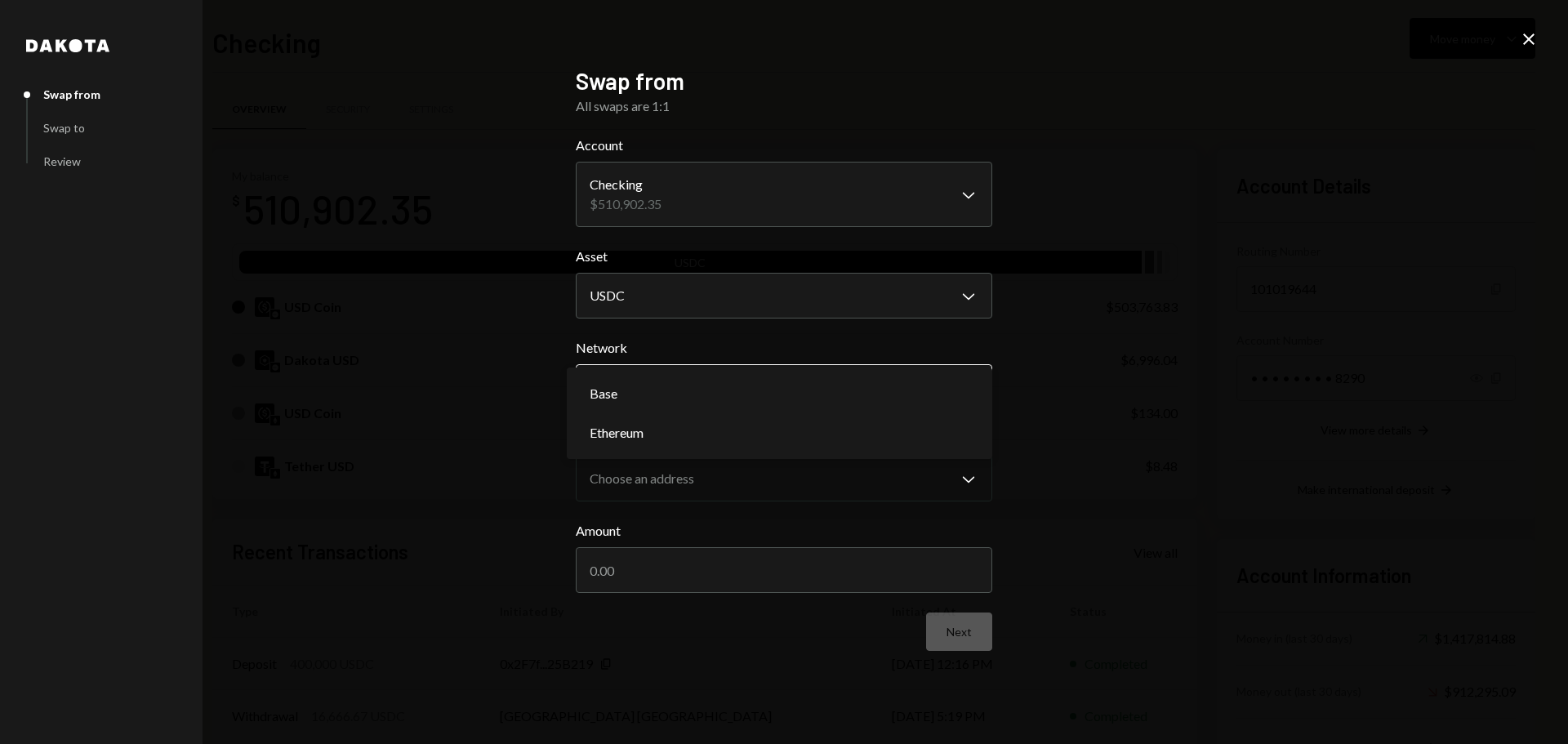
click at [680, 387] on body "T Theoriq Foundati... Caret Down Home Home Inbox Inbox Activities Transactions …" at bounding box center [784, 372] width 1568 height 744
select select "**********"
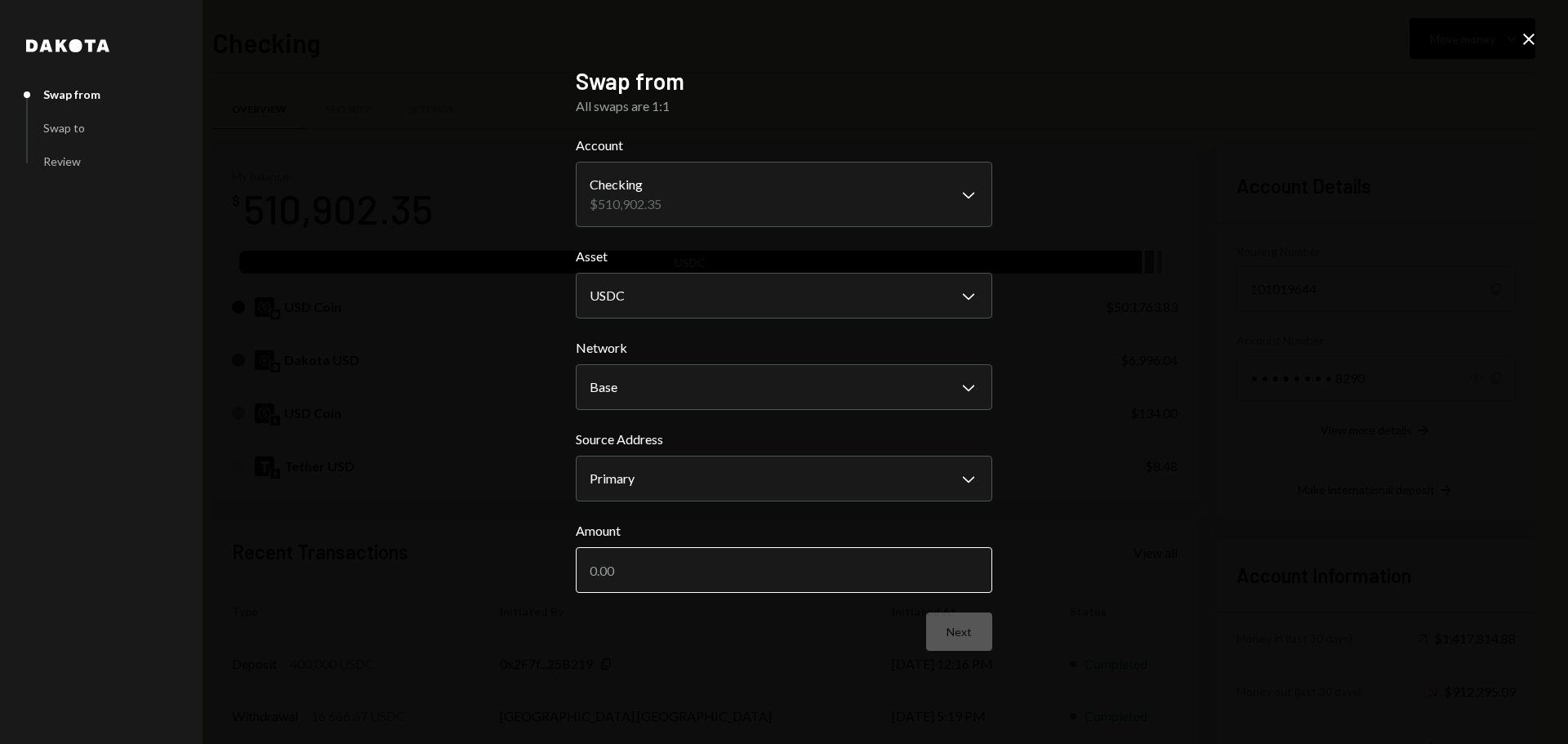
click at [641, 586] on input "Amount" at bounding box center [784, 570] width 417 height 46
type input "140000"
click at [972, 641] on button "Next" at bounding box center [959, 632] width 66 height 39
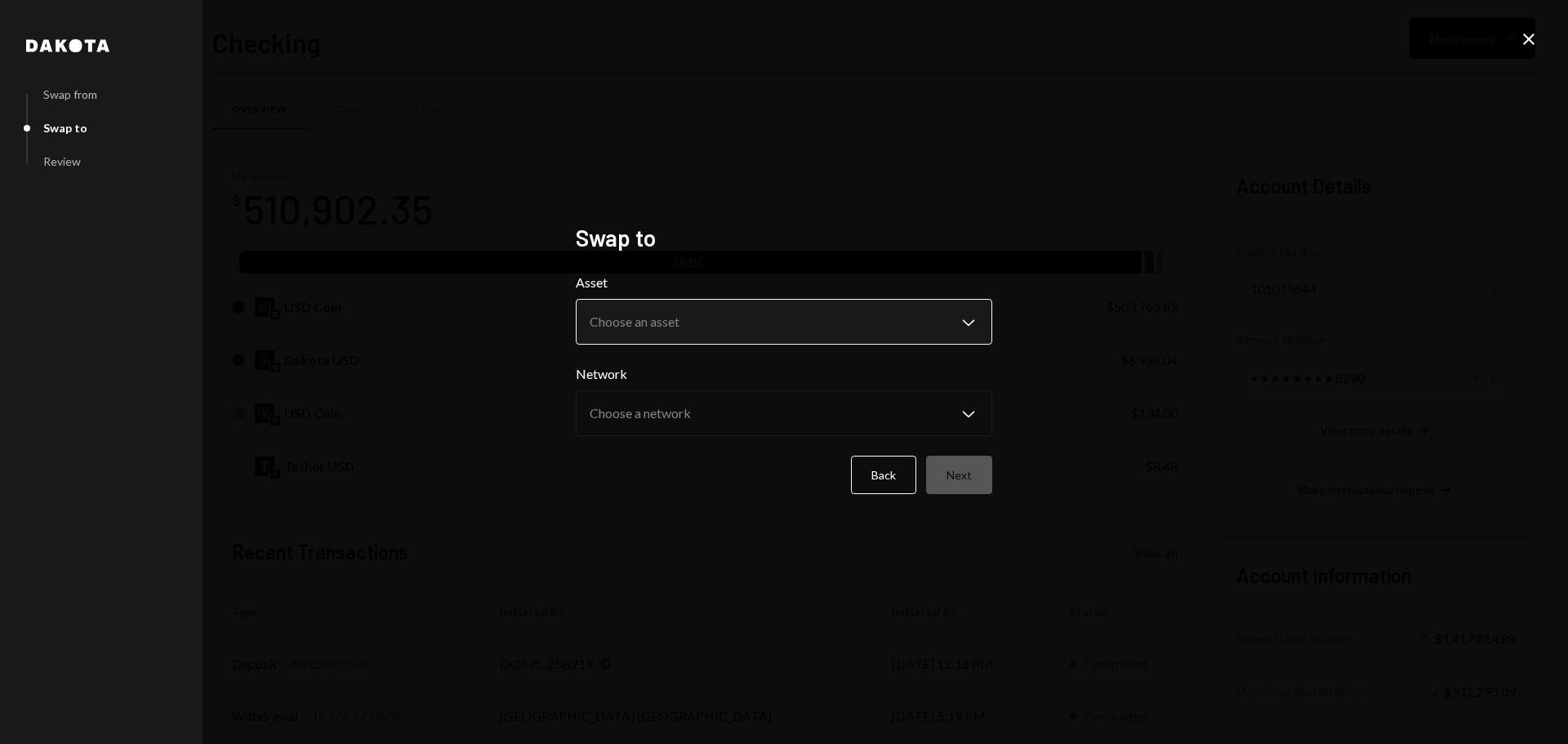
click at [750, 337] on body "T Theoriq Foundati... Caret Down Home Home Inbox Inbox Activities Transactions …" at bounding box center [784, 372] width 1568 height 744
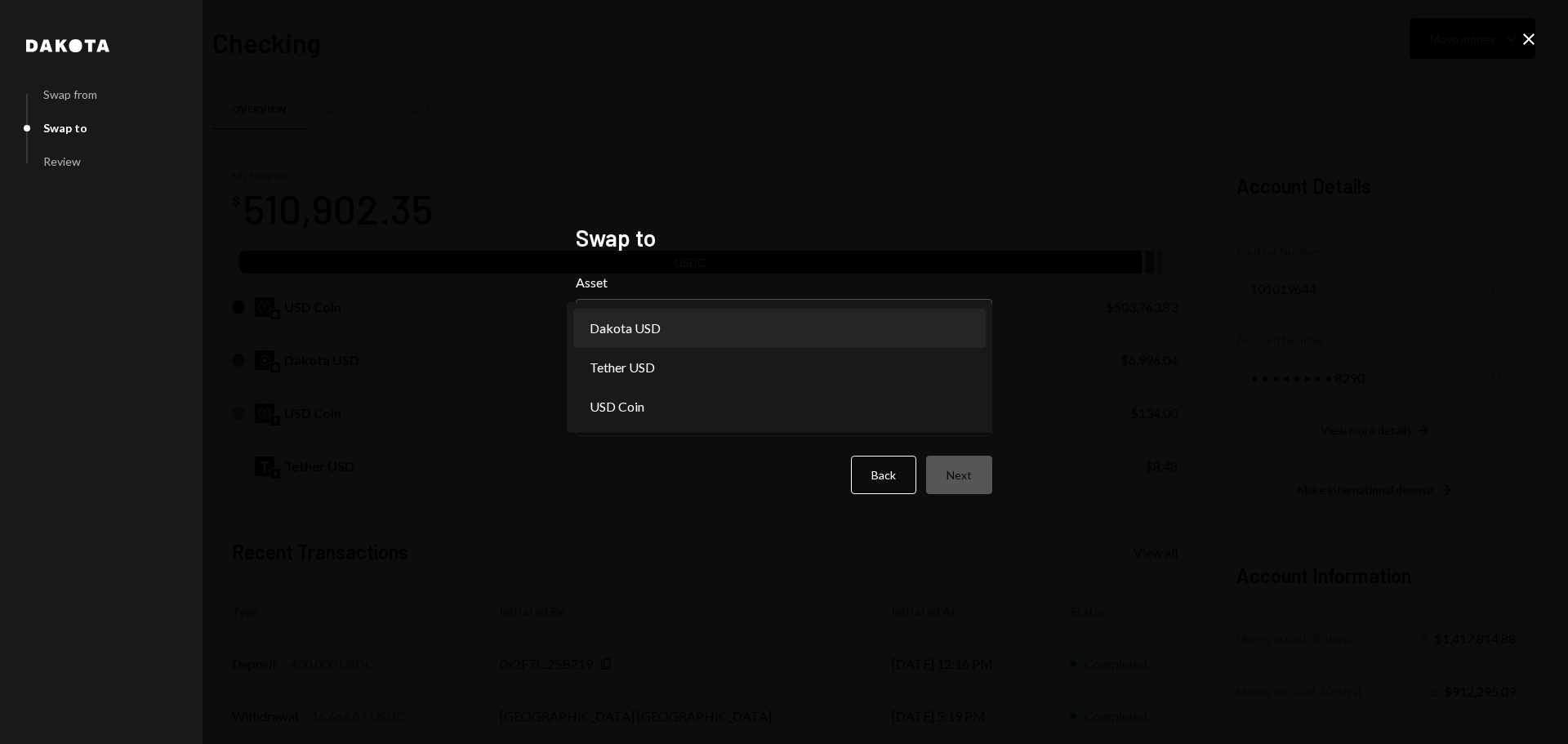
select select "*****"
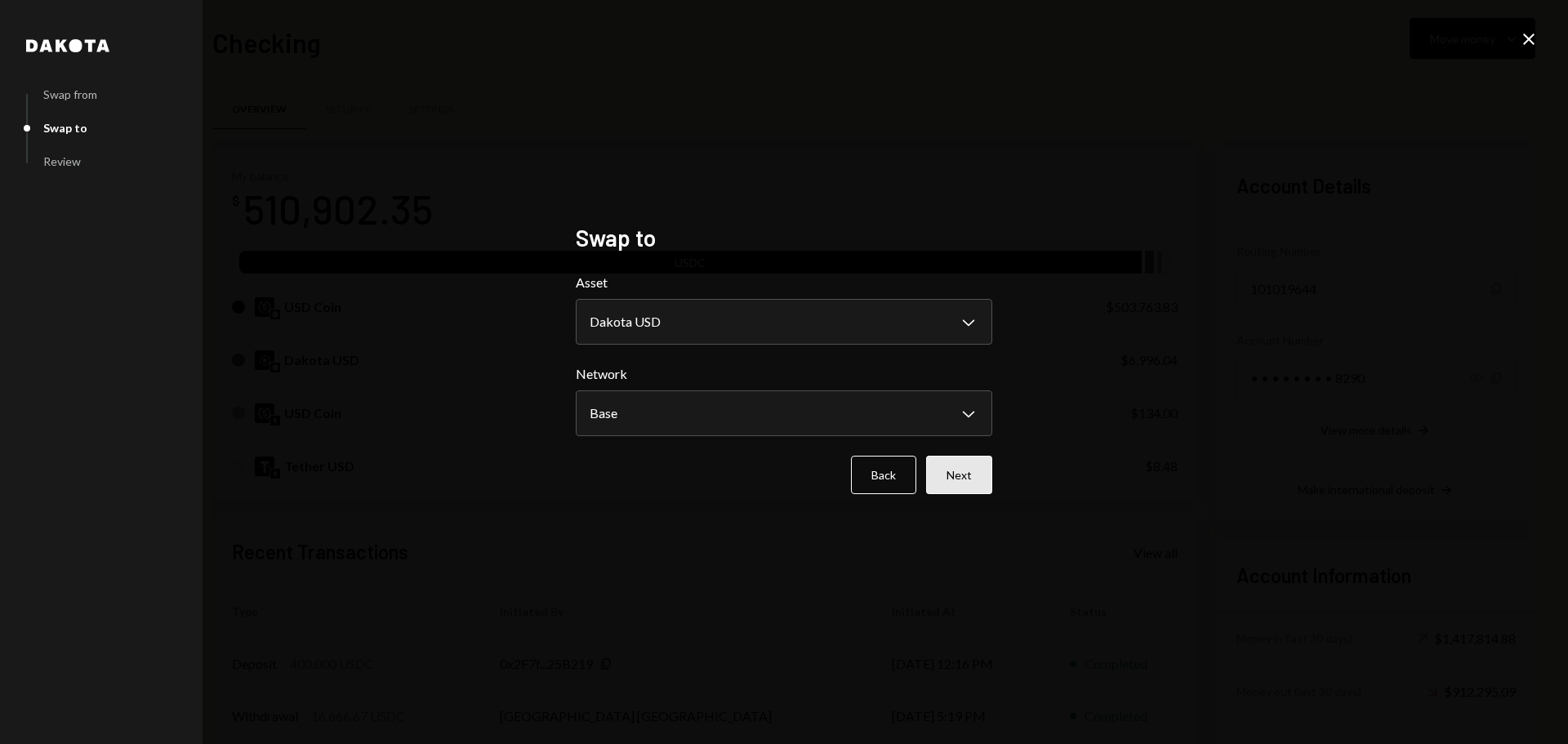
click at [948, 477] on button "Next" at bounding box center [959, 475] width 66 height 39
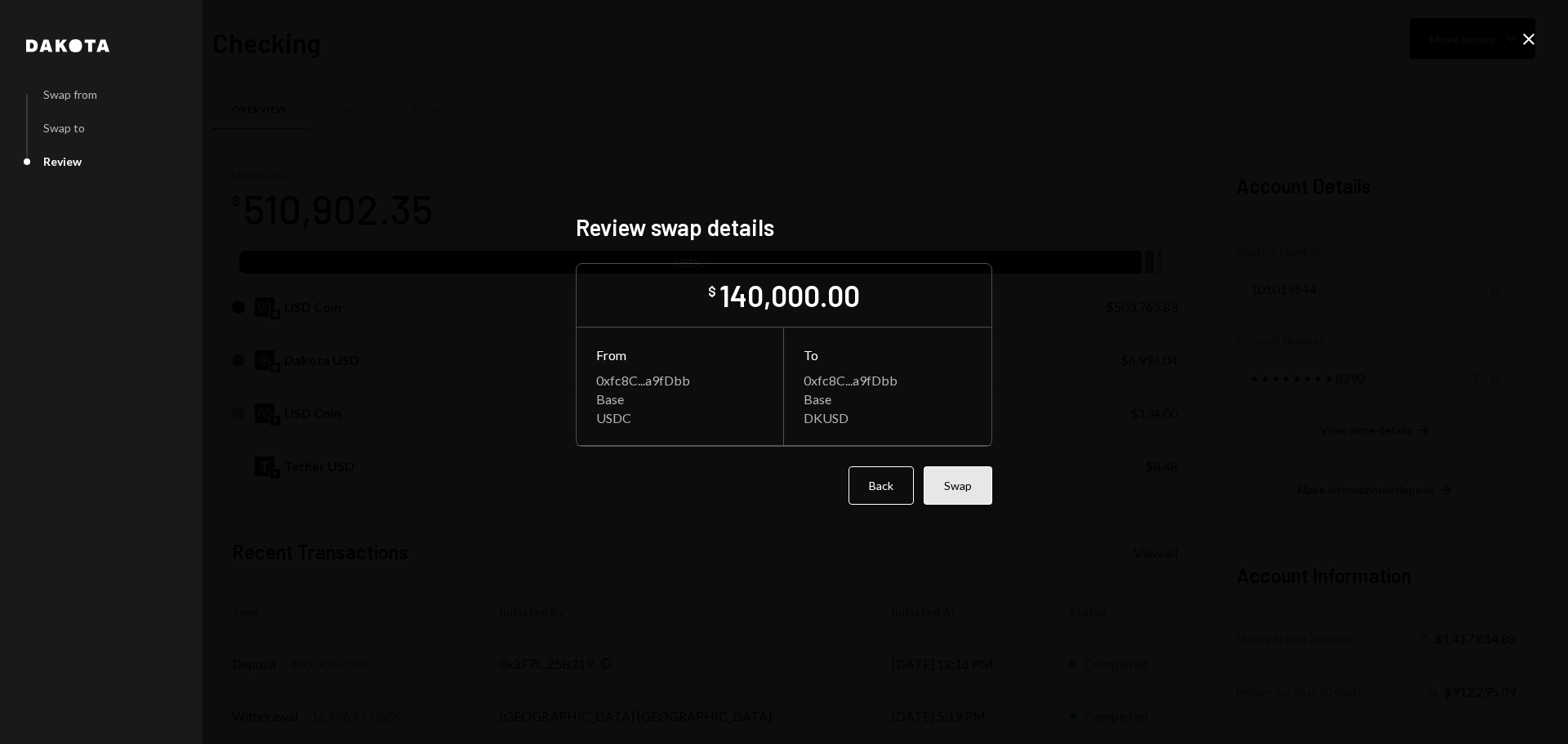
click at [962, 493] on button "Swap" at bounding box center [957, 486] width 69 height 39
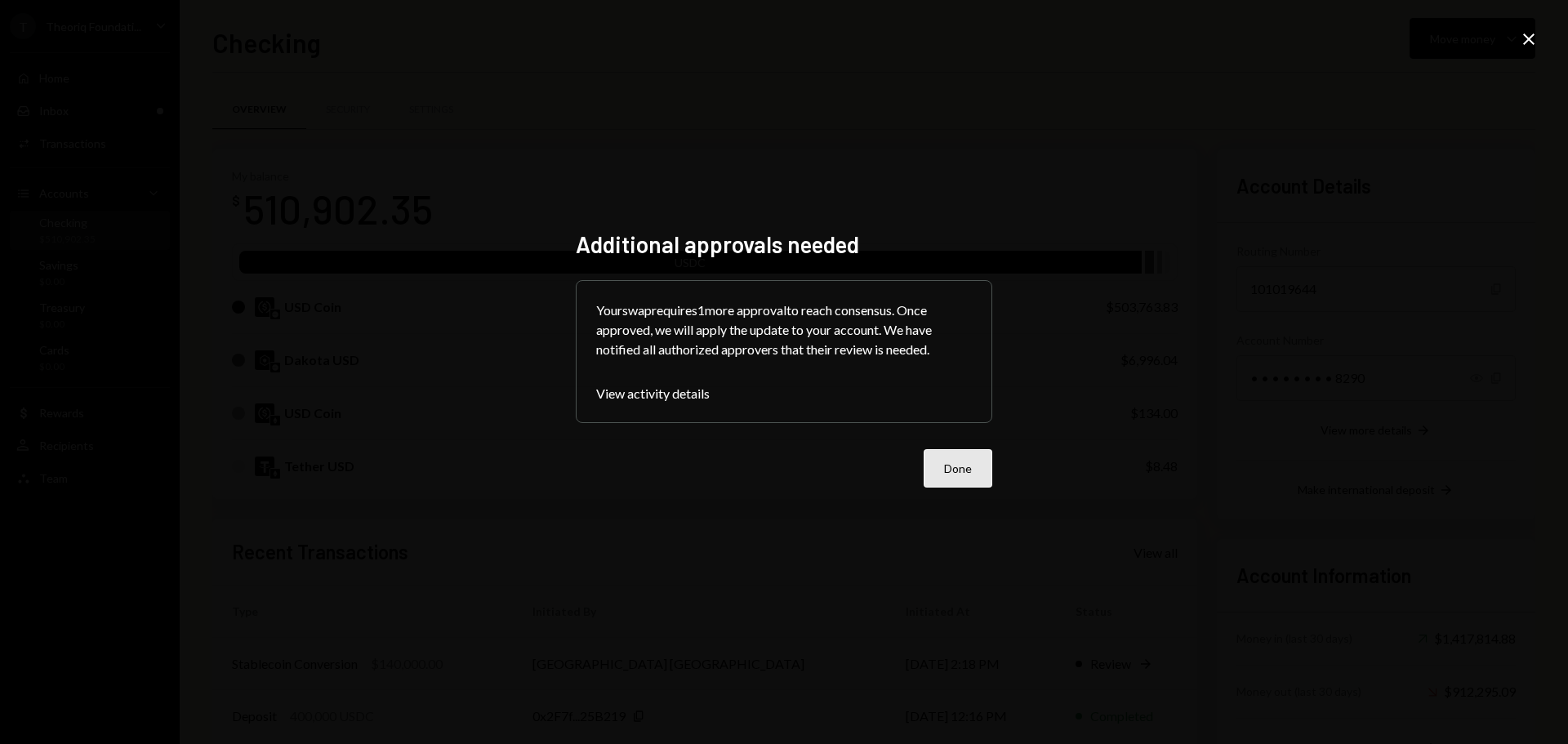
click at [975, 481] on button "Done" at bounding box center [957, 469] width 69 height 39
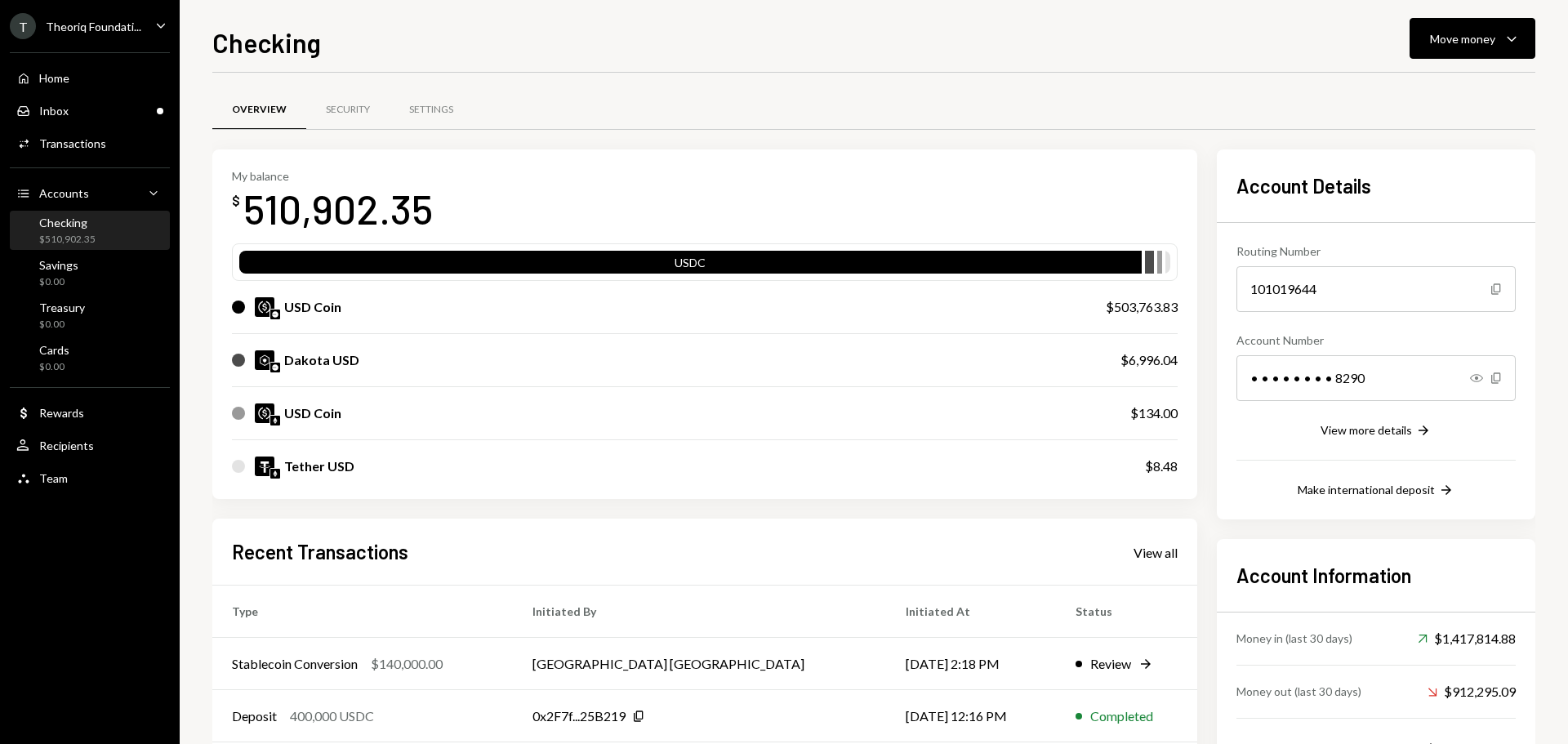
click at [1055, 125] on div "Overview Security Settings" at bounding box center [874, 110] width 1323 height 42
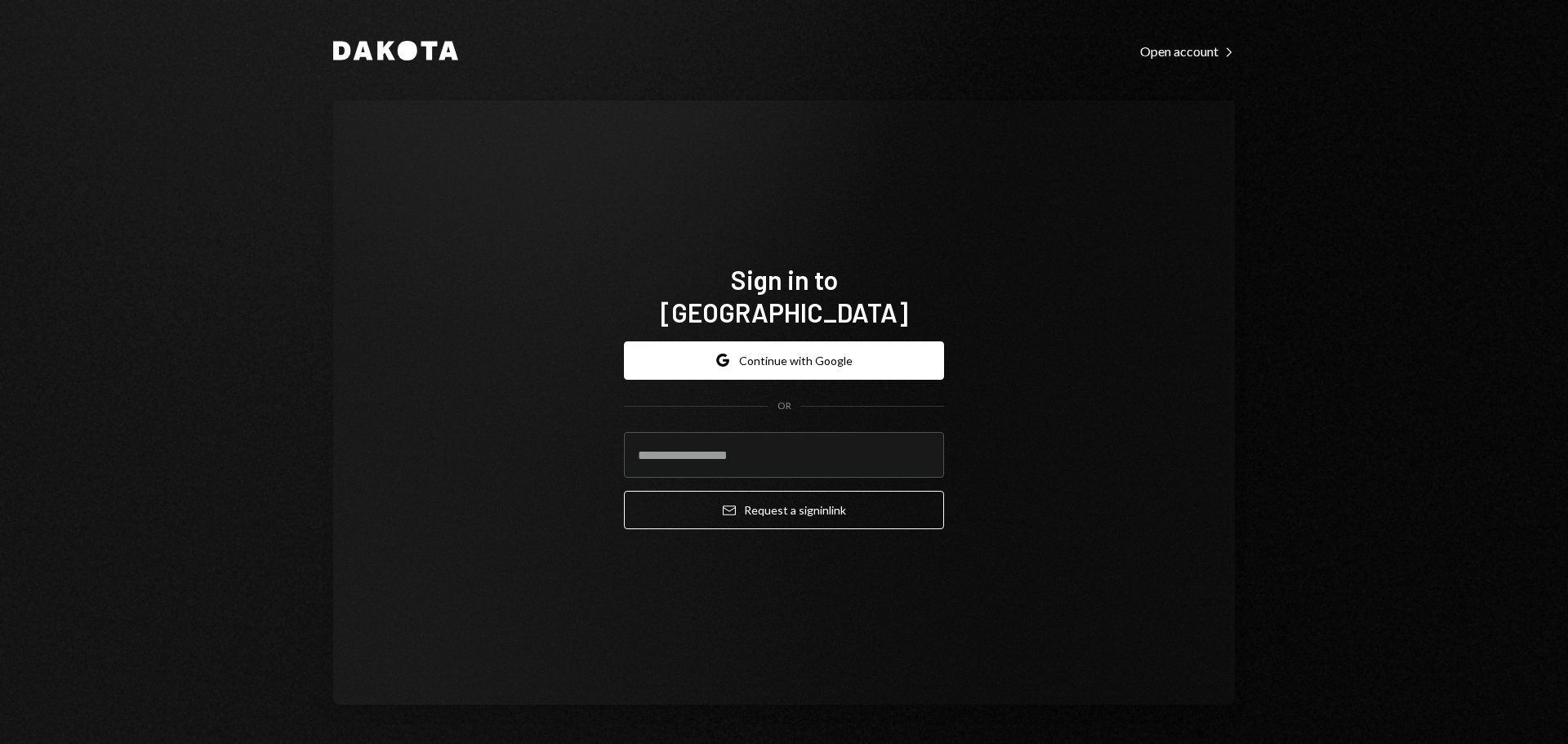
type input "**********"
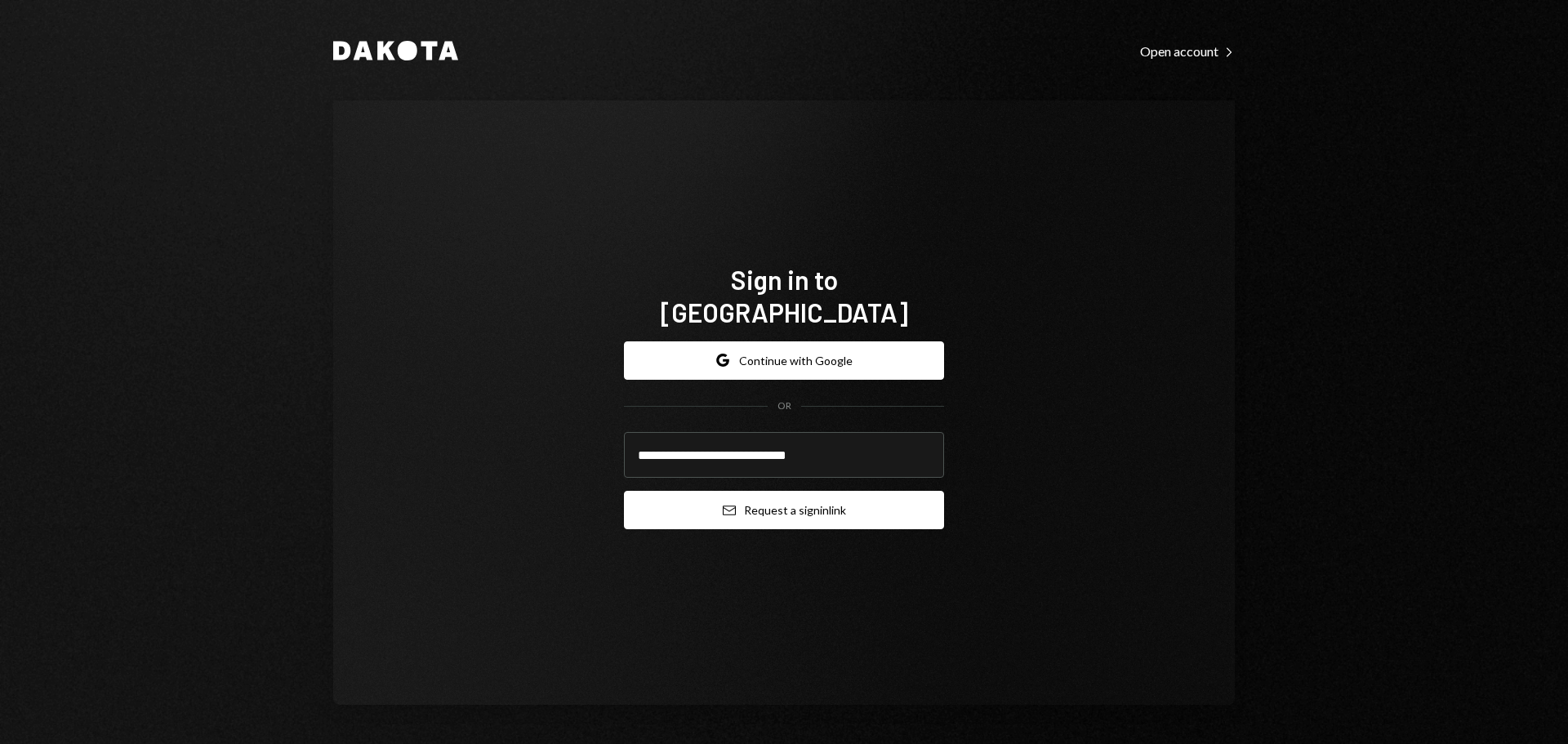
click at [720, 502] on button "Email Request a sign in link" at bounding box center [784, 511] width 320 height 39
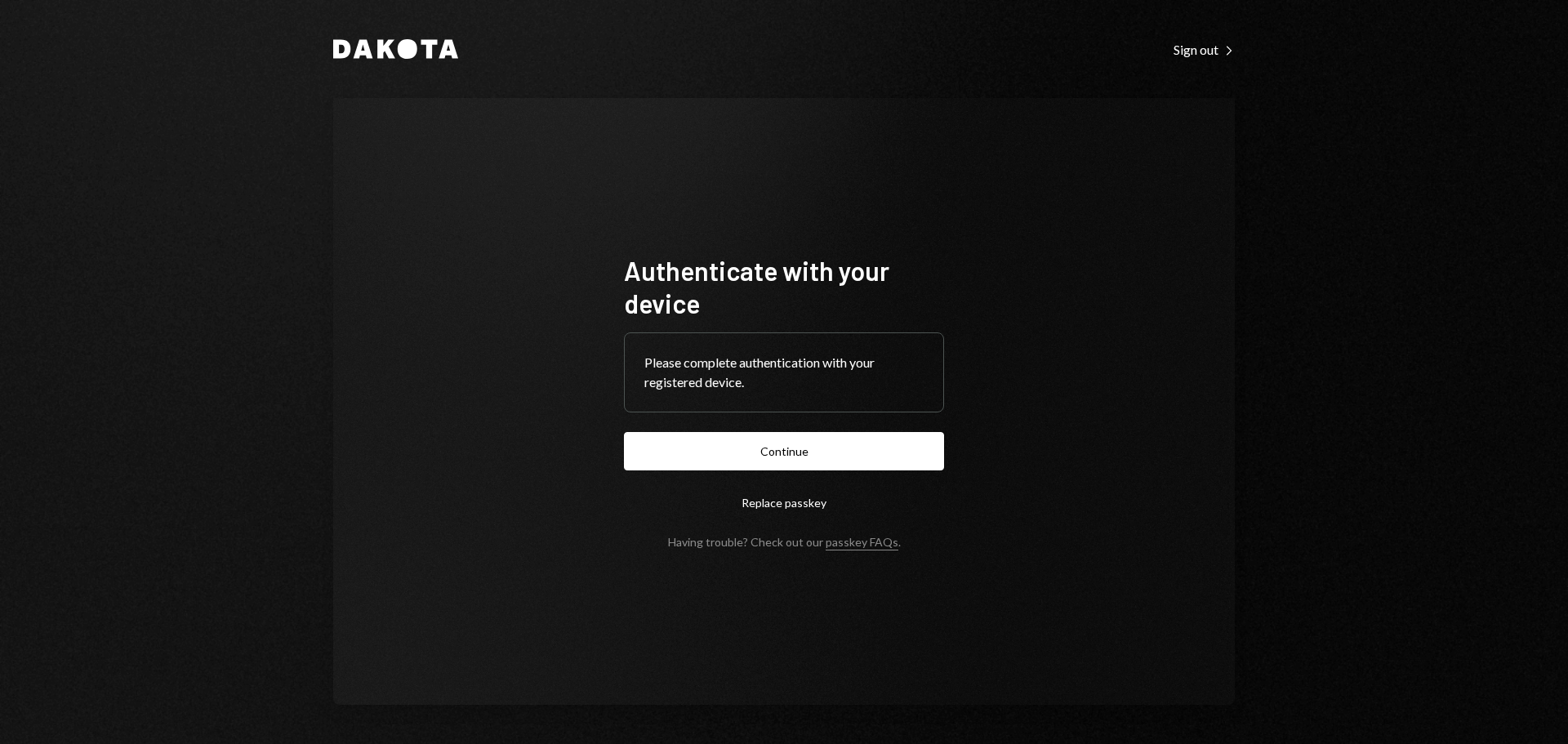
click at [643, 471] on form "Authenticate with your device Please complete authentication with your register…" at bounding box center [784, 402] width 320 height 295
click at [652, 457] on button "Continue" at bounding box center [784, 452] width 320 height 39
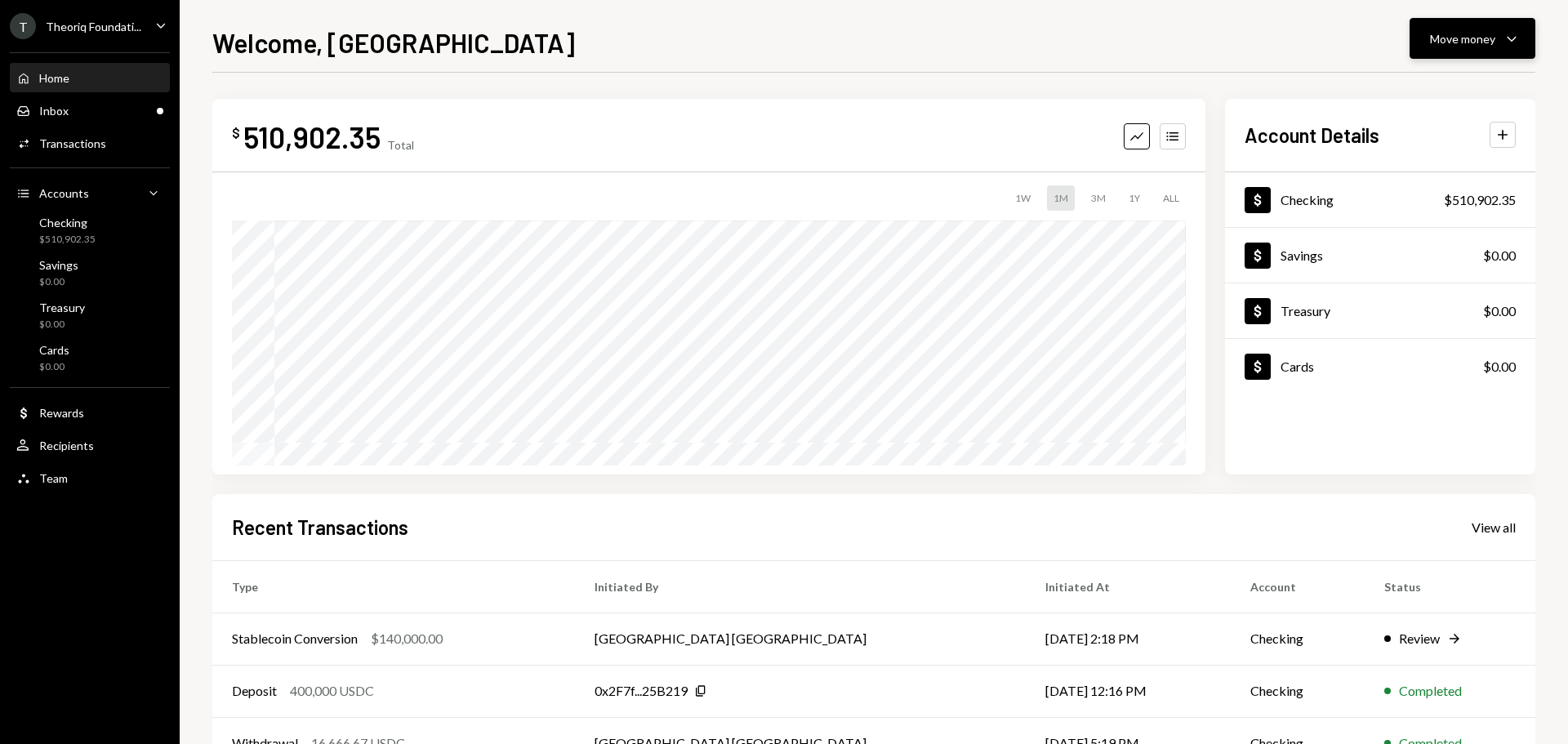
click at [1467, 37] on div "Move money" at bounding box center [1462, 39] width 65 height 17
click at [1433, 85] on div "Send" at bounding box center [1459, 88] width 119 height 17
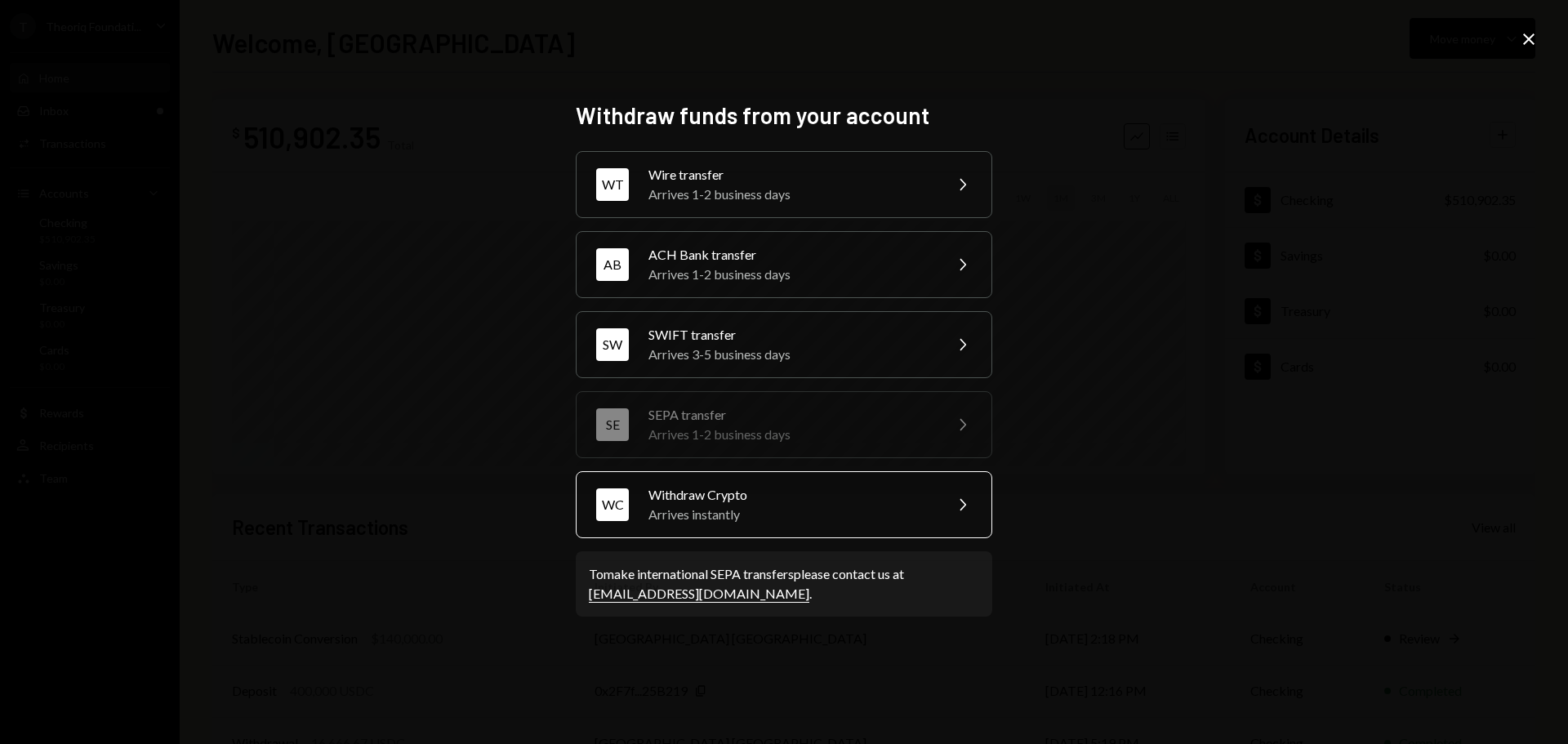
click at [692, 512] on div "Arrives instantly" at bounding box center [790, 515] width 284 height 19
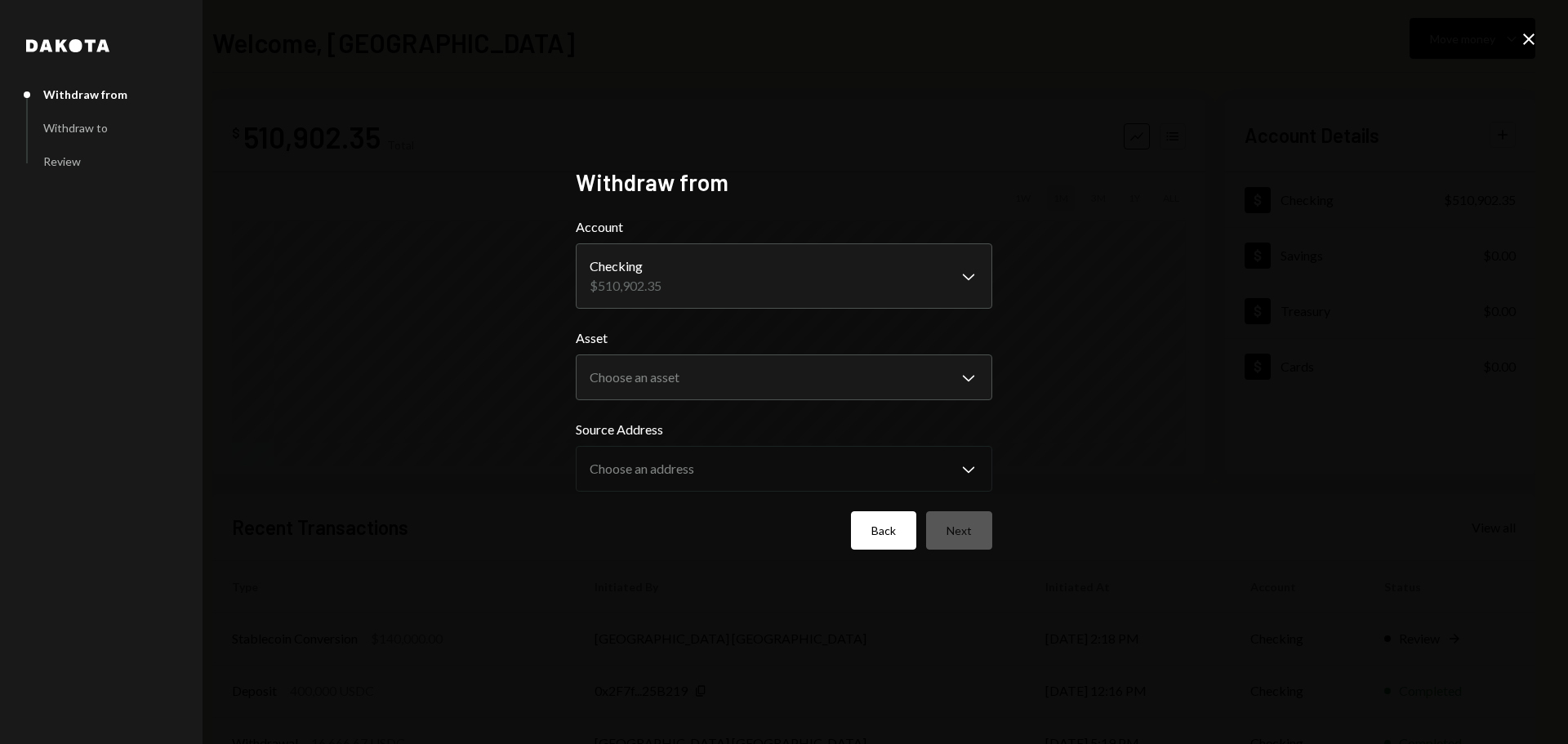
click at [883, 534] on button "Back" at bounding box center [884, 531] width 65 height 39
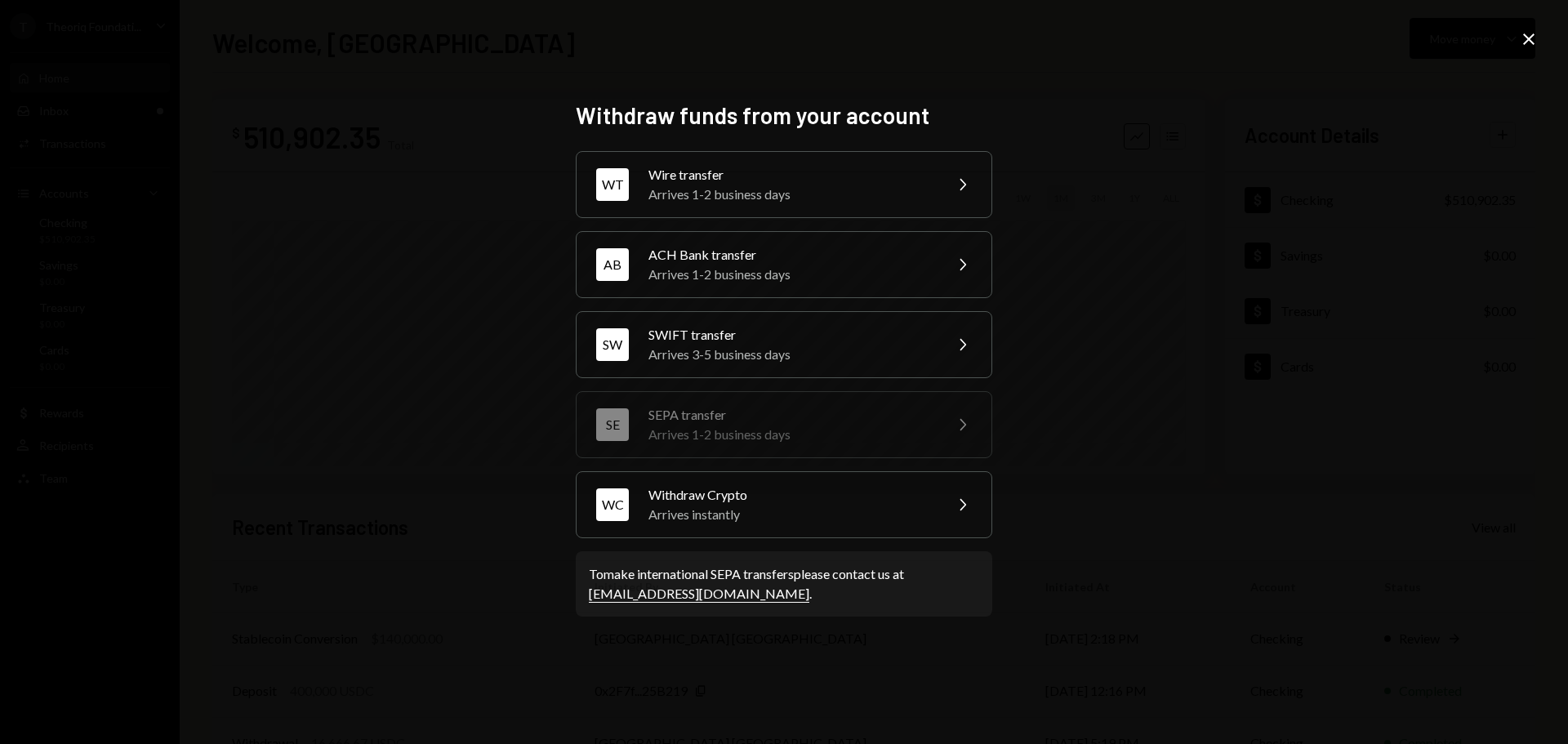
click at [1536, 41] on icon "Close" at bounding box center [1529, 39] width 19 height 19
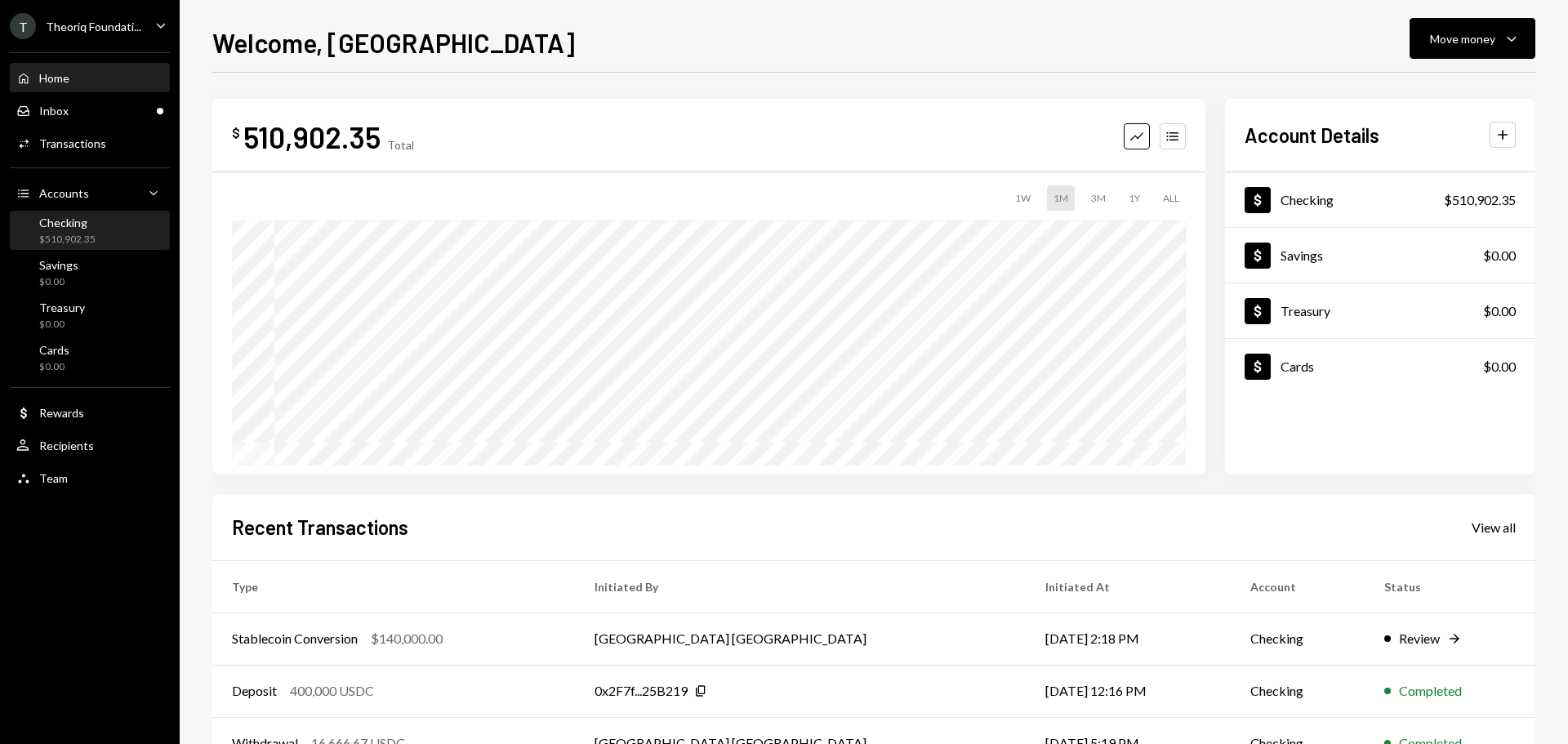
click at [97, 239] on div "Checking $510,902.35" at bounding box center [89, 231] width 147 height 31
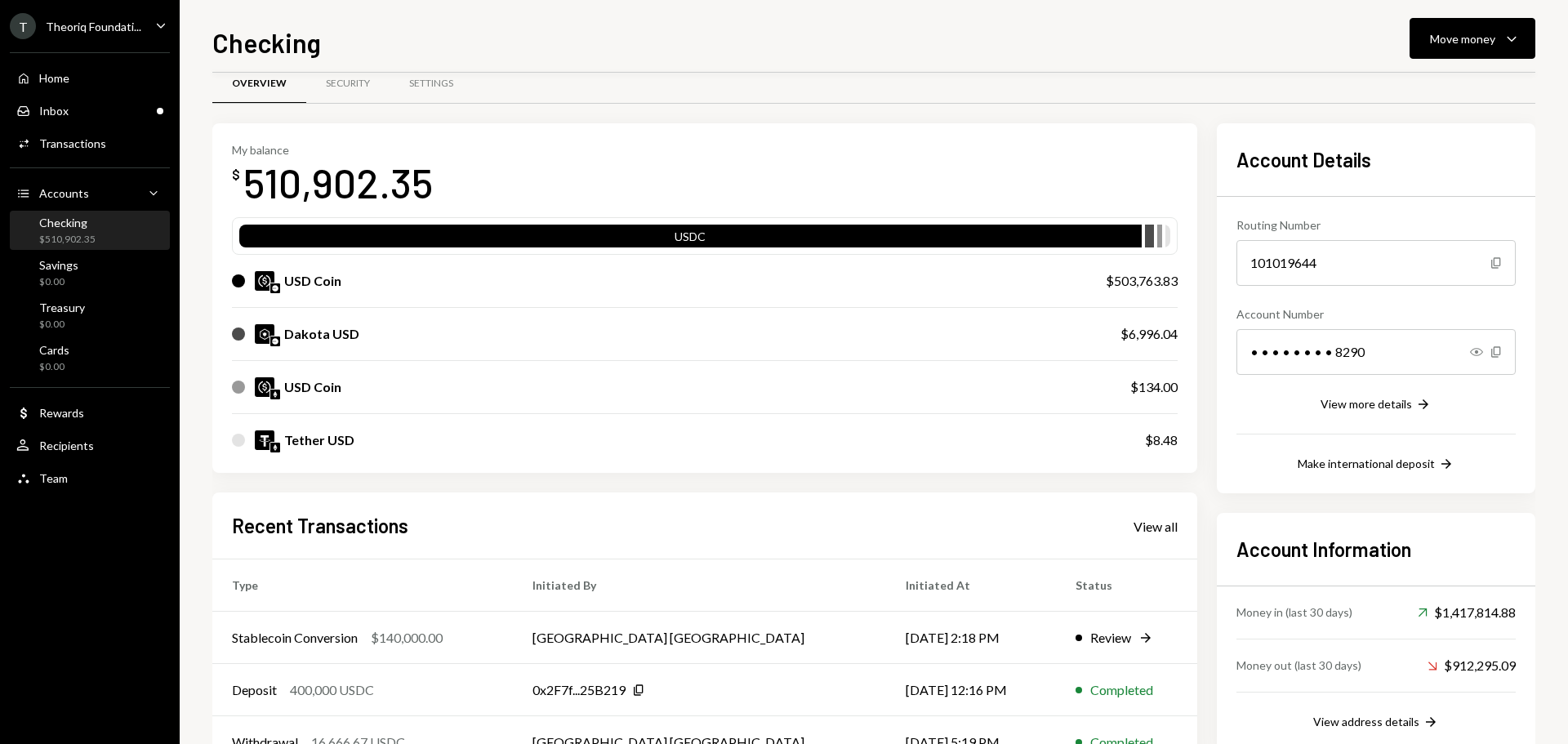
scroll to position [24, 0]
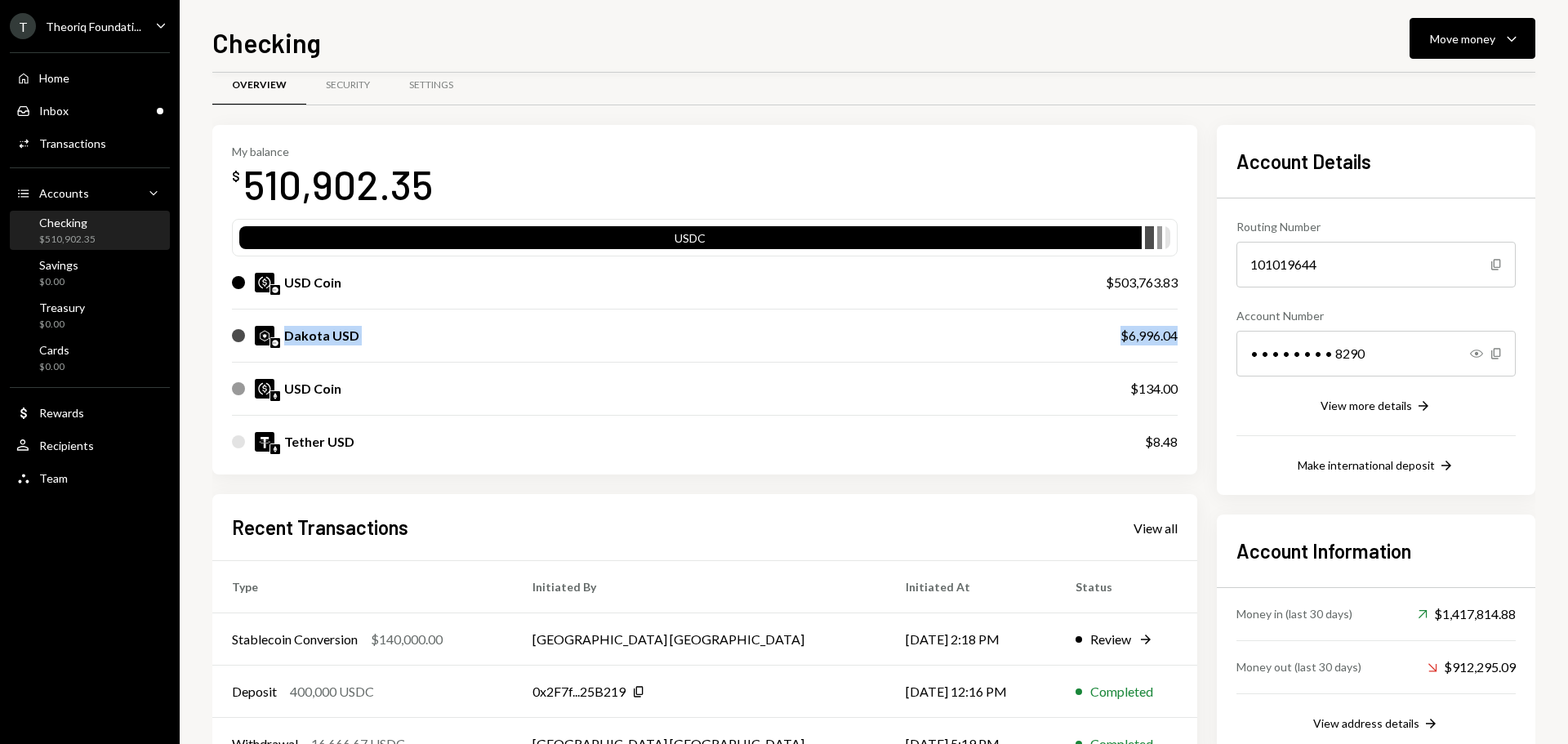
drag, startPoint x: 284, startPoint y: 329, endPoint x: 1184, endPoint y: 343, distance: 900.1
click at [1184, 343] on div "My balance $ 510,902.35 USDC USD Coin $503,763.83 Dakota USD $6,996.04 USD Coin…" at bounding box center [705, 300] width 985 height 351
click at [338, 339] on div "Dakota USD" at bounding box center [321, 336] width 75 height 19
click at [331, 333] on div "Dakota USD" at bounding box center [321, 336] width 75 height 19
click at [1412, 43] on button "Move money Caret Down" at bounding box center [1473, 39] width 126 height 41
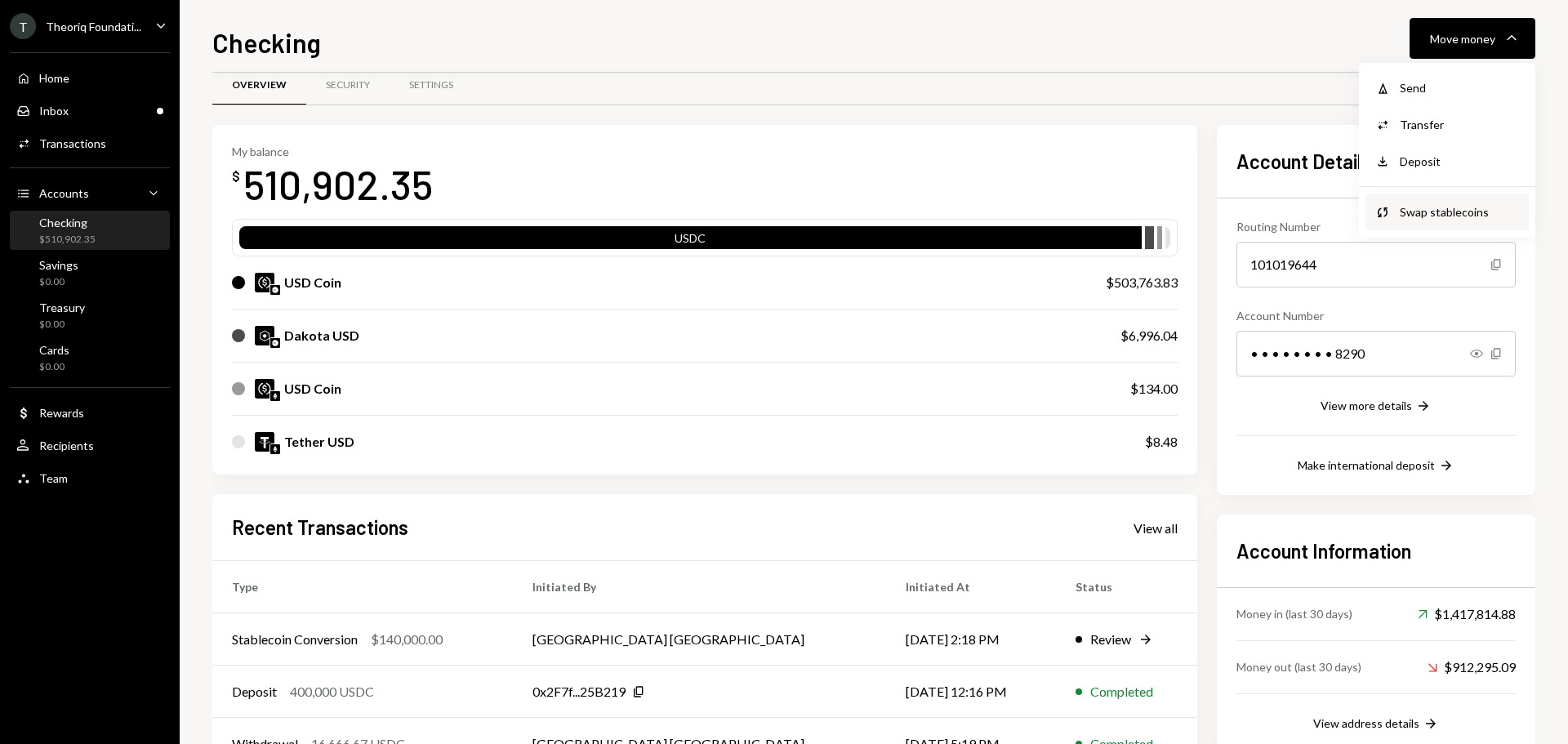
click at [1429, 211] on div "Swap stablecoins" at bounding box center [1459, 212] width 119 height 17
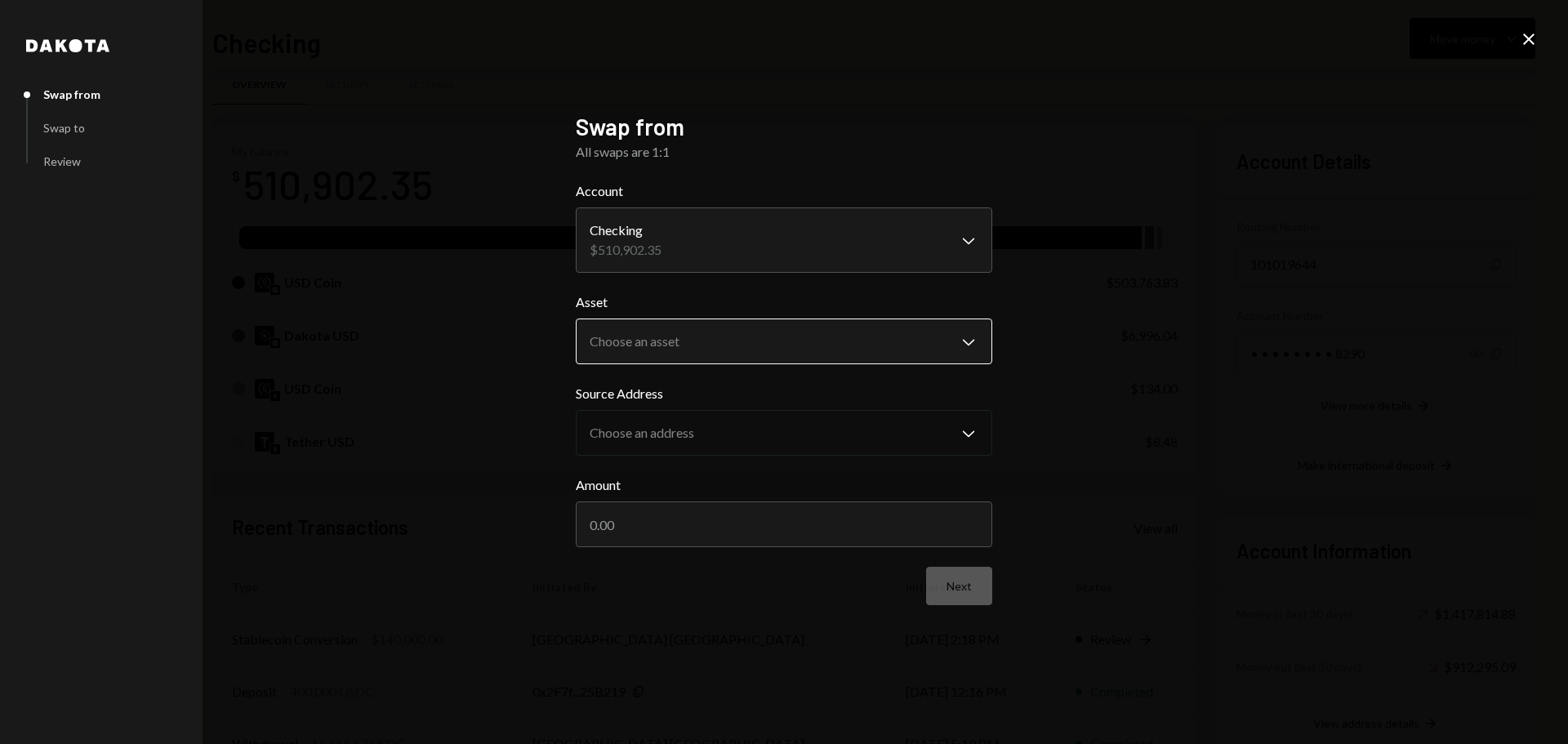
click at [641, 340] on body "T Theoriq Foundati... Caret Down Home Home Inbox Inbox Activities Transactions …" at bounding box center [784, 372] width 1568 height 744
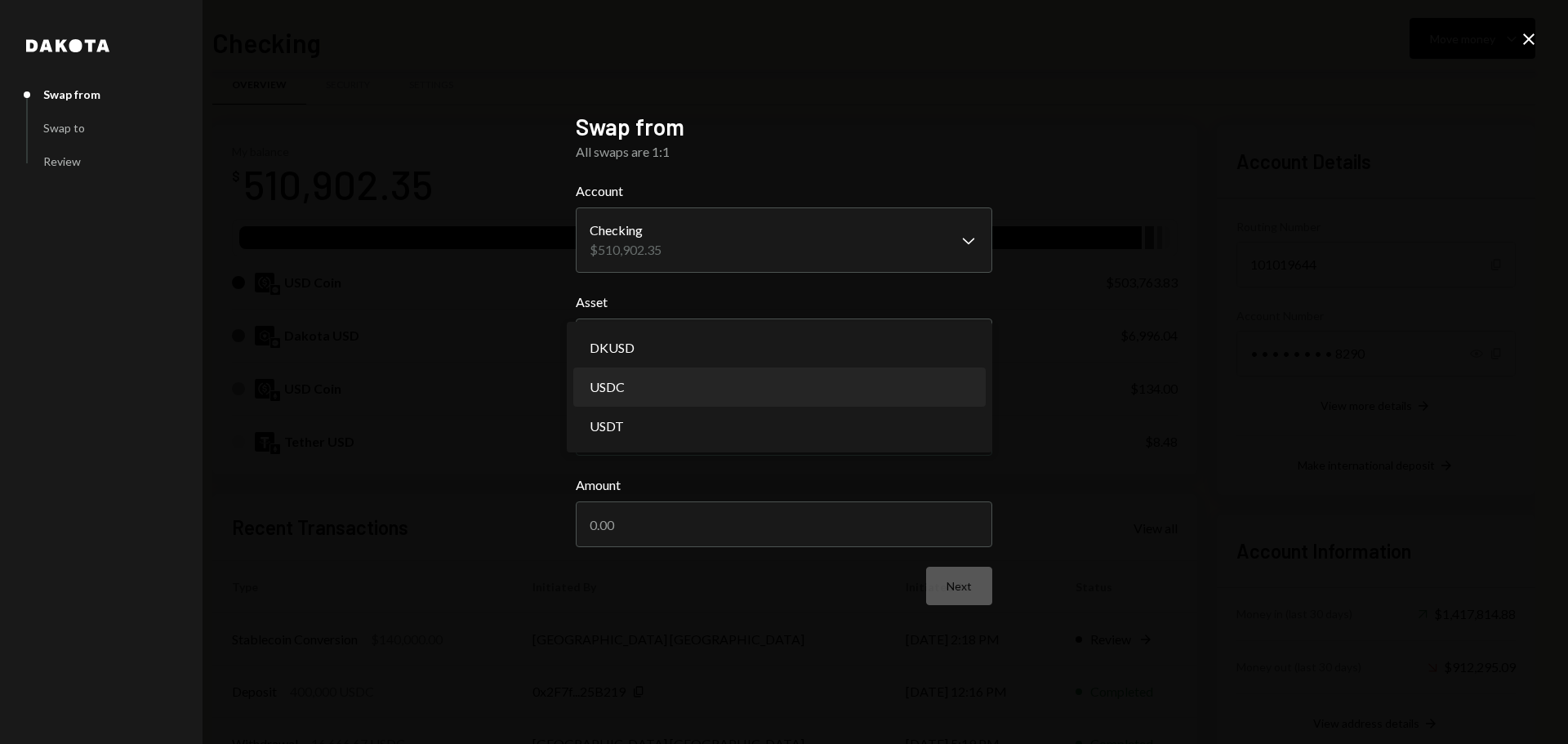
select select "****"
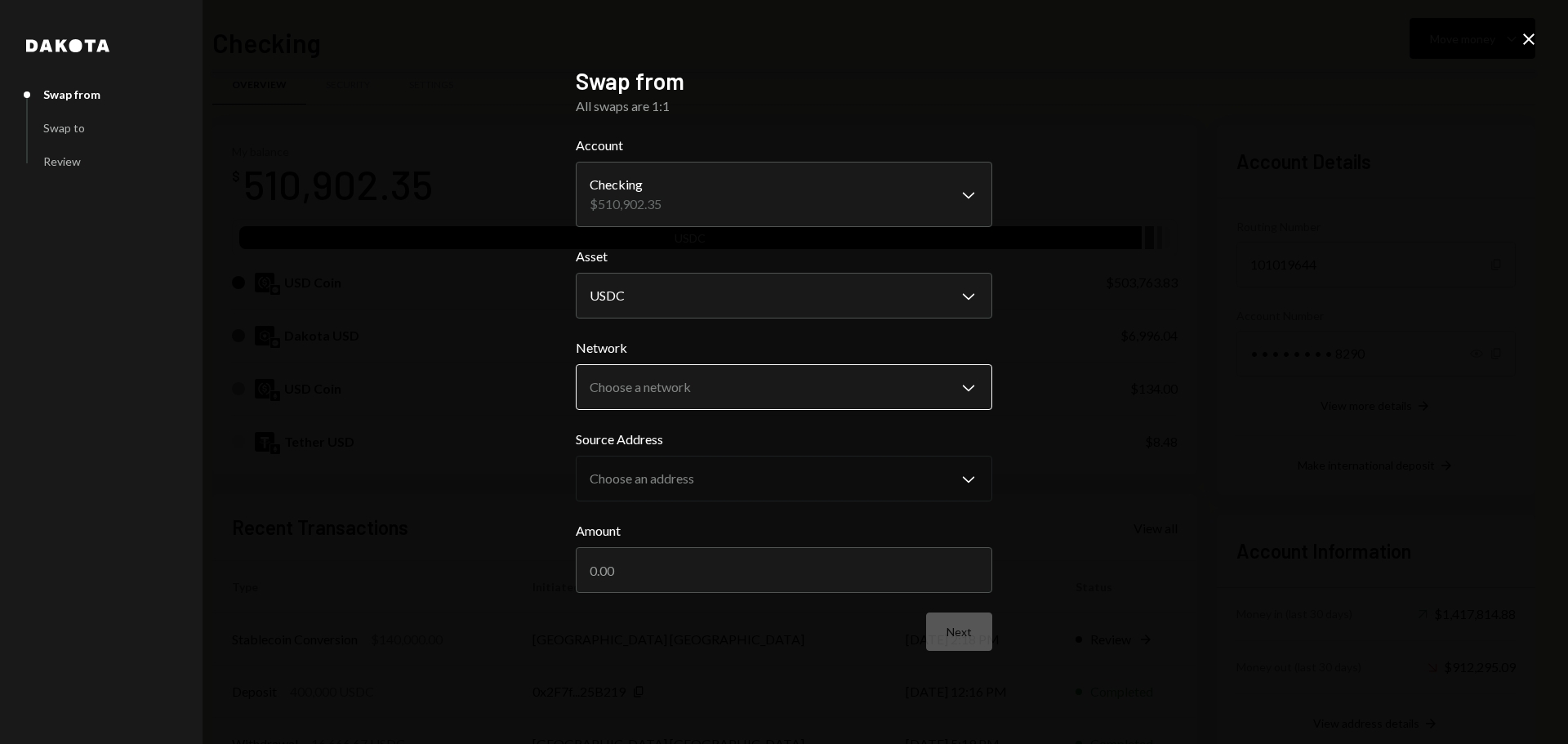
click at [644, 389] on body "T Theoriq Foundati... Caret Down Home Home Inbox Inbox Activities Transactions …" at bounding box center [784, 372] width 1568 height 744
select select "**********"
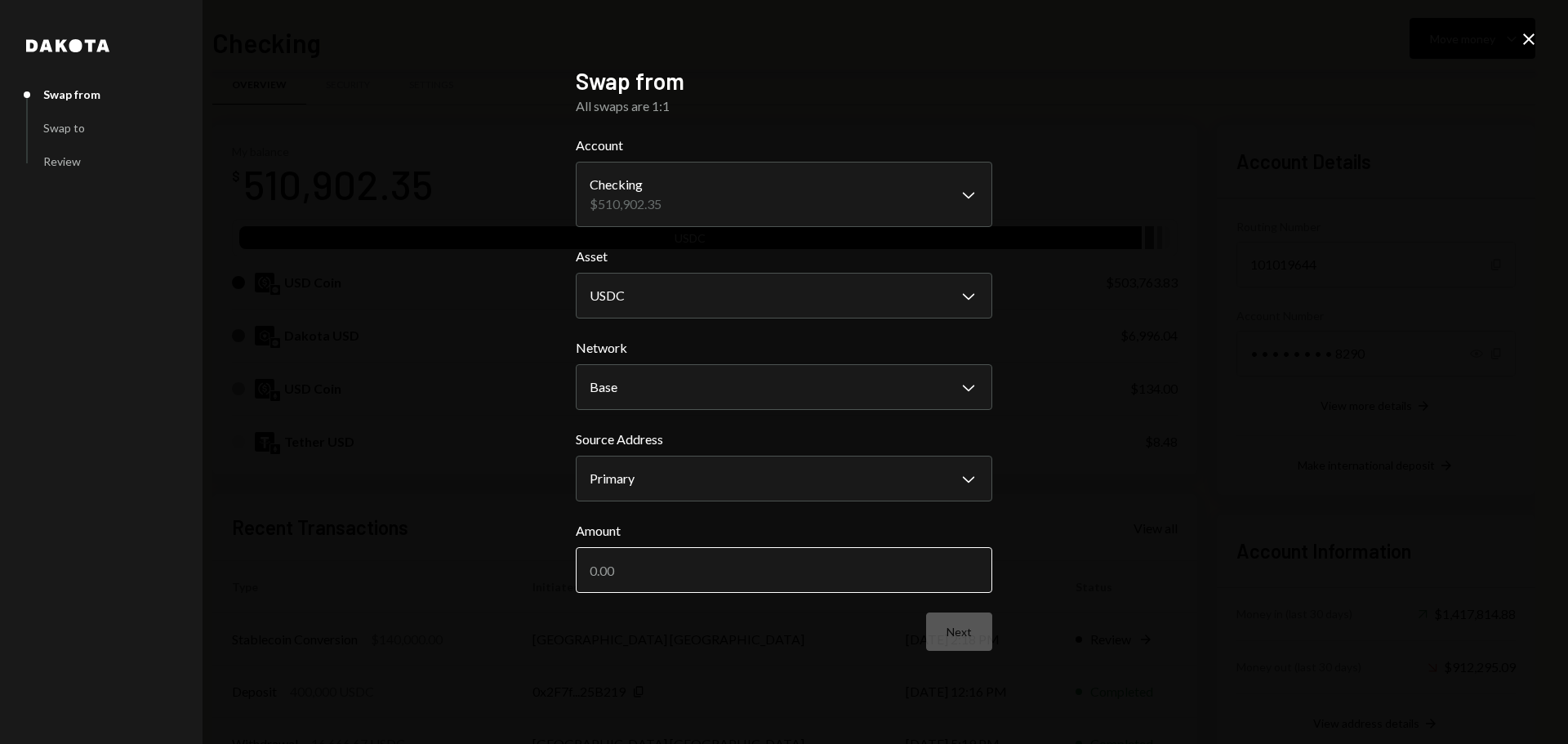
click at [708, 580] on input "Amount" at bounding box center [784, 570] width 417 height 46
type input "2500"
click at [970, 641] on button "Next" at bounding box center [959, 632] width 66 height 39
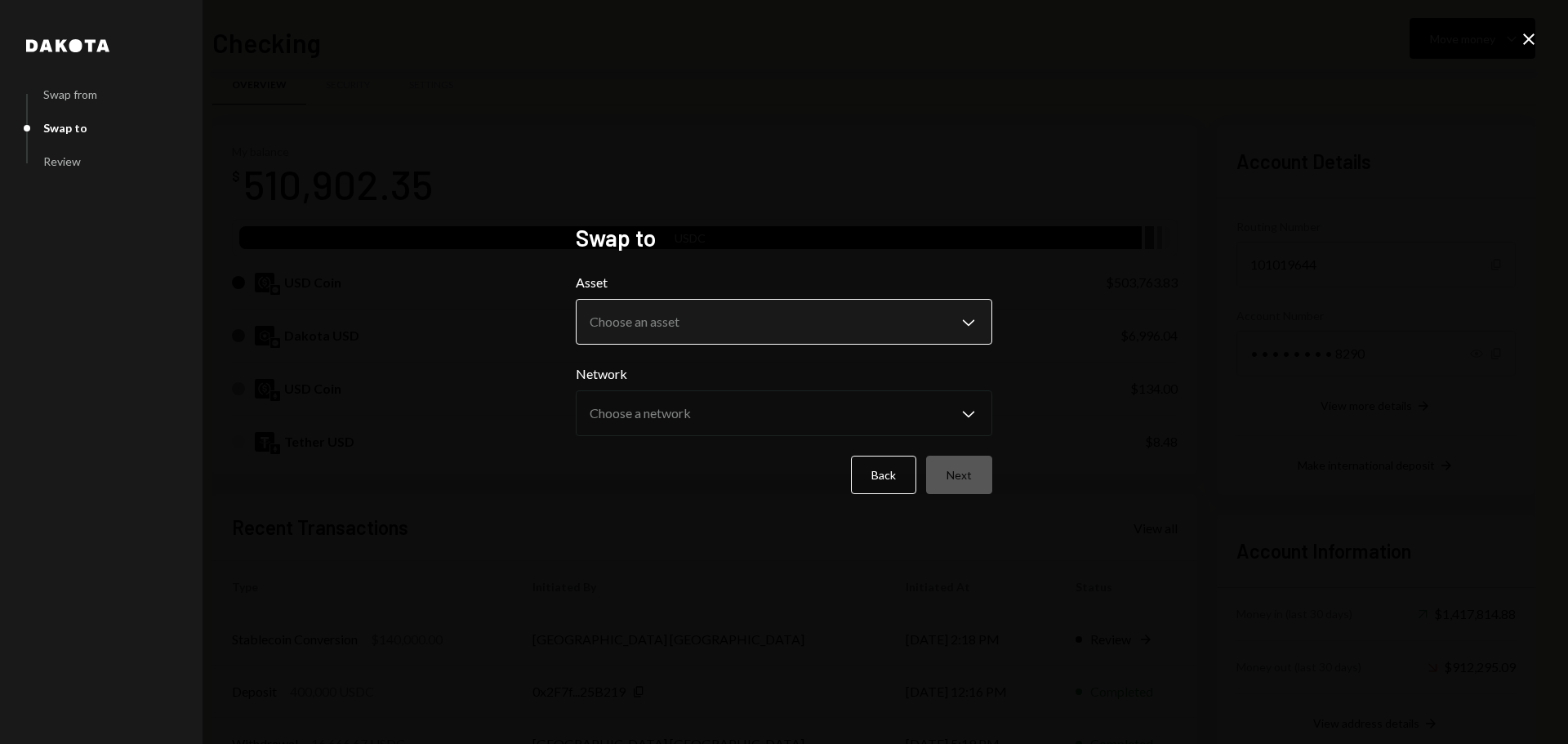
click at [728, 328] on body "T Theoriq Foundati... Caret Down Home Home Inbox Inbox Activities Transactions …" at bounding box center [784, 372] width 1568 height 744
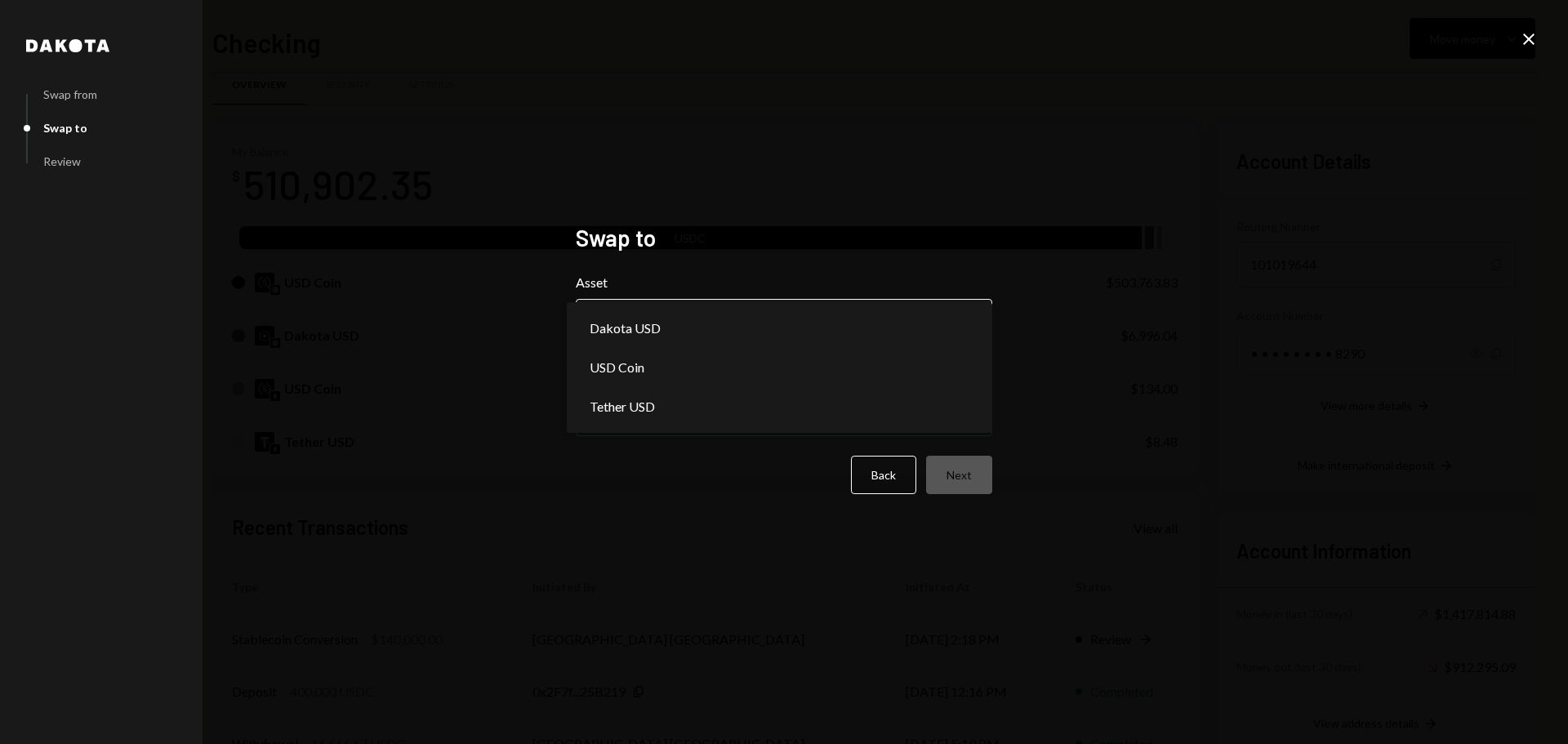
select select "*****"
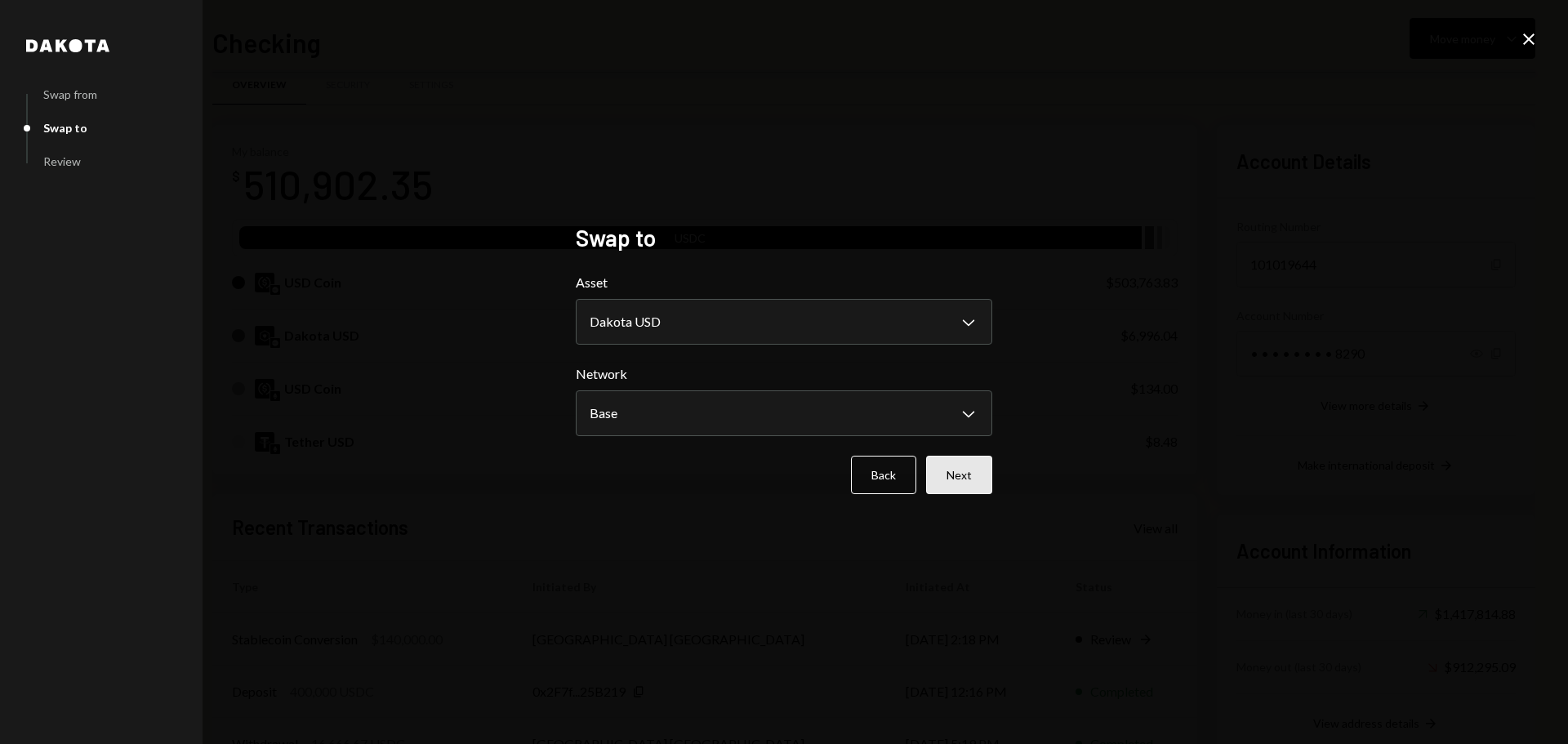
click at [966, 487] on button "Next" at bounding box center [959, 475] width 66 height 39
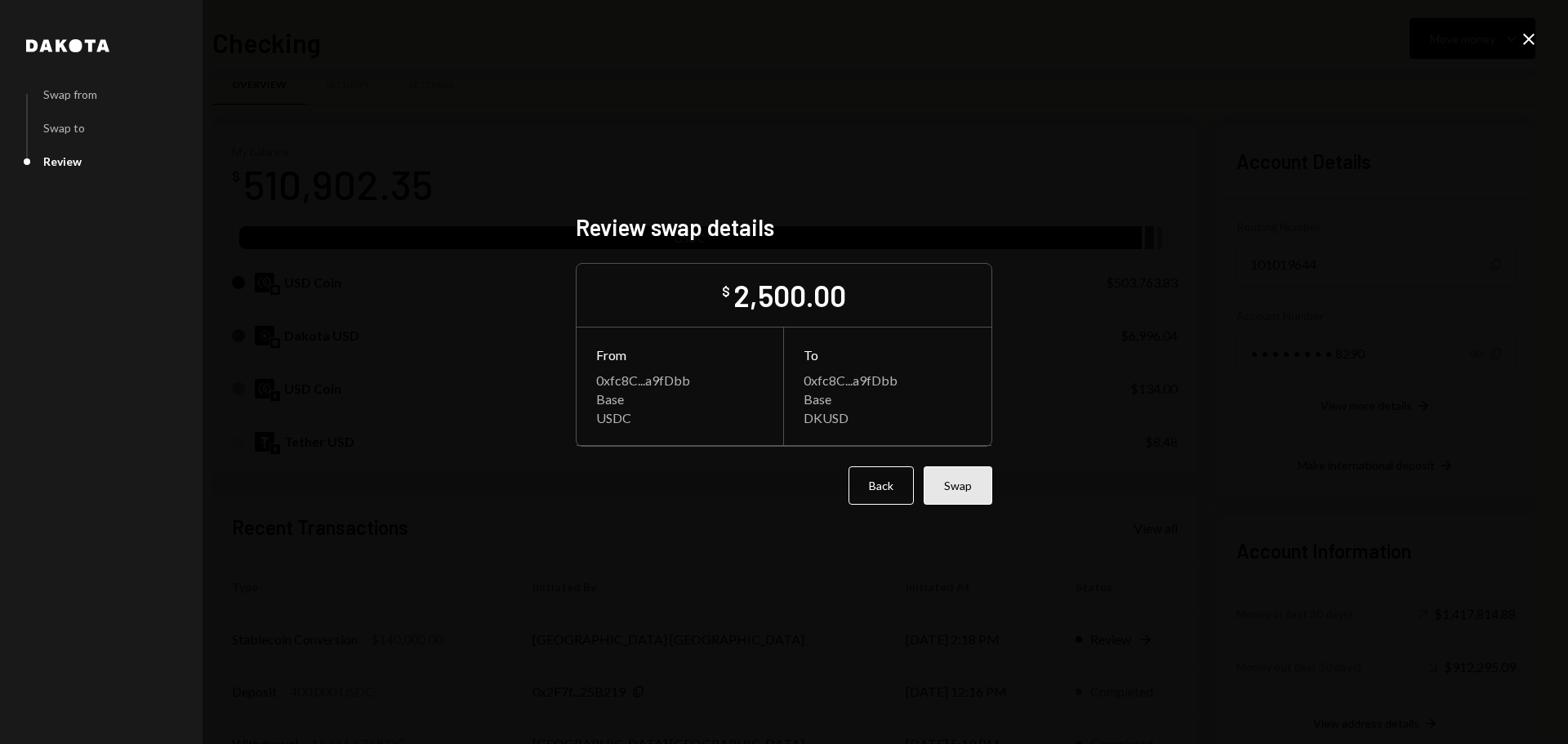
click at [966, 480] on button "Swap" at bounding box center [957, 486] width 69 height 39
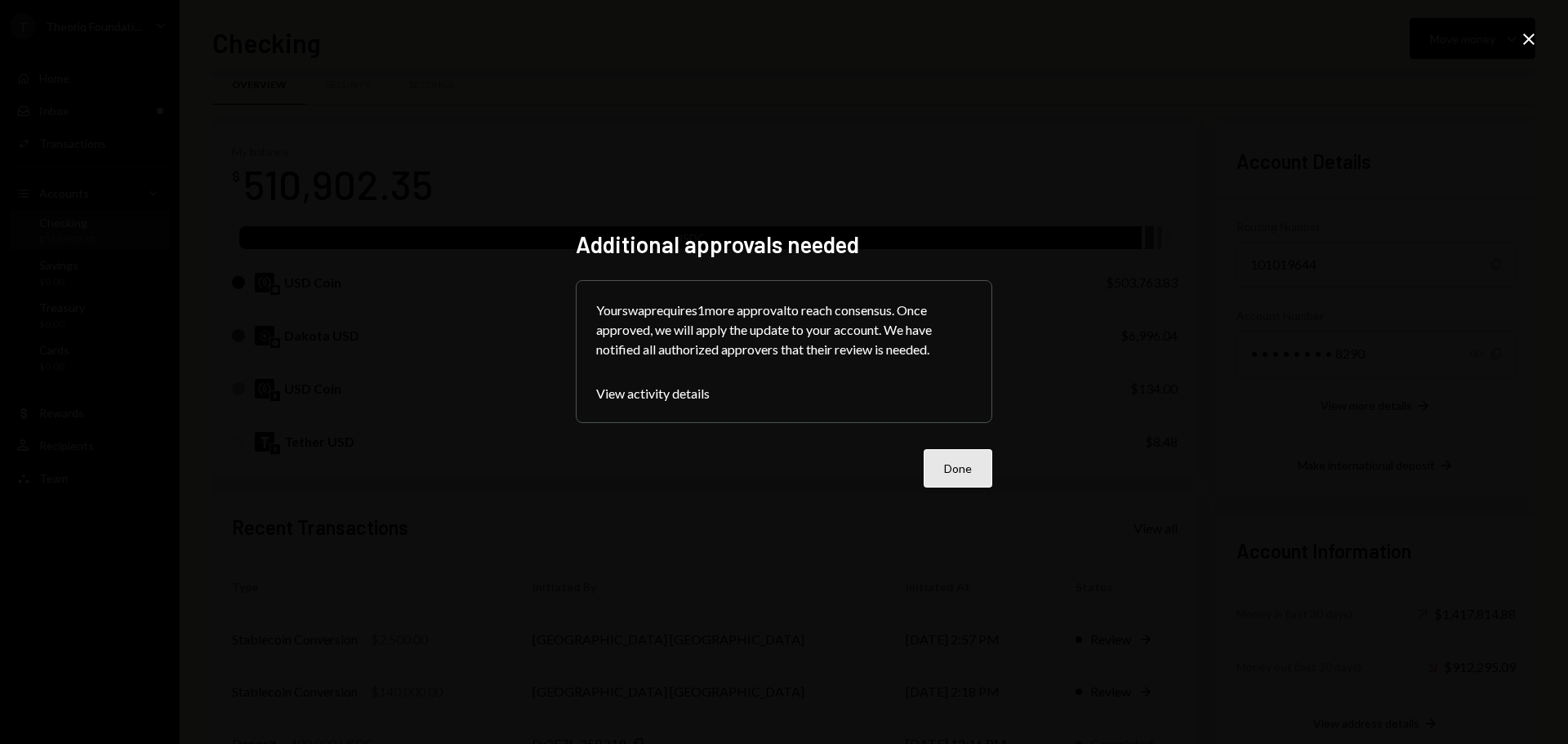
click at [950, 476] on button "Done" at bounding box center [957, 469] width 69 height 39
